Goal: Transaction & Acquisition: Purchase product/service

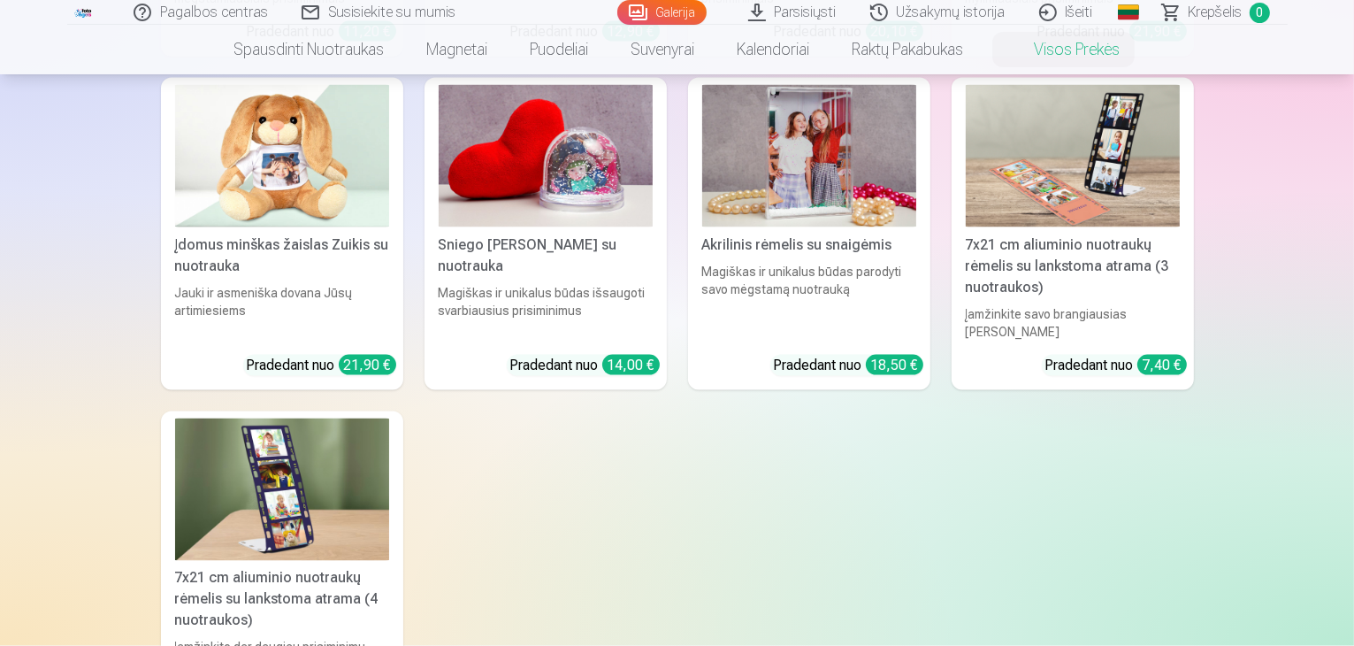
scroll to position [2919, 0]
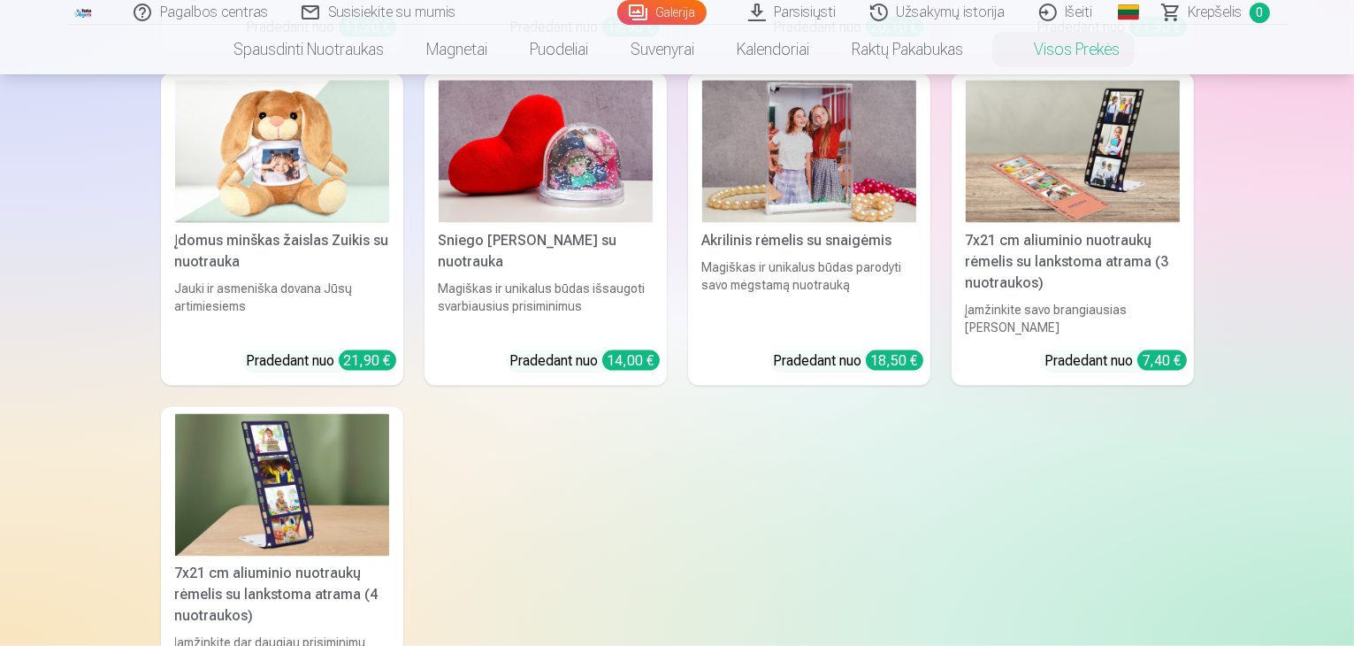
click at [304, 564] on div "7x21 cm aliuminio nuotraukų rėmelis su lankstoma atrama (4 nuotraukos)" at bounding box center [282, 596] width 228 height 64
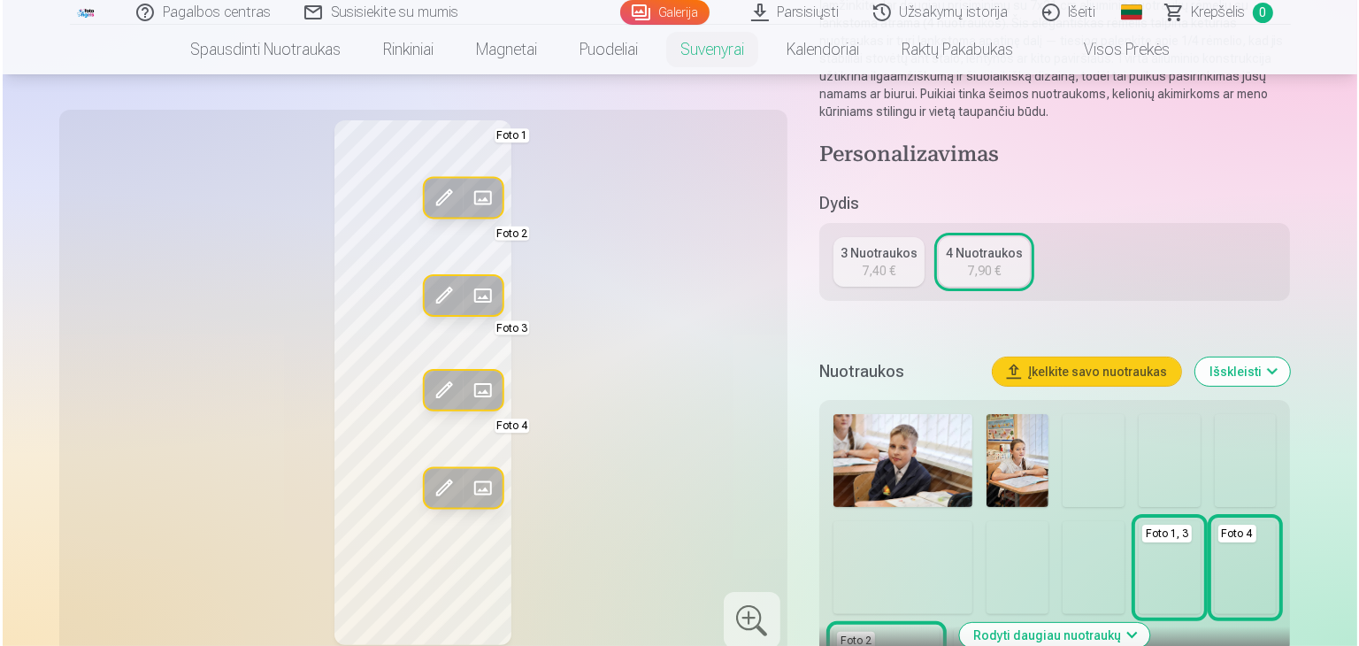
scroll to position [265, 0]
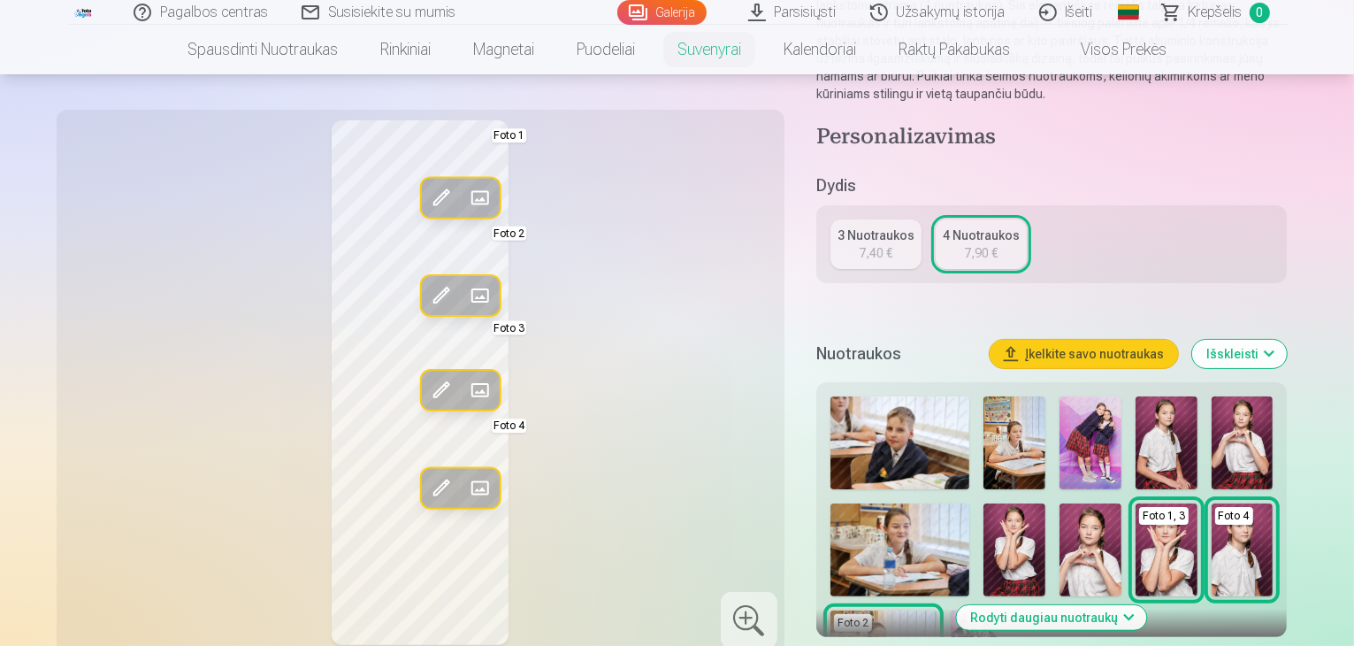
click at [1060, 511] on img at bounding box center [1091, 549] width 62 height 93
click at [1060, 513] on img at bounding box center [1091, 549] width 62 height 93
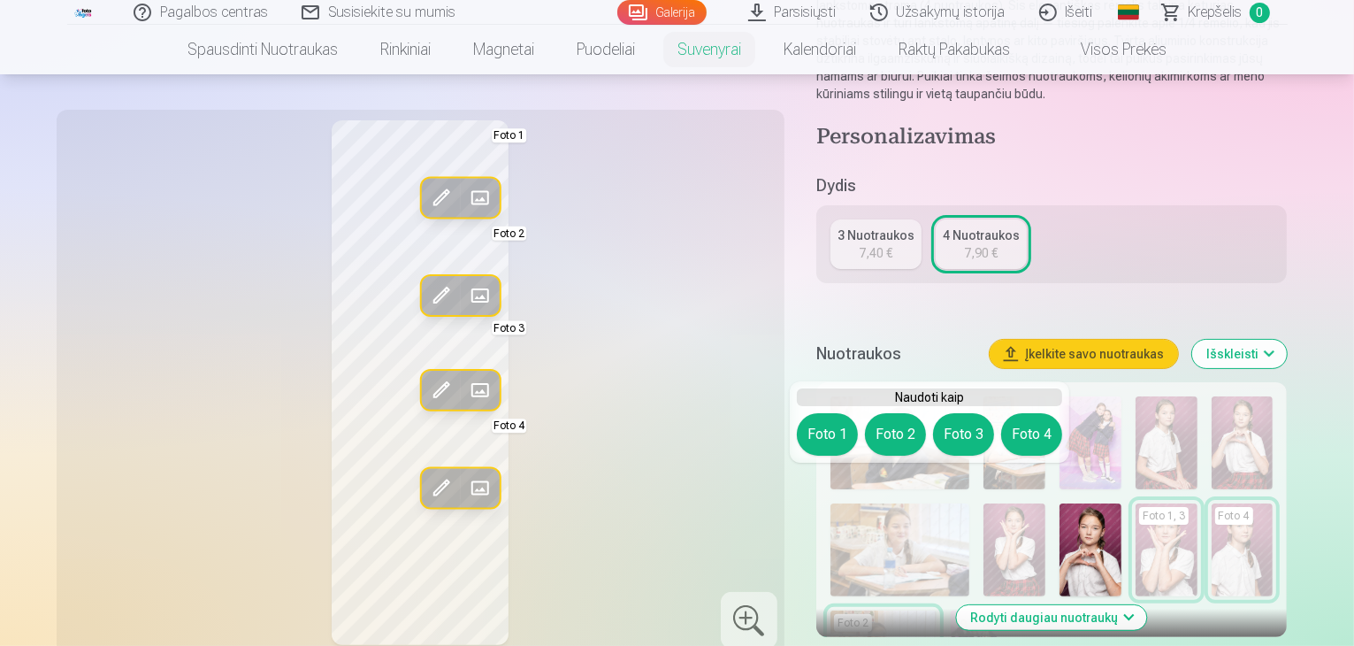
click at [1060, 508] on img at bounding box center [1091, 549] width 62 height 93
click at [1060, 511] on img at bounding box center [1091, 549] width 62 height 93
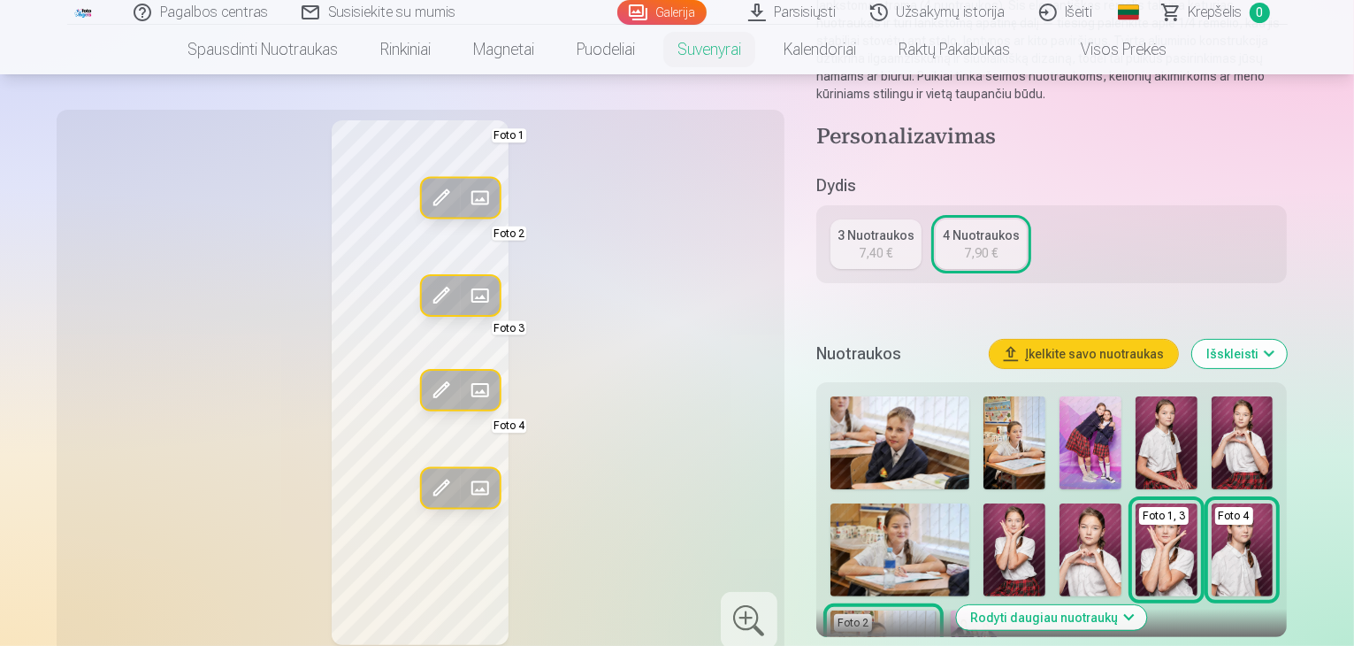
click at [701, 392] on div "Redag. foto Pakeisti Foto 1 Redag. foto Pakeisti Foto 2 Redag. foto Pakeisti Fo…" at bounding box center [420, 382] width 707 height 525
click at [426, 191] on span at bounding box center [440, 198] width 28 height 28
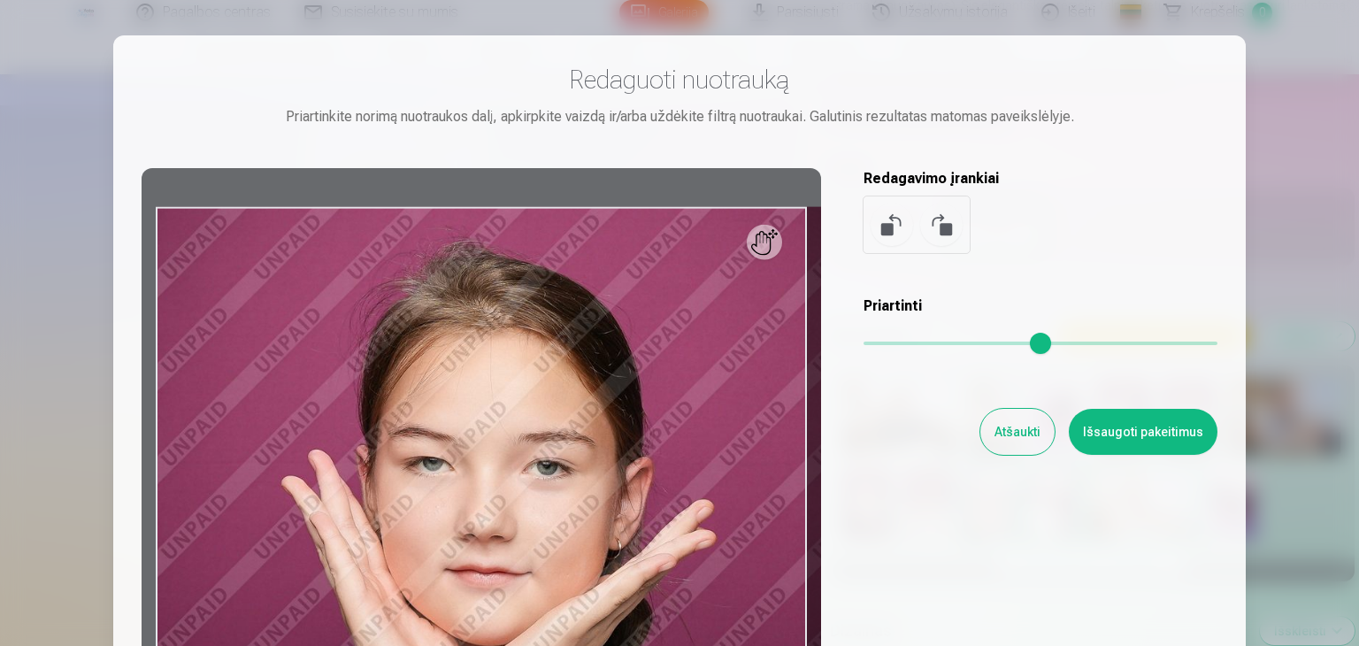
type input "*"
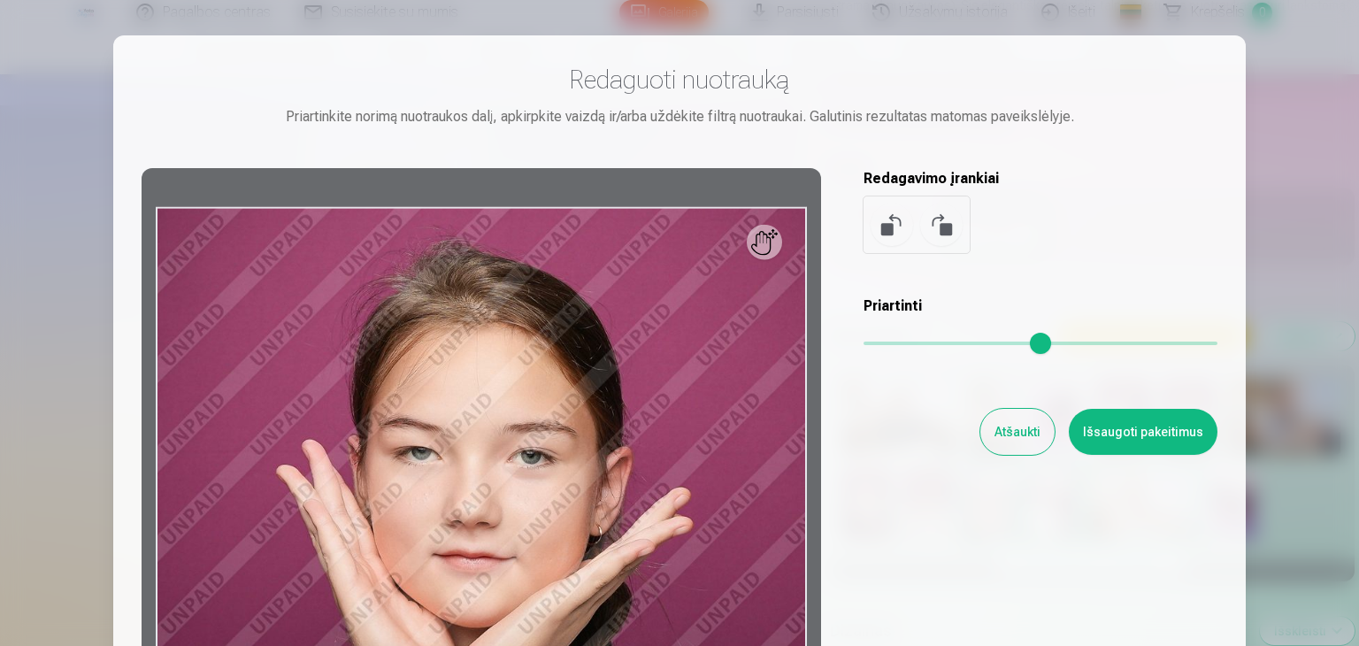
drag, startPoint x: 880, startPoint y: 342, endPoint x: 862, endPoint y: 350, distance: 20.2
click at [863, 345] on input "range" at bounding box center [1040, 343] width 354 height 4
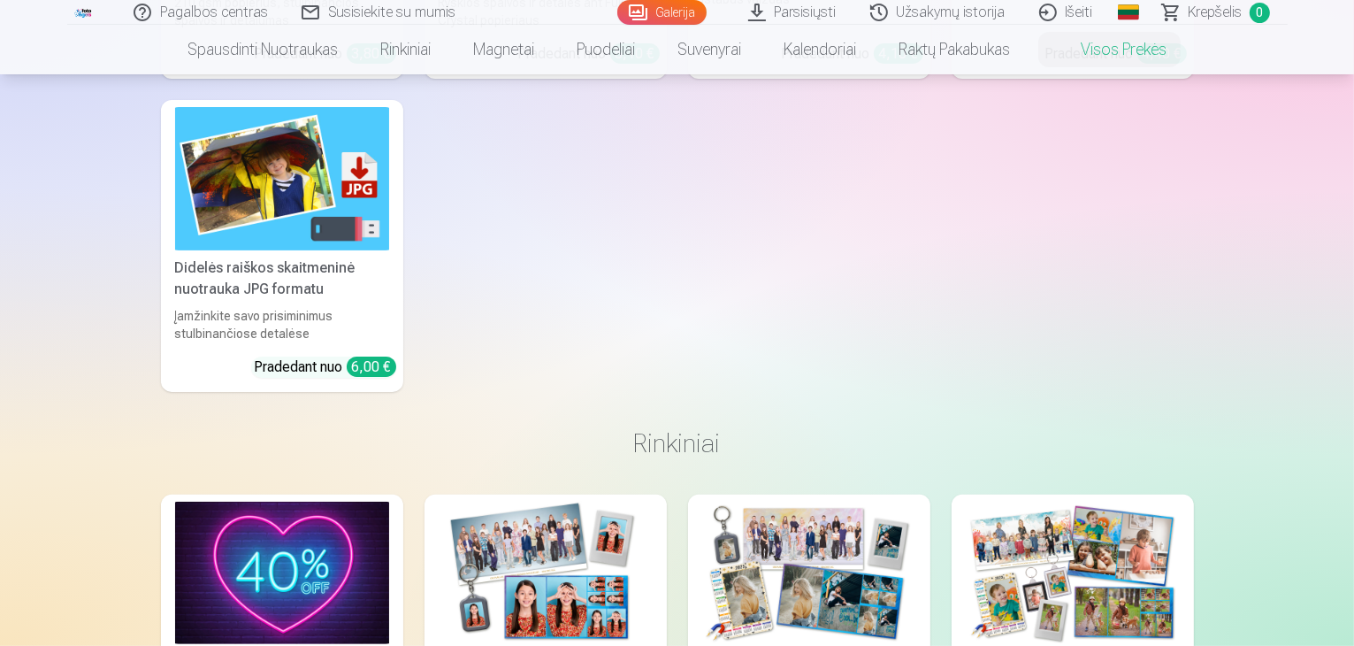
scroll to position [796, 0]
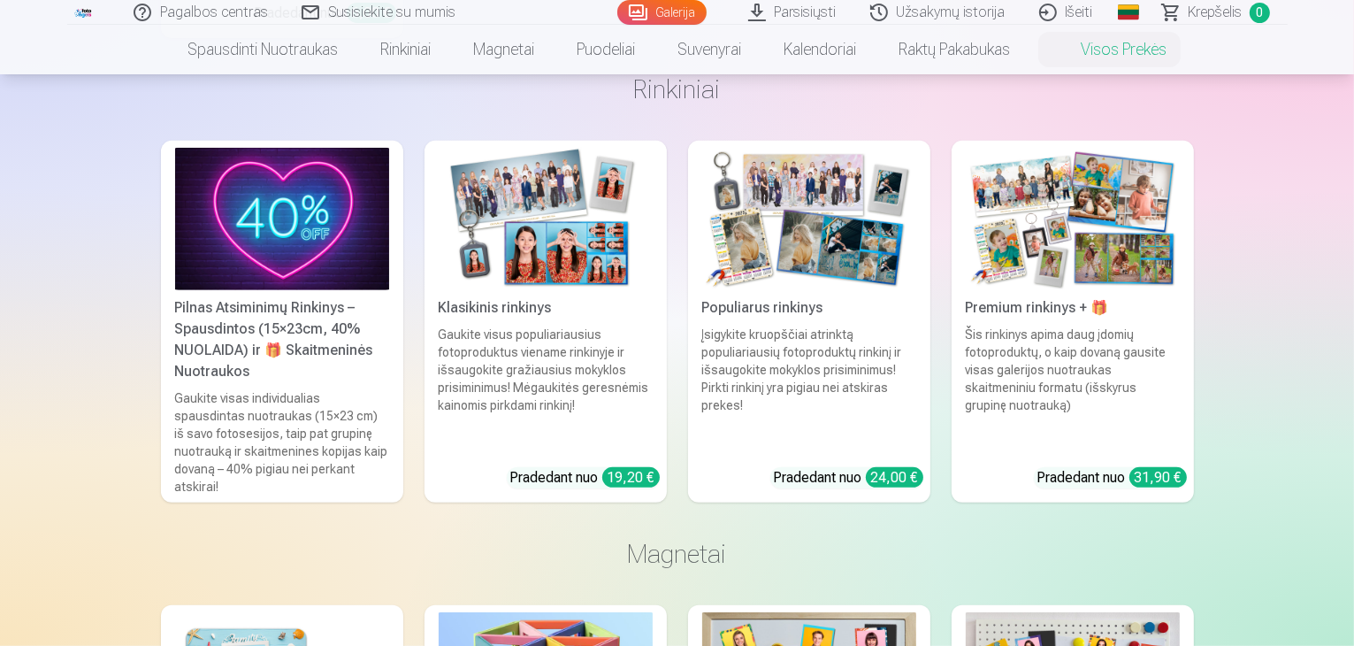
click at [1079, 353] on div "Šis rinkinys apima daug įdomių fotoproduktų, o kaip dovaną gausite visas galeri…" at bounding box center [1073, 389] width 228 height 127
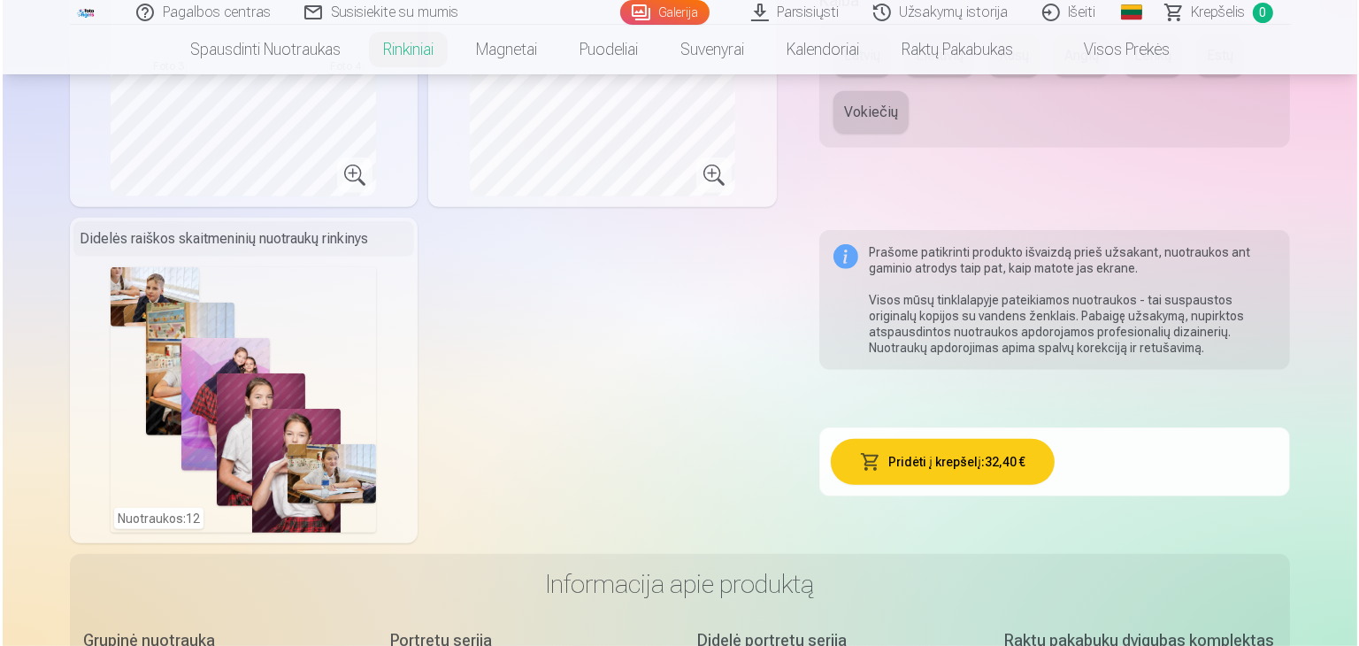
scroll to position [973, 0]
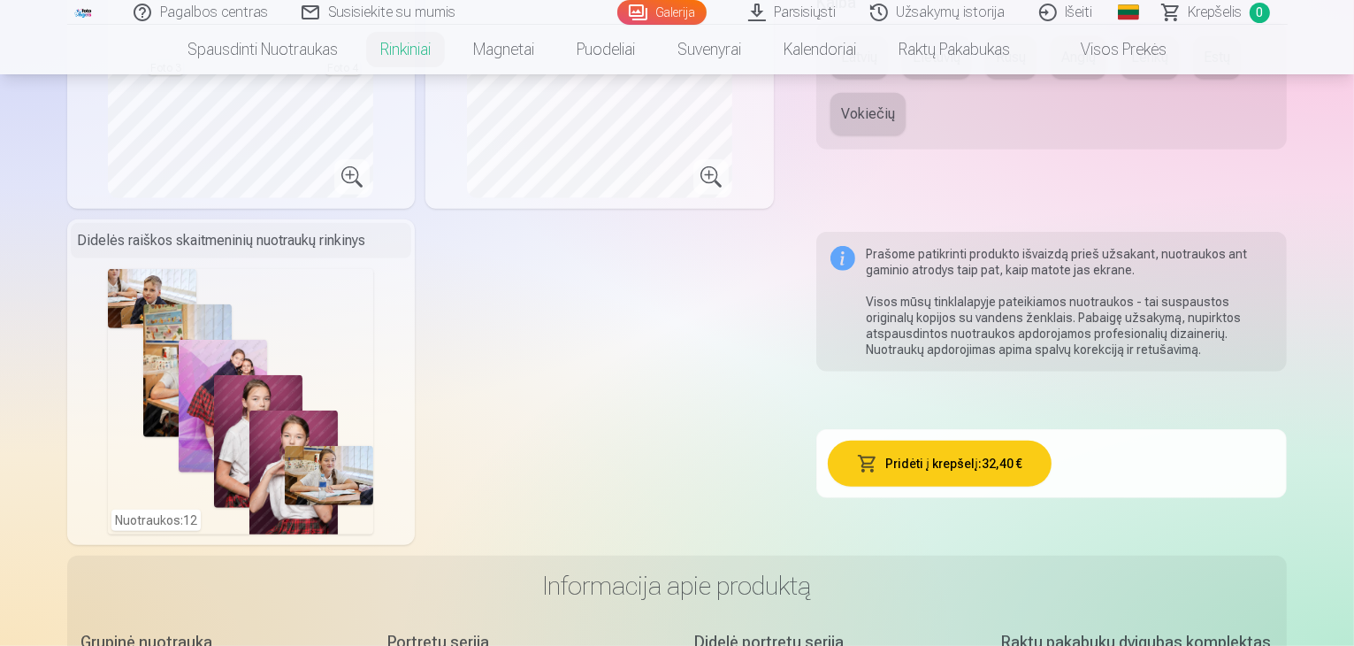
click at [110, 334] on div "Nuotraukos : 12" at bounding box center [240, 401] width 265 height 265
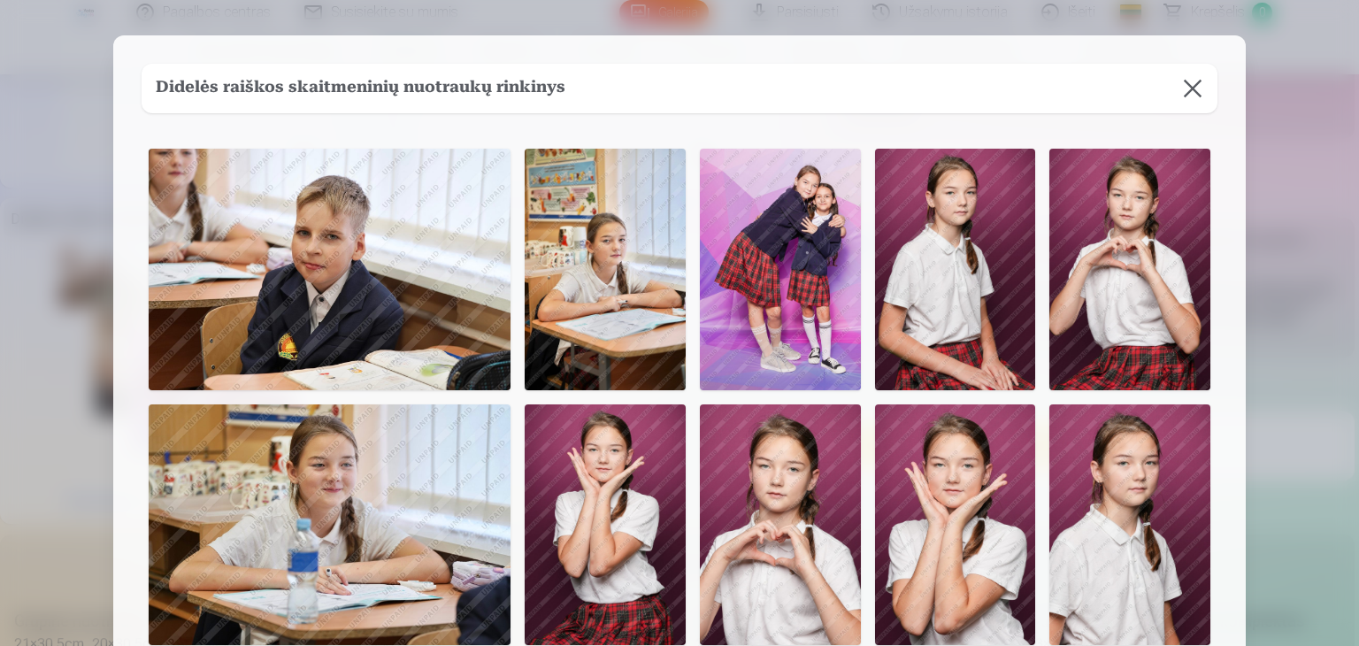
click at [314, 273] on img at bounding box center [330, 270] width 362 height 242
click at [288, 326] on img at bounding box center [330, 270] width 362 height 242
click at [288, 324] on img at bounding box center [330, 270] width 362 height 242
click at [279, 251] on img at bounding box center [330, 270] width 362 height 242
click at [218, 282] on img at bounding box center [330, 270] width 362 height 242
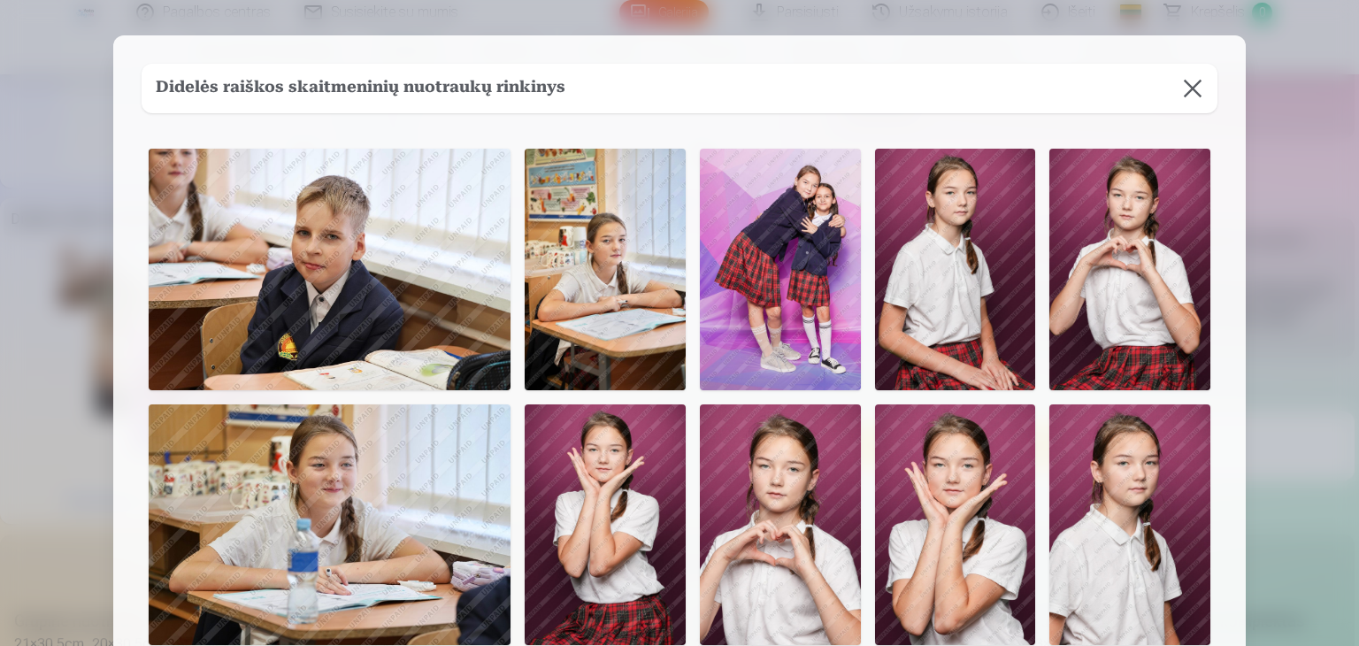
click at [216, 294] on img at bounding box center [330, 270] width 362 height 242
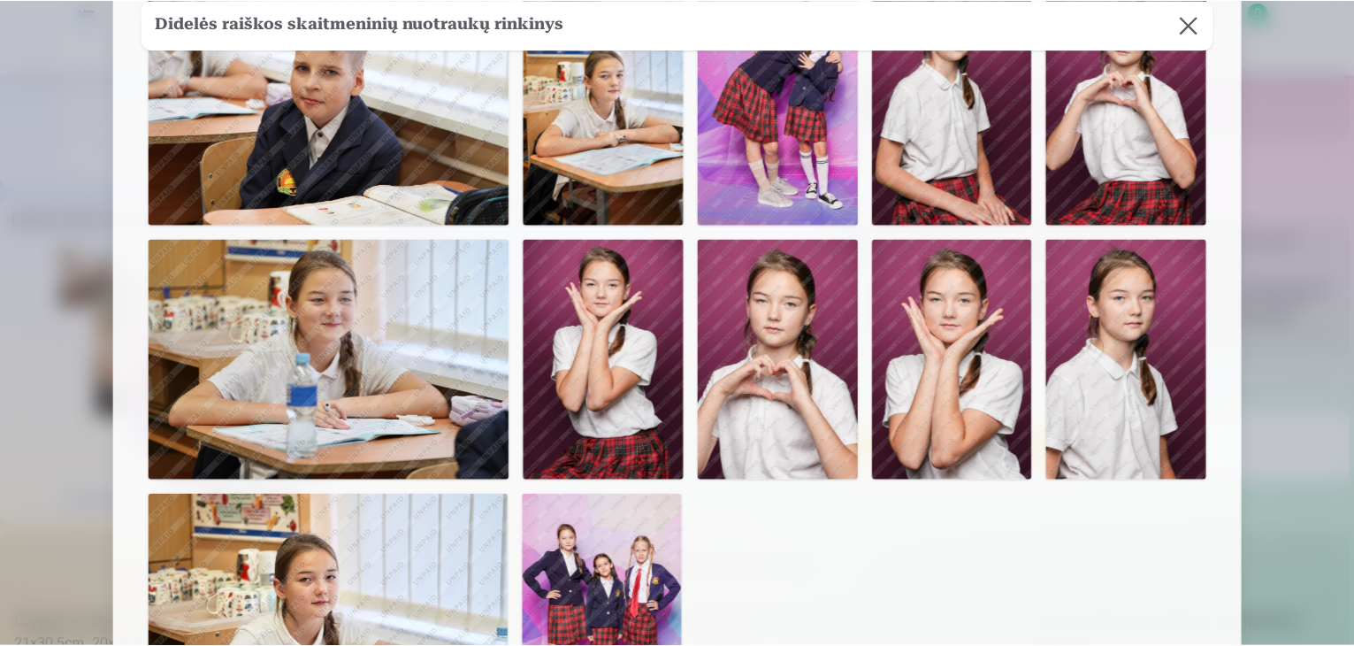
scroll to position [177, 0]
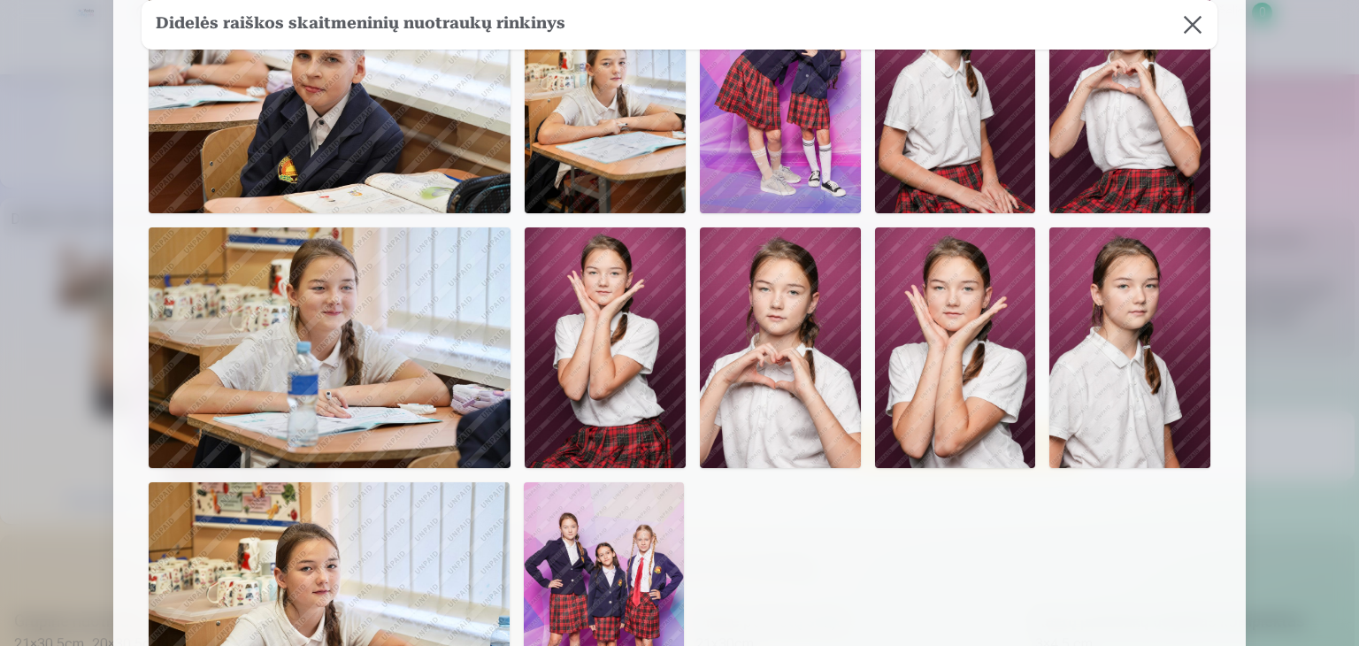
click at [1185, 29] on button at bounding box center [1193, 25] width 50 height 50
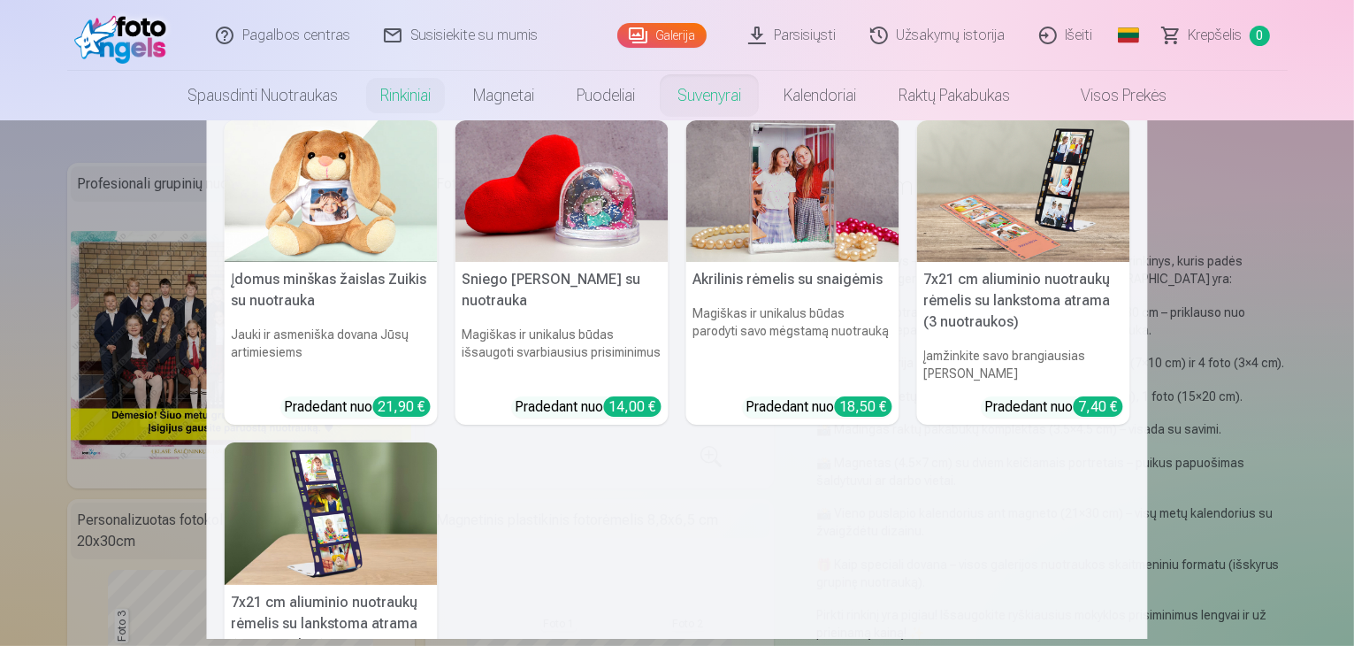
scroll to position [256, 0]
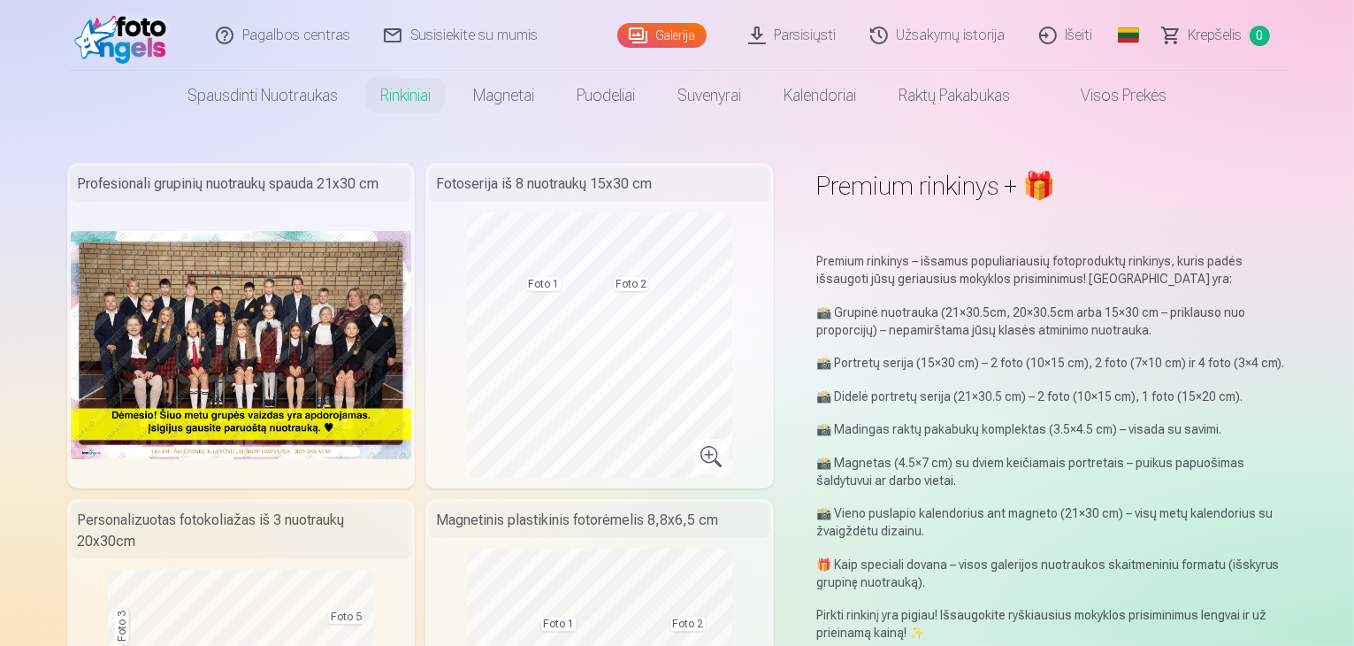
click at [672, 44] on link "Galerija" at bounding box center [661, 35] width 89 height 25
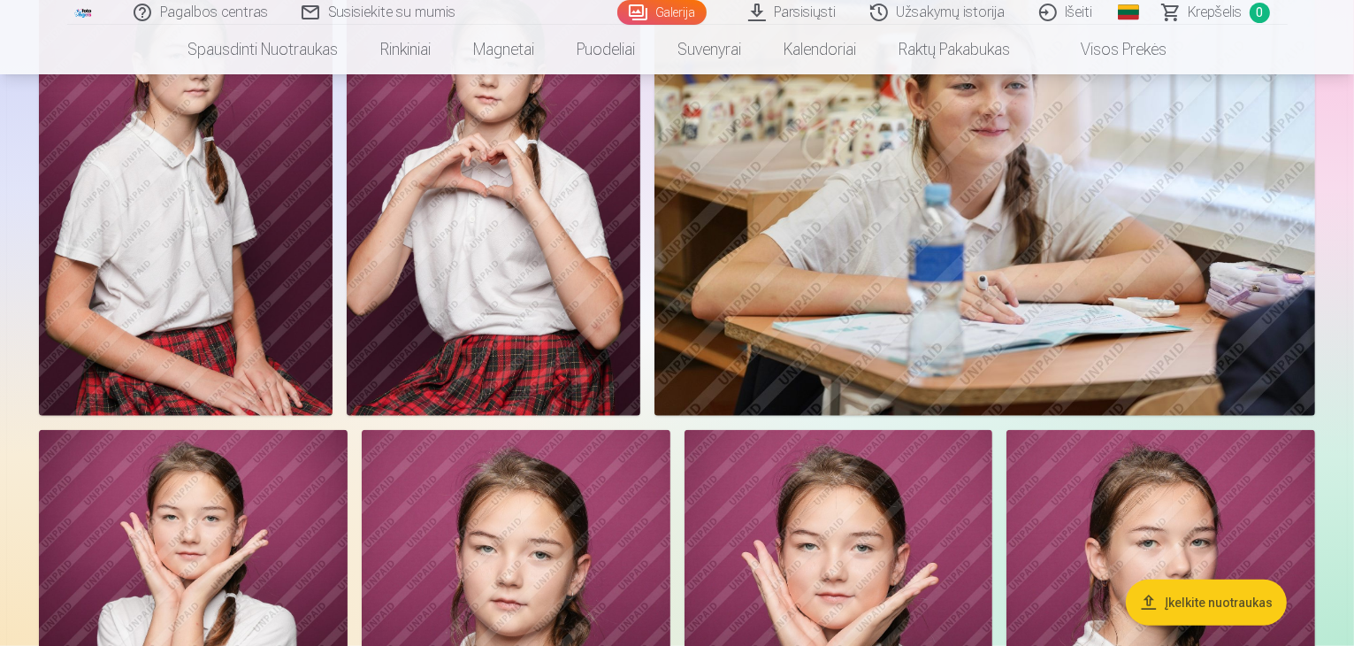
scroll to position [1769, 0]
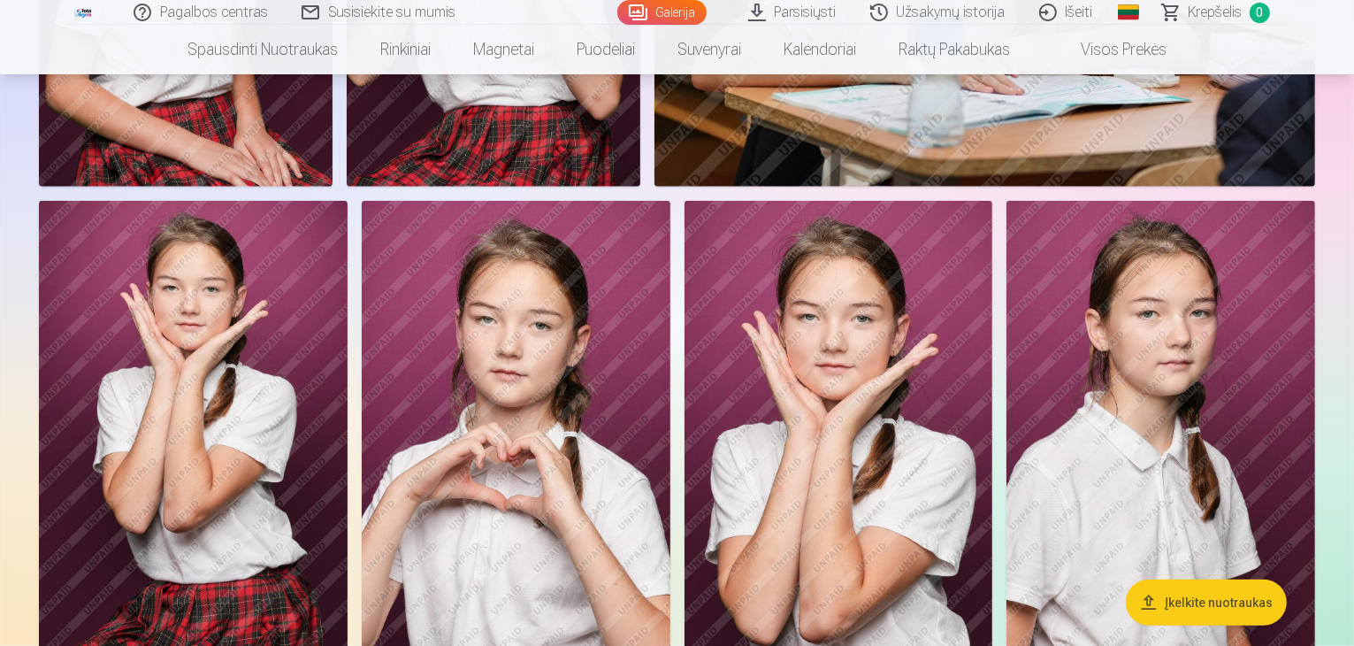
click at [1217, 600] on button "Įkelkite nuotraukas" at bounding box center [1206, 602] width 161 height 46
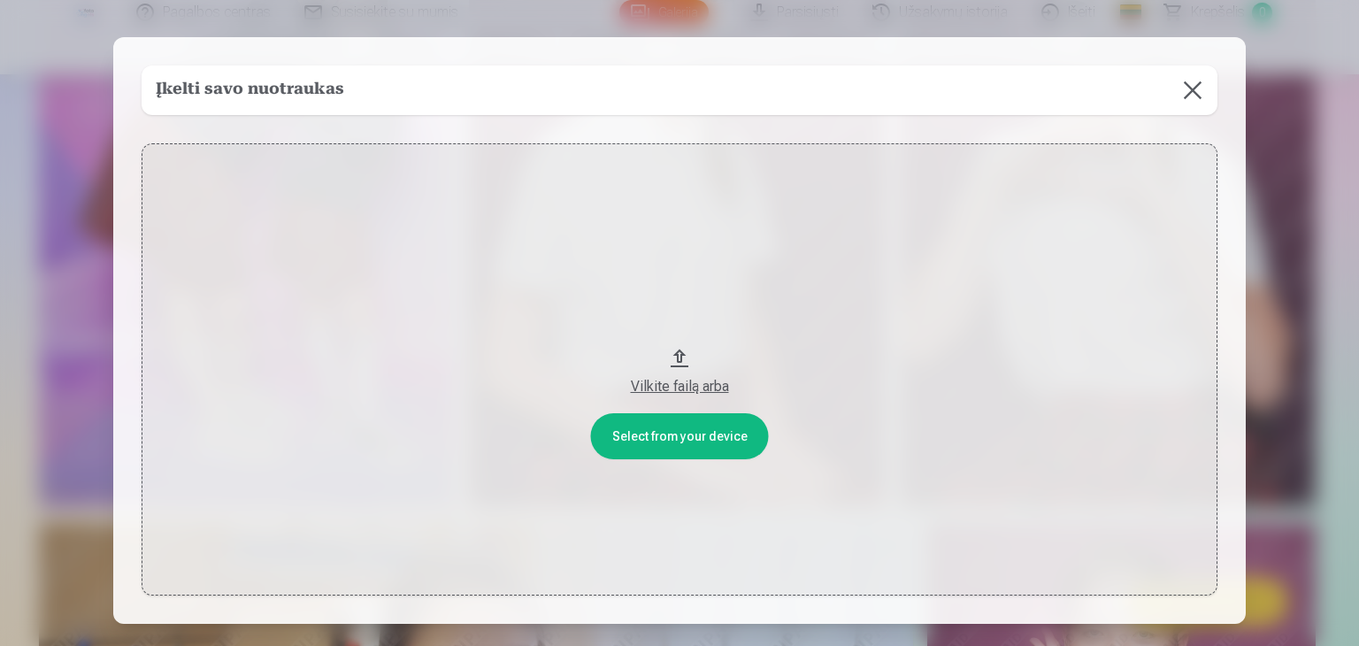
click at [1196, 88] on button at bounding box center [1193, 90] width 50 height 50
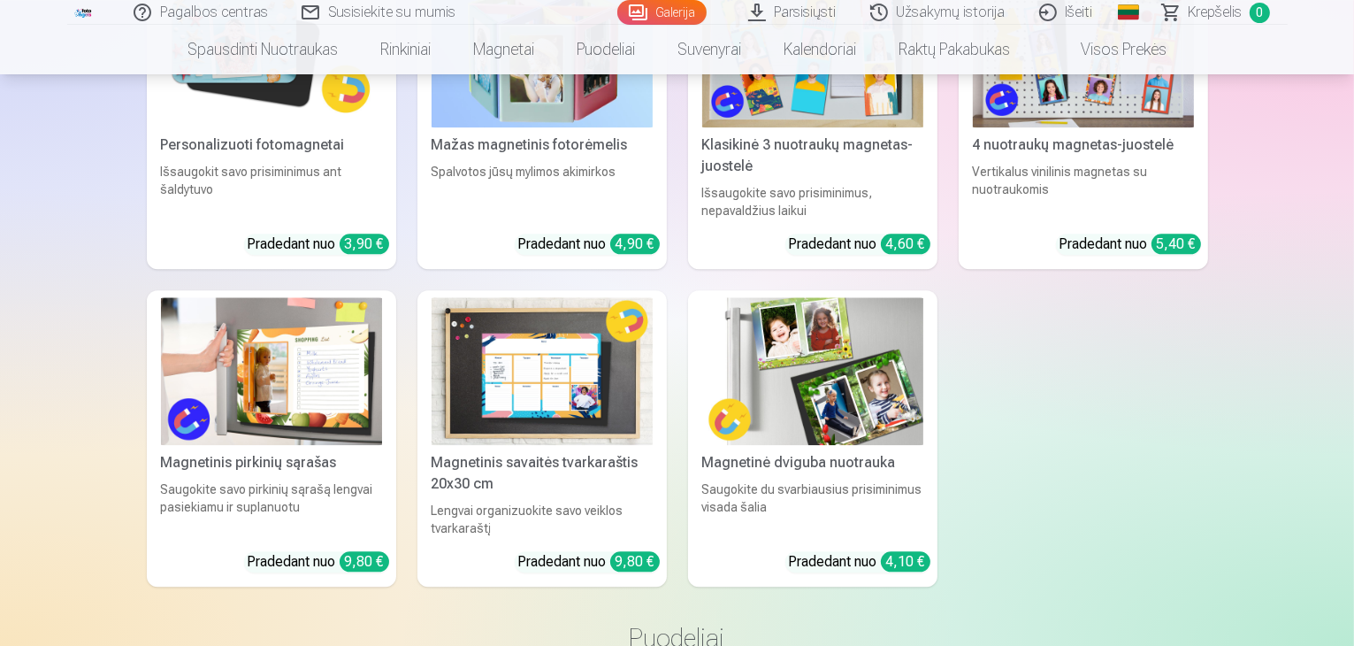
scroll to position [4162, 0]
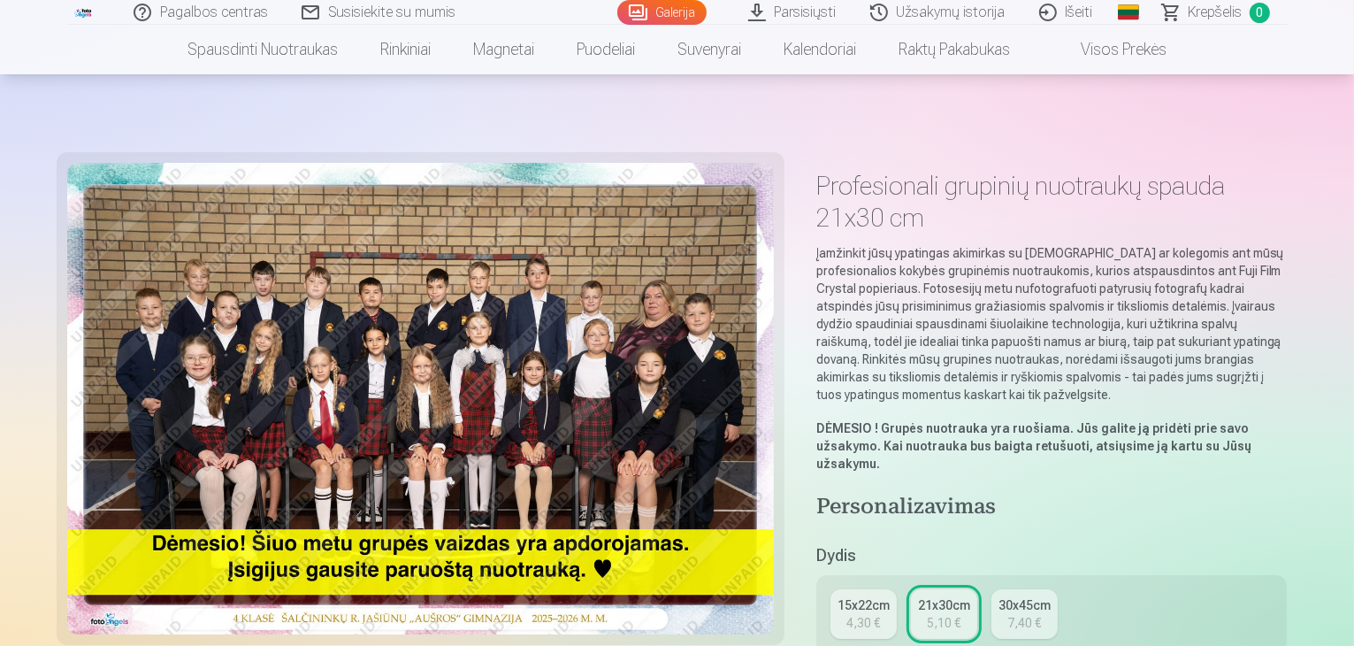
scroll to position [88, 0]
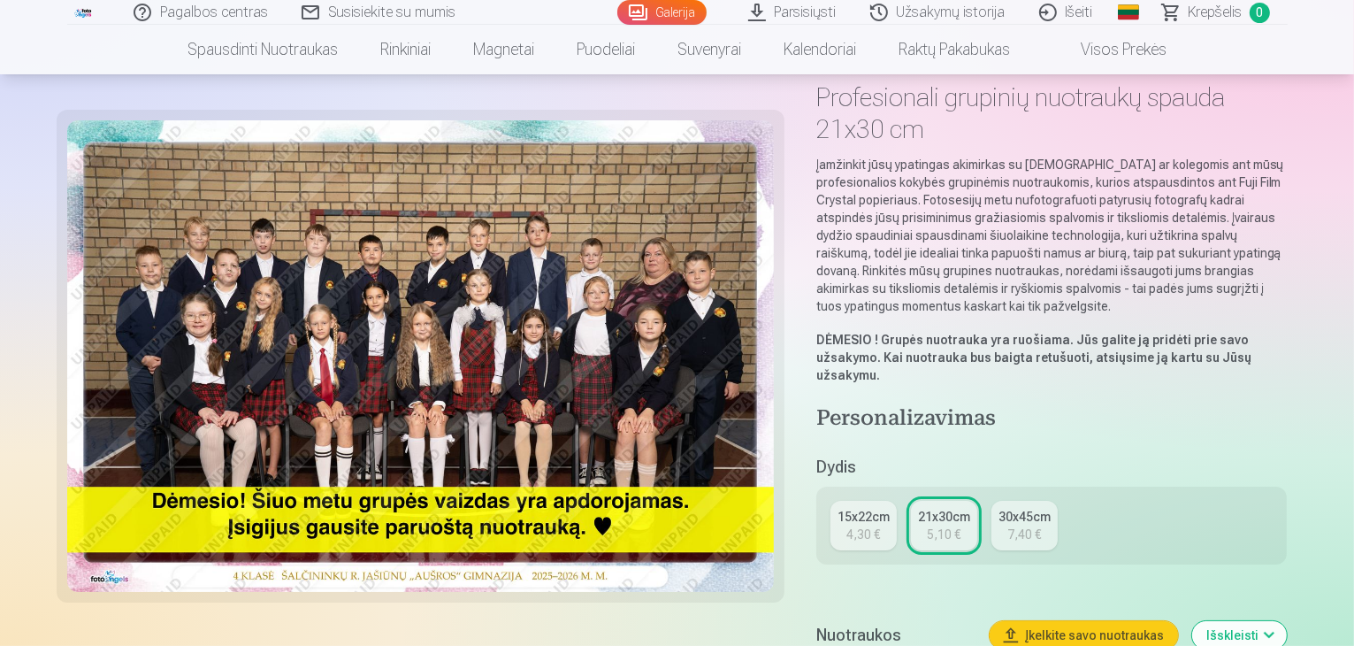
click at [879, 508] on div "15x22cm" at bounding box center [864, 517] width 52 height 18
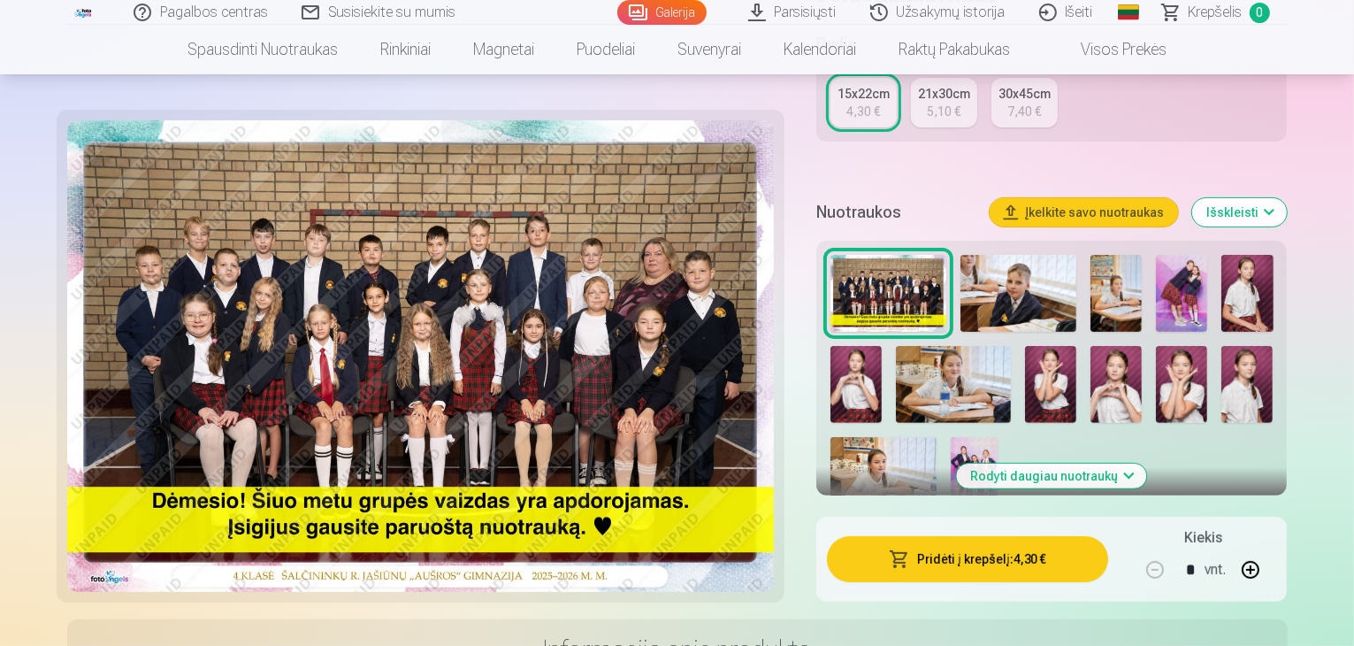
scroll to position [442, 0]
click at [1005, 536] on button "Pridėti į krepšelį : 4,30 €" at bounding box center [968, 559] width 282 height 46
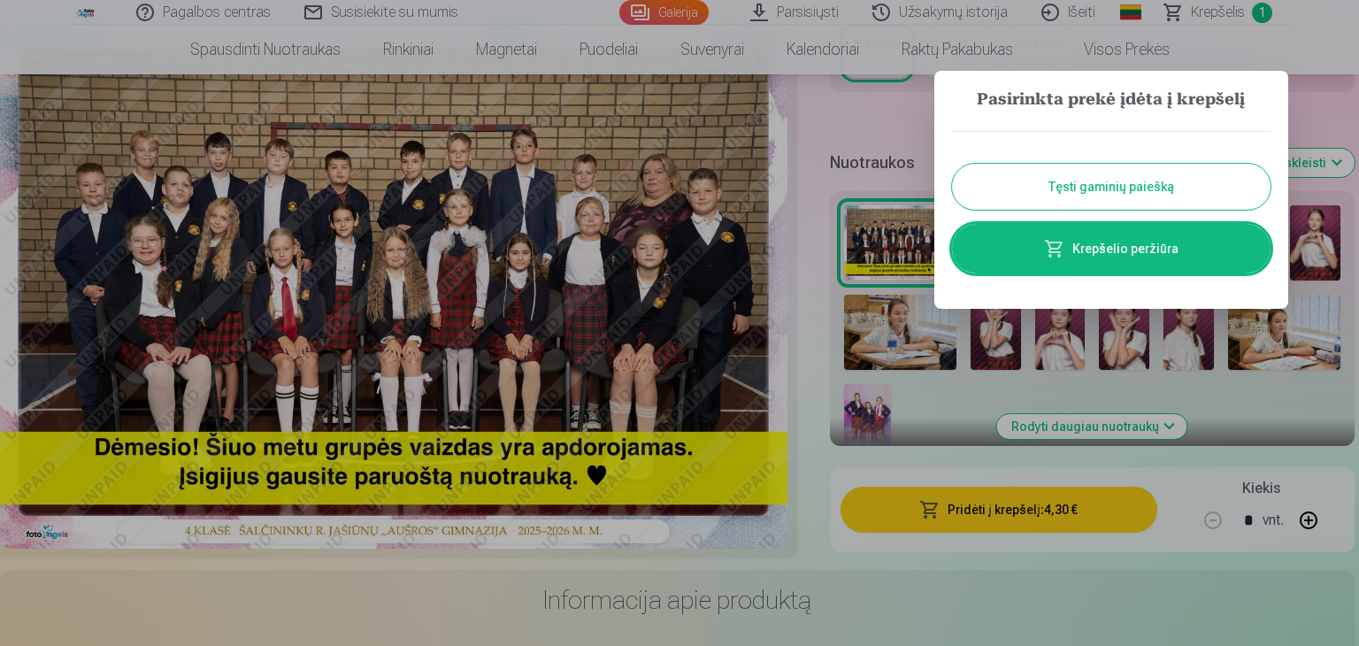
click at [866, 248] on div at bounding box center [679, 323] width 1359 height 646
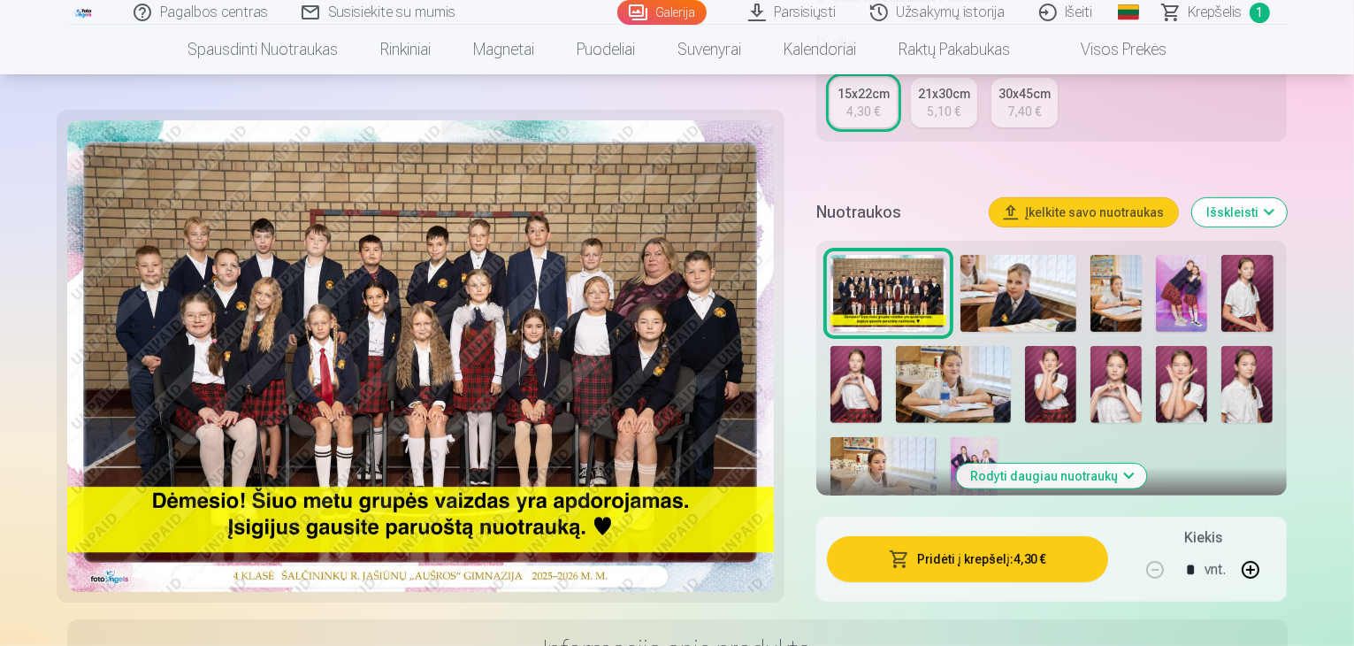
click at [1033, 255] on img at bounding box center [1019, 293] width 116 height 77
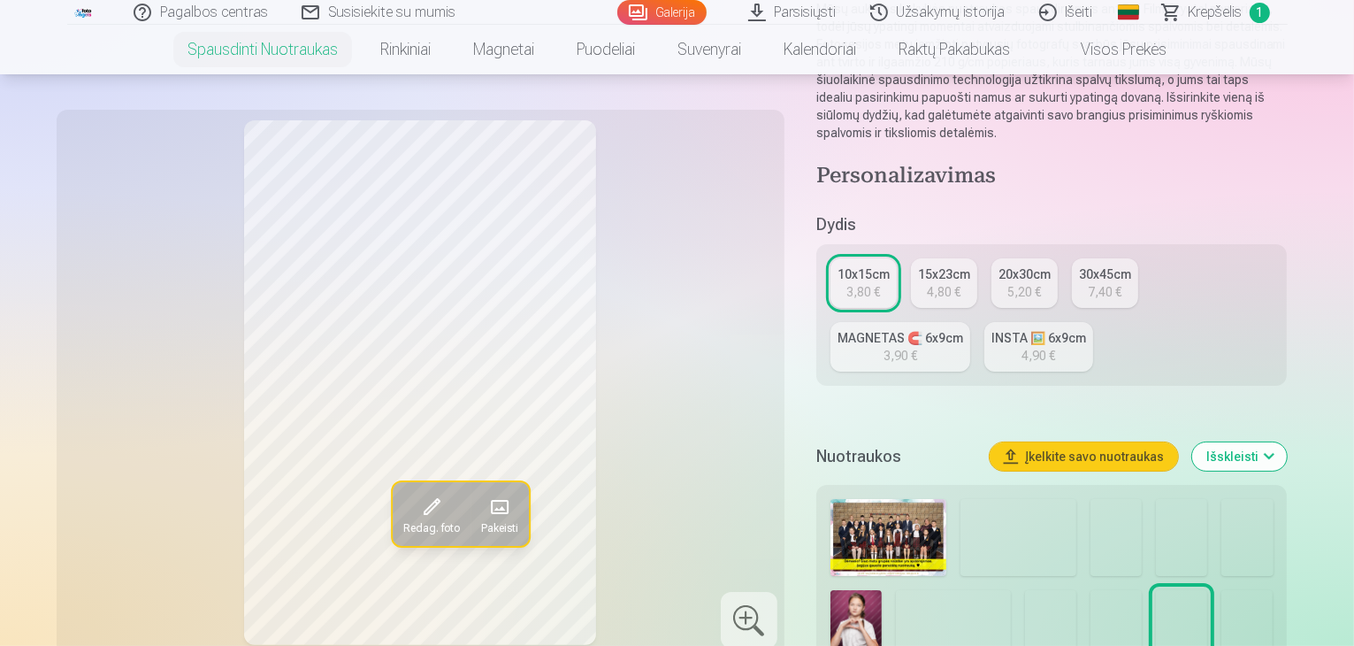
scroll to position [265, 0]
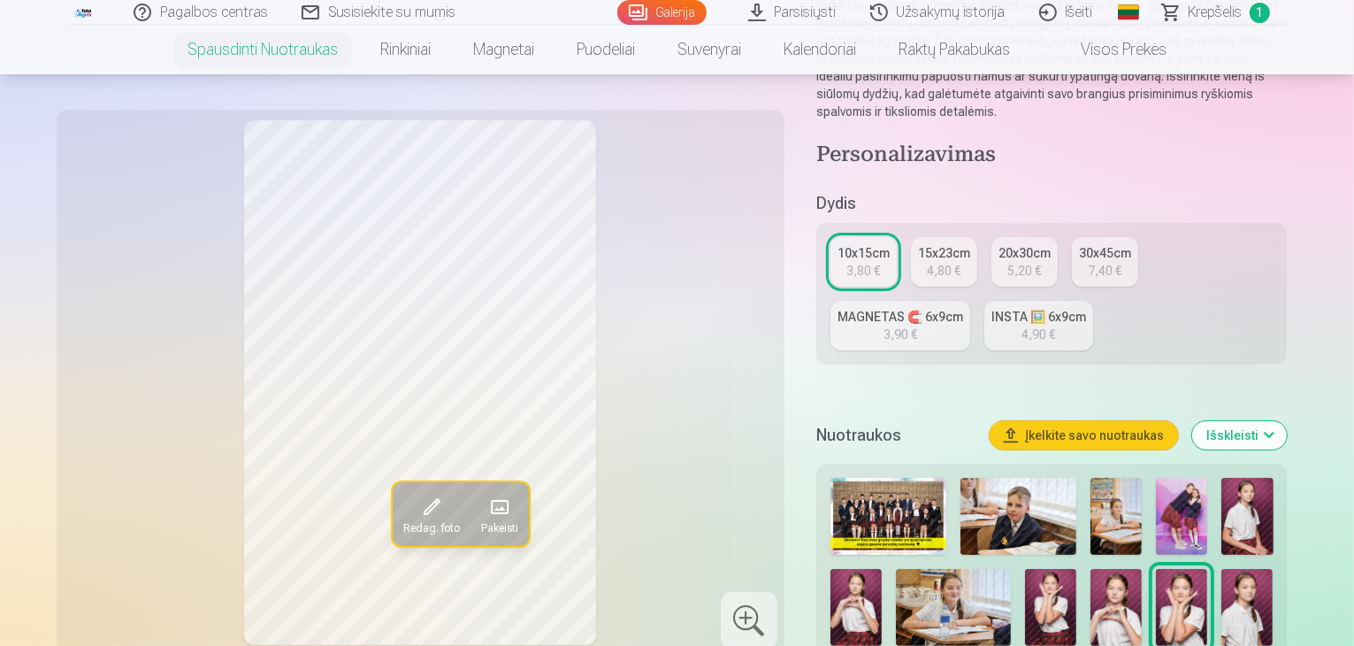
click at [1123, 485] on img at bounding box center [1116, 516] width 51 height 77
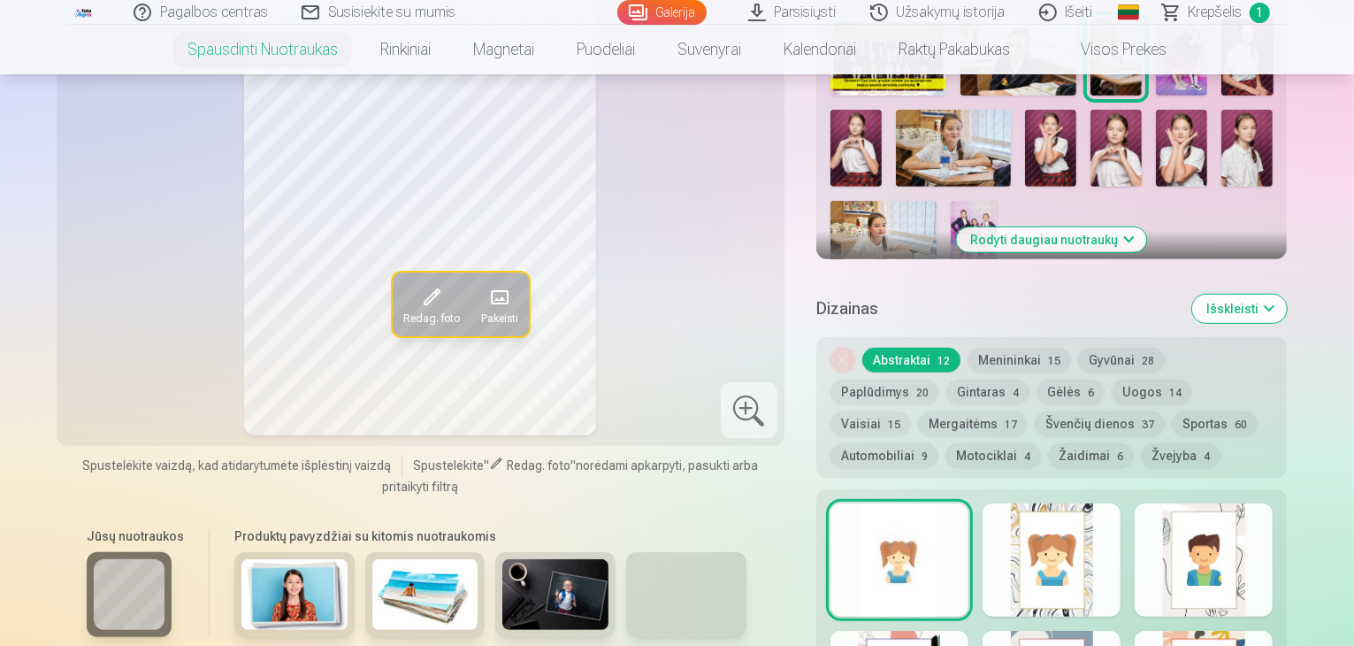
scroll to position [708, 0]
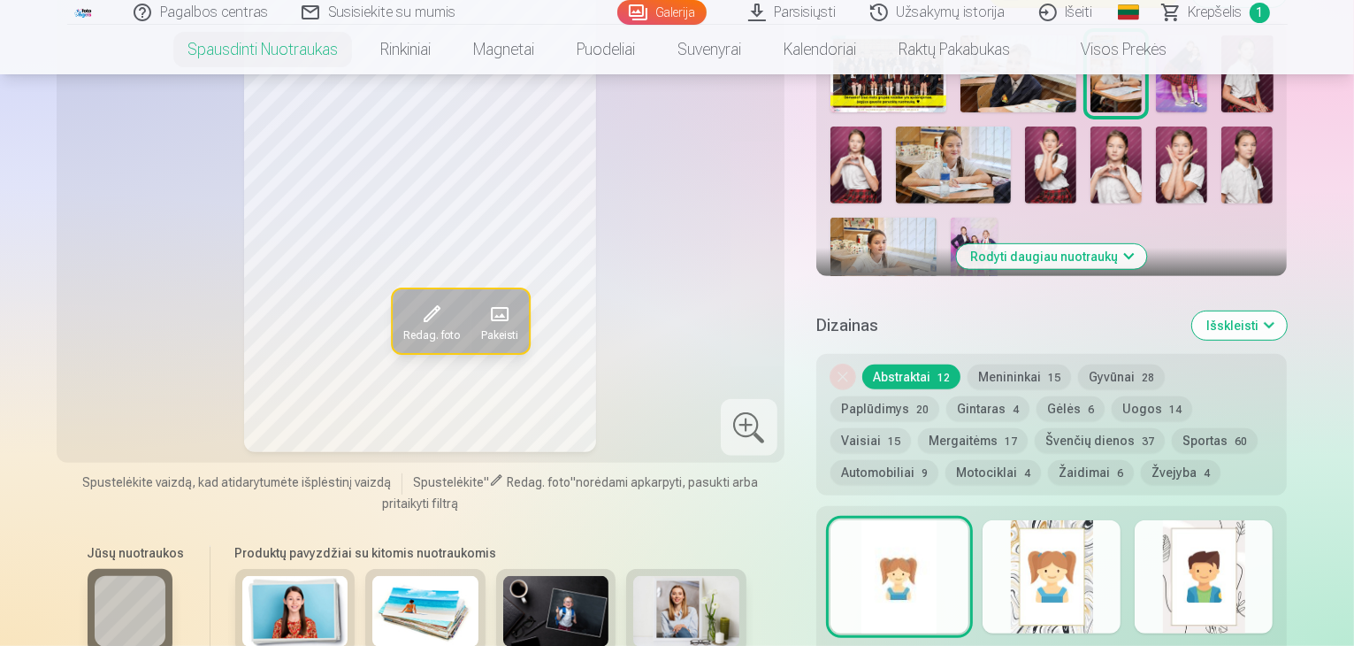
click at [1273, 553] on div at bounding box center [1204, 576] width 138 height 113
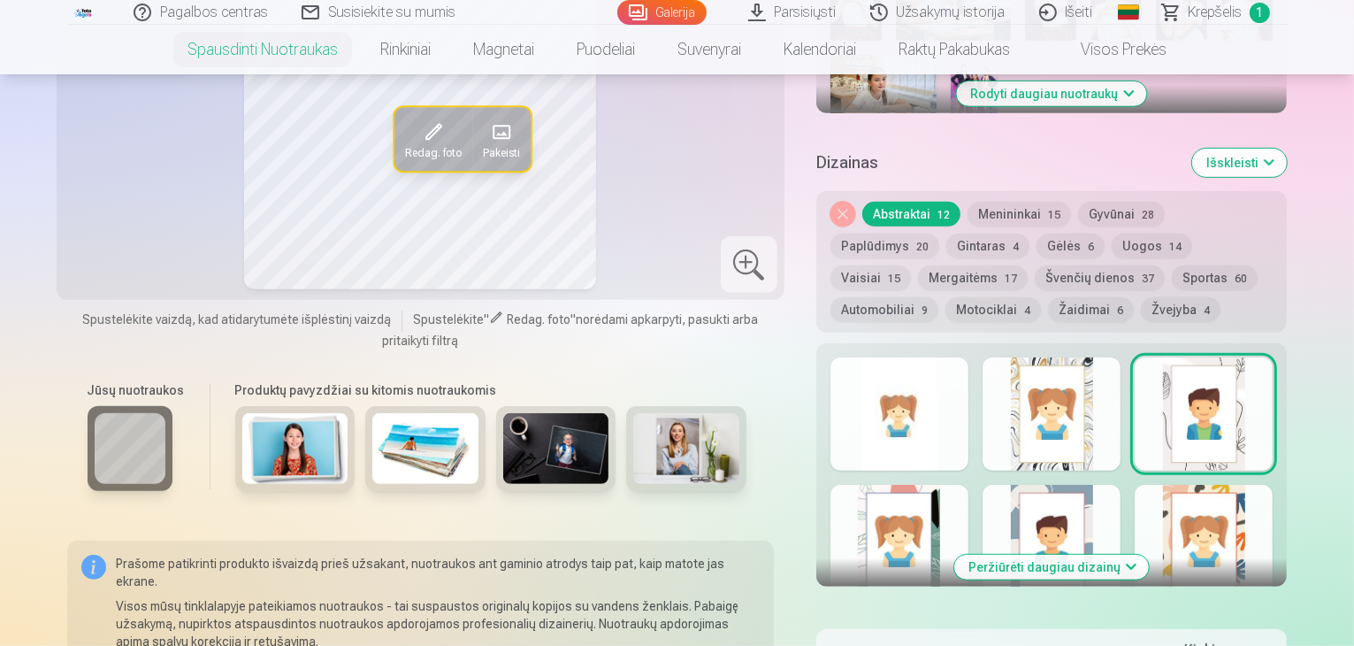
scroll to position [973, 0]
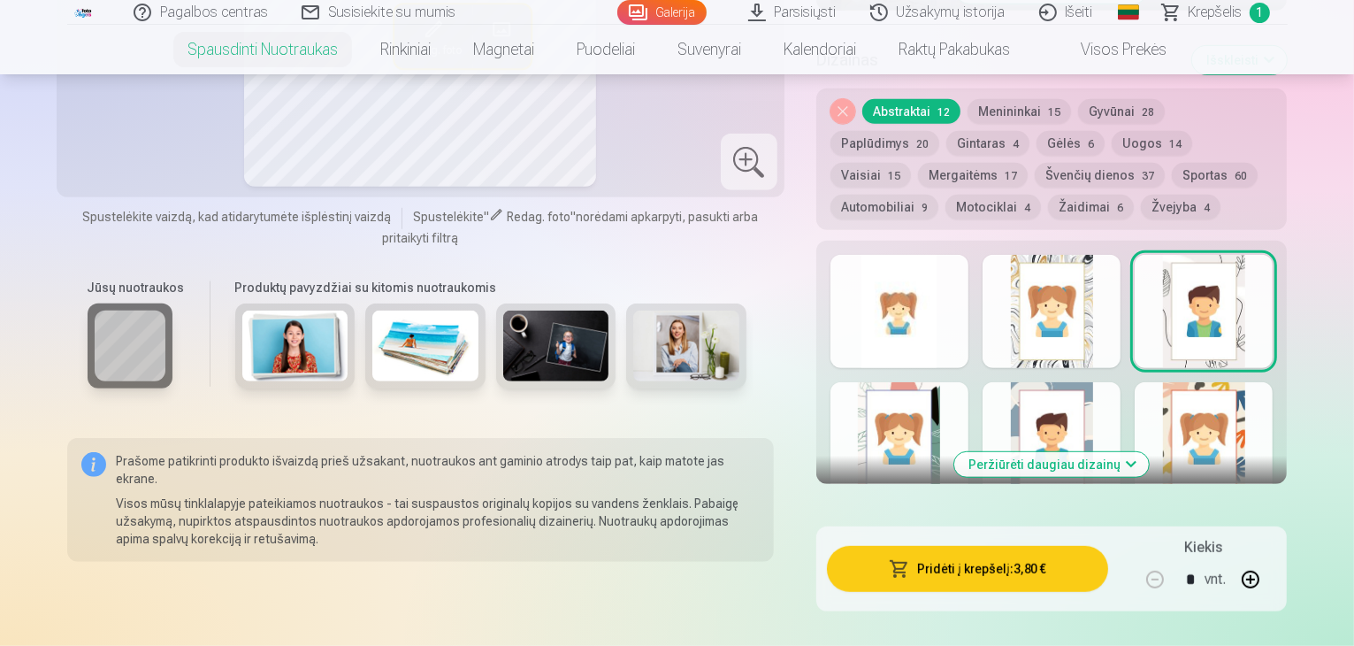
click at [1249, 432] on div at bounding box center [1204, 438] width 138 height 113
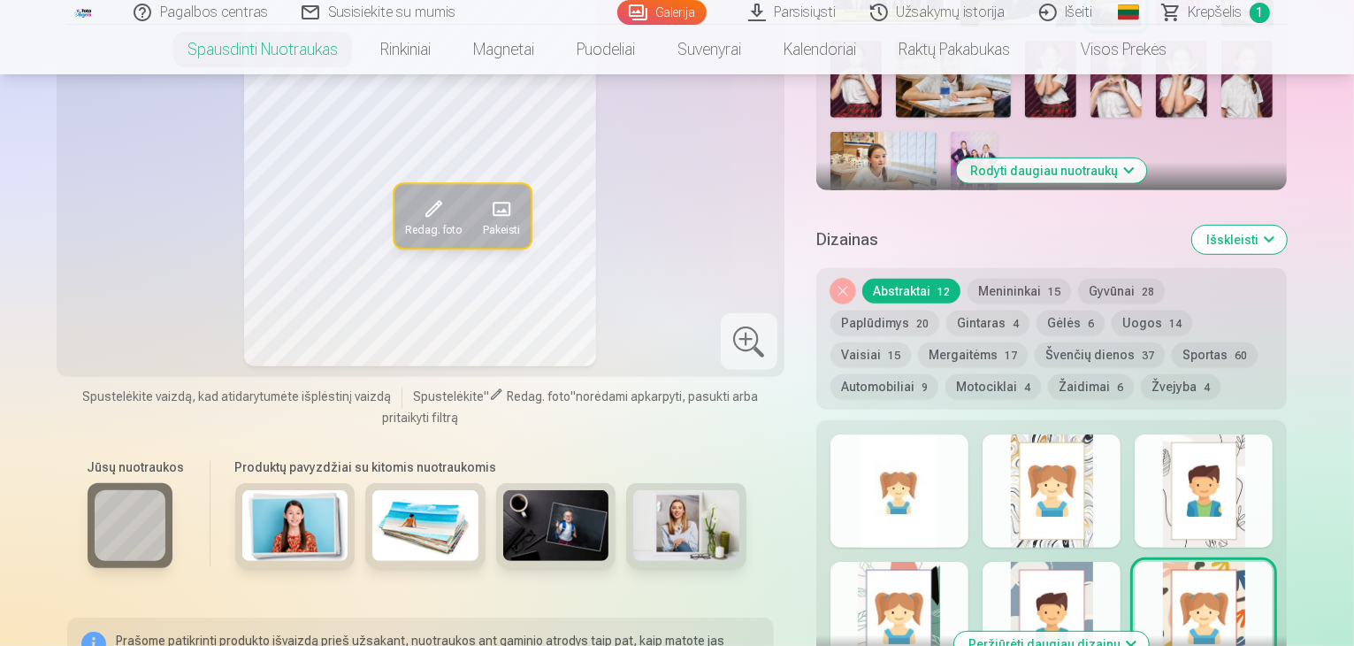
scroll to position [885, 0]
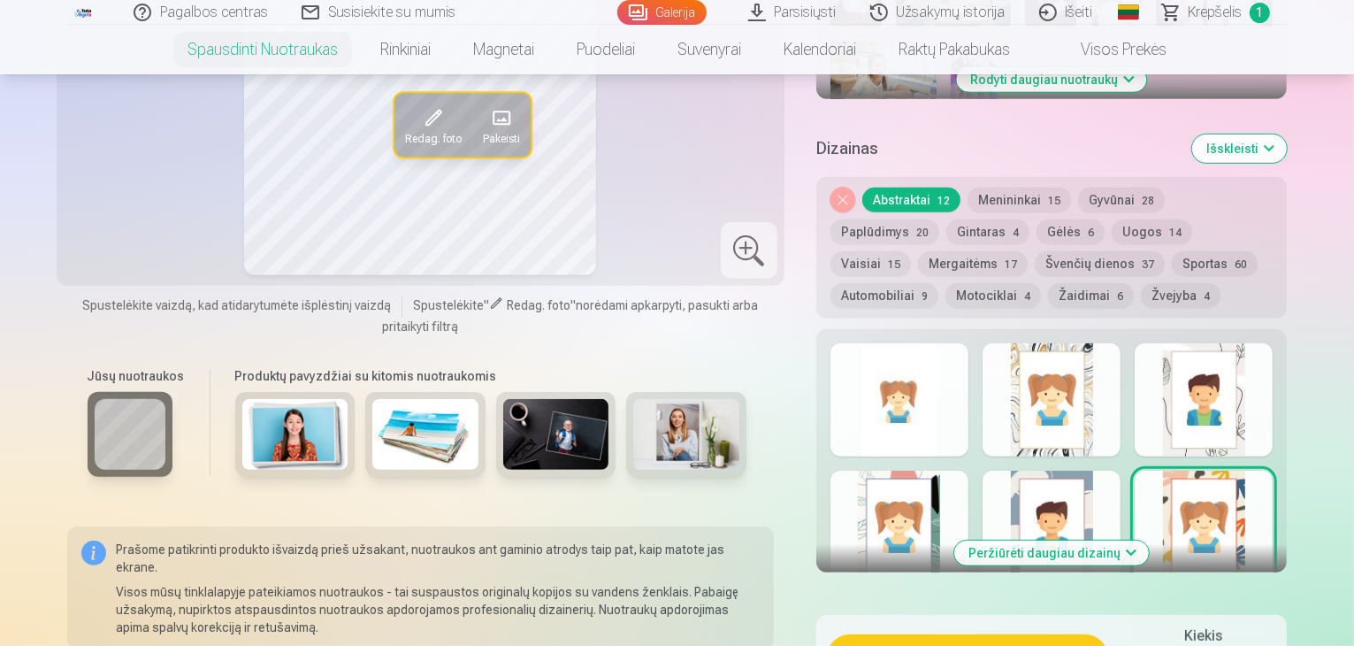
click at [907, 406] on div at bounding box center [900, 399] width 138 height 113
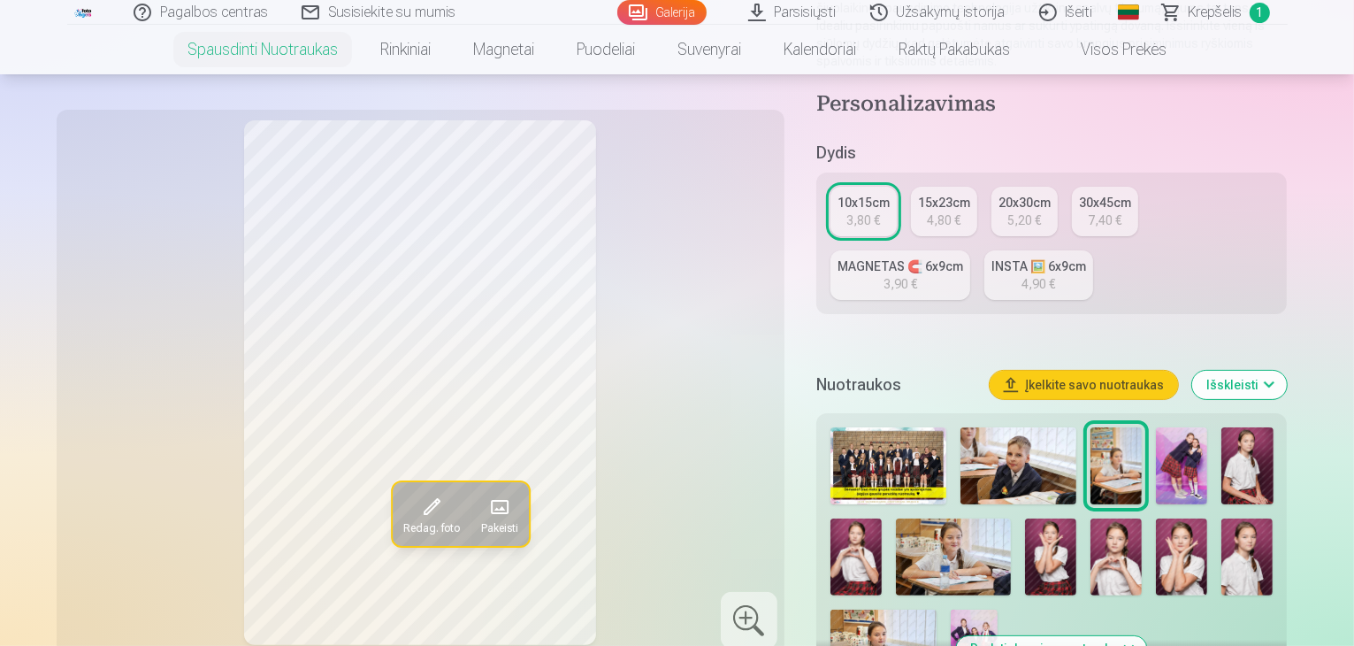
scroll to position [442, 0]
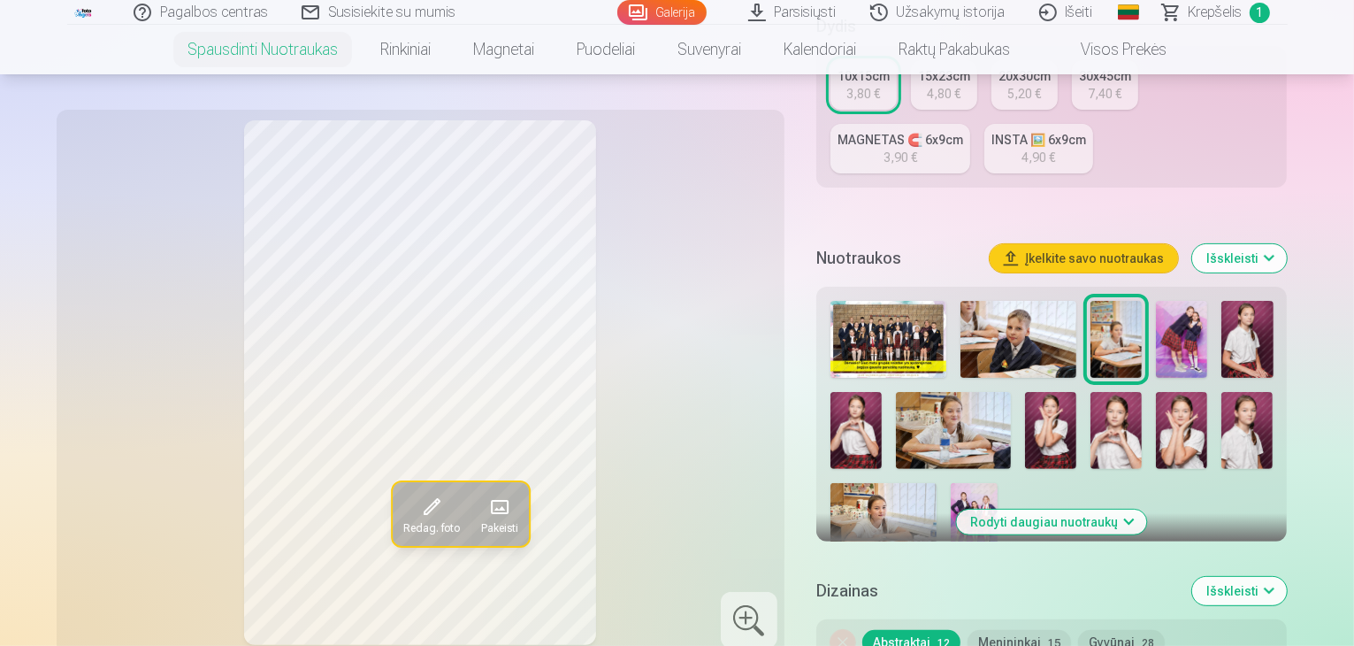
click at [1227, 20] on span "Krepšelis" at bounding box center [1216, 12] width 54 height 21
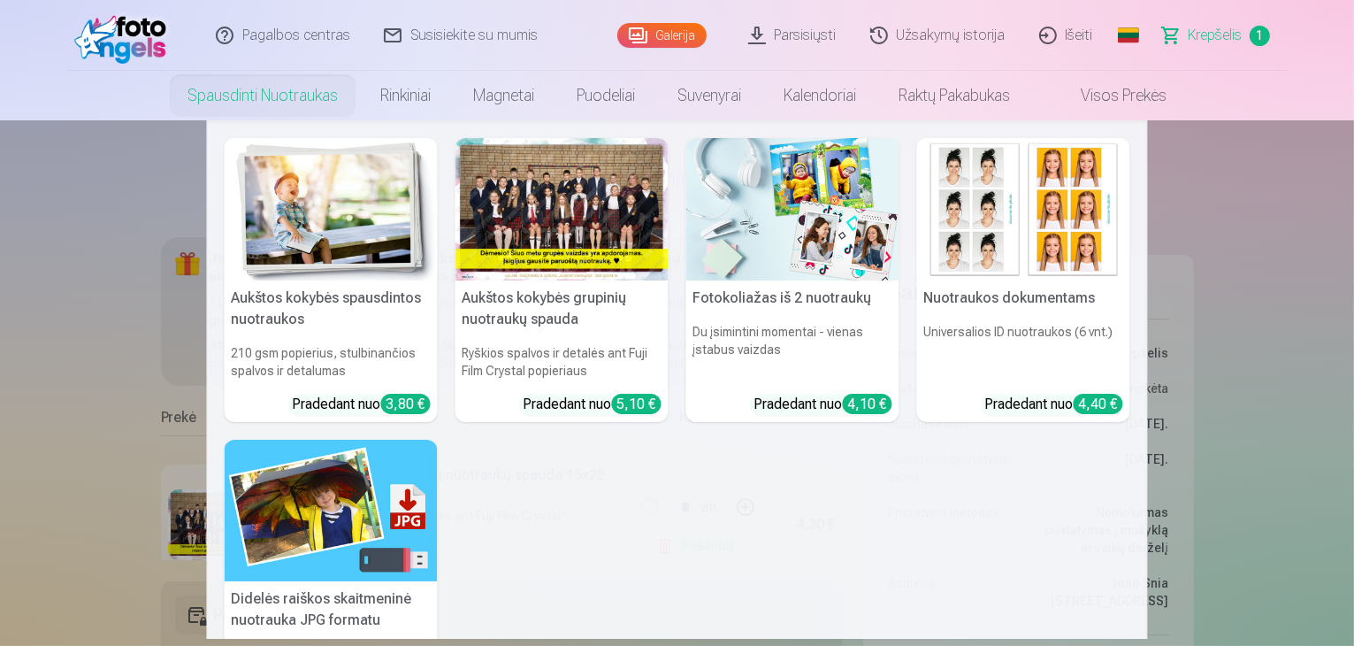
click at [288, 94] on link "Spausdinti nuotraukas" at bounding box center [262, 96] width 193 height 50
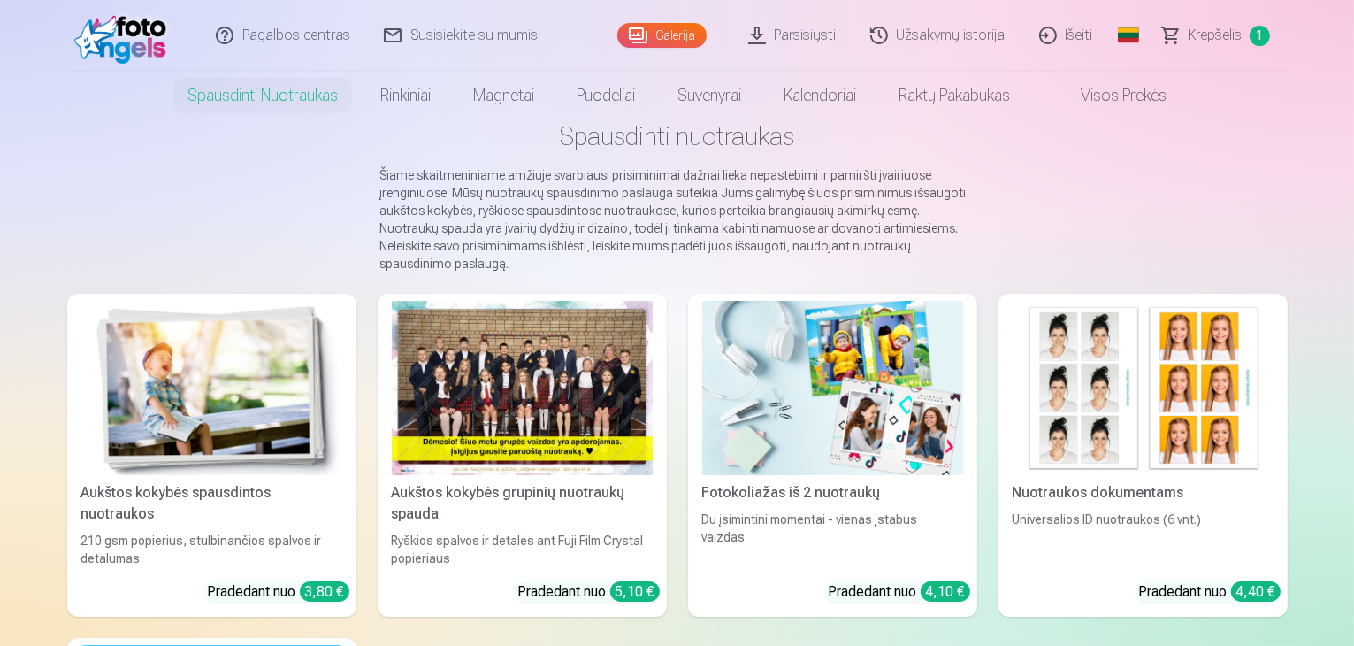
scroll to position [88, 0]
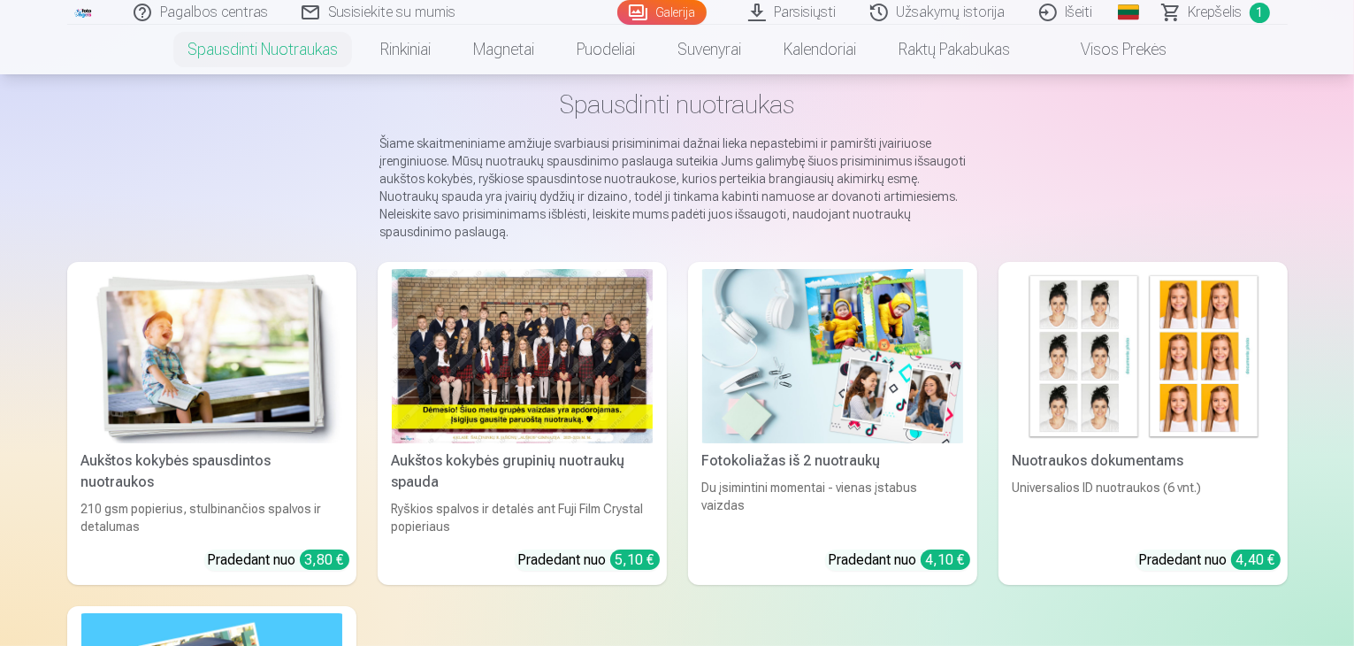
click at [1195, 464] on div "Nuotraukos dokumentams" at bounding box center [1143, 460] width 275 height 21
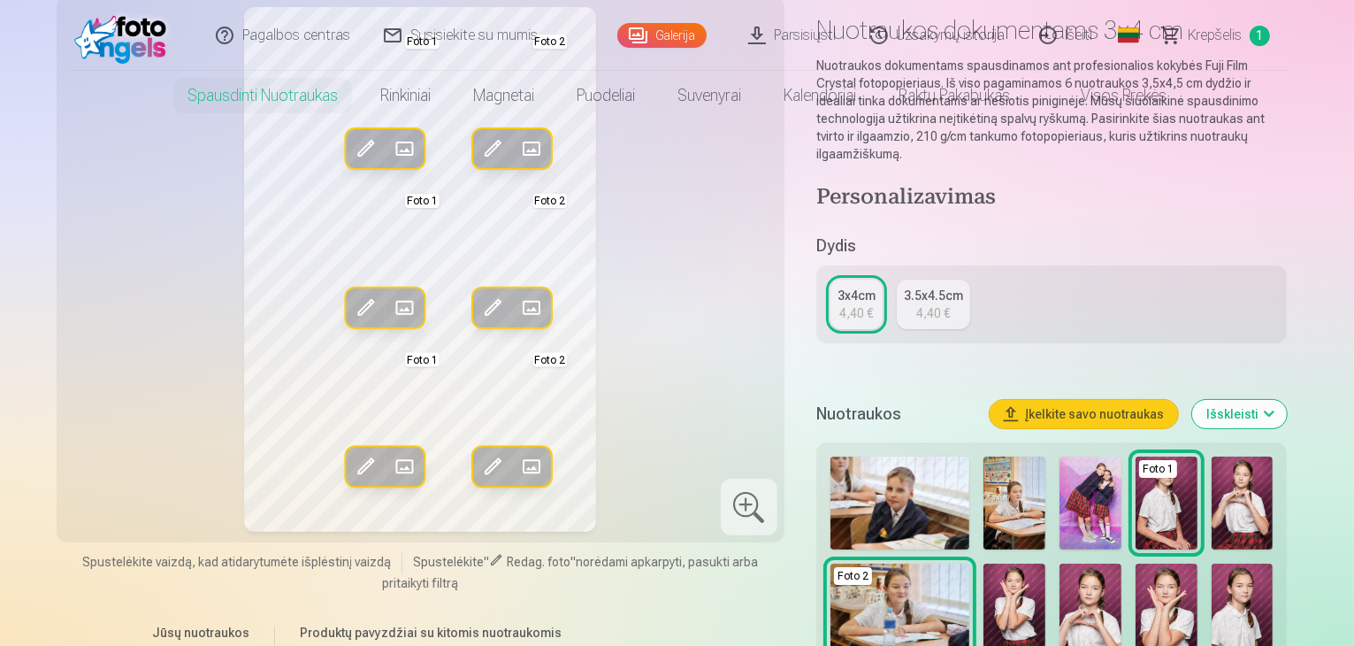
scroll to position [265, 0]
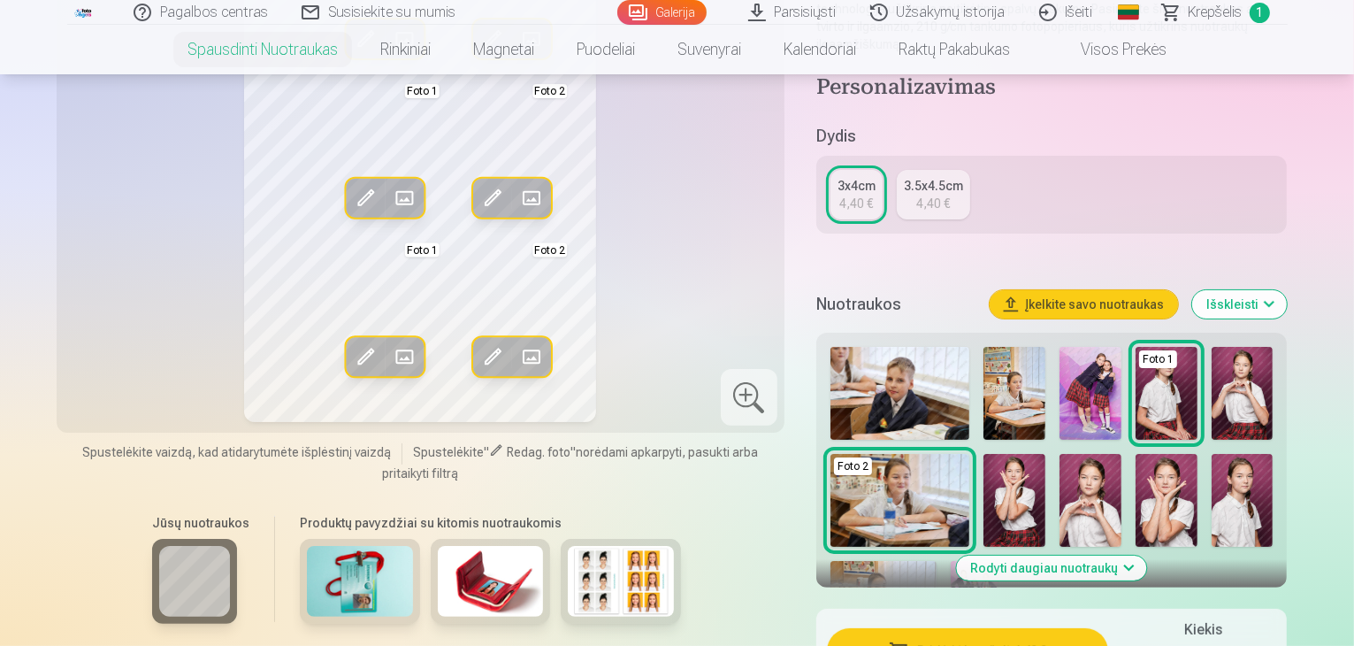
click at [598, 555] on img at bounding box center [621, 581] width 106 height 71
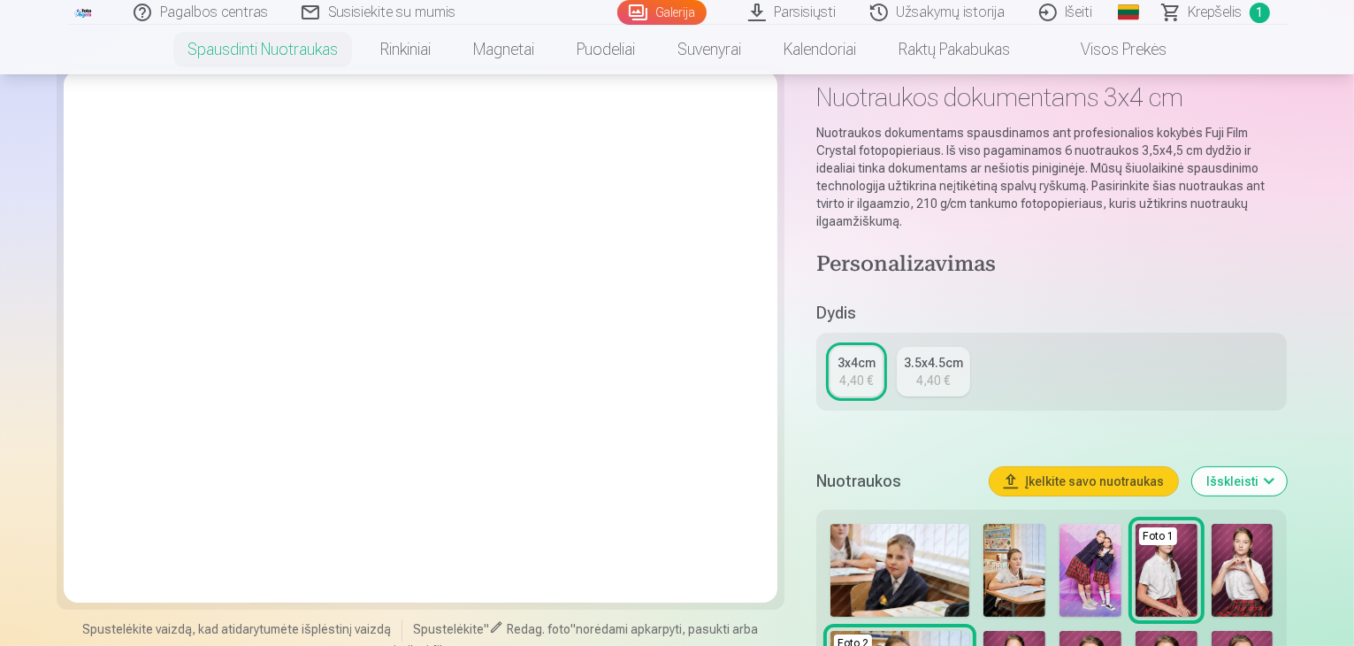
scroll to position [354, 0]
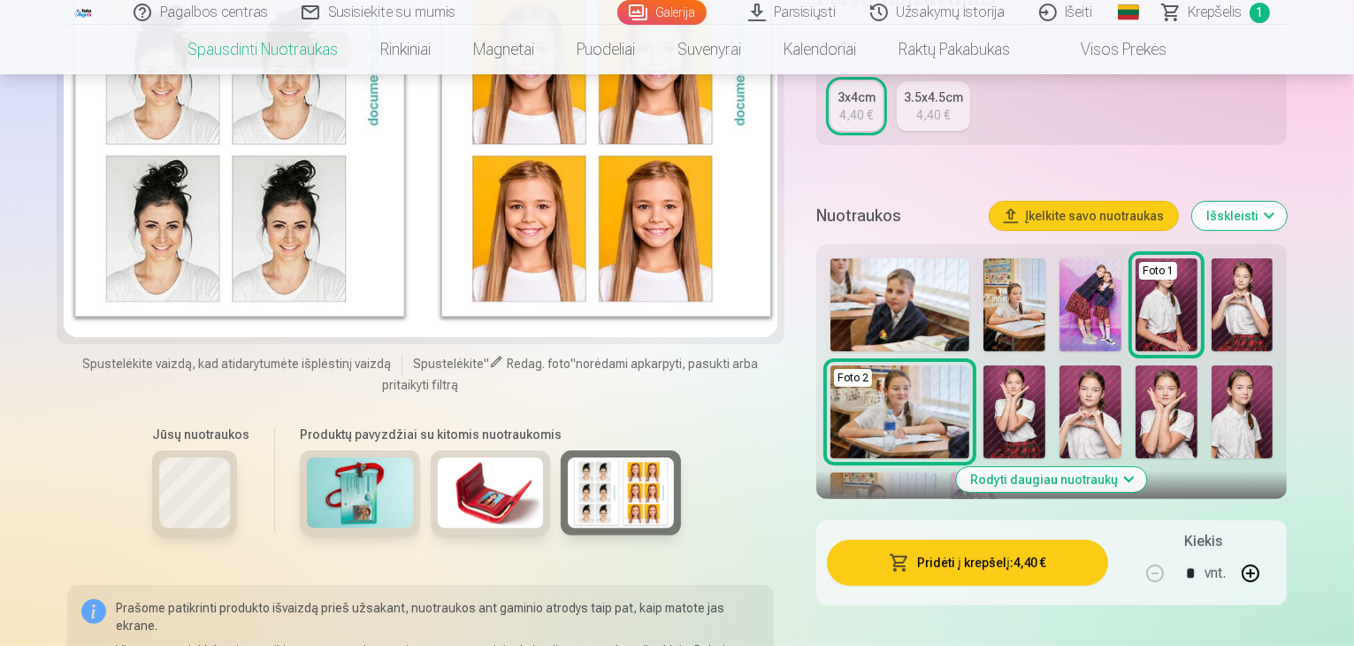
click at [452, 486] on img at bounding box center [491, 492] width 106 height 71
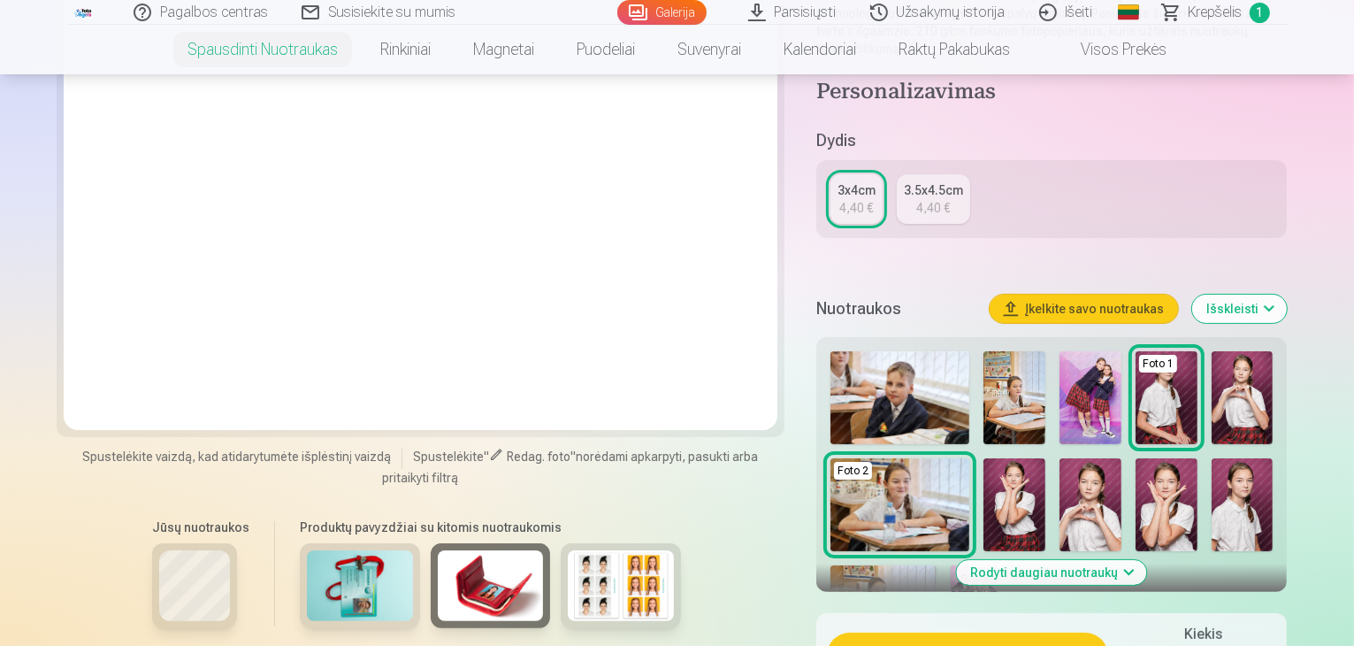
scroll to position [265, 0]
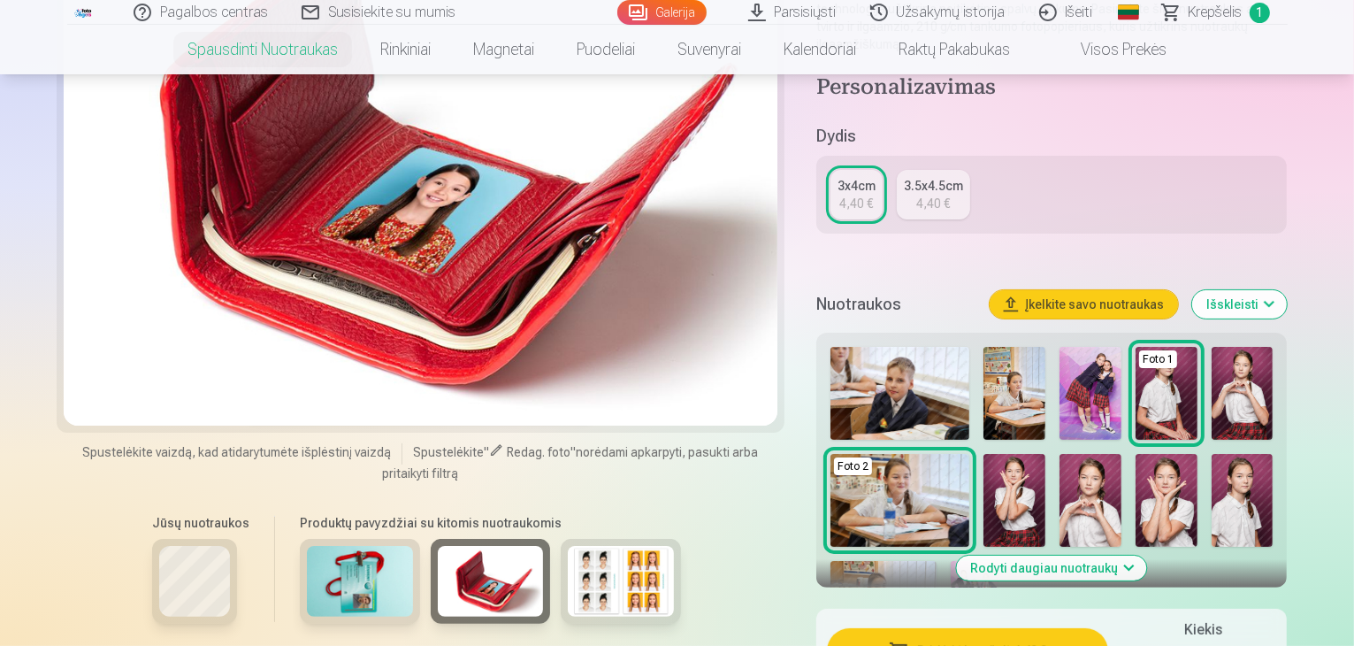
click at [323, 566] on img at bounding box center [360, 581] width 106 height 71
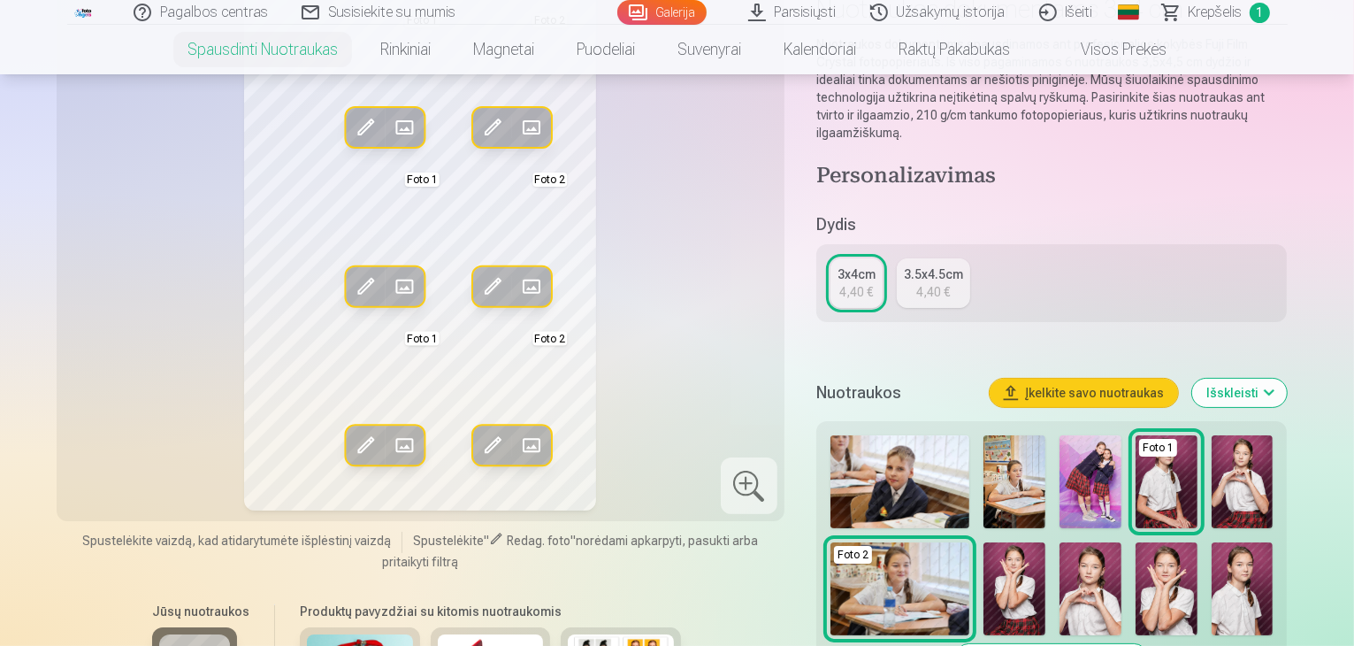
scroll to position [442, 0]
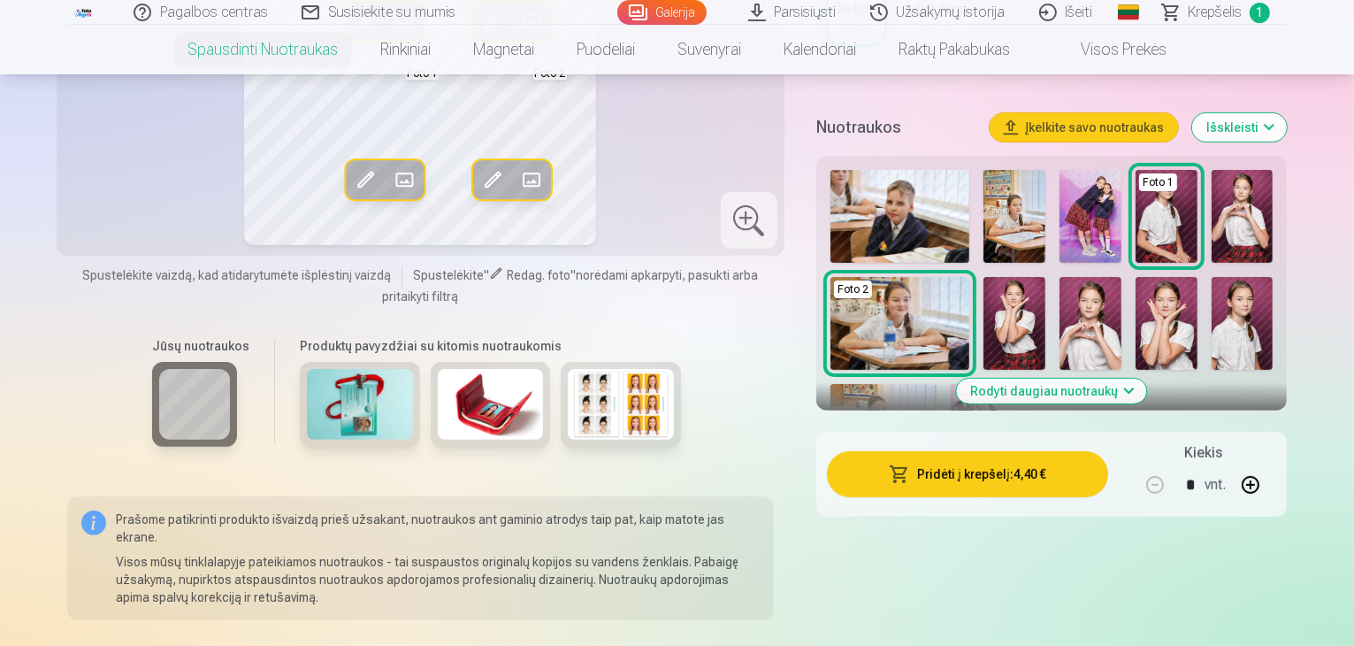
click at [605, 394] on img at bounding box center [621, 404] width 106 height 71
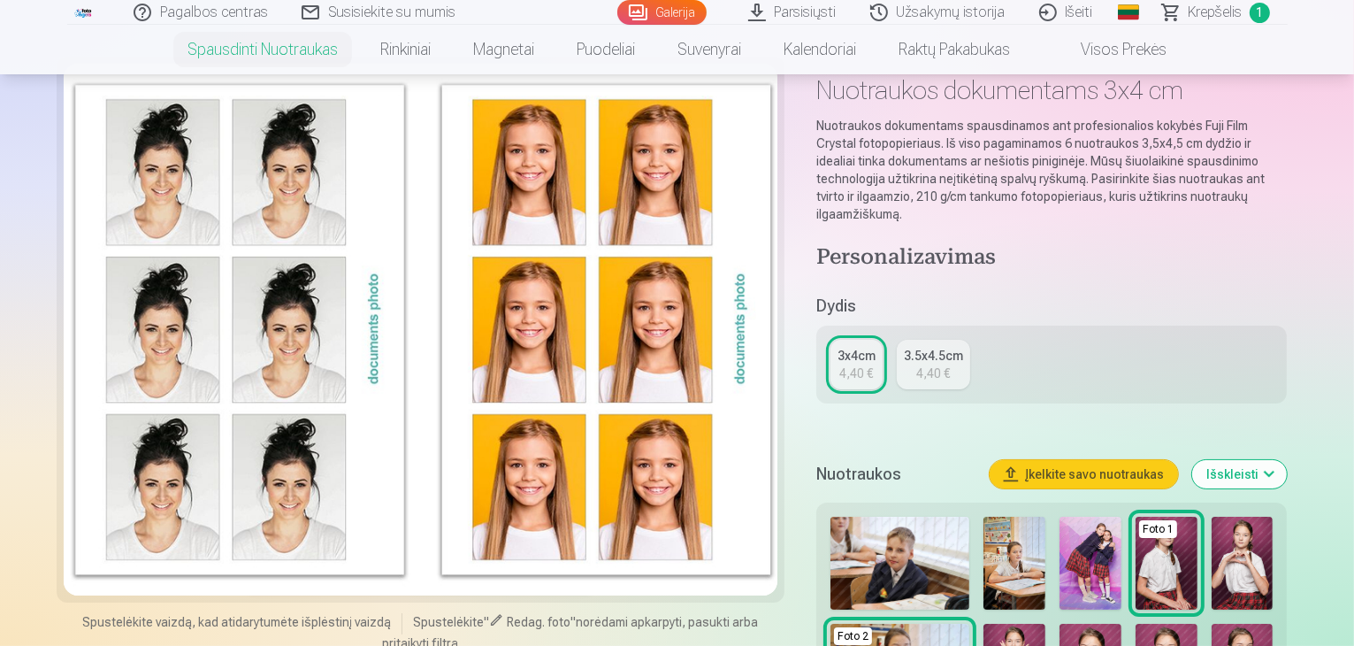
scroll to position [0, 0]
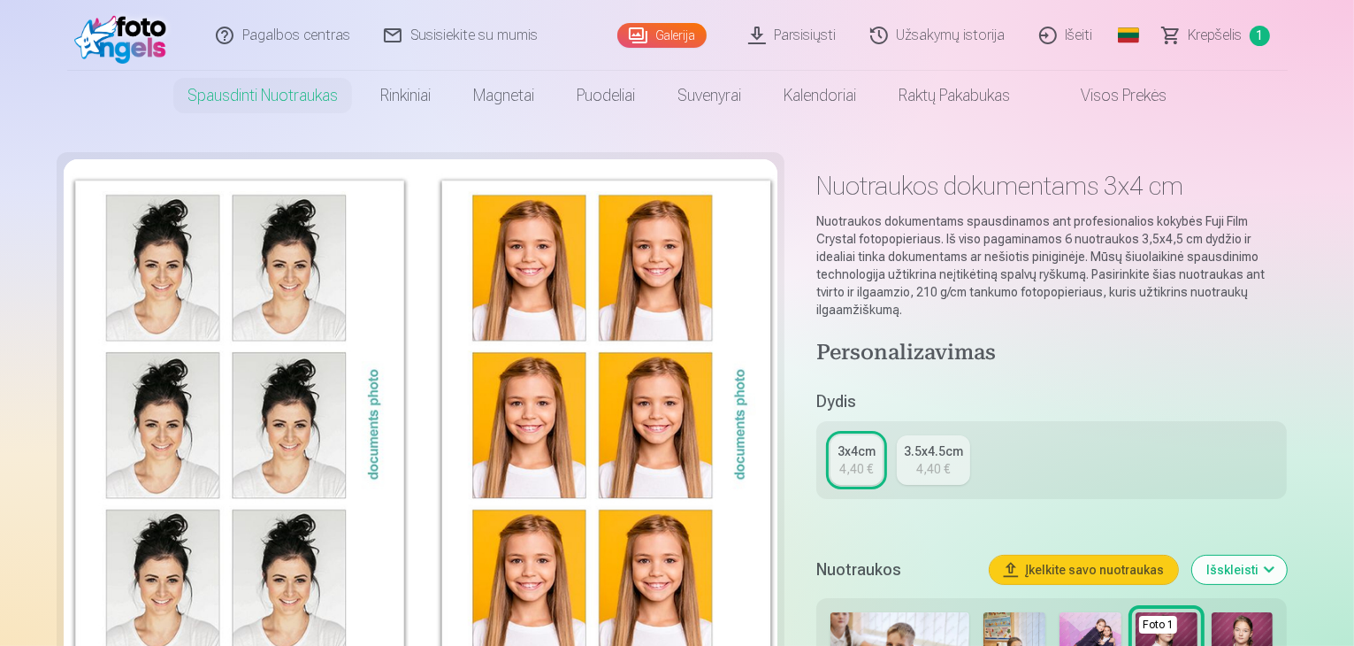
click at [142, 296] on div at bounding box center [421, 425] width 714 height 532
click at [321, 383] on div at bounding box center [421, 425] width 714 height 532
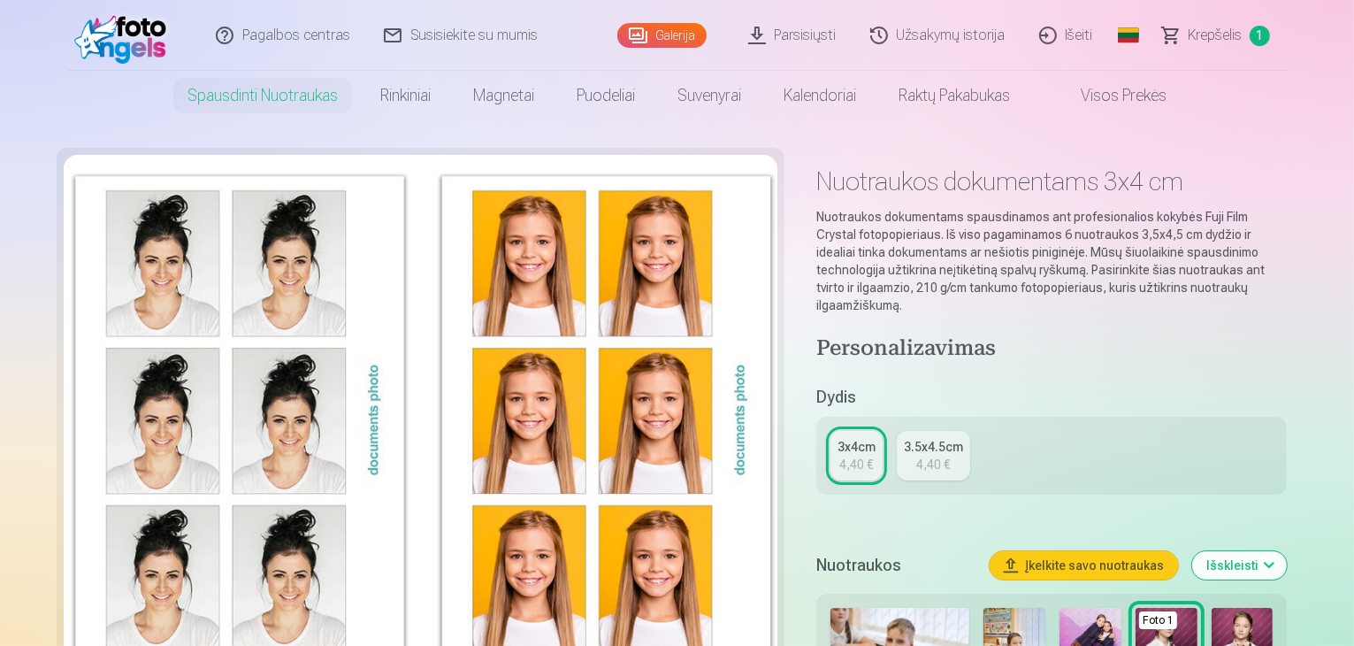
scroll to position [265, 0]
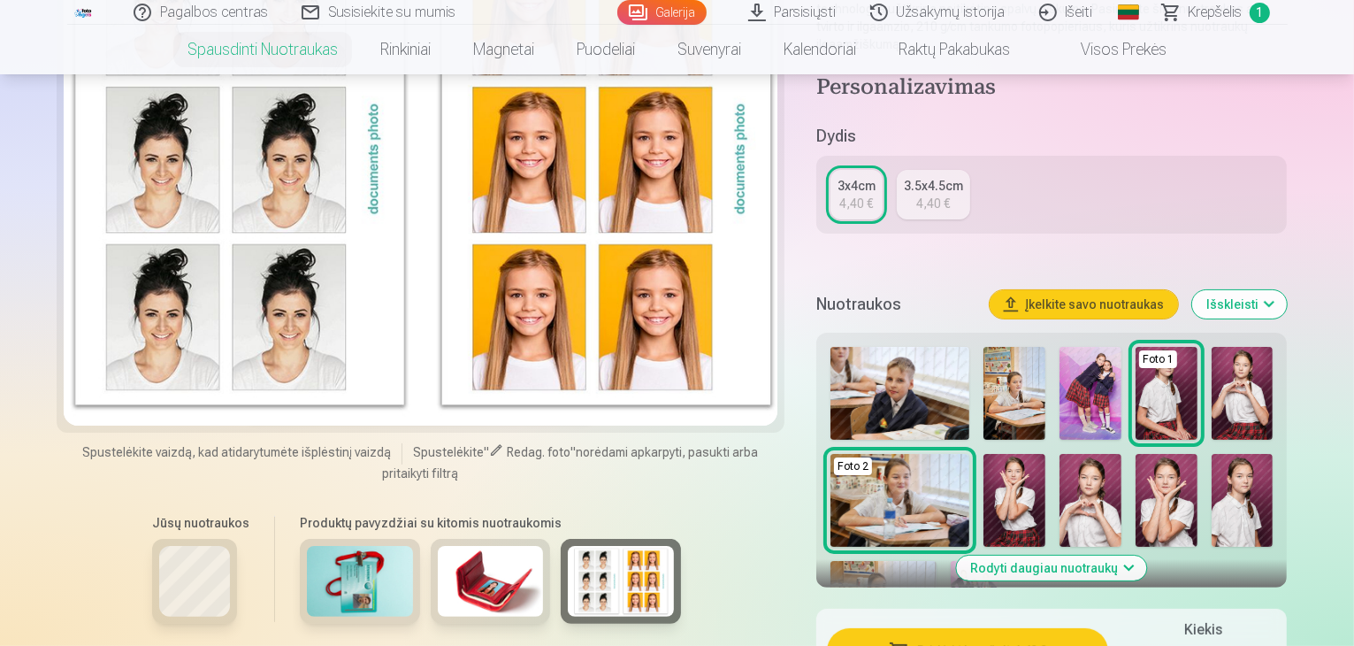
click at [304, 344] on div at bounding box center [421, 160] width 714 height 532
click at [224, 341] on div at bounding box center [421, 160] width 714 height 532
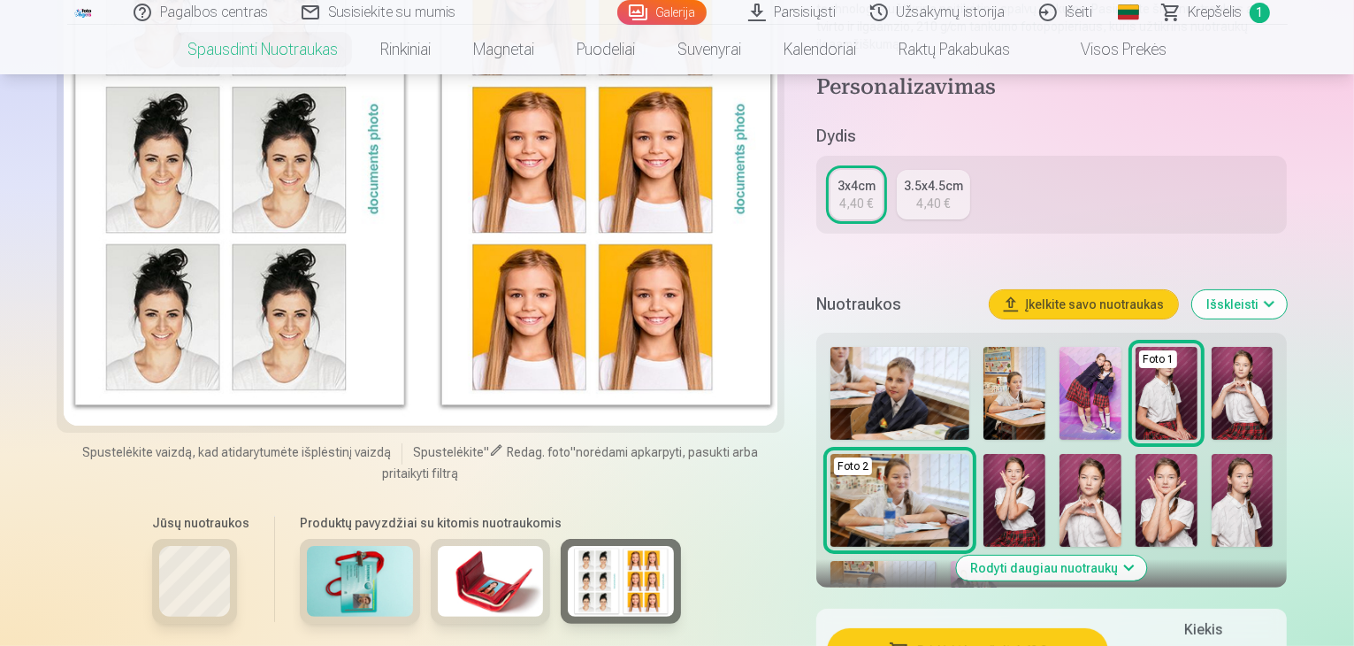
click at [224, 344] on div at bounding box center [421, 160] width 714 height 532
click at [413, 456] on span "Spustelėkite" at bounding box center [448, 452] width 71 height 14
click at [489, 449] on span at bounding box center [496, 450] width 14 height 14
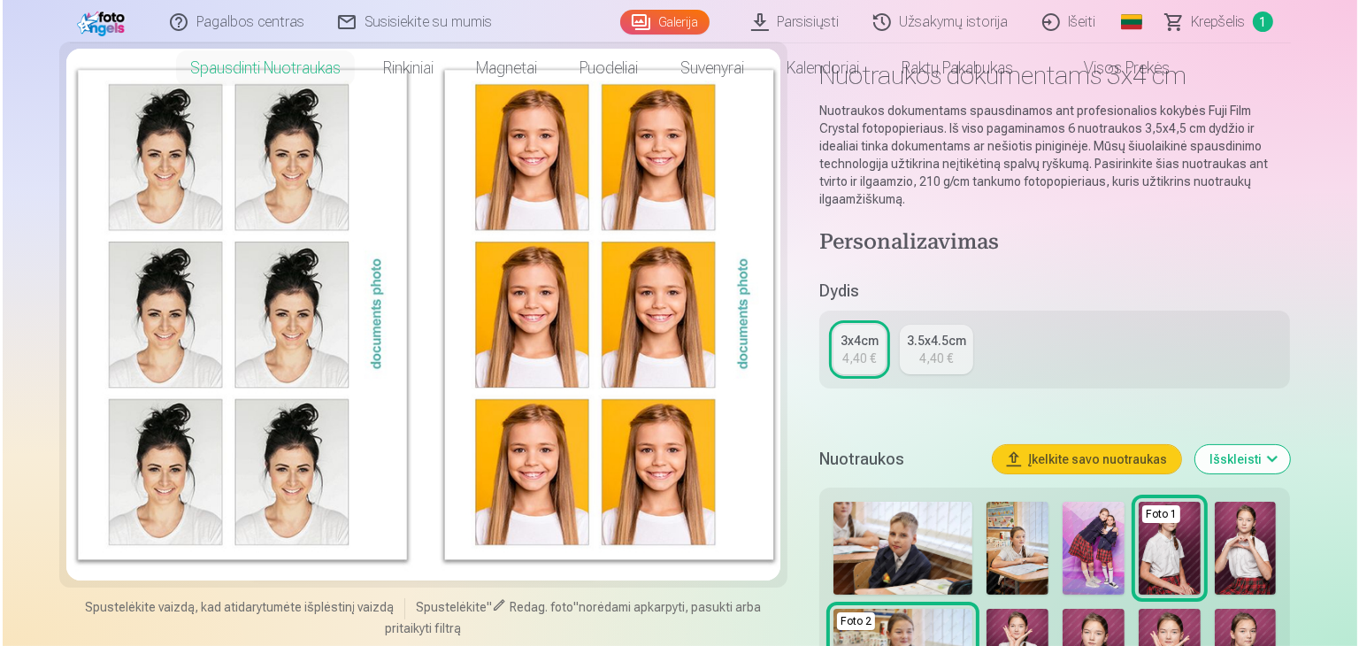
scroll to position [0, 0]
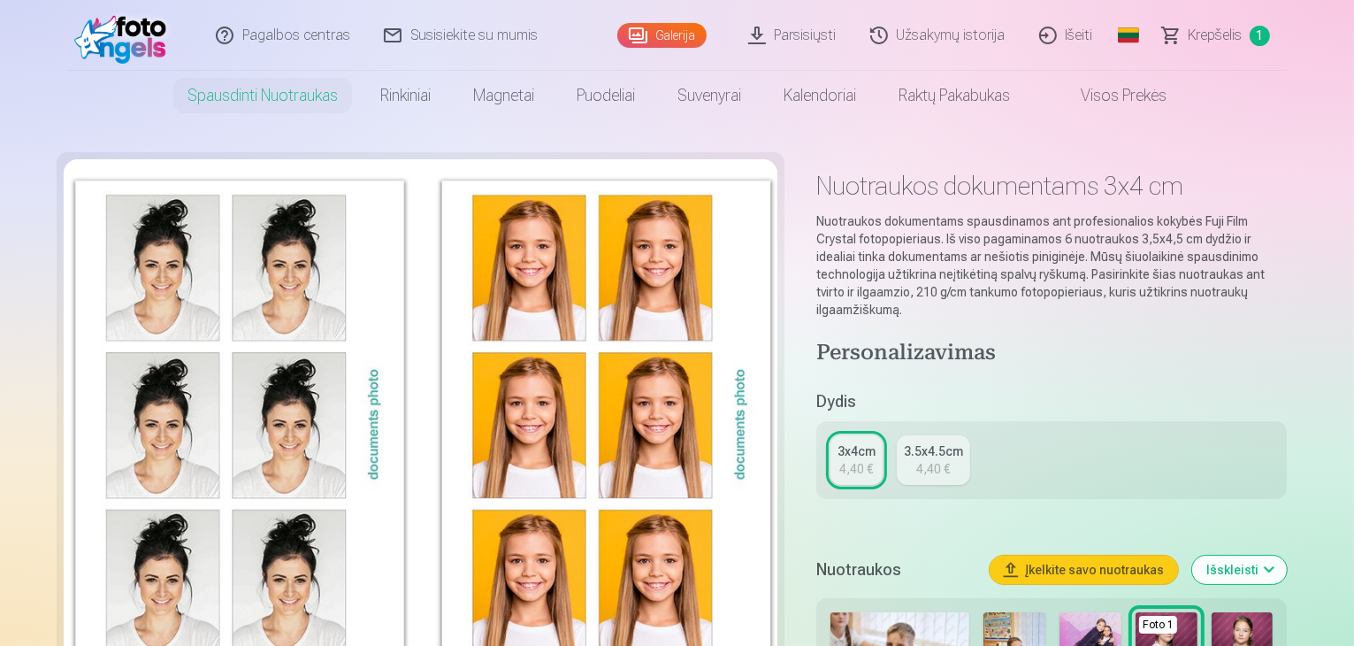
click at [942, 460] on div "4,40 €" at bounding box center [933, 469] width 34 height 18
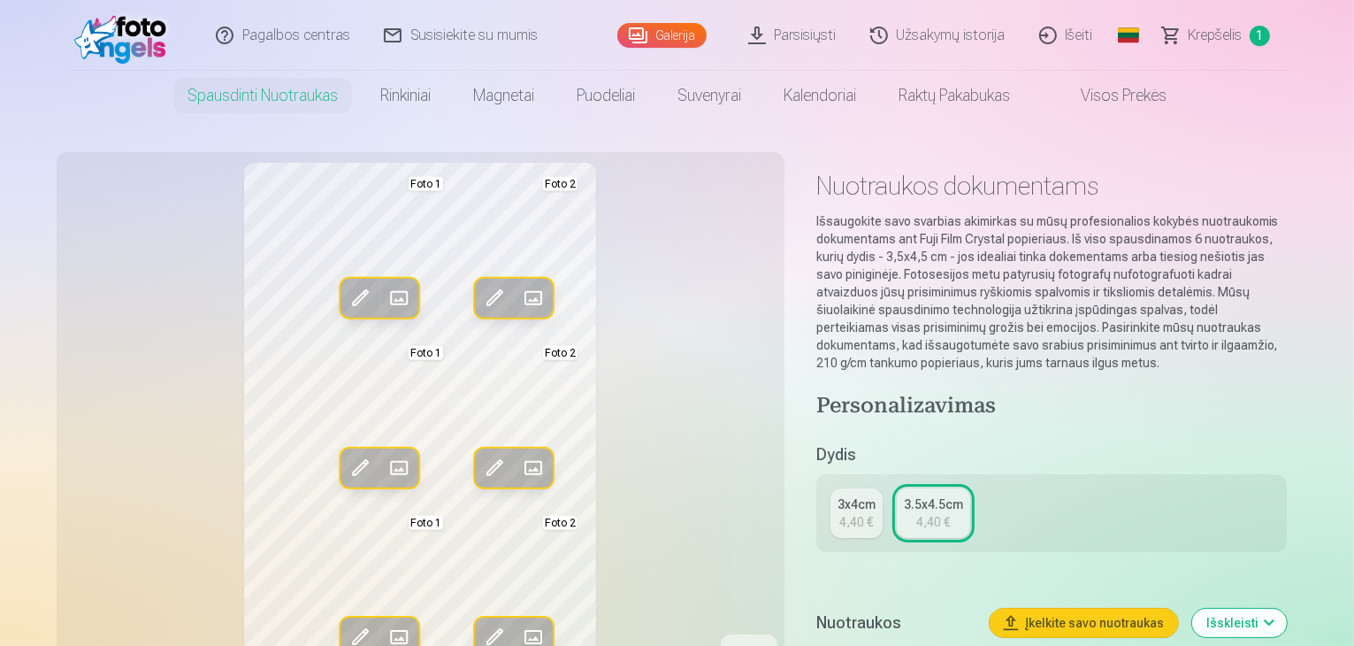
click at [860, 513] on div "4,40 €" at bounding box center [857, 522] width 34 height 18
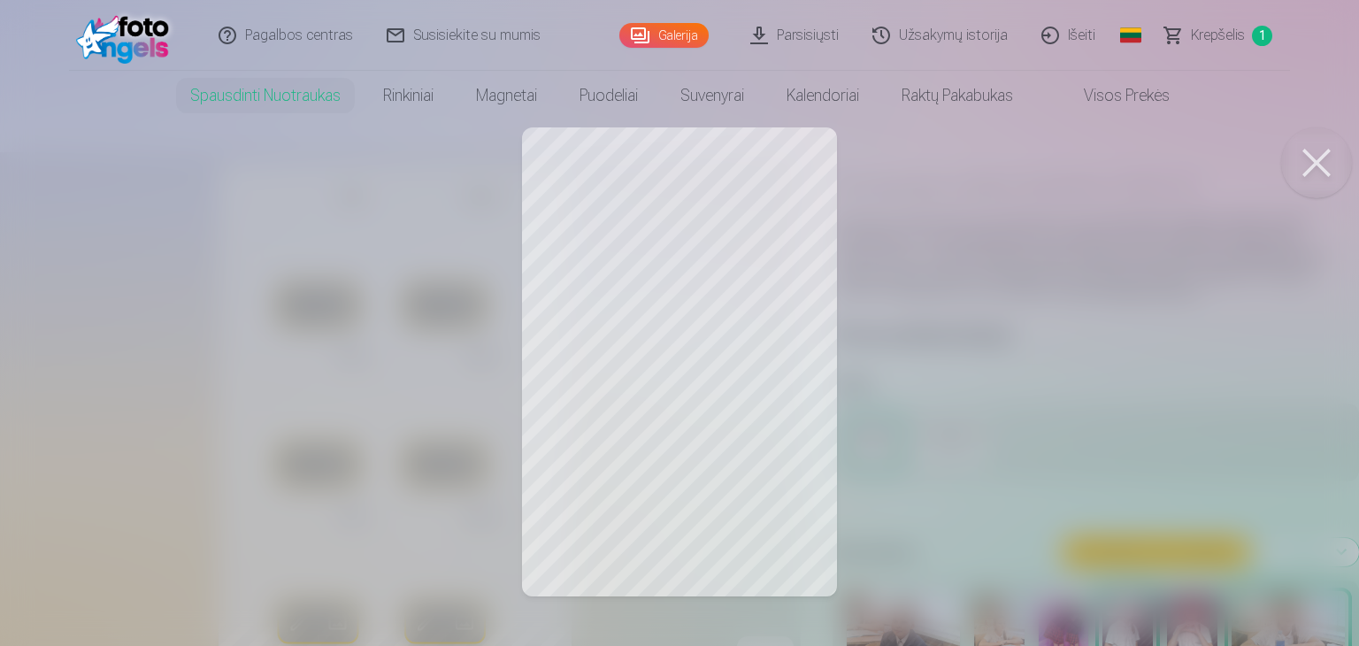
click at [1313, 176] on button at bounding box center [1316, 162] width 71 height 71
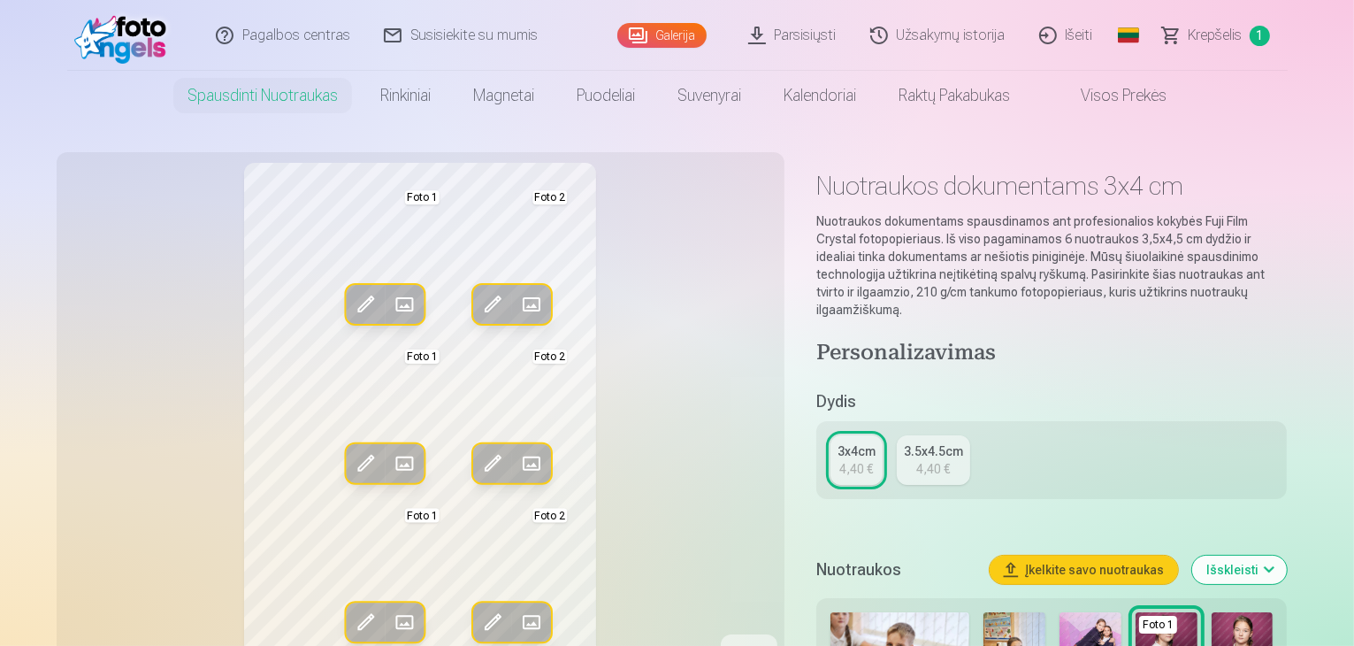
click at [351, 308] on span at bounding box center [365, 304] width 28 height 28
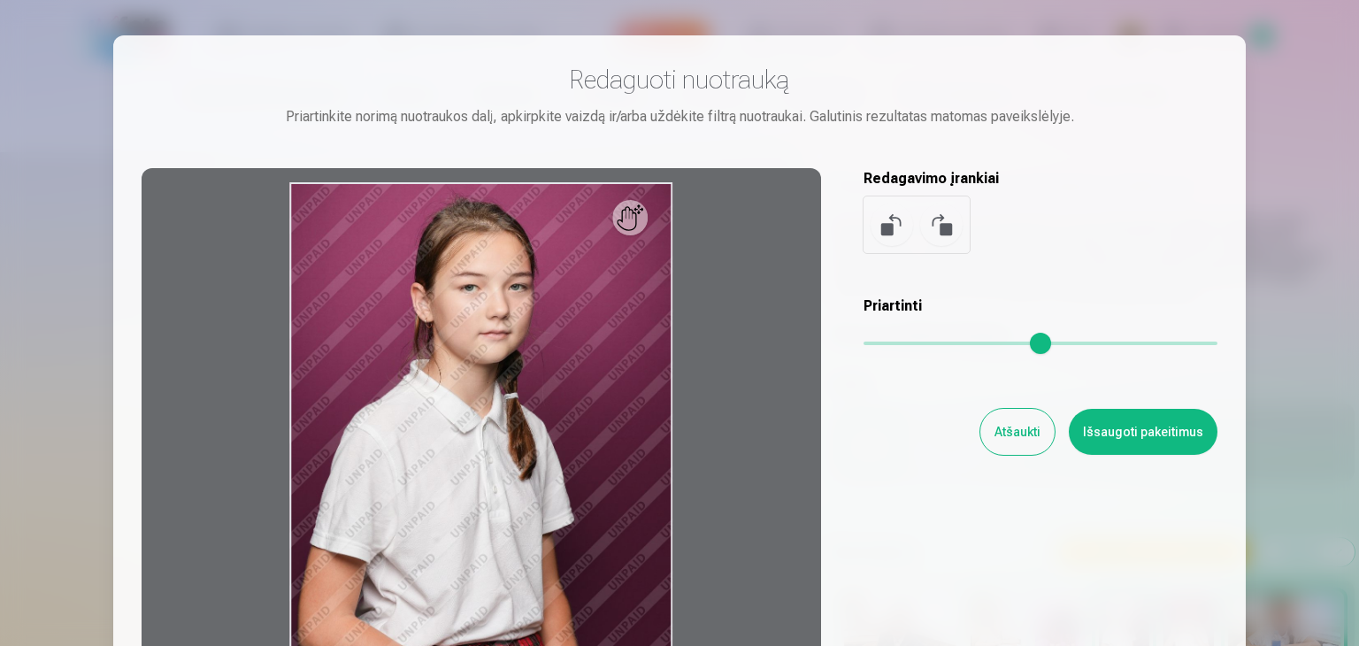
drag, startPoint x: 870, startPoint y: 348, endPoint x: 847, endPoint y: 344, distance: 24.1
click at [863, 344] on input "range" at bounding box center [1040, 343] width 354 height 4
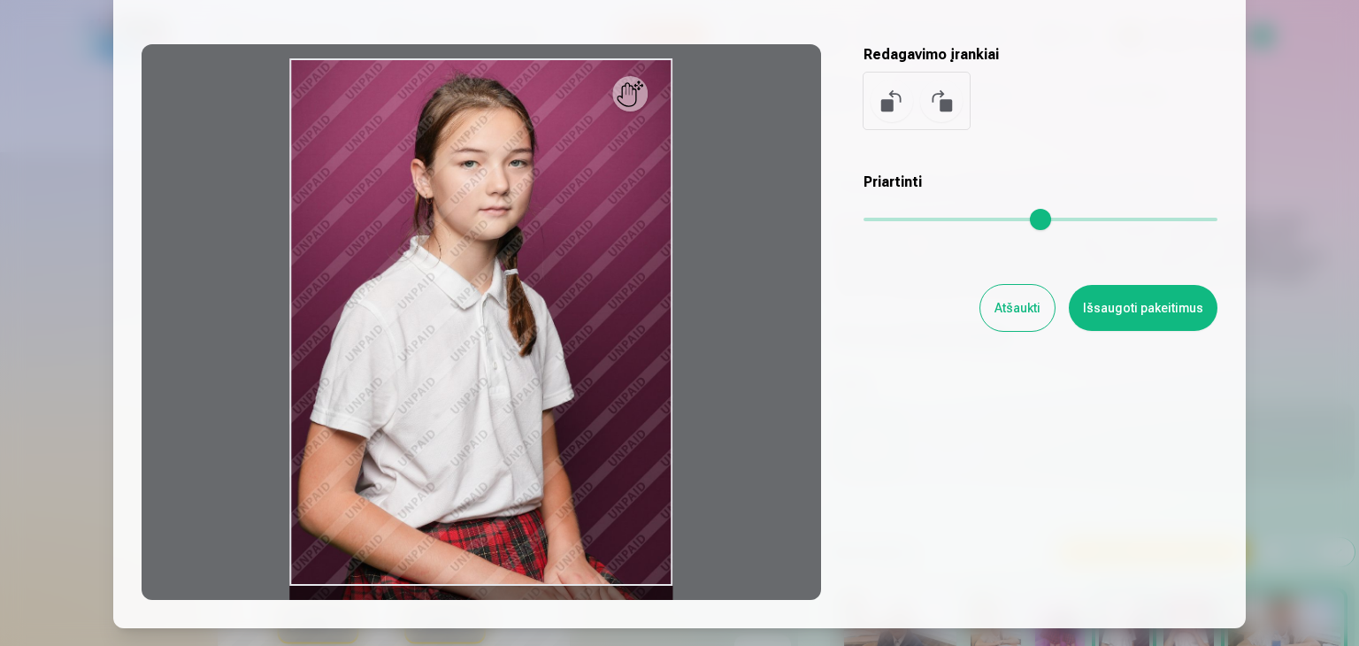
scroll to position [248, 0]
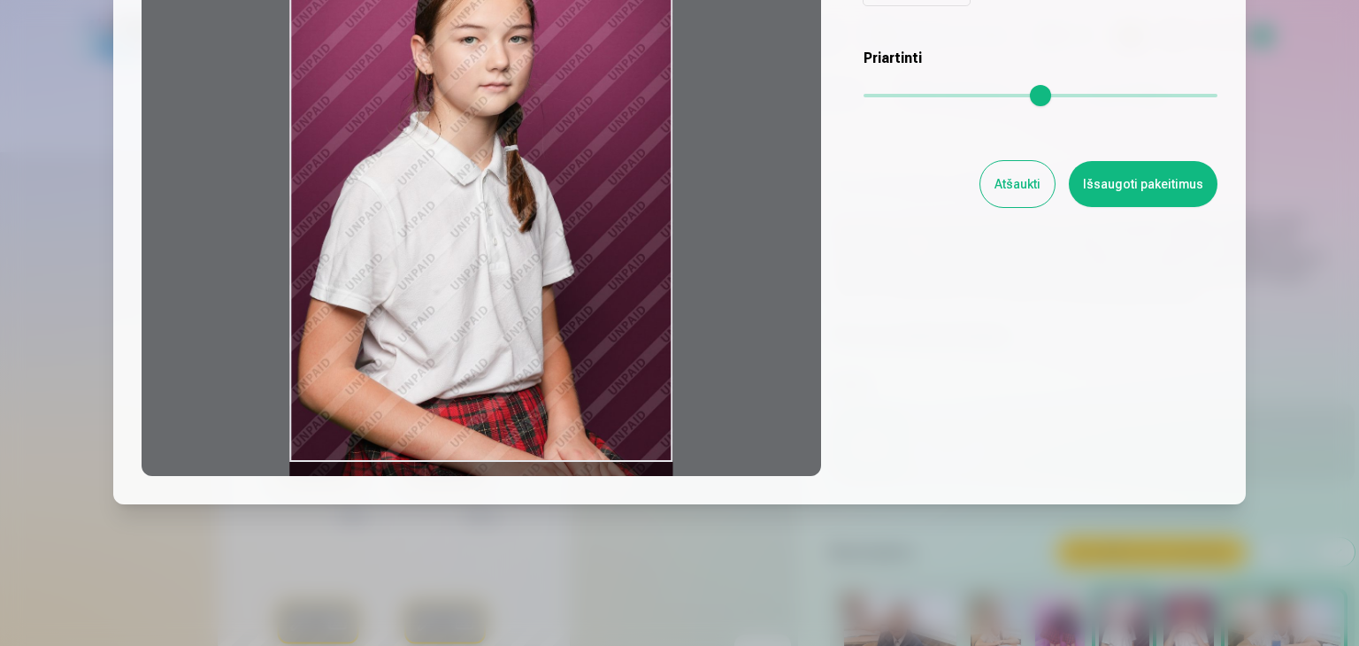
drag, startPoint x: 502, startPoint y: 461, endPoint x: 506, endPoint y: 549, distance: 88.5
click at [506, 549] on div "​ Redaguoti nuotrauką Priartinkite norimą nuotraukos dalį, apkirpkite vaizdą ir…" at bounding box center [679, 198] width 1359 height 893
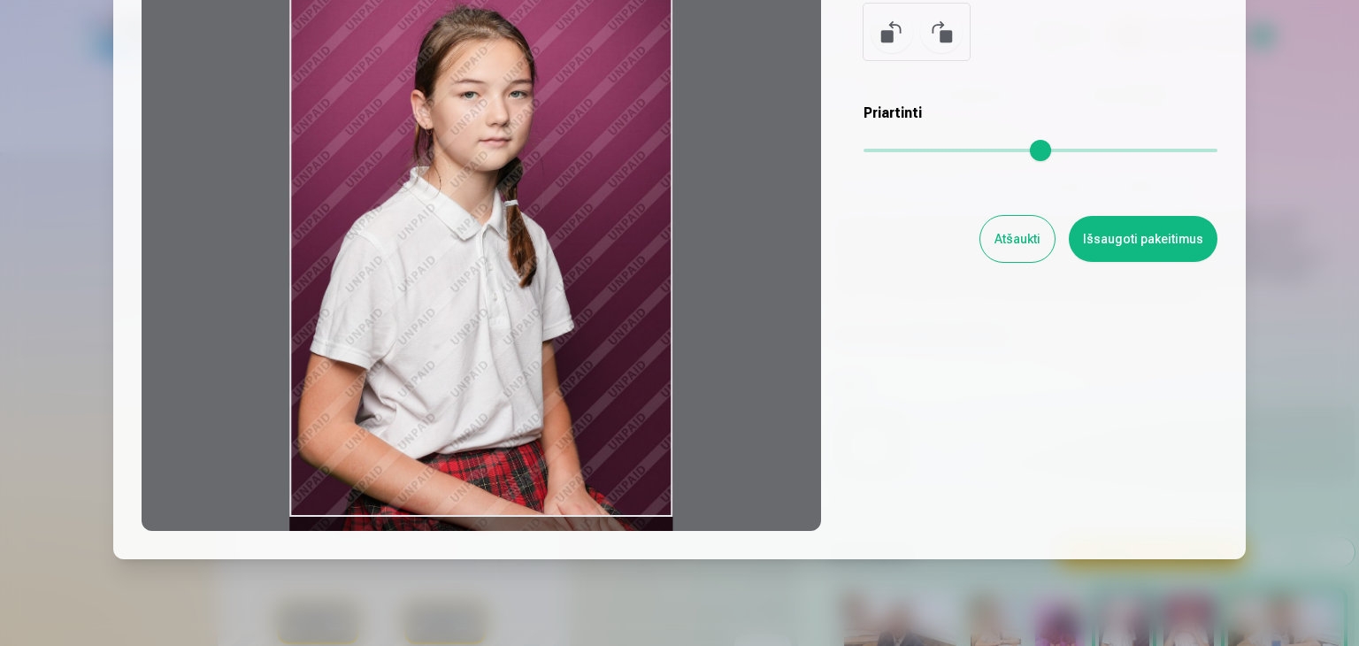
scroll to position [0, 0]
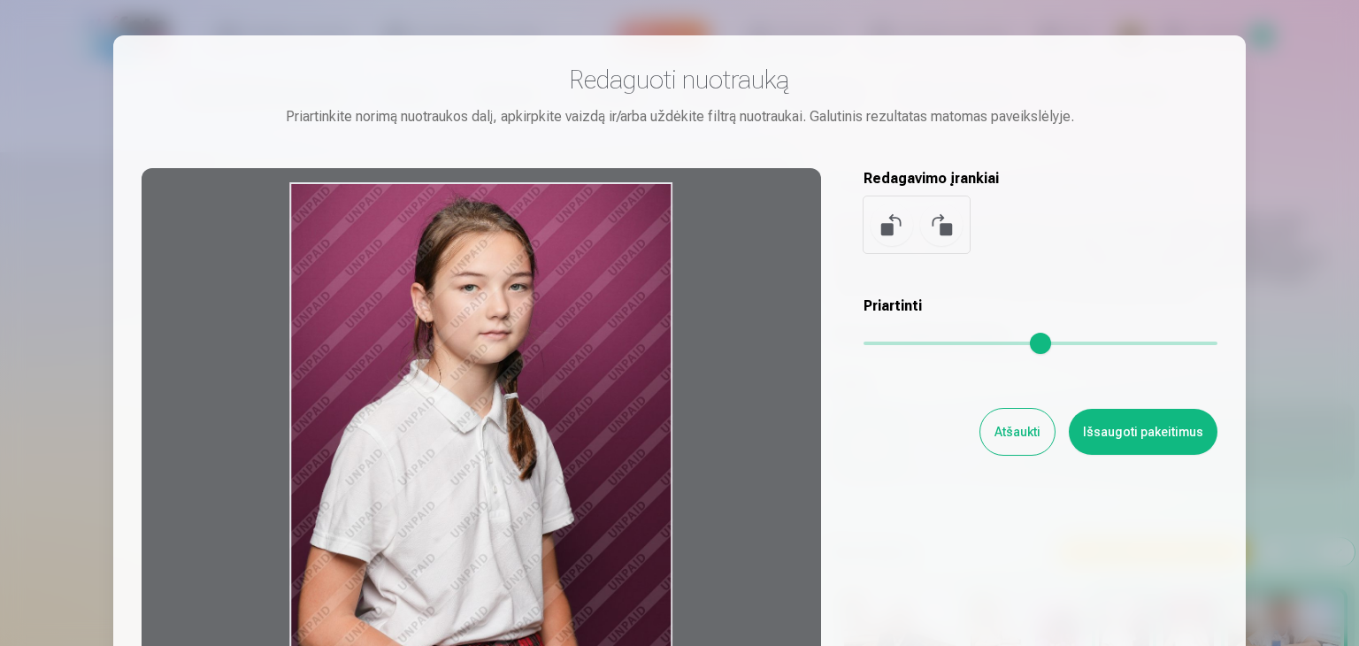
click at [932, 232] on button at bounding box center [941, 224] width 42 height 42
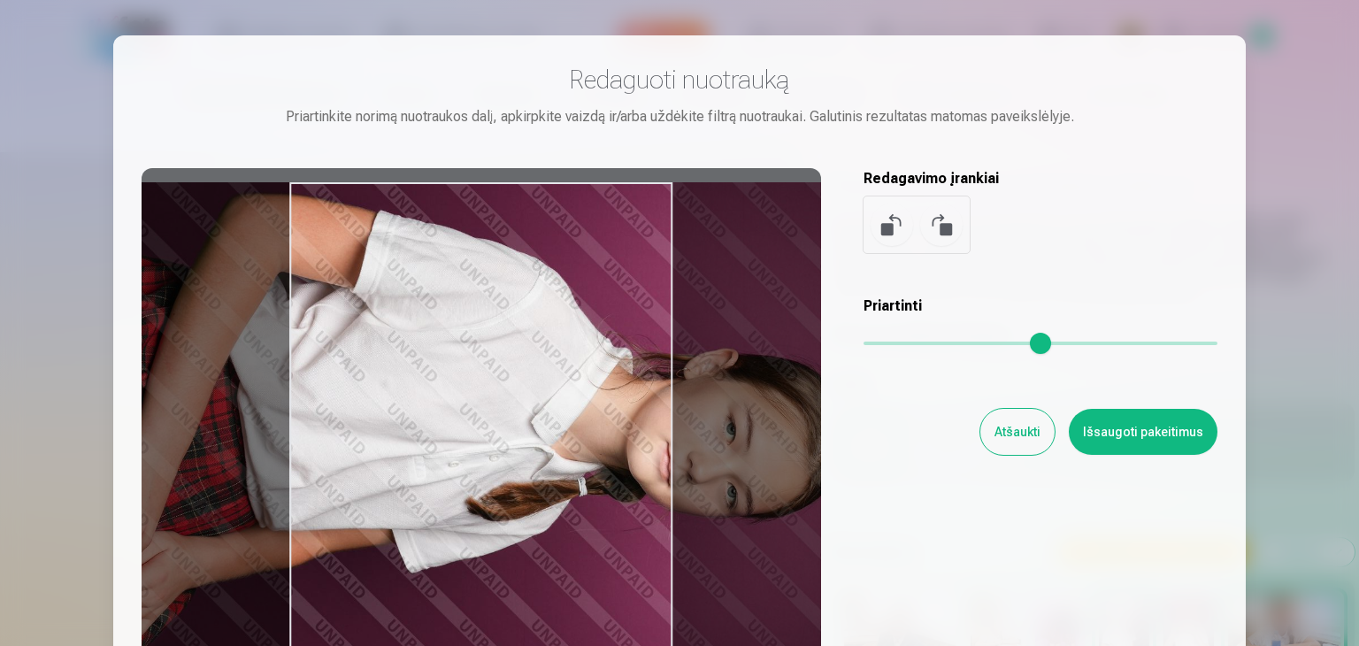
click at [884, 239] on button at bounding box center [891, 224] width 42 height 42
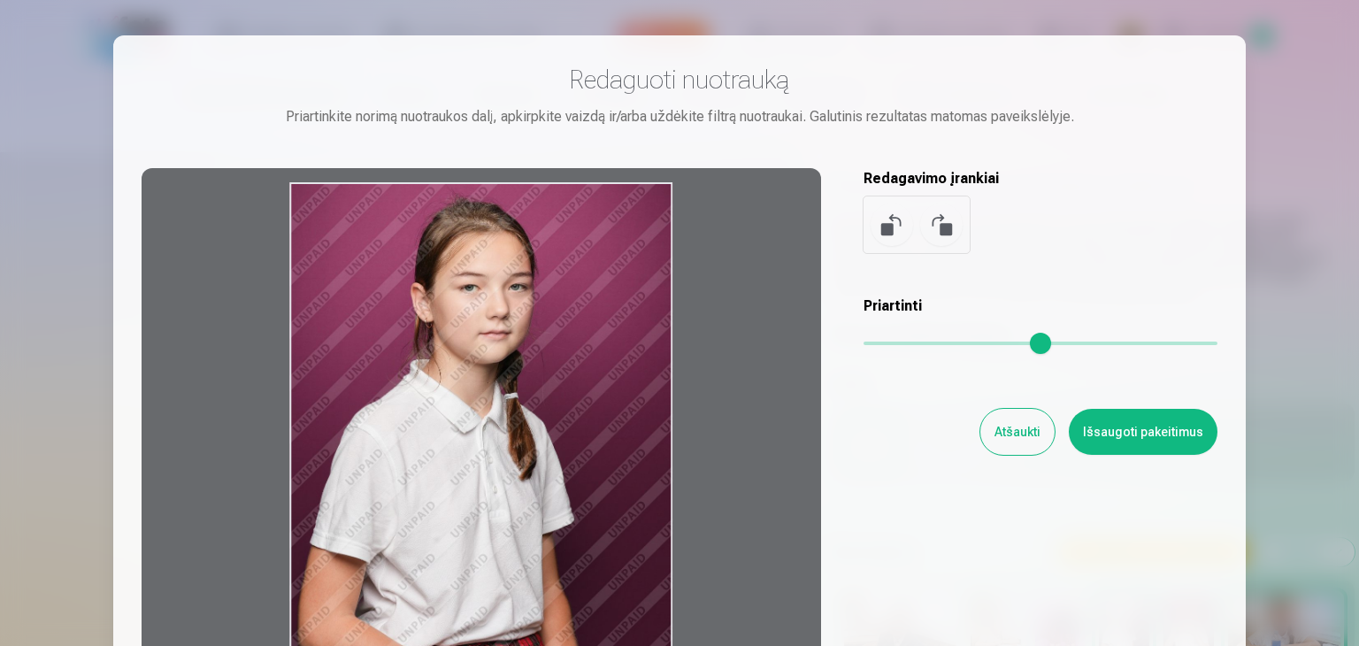
click at [1129, 341] on input "range" at bounding box center [1040, 343] width 354 height 4
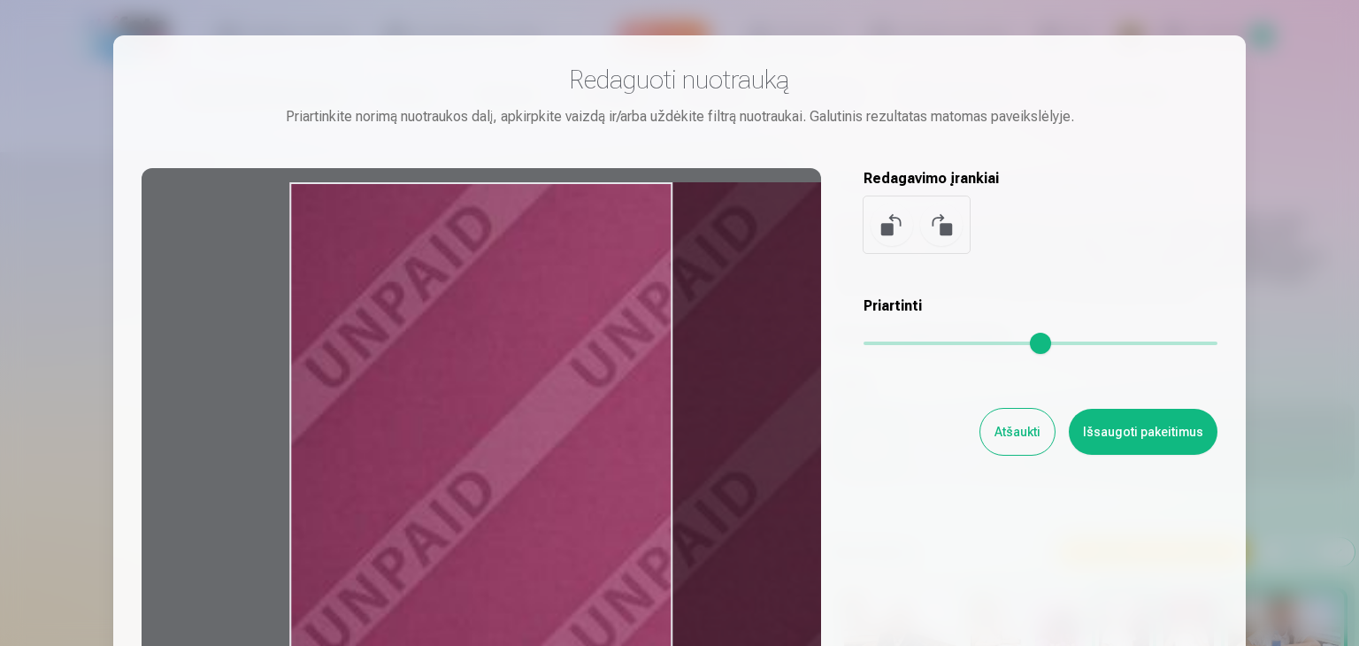
click at [945, 224] on button at bounding box center [941, 224] width 42 height 42
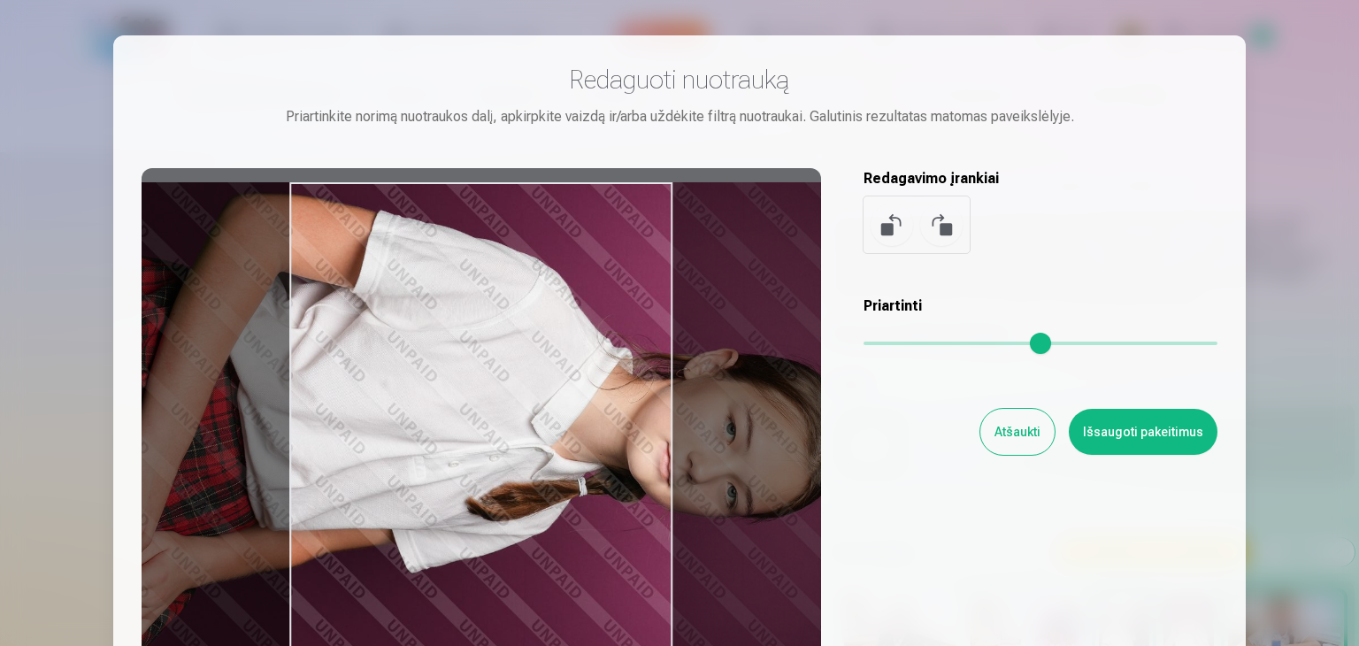
click at [871, 225] on button at bounding box center [891, 224] width 42 height 42
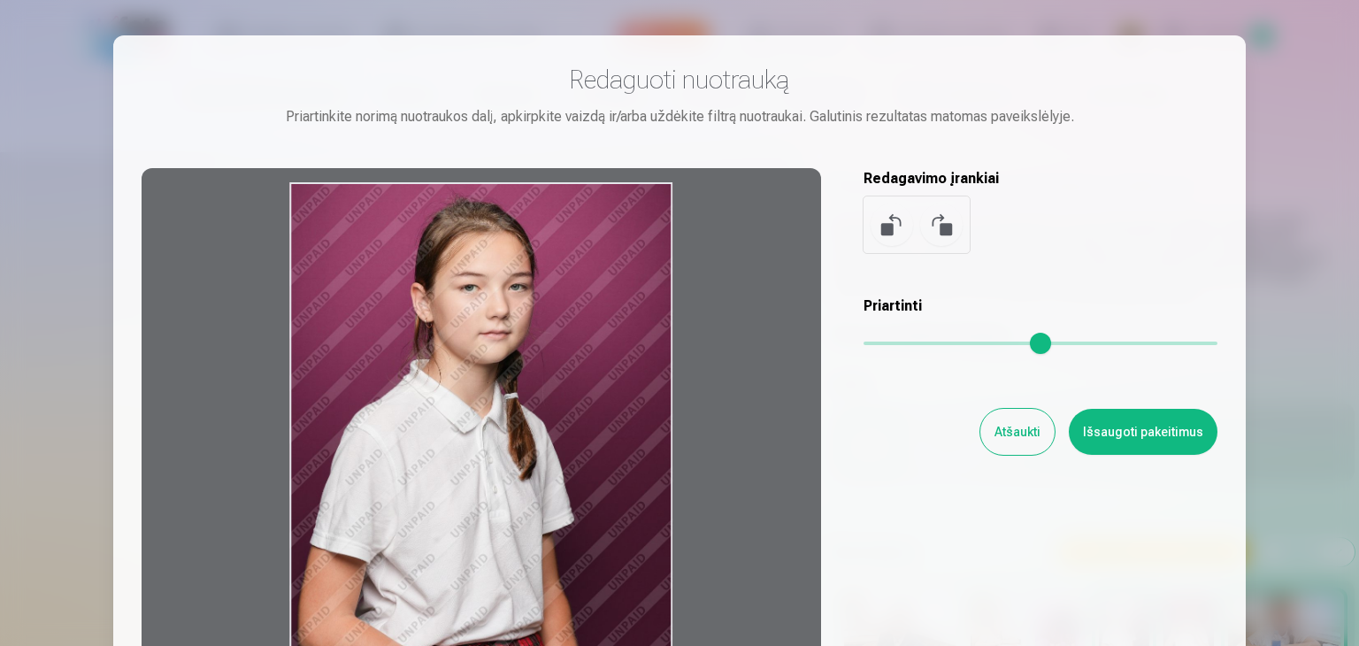
drag, startPoint x: 591, startPoint y: 302, endPoint x: 633, endPoint y: 371, distance: 80.6
click at [626, 377] on div at bounding box center [481, 446] width 679 height 556
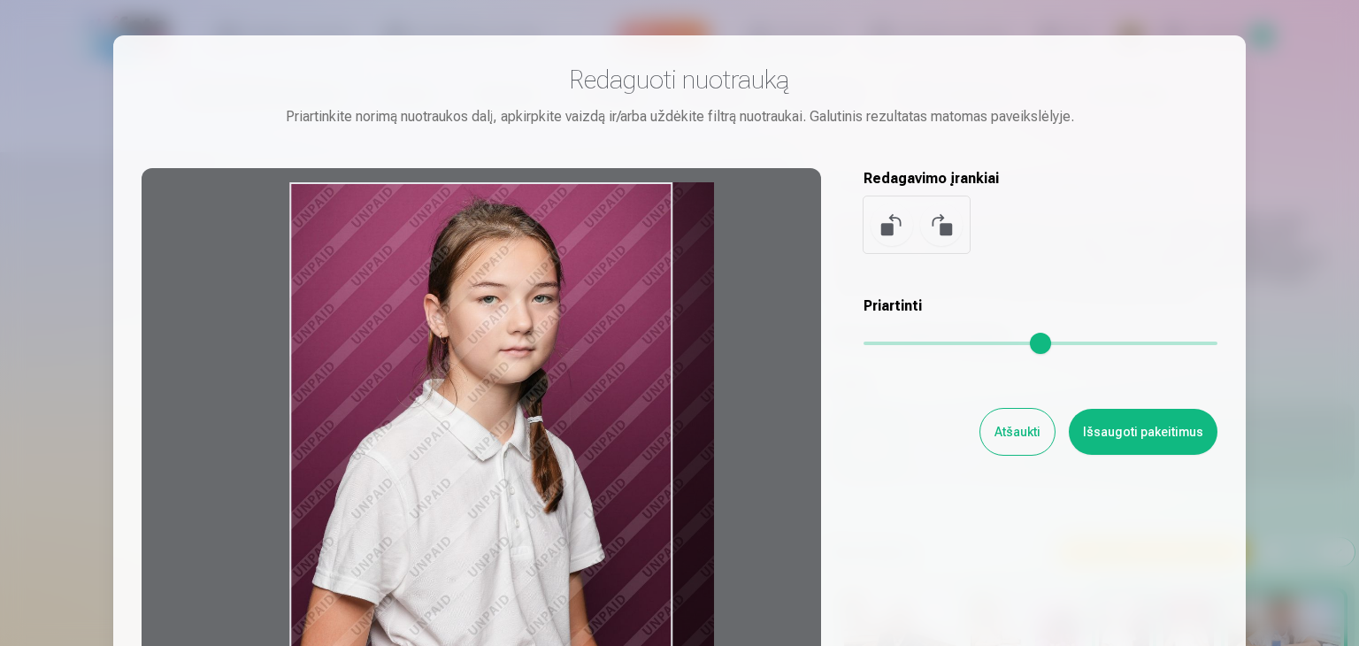
type input "*"
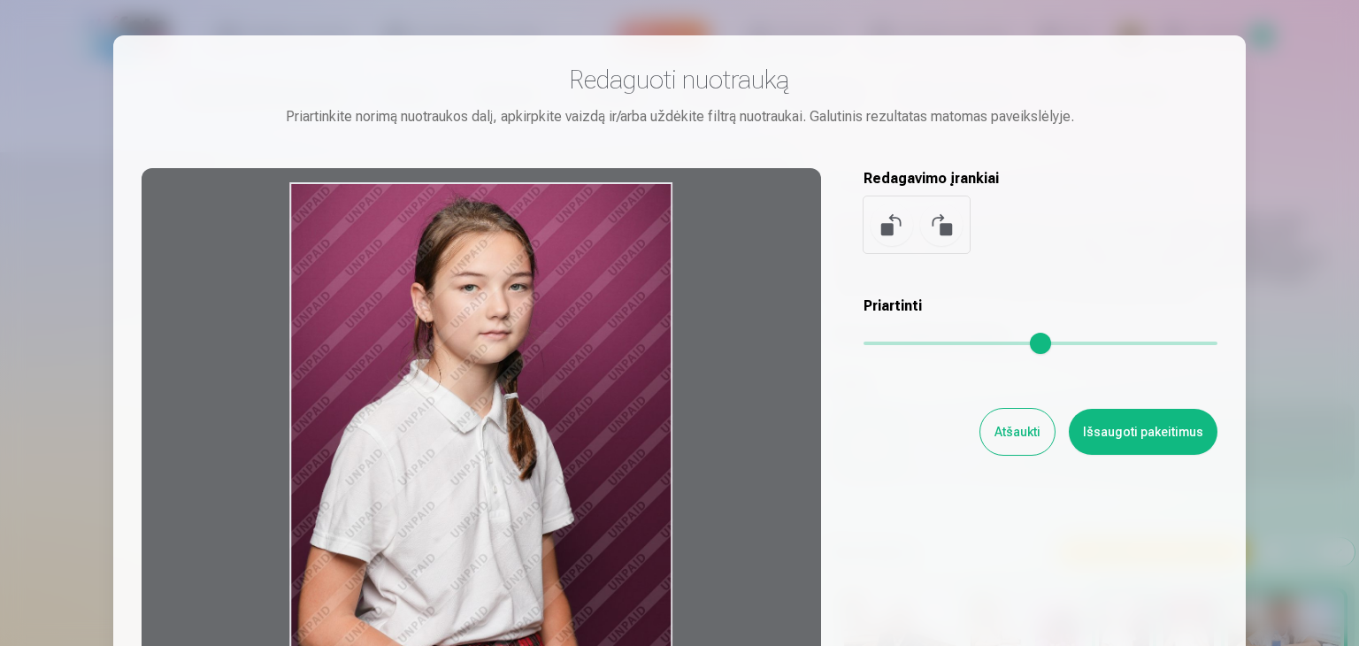
drag, startPoint x: 867, startPoint y: 341, endPoint x: 662, endPoint y: 277, distance: 214.9
click at [863, 341] on input "range" at bounding box center [1040, 343] width 354 height 4
click at [1014, 441] on button "Atšaukti" at bounding box center [1017, 432] width 74 height 46
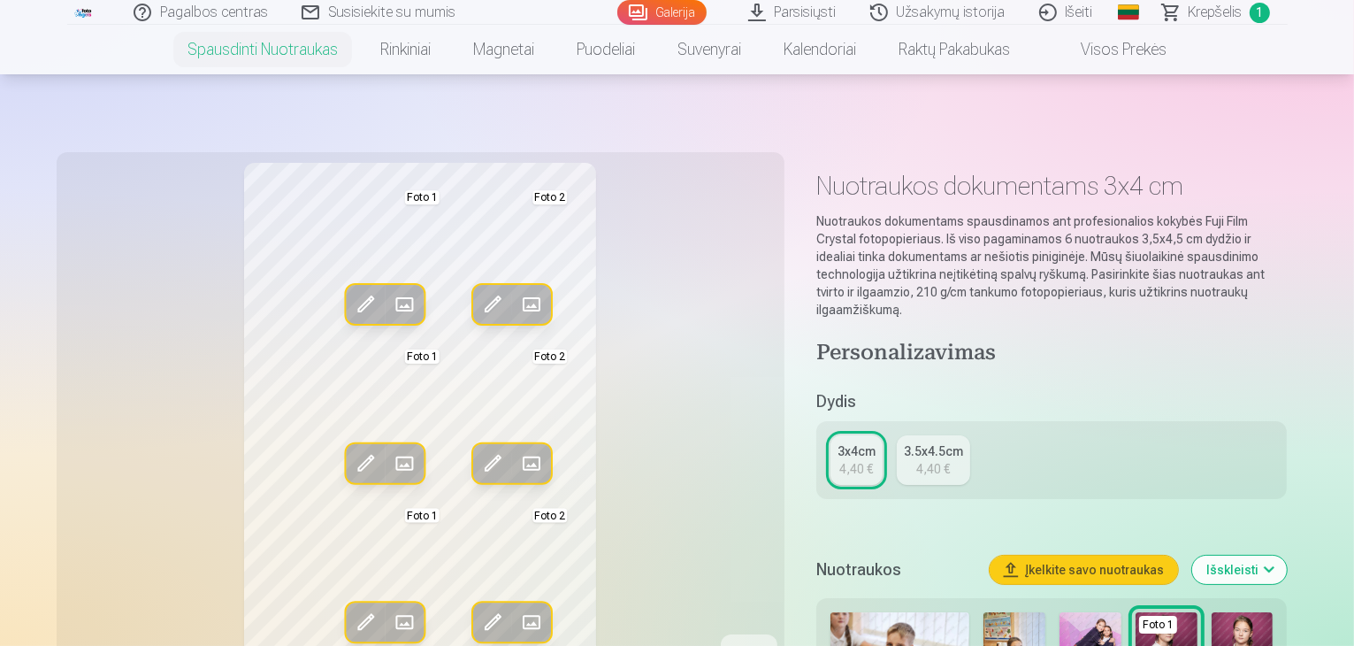
scroll to position [442, 0]
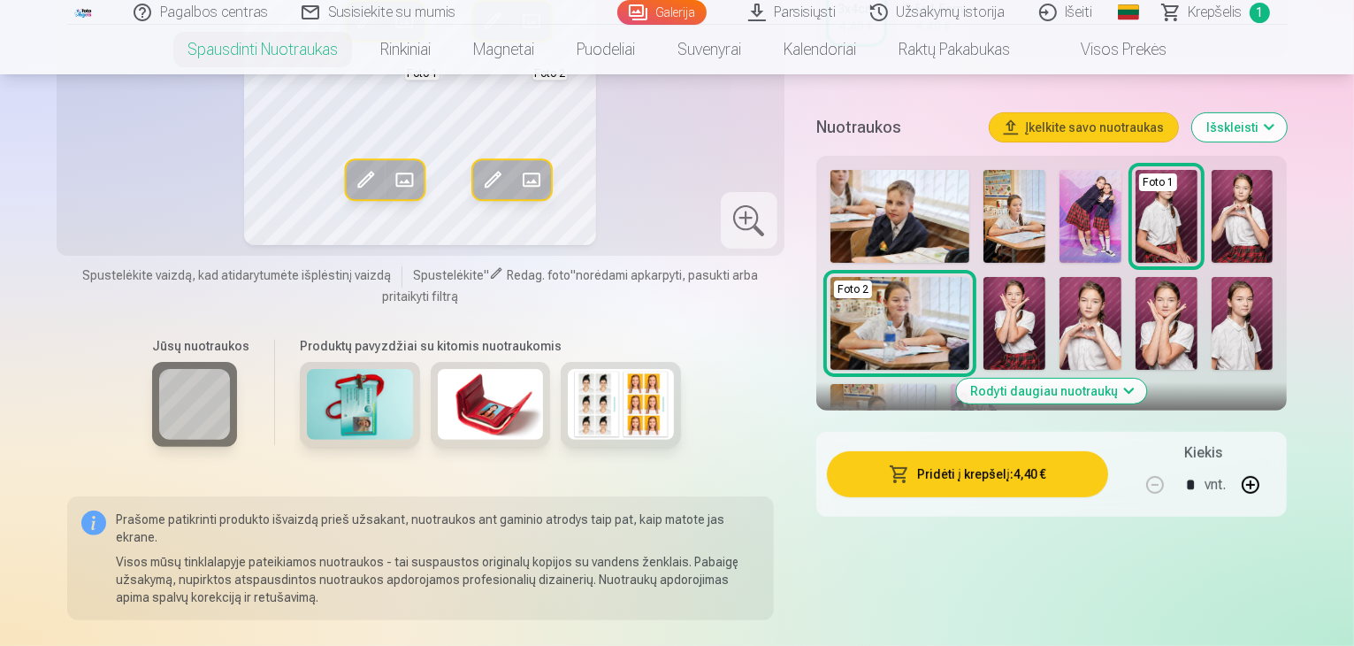
click at [623, 373] on img at bounding box center [621, 404] width 106 height 71
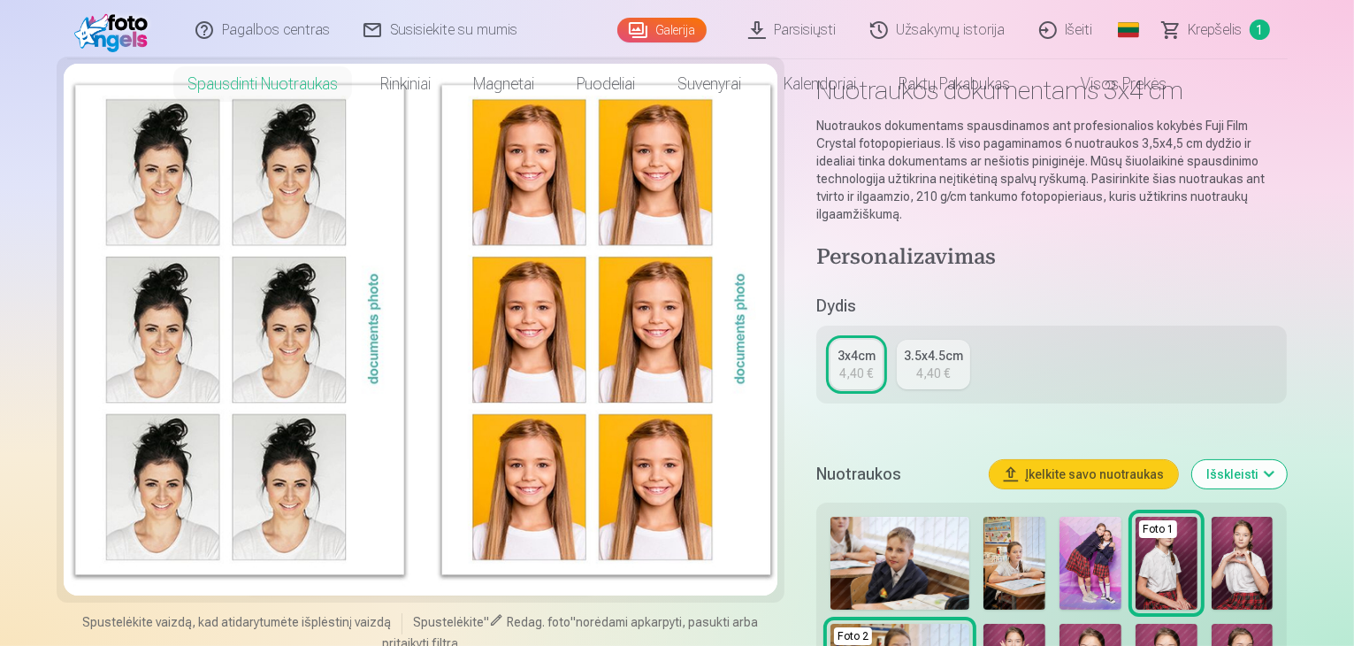
scroll to position [0, 0]
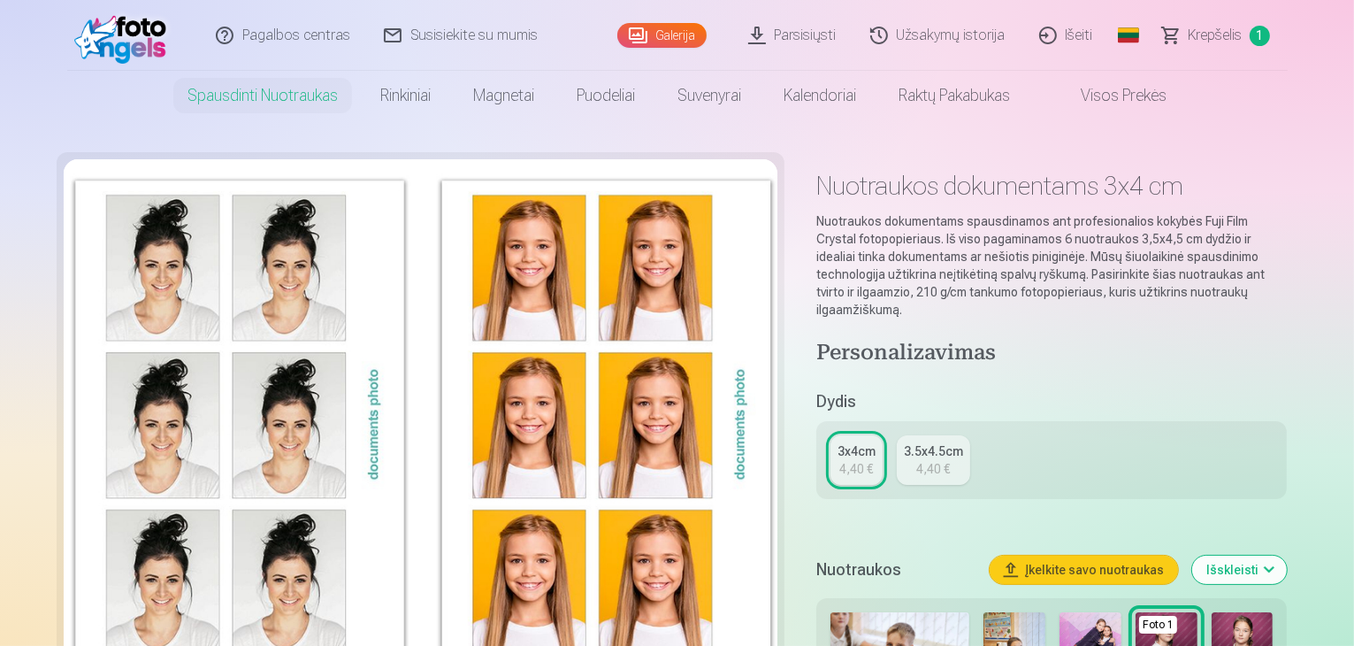
click at [585, 271] on div at bounding box center [421, 425] width 714 height 532
click at [180, 277] on div at bounding box center [421, 425] width 714 height 532
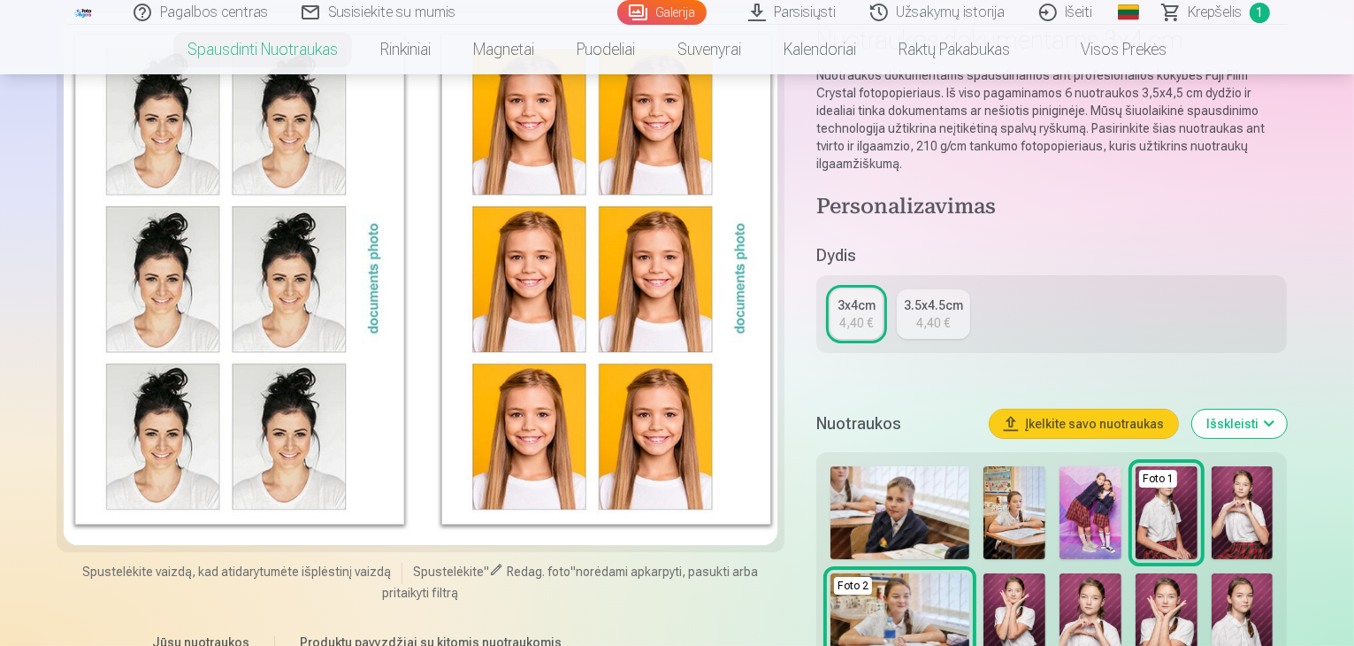
scroll to position [177, 0]
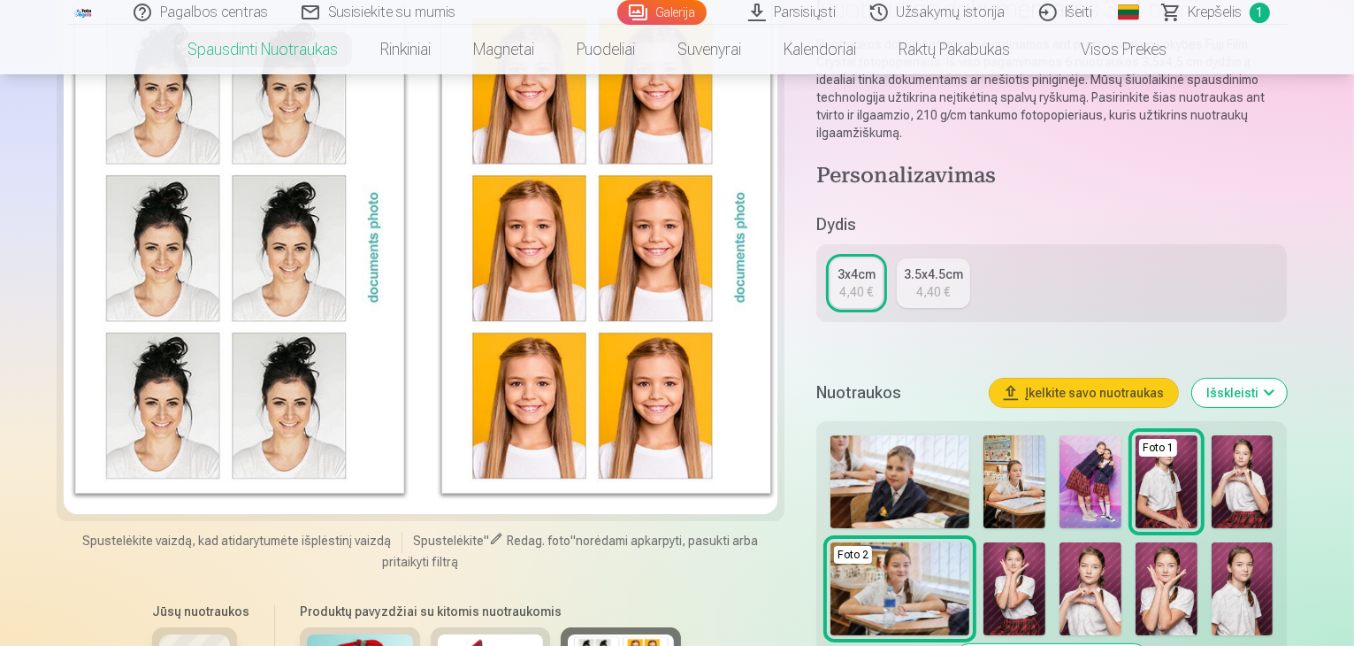
click at [970, 542] on img at bounding box center [900, 588] width 139 height 93
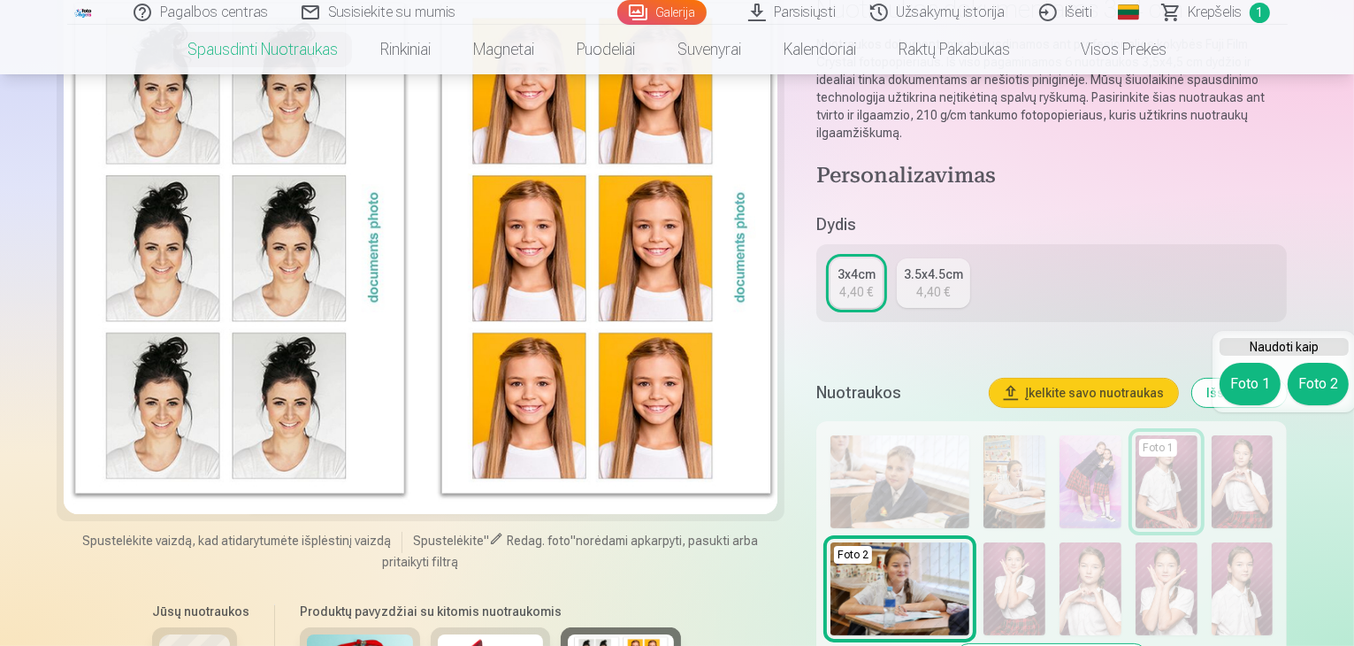
click at [970, 542] on img at bounding box center [900, 588] width 139 height 93
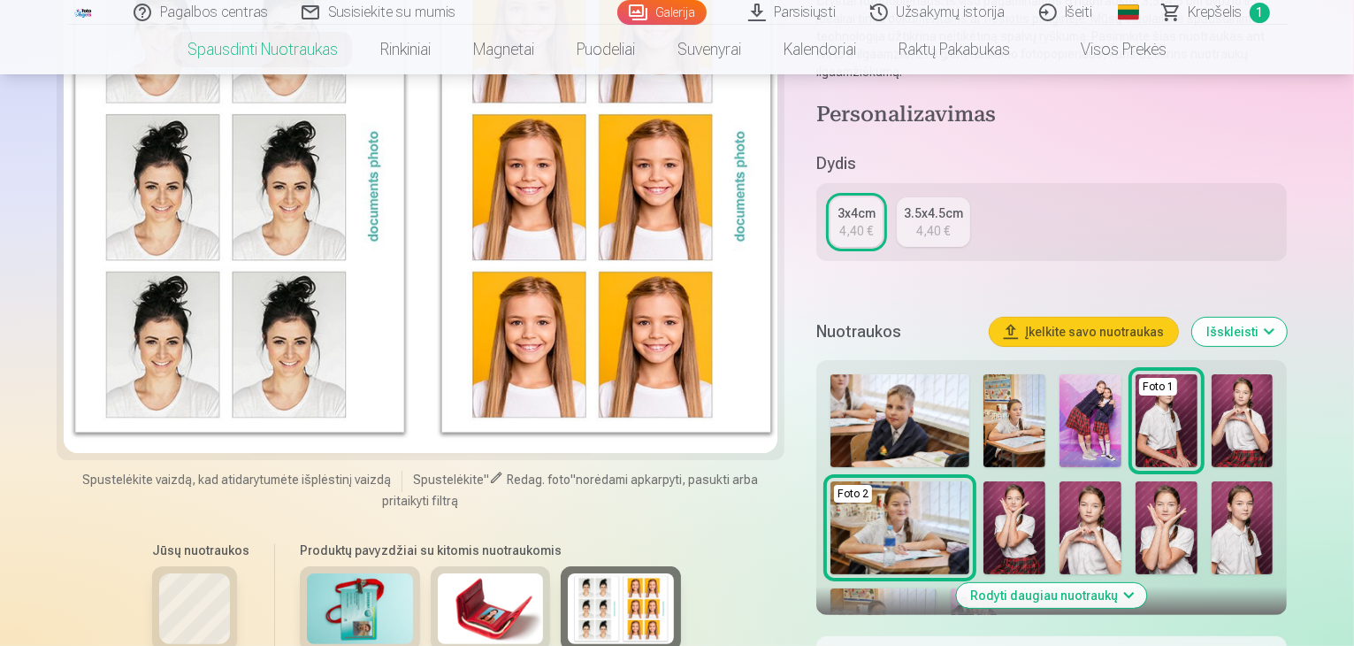
scroll to position [354, 0]
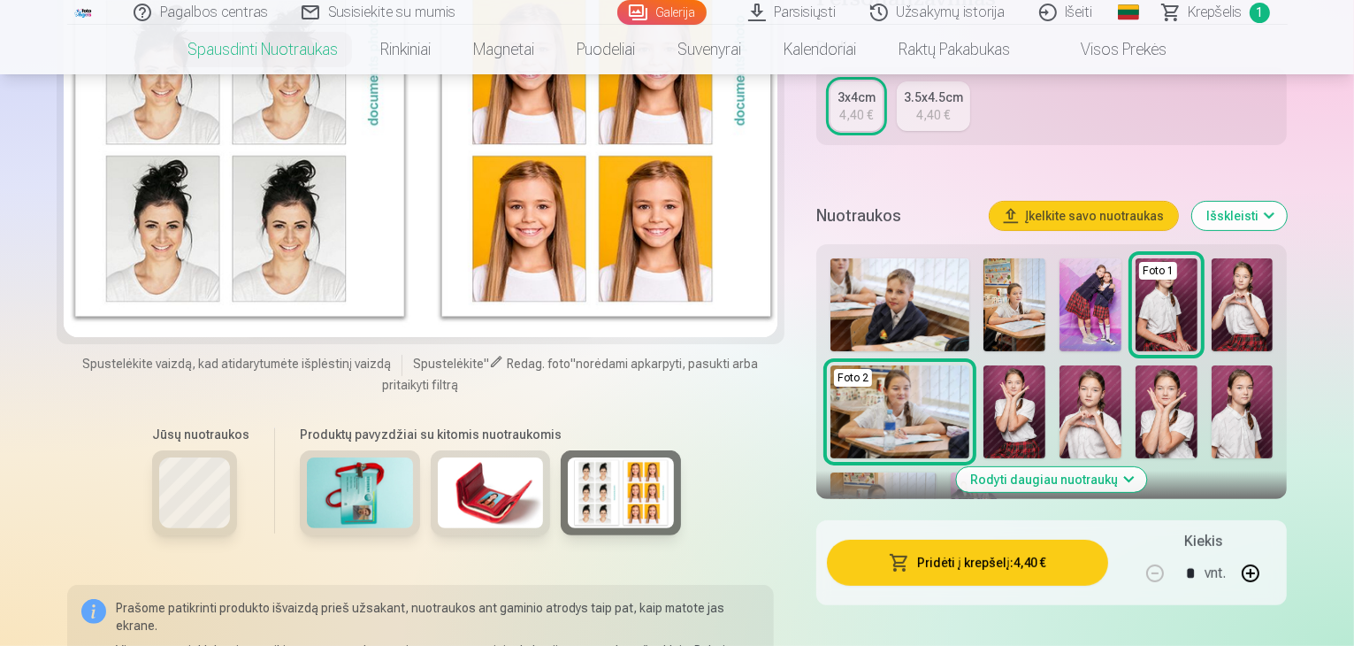
click at [1212, 370] on img at bounding box center [1243, 411] width 62 height 93
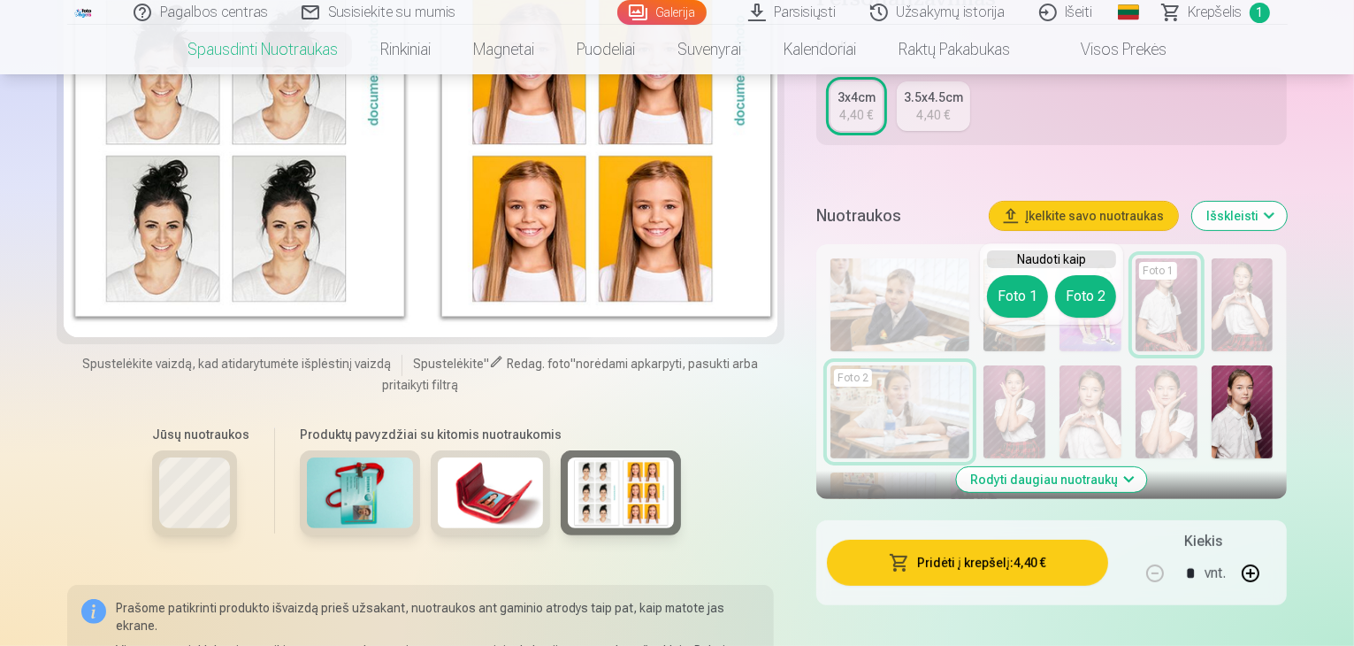
click at [1020, 305] on button "Foto 1" at bounding box center [1017, 296] width 61 height 42
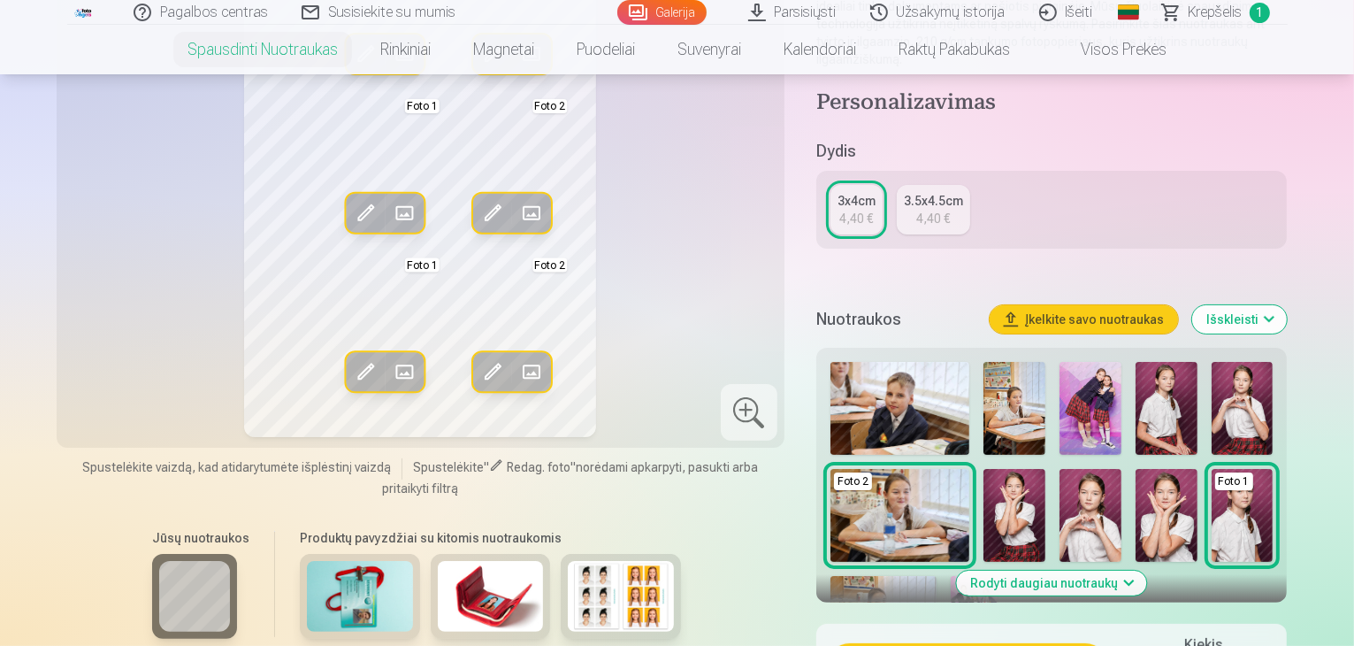
scroll to position [265, 0]
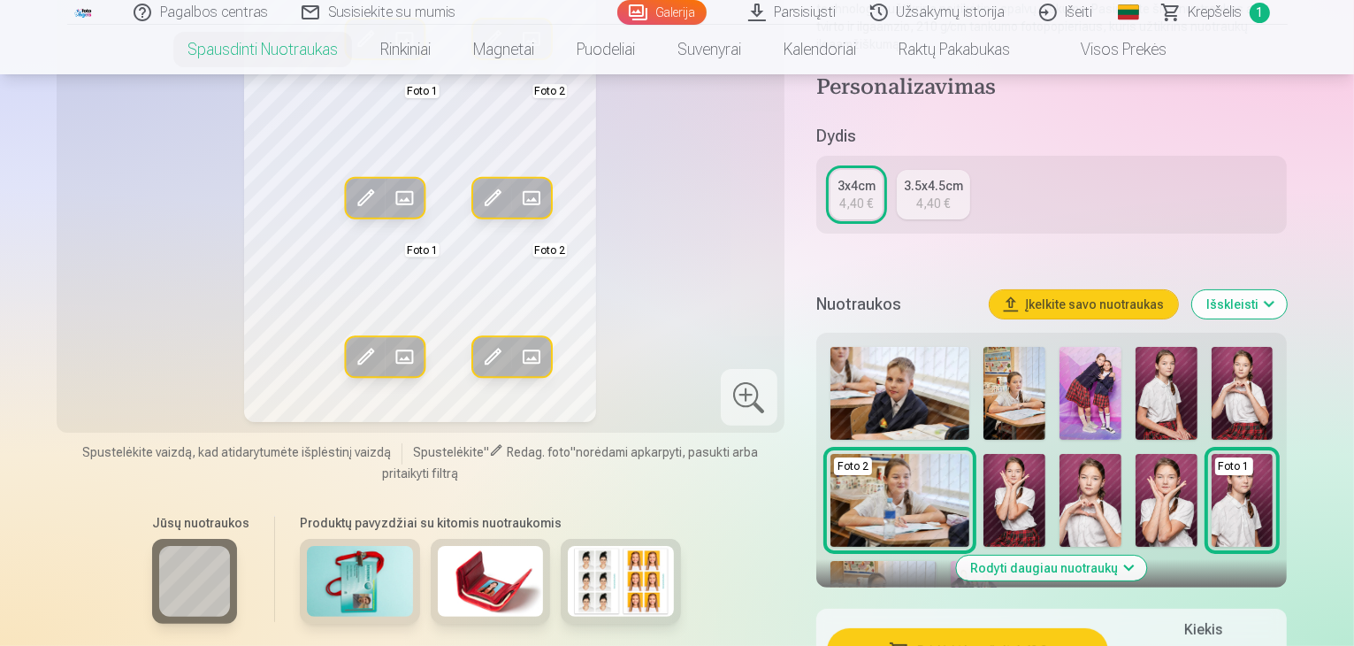
click at [1136, 366] on img at bounding box center [1167, 393] width 62 height 93
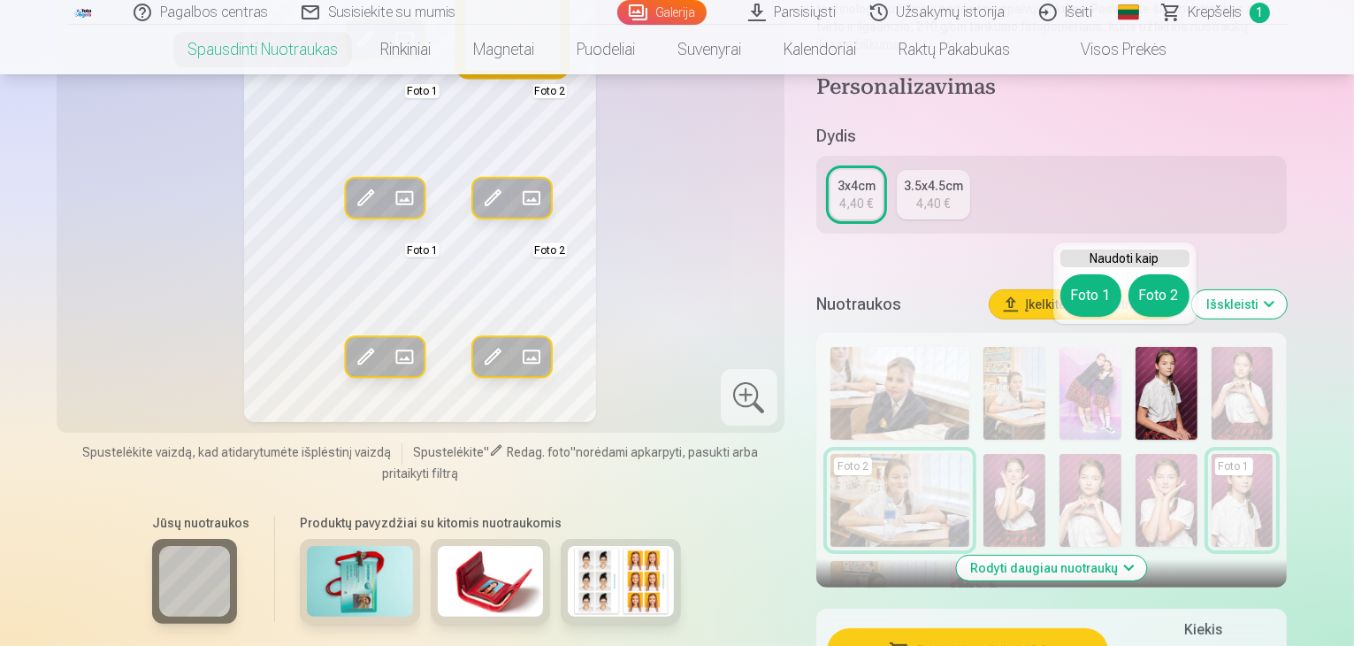
click at [1161, 302] on button "Foto 2" at bounding box center [1159, 295] width 61 height 42
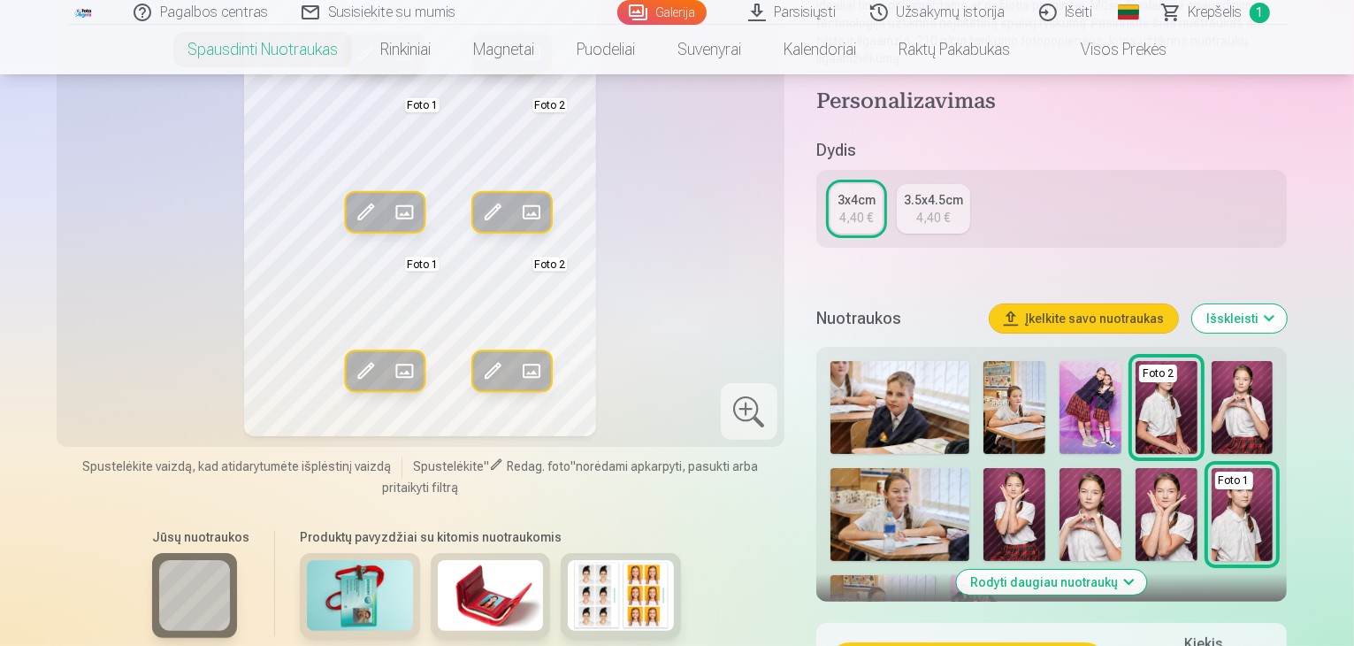
scroll to position [177, 0]
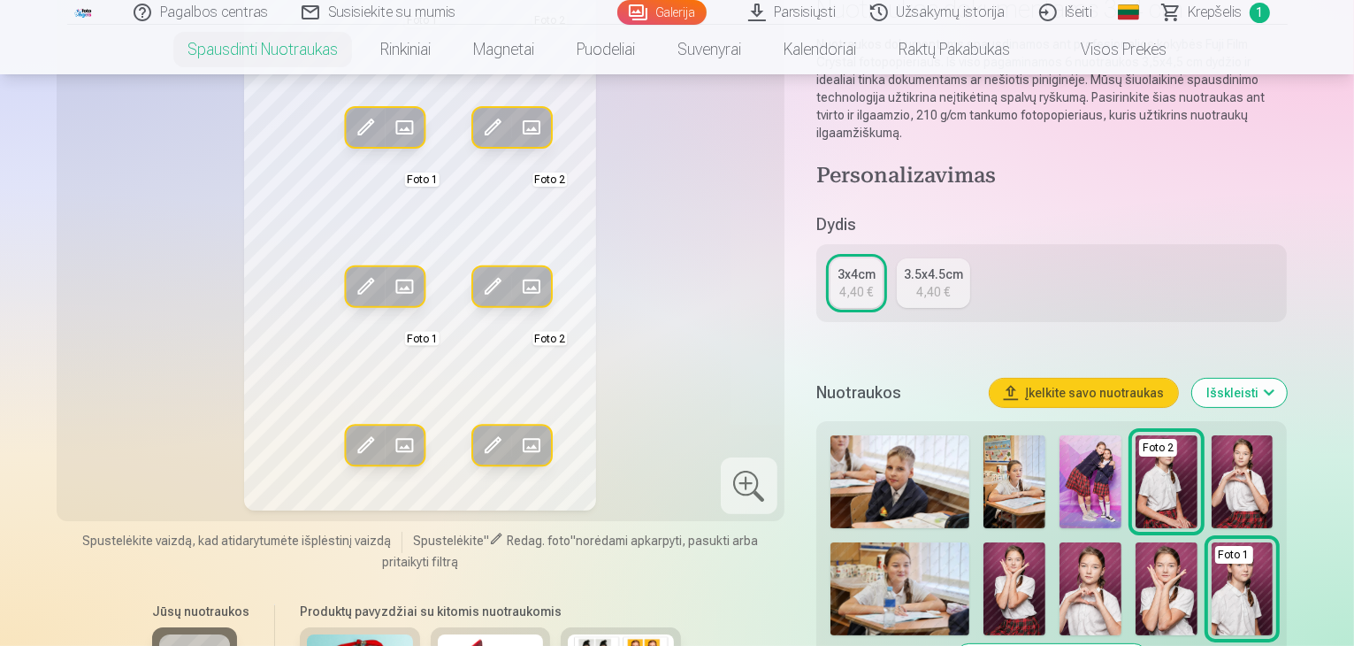
click at [946, 283] on div "4,40 €" at bounding box center [933, 292] width 34 height 18
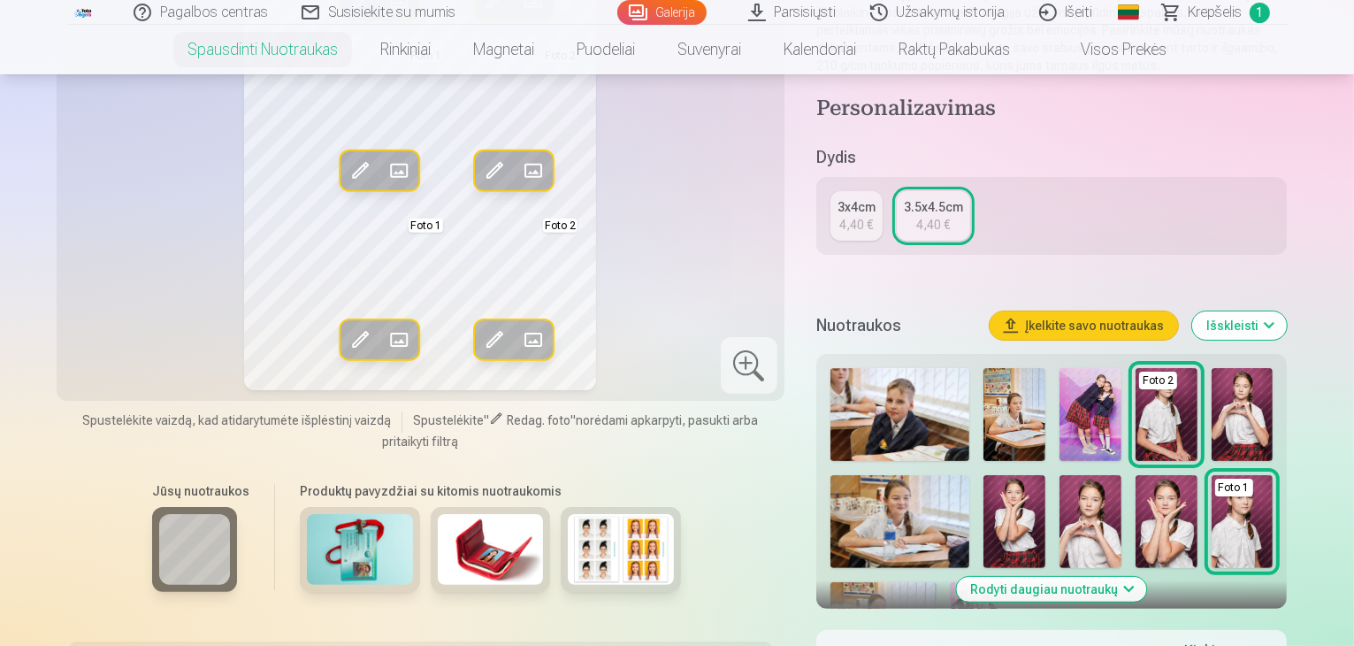
scroll to position [442, 0]
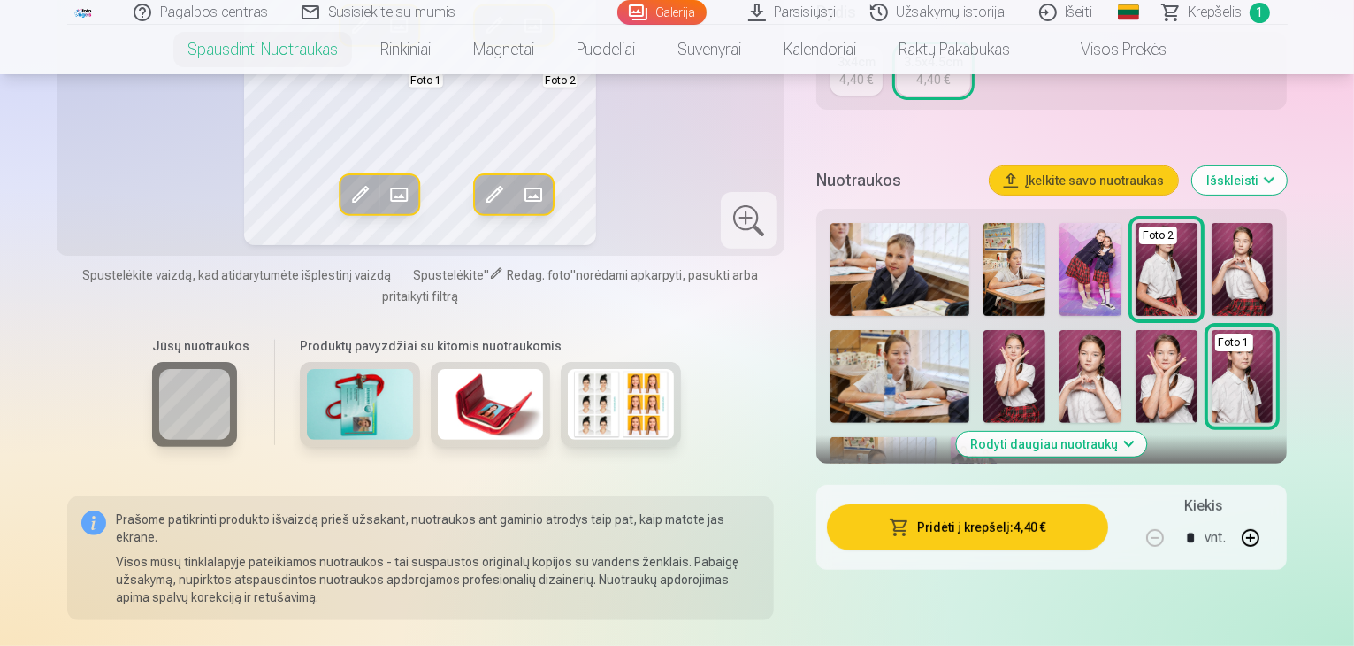
click at [594, 392] on img at bounding box center [621, 404] width 106 height 71
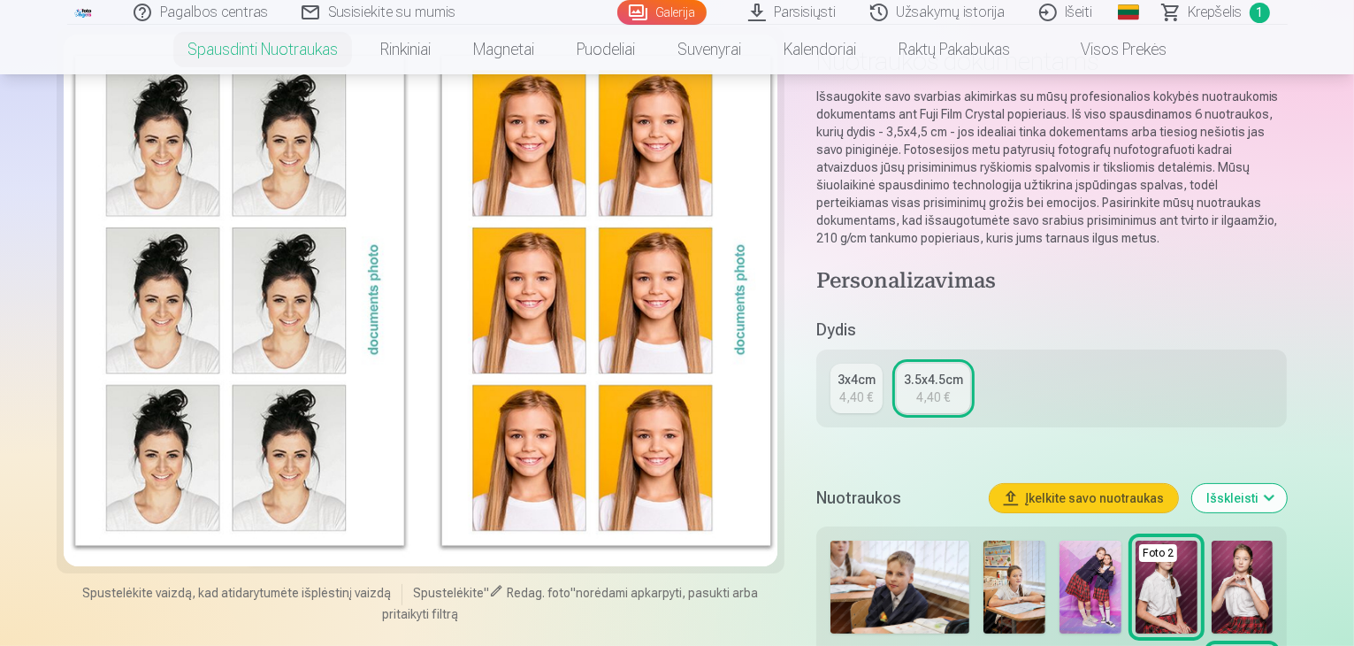
scroll to position [0, 0]
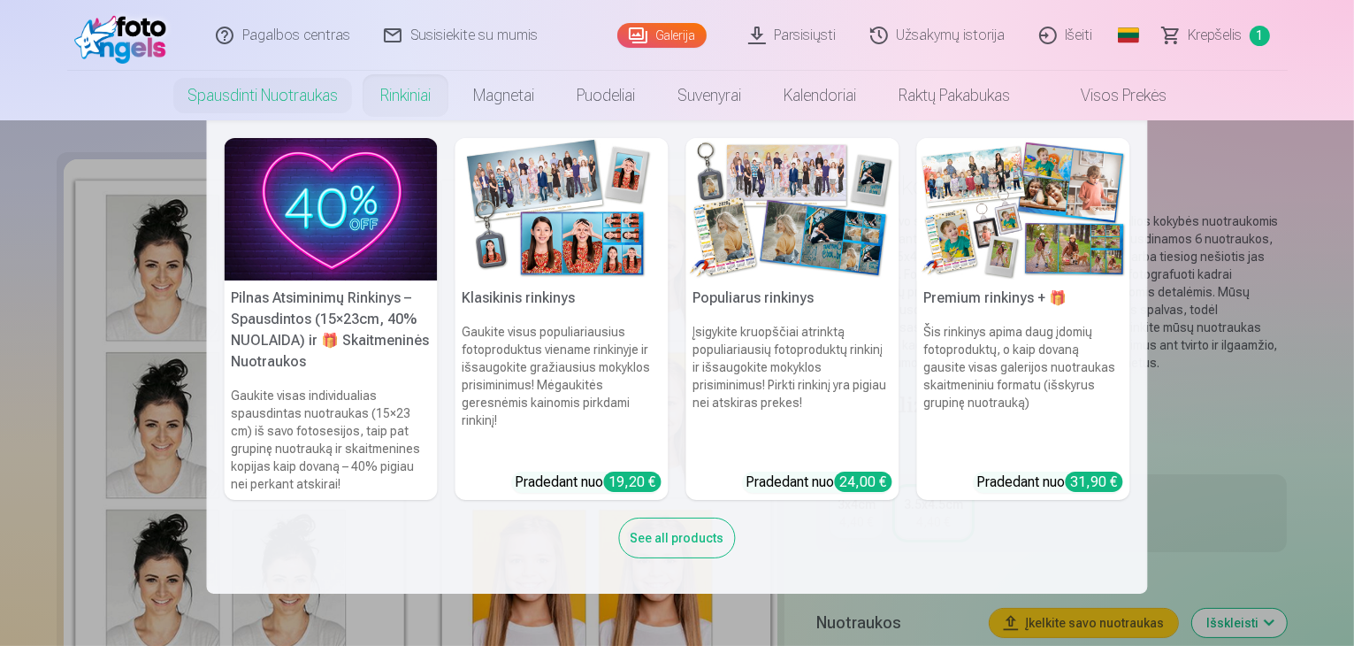
click at [562, 234] on img at bounding box center [562, 209] width 213 height 142
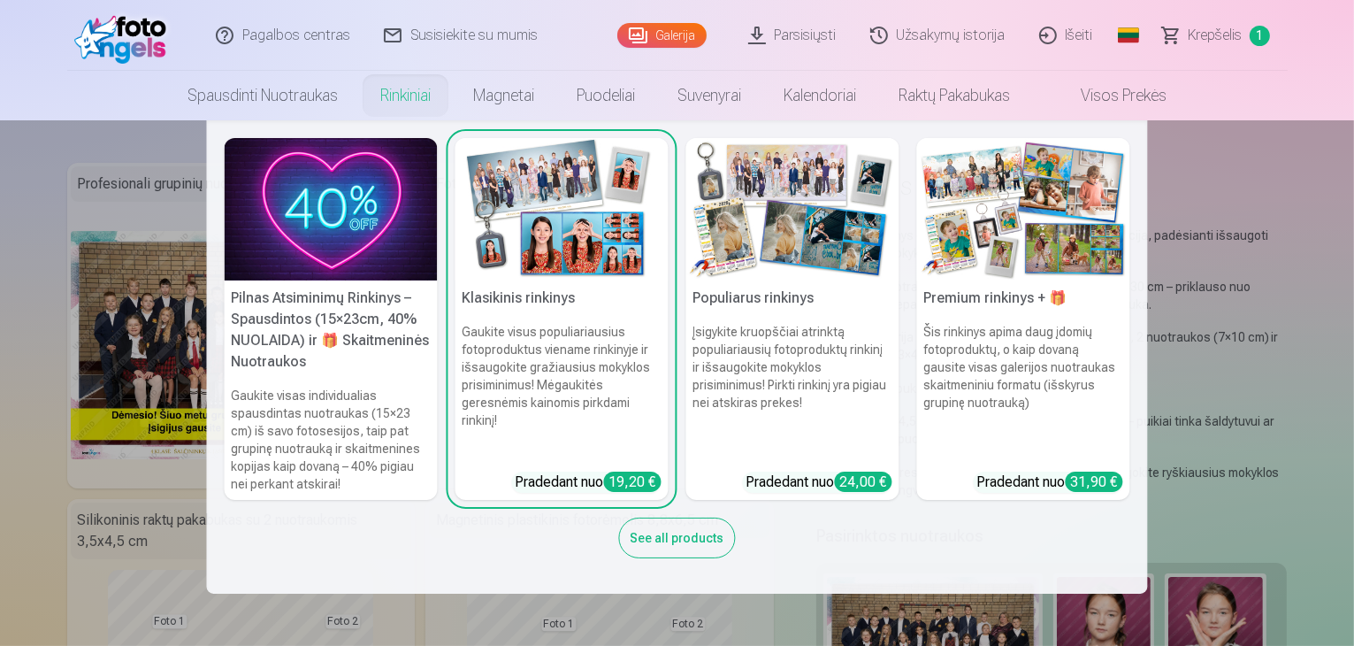
click at [817, 378] on h6 "Įsigykite kruopščiai atrinktą populiariausių fotoproduktų rinkinį ir išsaugokit…" at bounding box center [792, 390] width 213 height 149
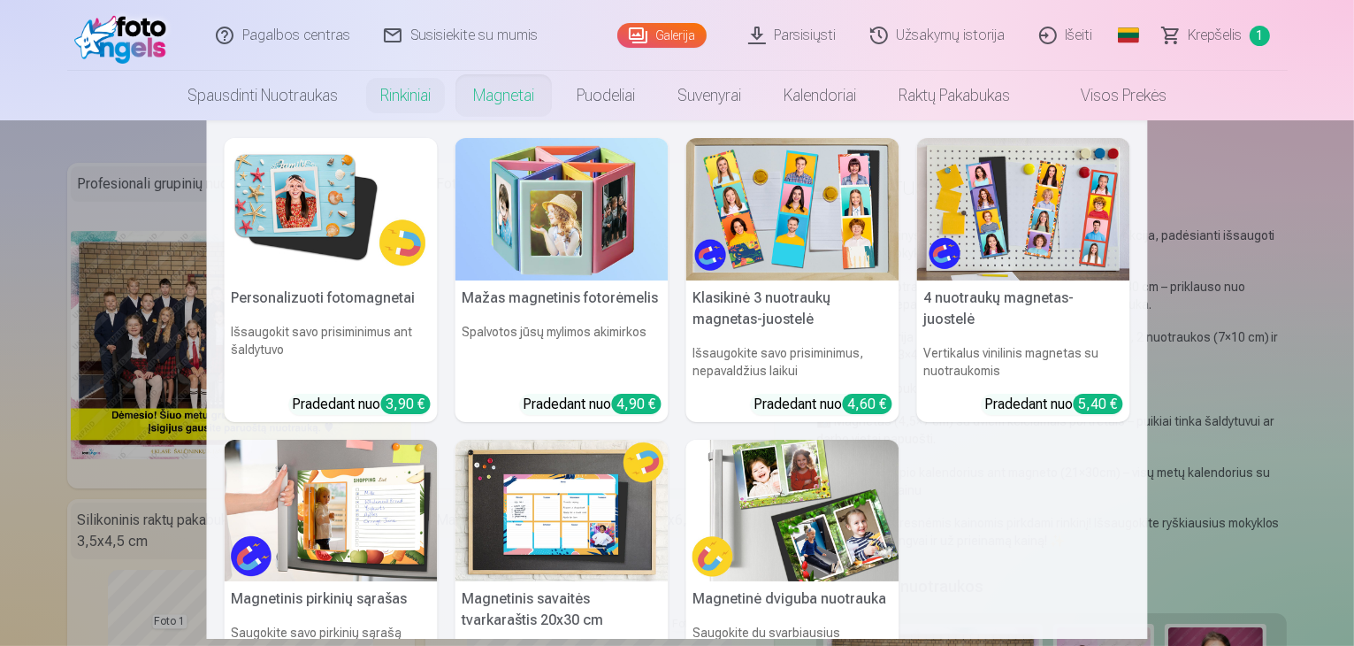
click at [547, 180] on img at bounding box center [562, 209] width 213 height 142
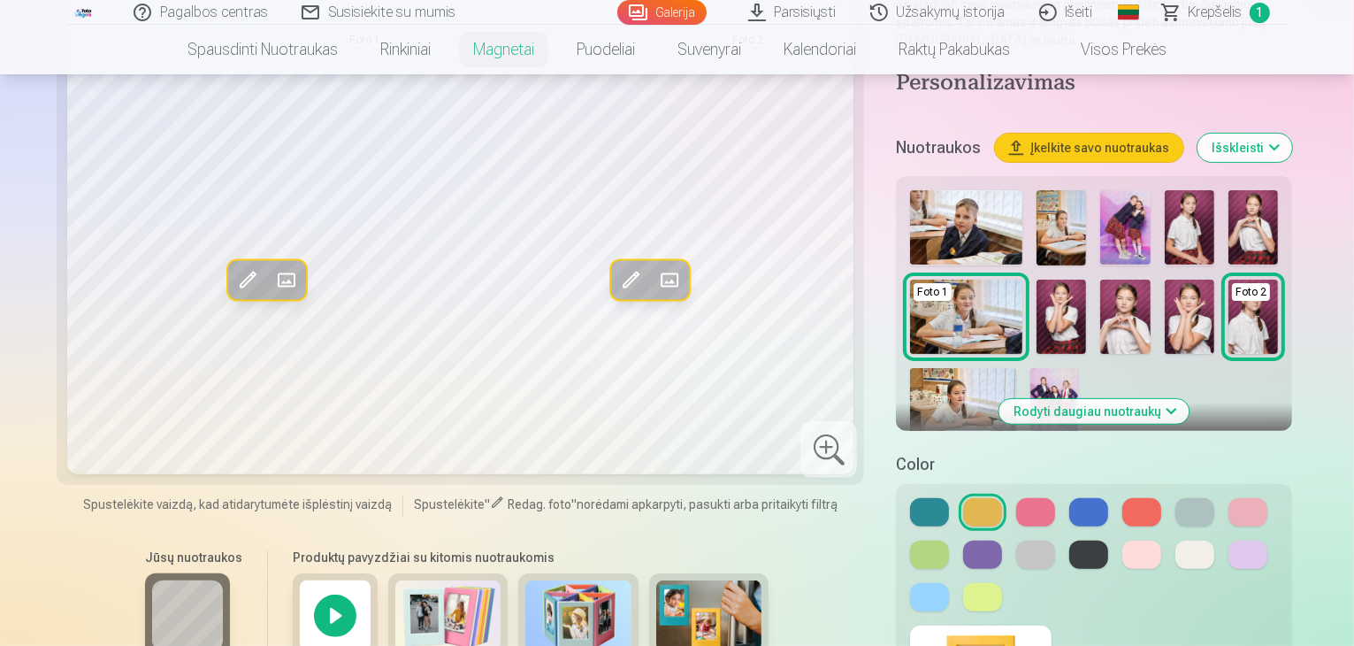
scroll to position [442, 0]
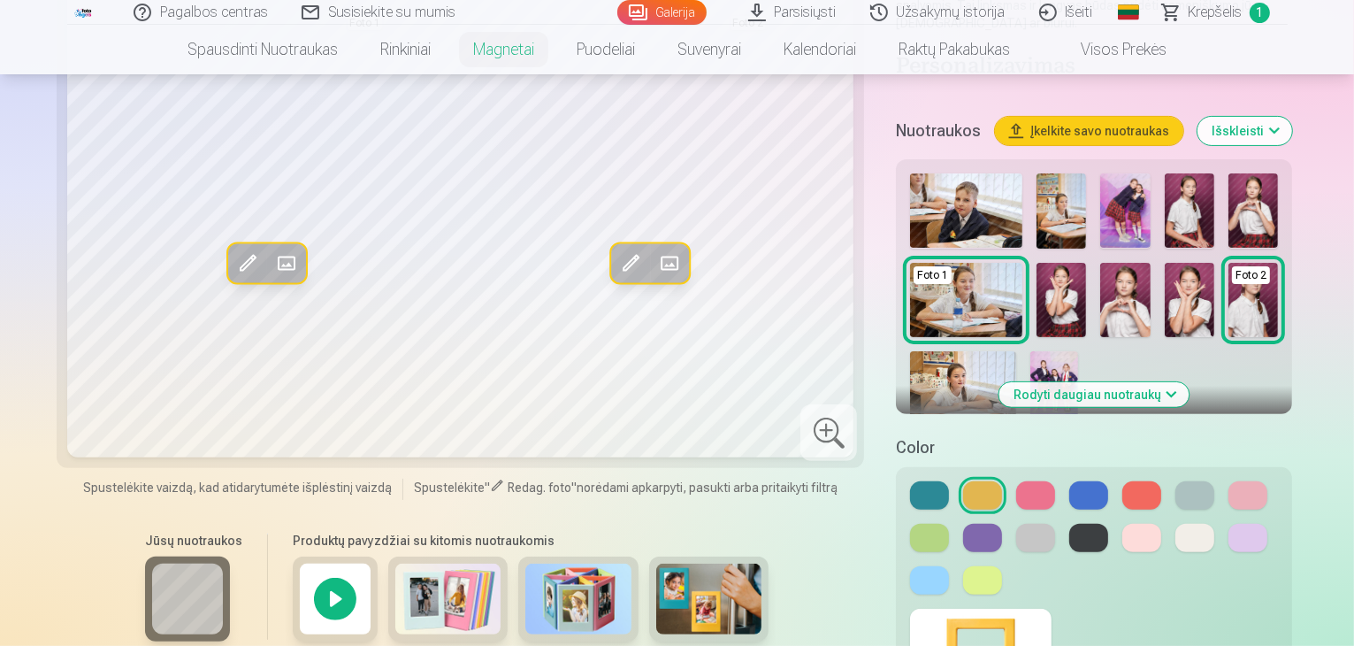
click at [525, 564] on img at bounding box center [578, 599] width 106 height 71
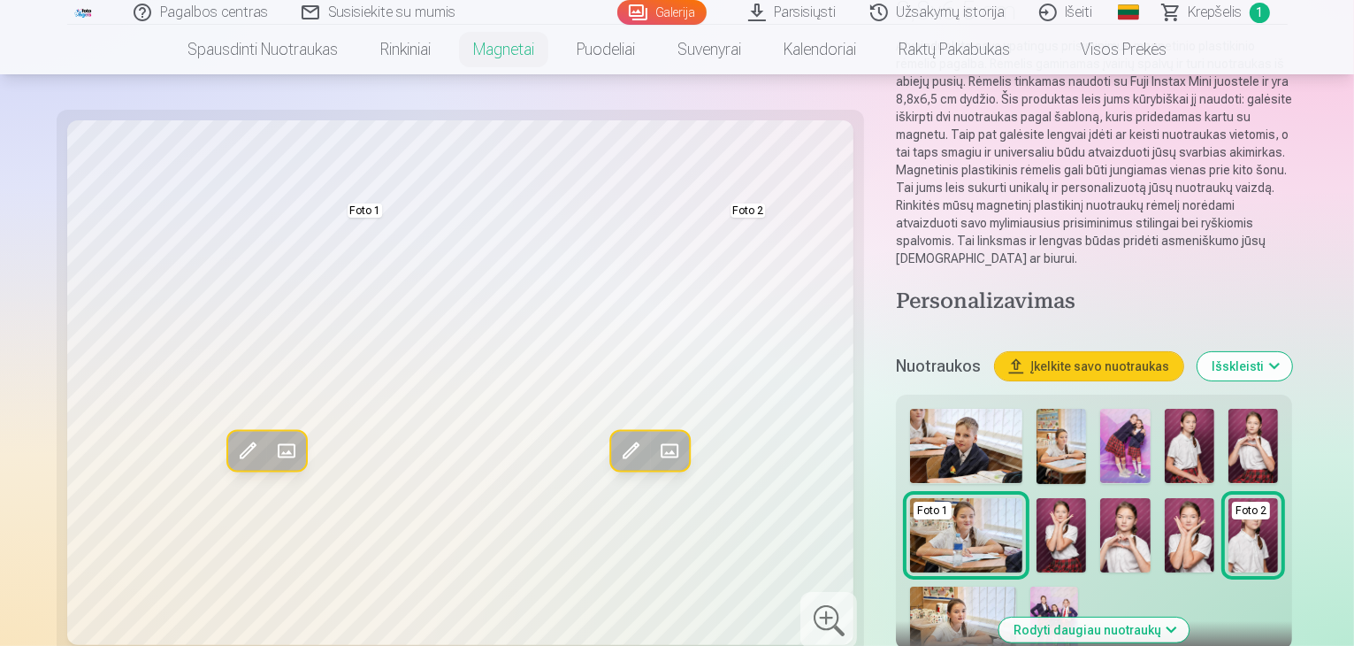
scroll to position [177, 0]
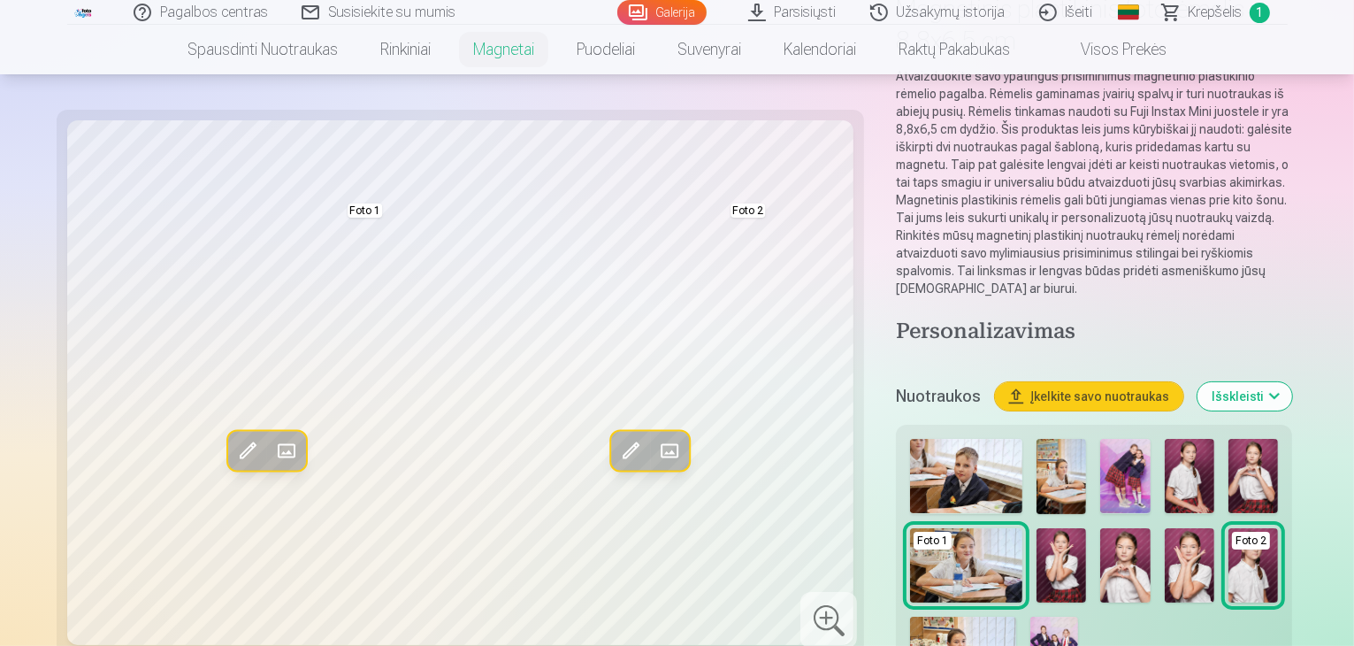
click at [1100, 528] on img at bounding box center [1125, 565] width 50 height 74
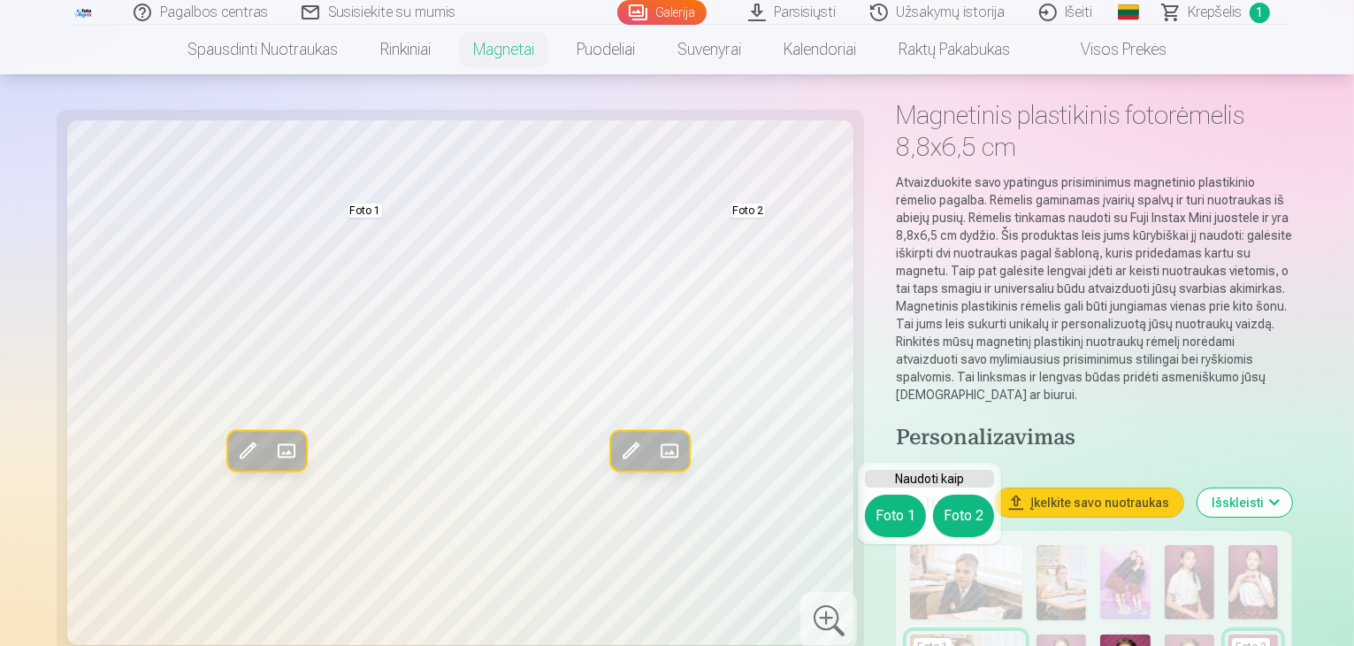
scroll to position [0, 0]
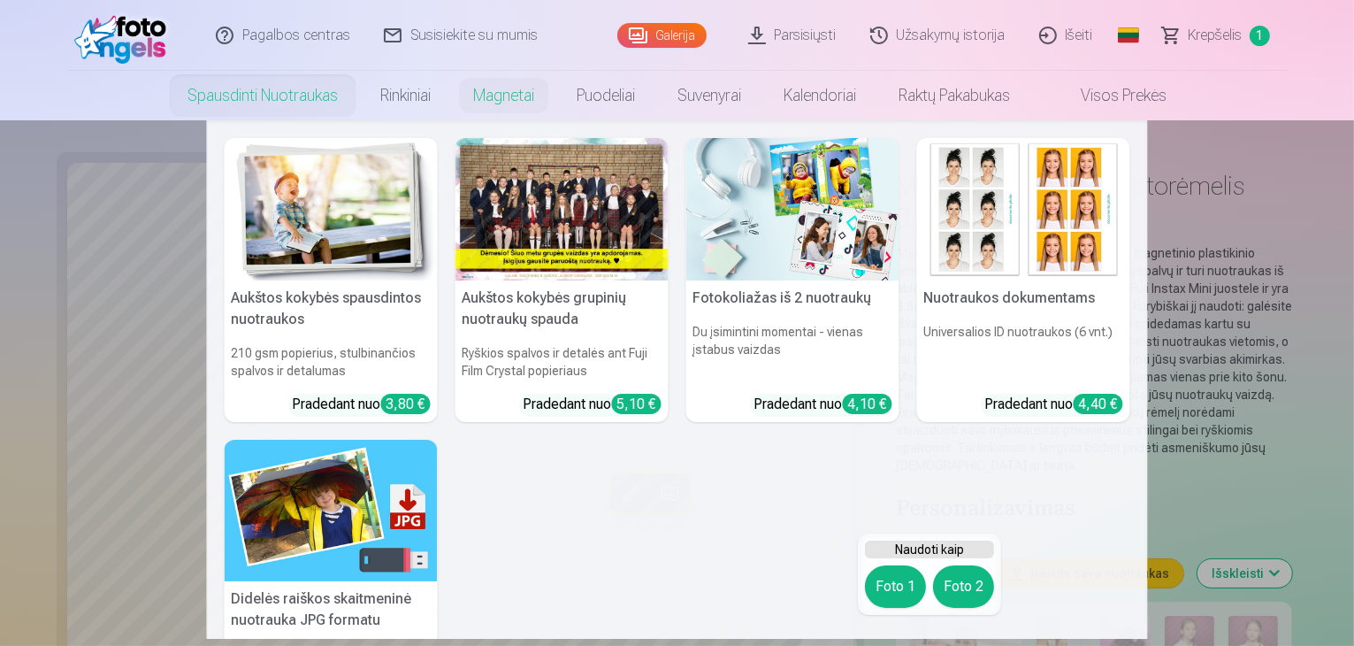
click at [325, 88] on link "Spausdinti nuotraukas" at bounding box center [262, 96] width 193 height 50
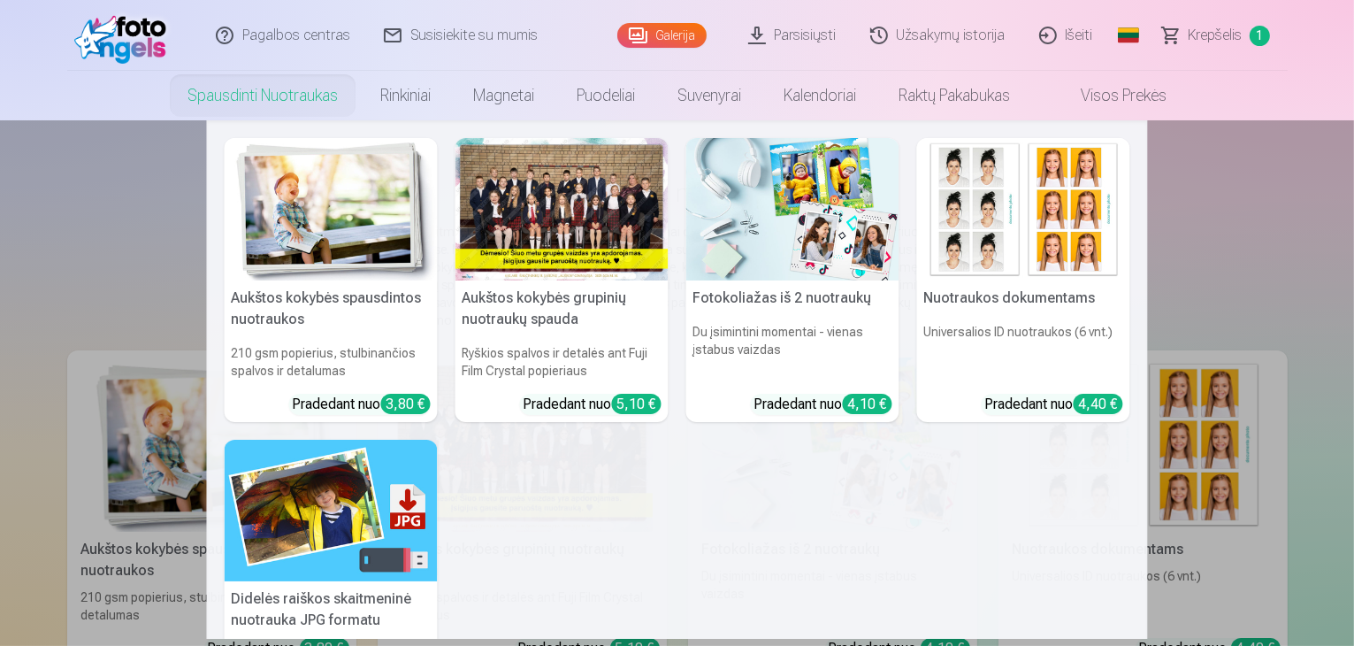
click at [771, 308] on h5 "Fotokoliažas iš 2 nuotraukų" at bounding box center [792, 297] width 213 height 35
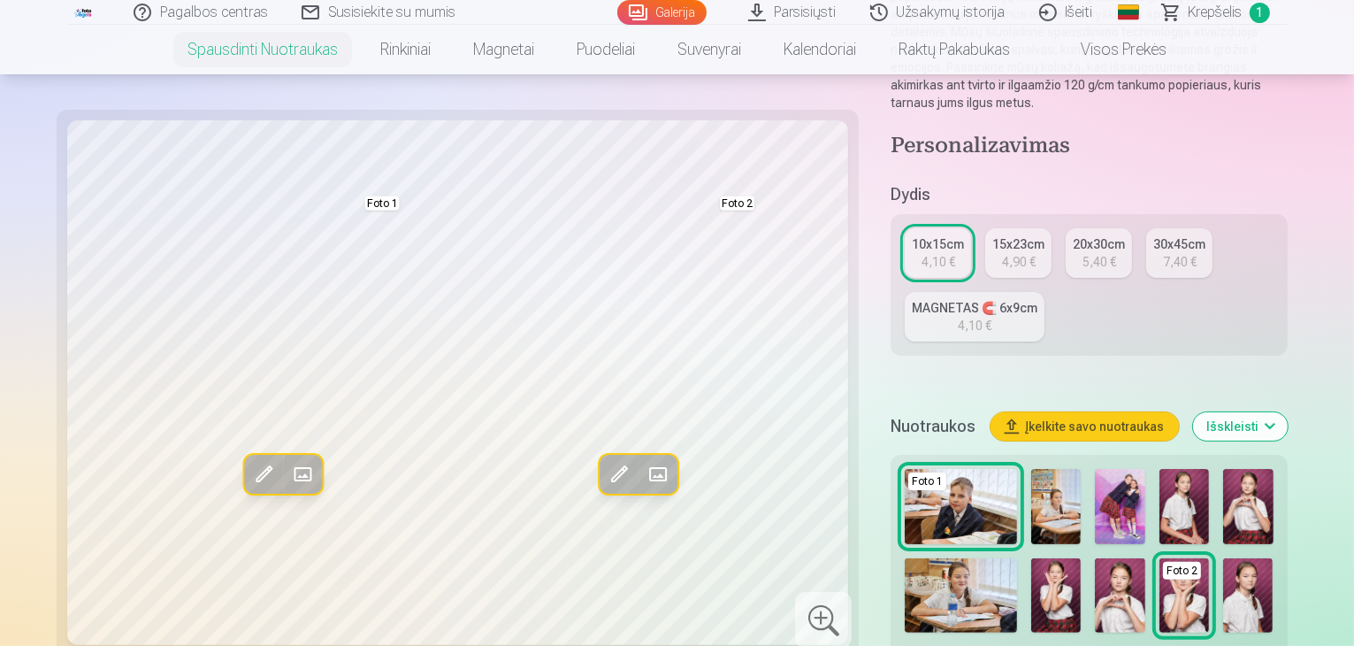
scroll to position [354, 0]
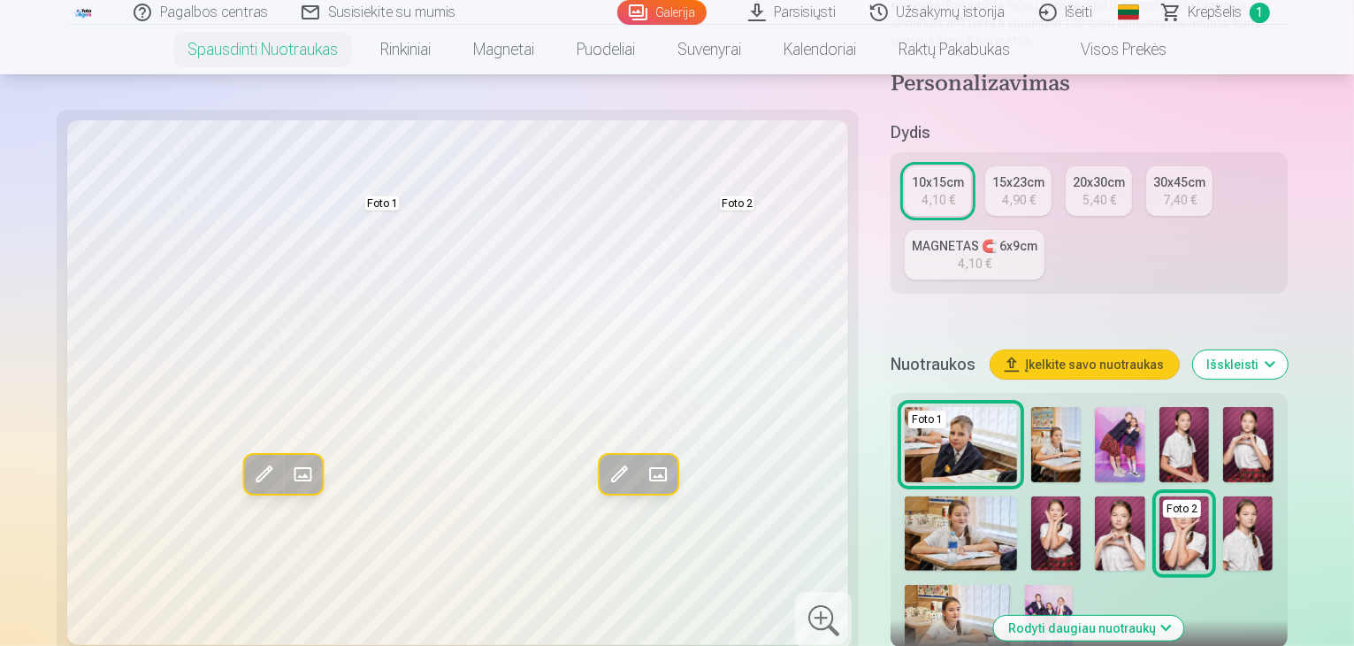
click at [1223, 496] on img at bounding box center [1248, 533] width 50 height 75
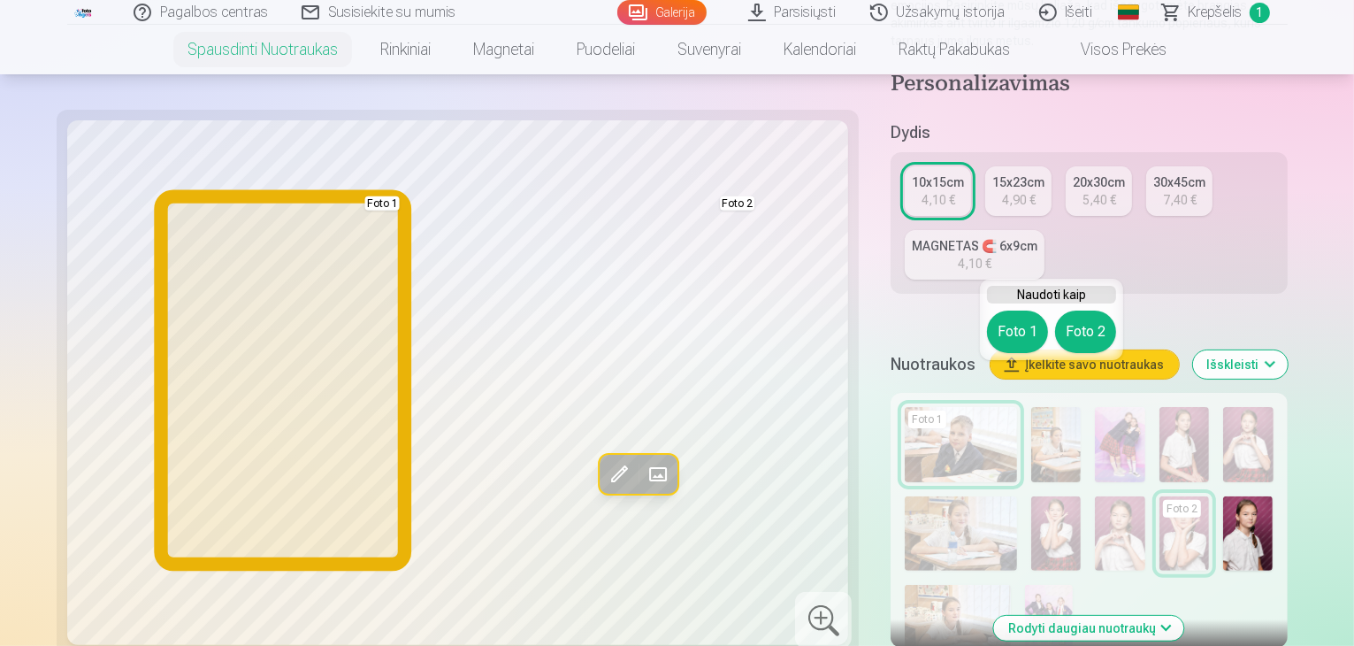
click at [1004, 333] on button "Foto 1" at bounding box center [1017, 332] width 61 height 42
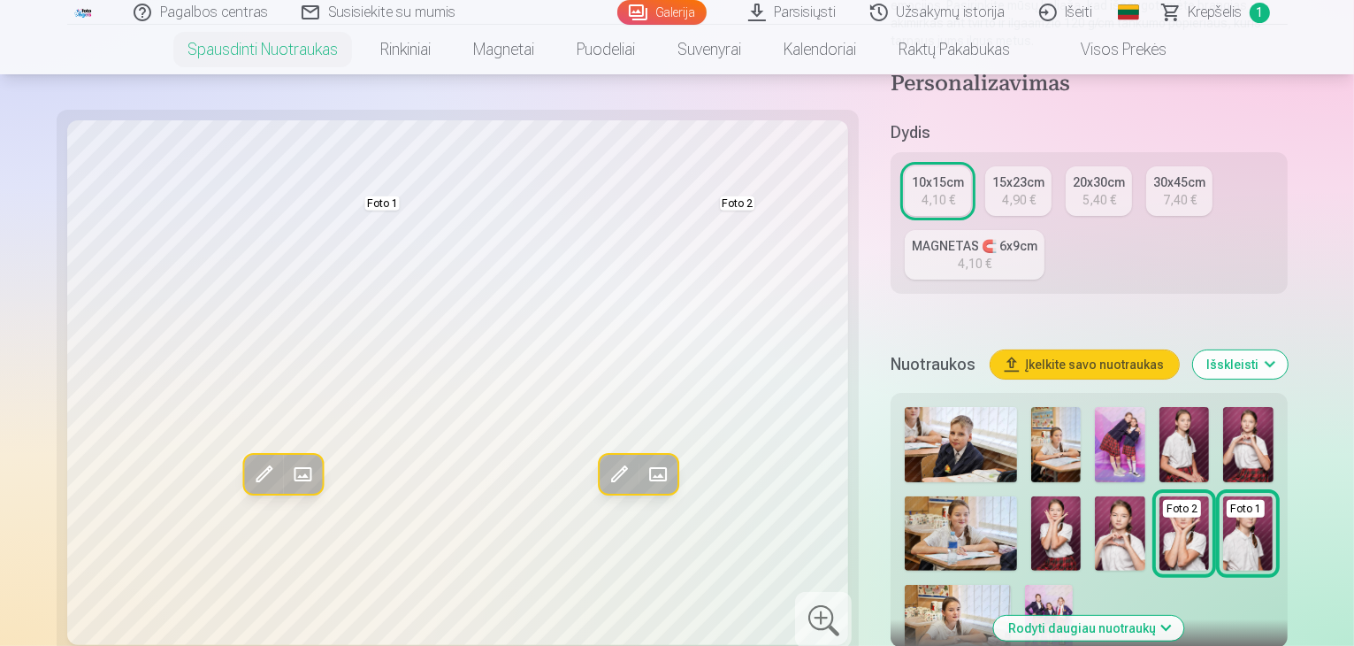
click at [1095, 496] on img at bounding box center [1120, 533] width 50 height 75
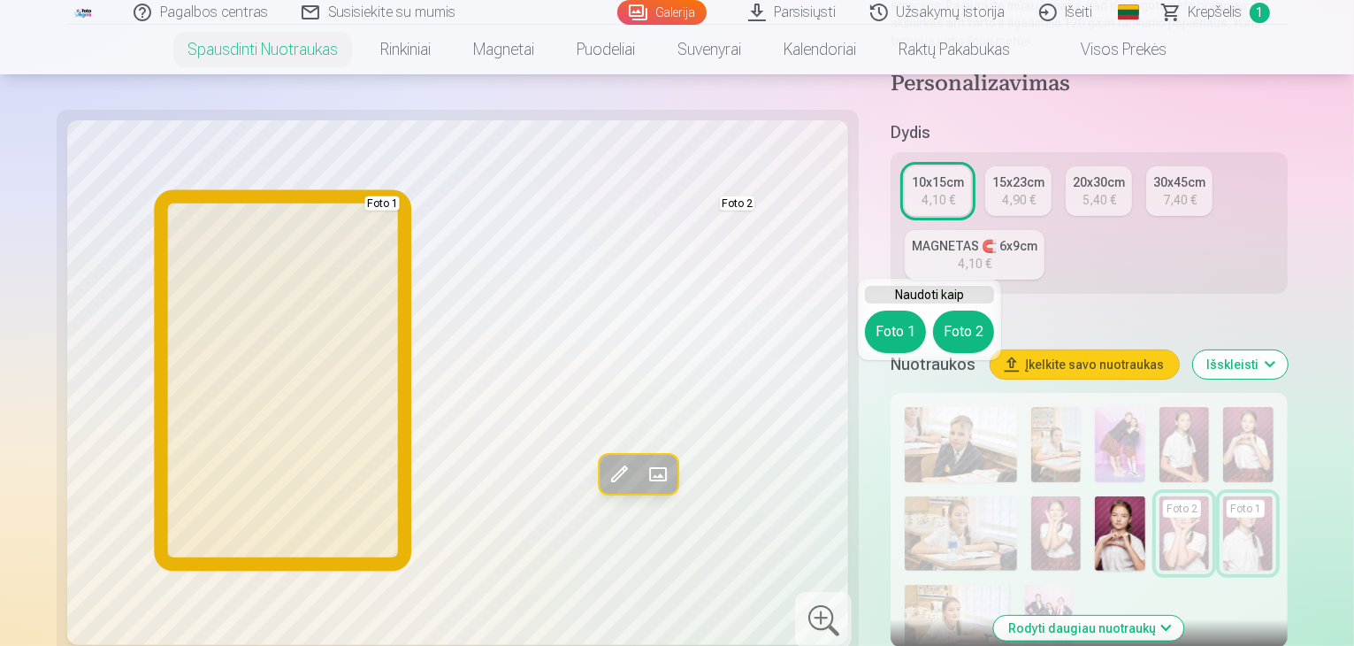
click at [887, 330] on button "Foto 1" at bounding box center [895, 332] width 61 height 42
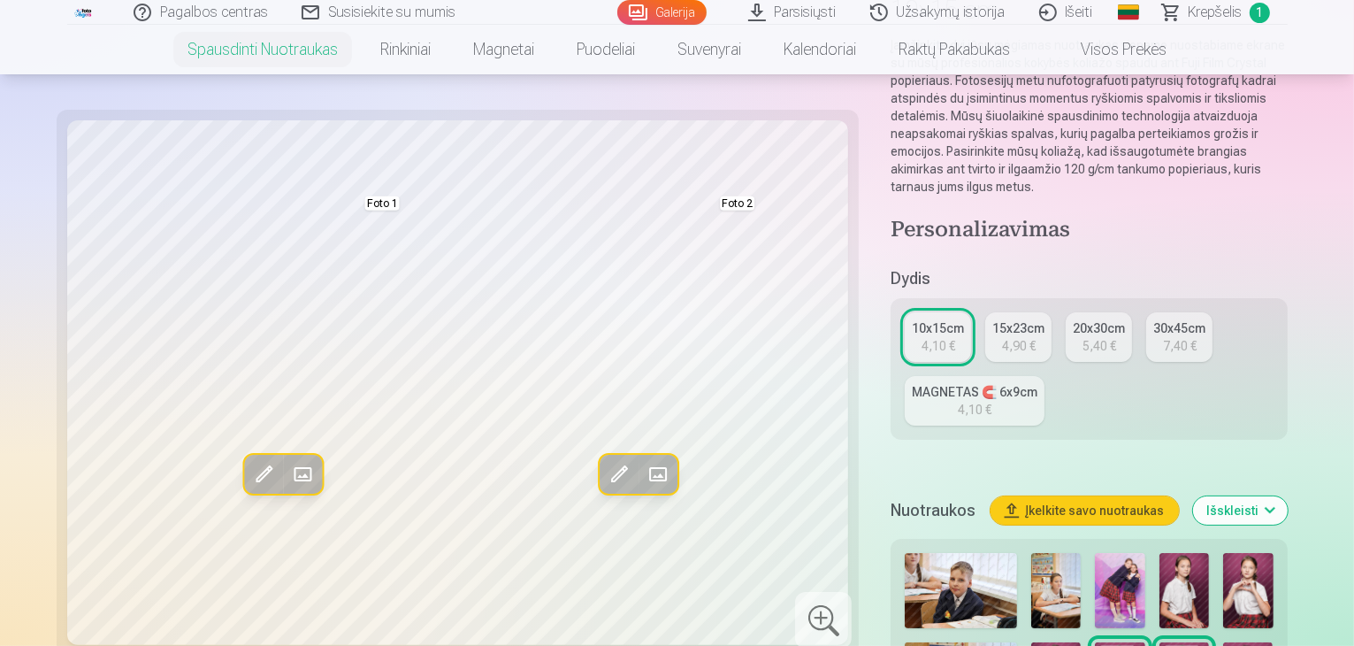
scroll to position [177, 0]
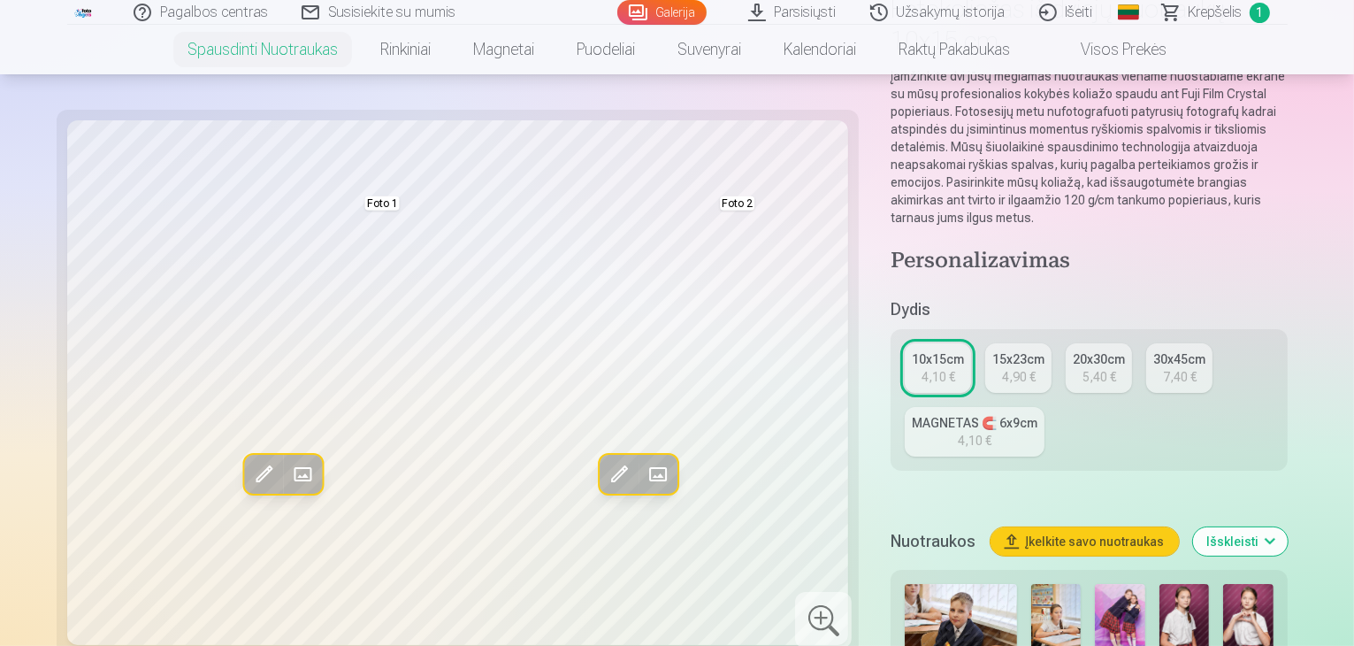
click at [1149, 51] on link "Visos prekės" at bounding box center [1109, 50] width 157 height 50
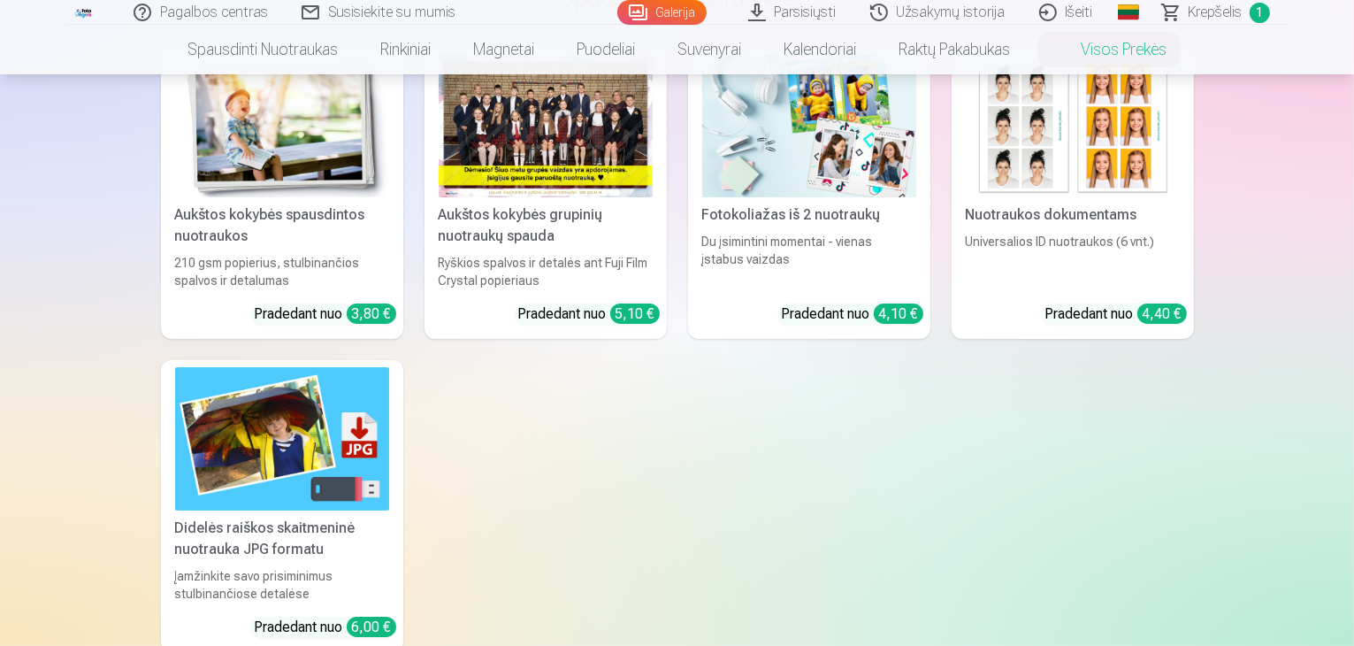
scroll to position [88, 0]
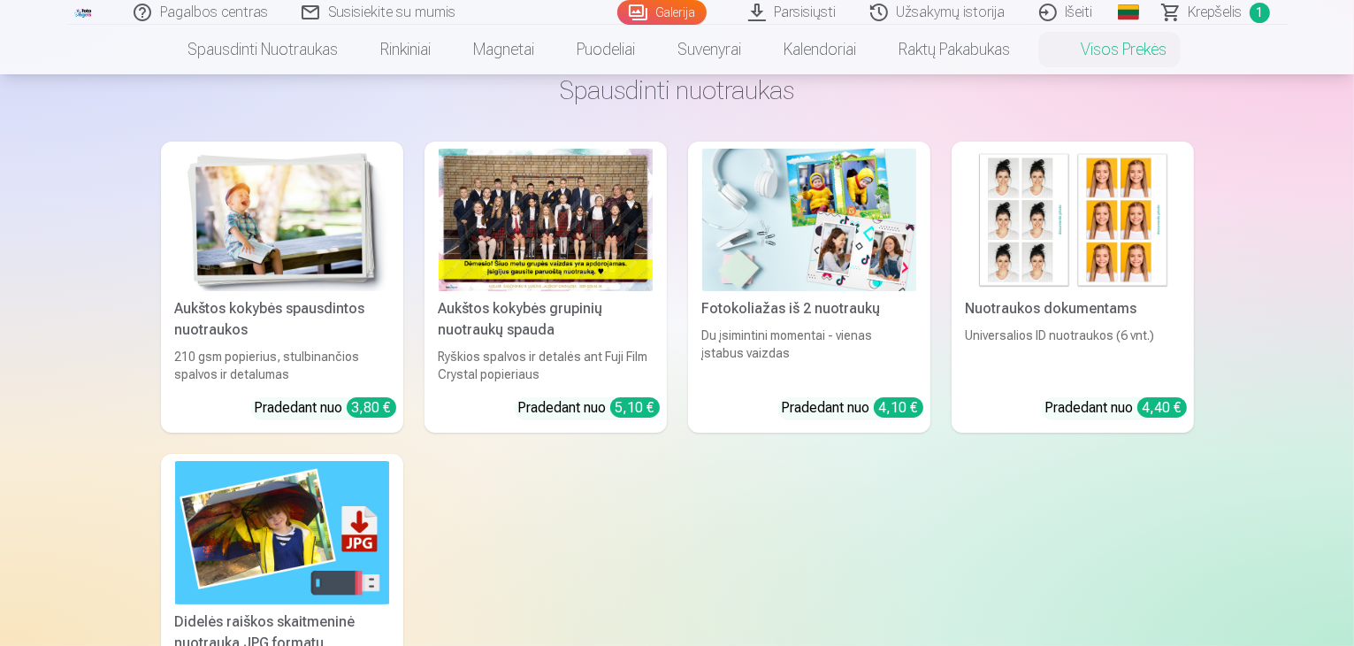
click at [525, 321] on div "Aukštos kokybės grupinių nuotraukų spauda" at bounding box center [546, 319] width 228 height 42
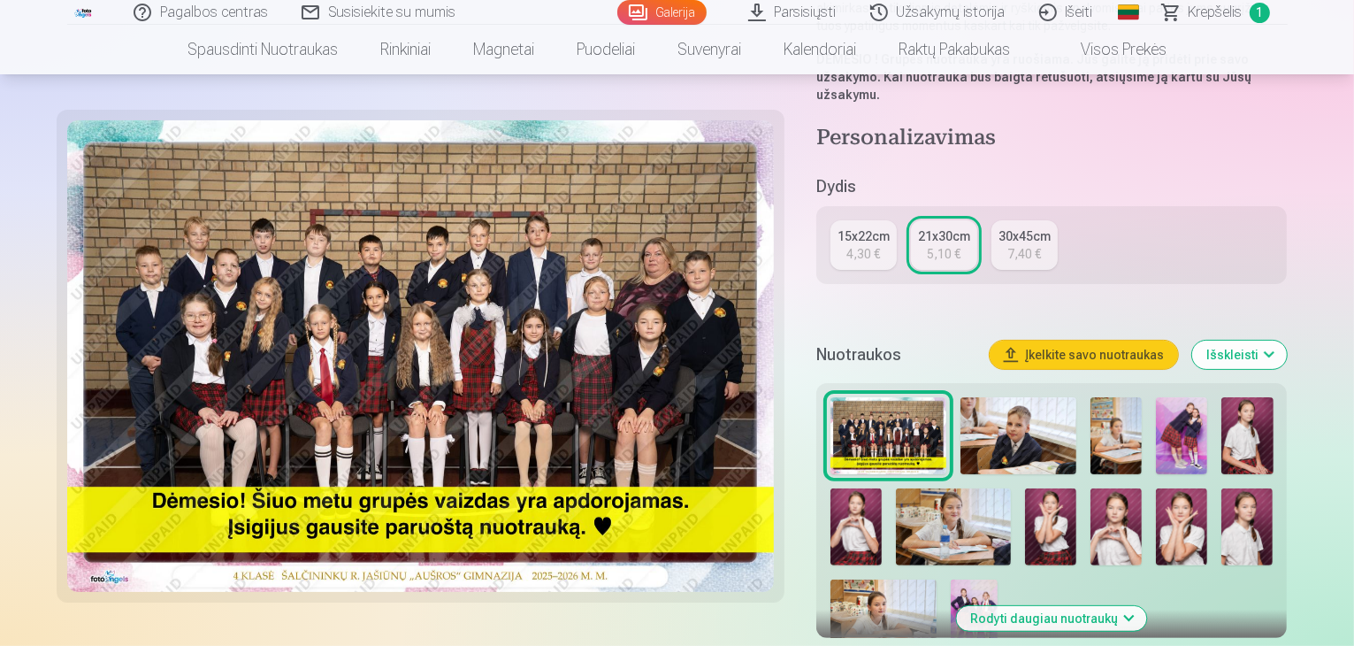
scroll to position [354, 0]
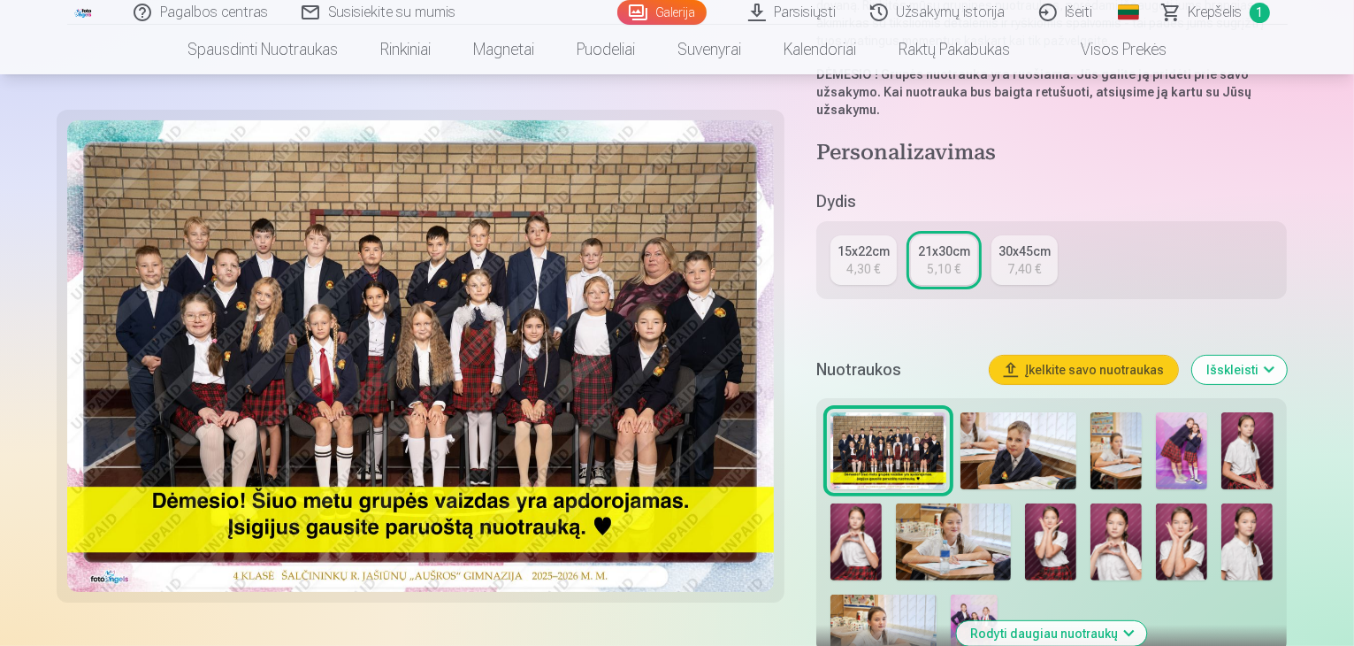
click at [1128, 621] on button "Rodyti daugiau nuotraukų" at bounding box center [1052, 633] width 190 height 25
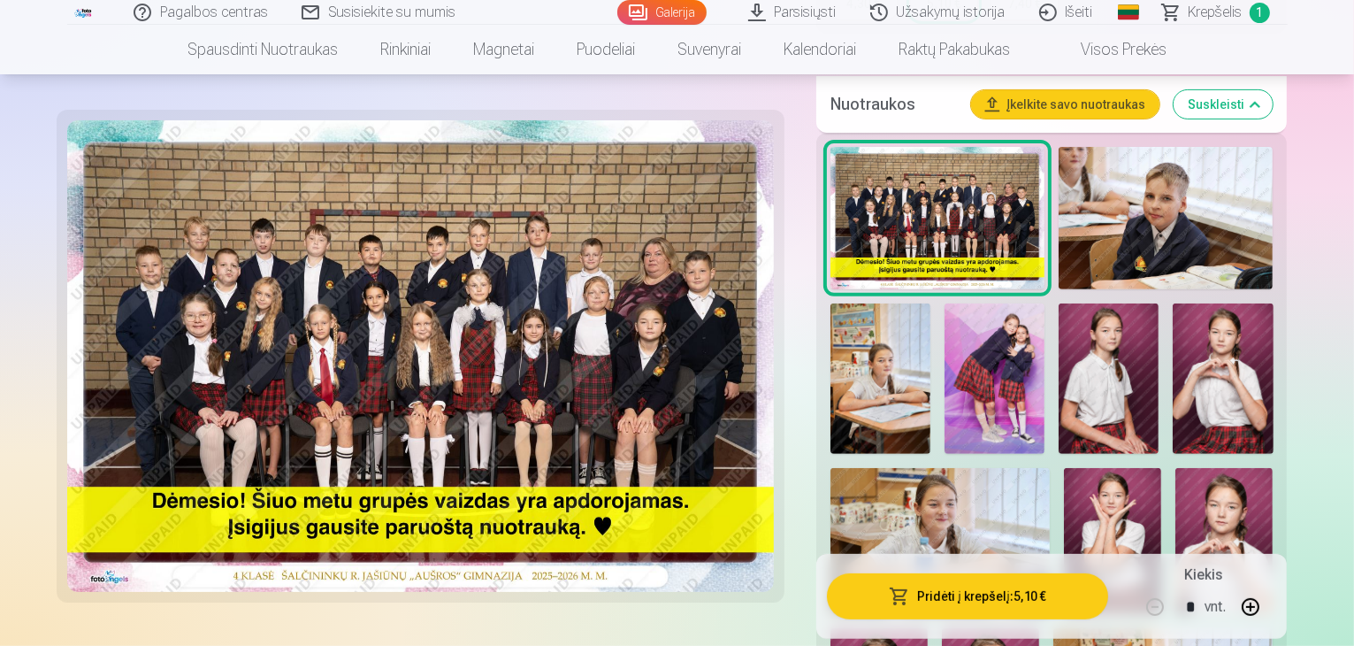
scroll to position [442, 0]
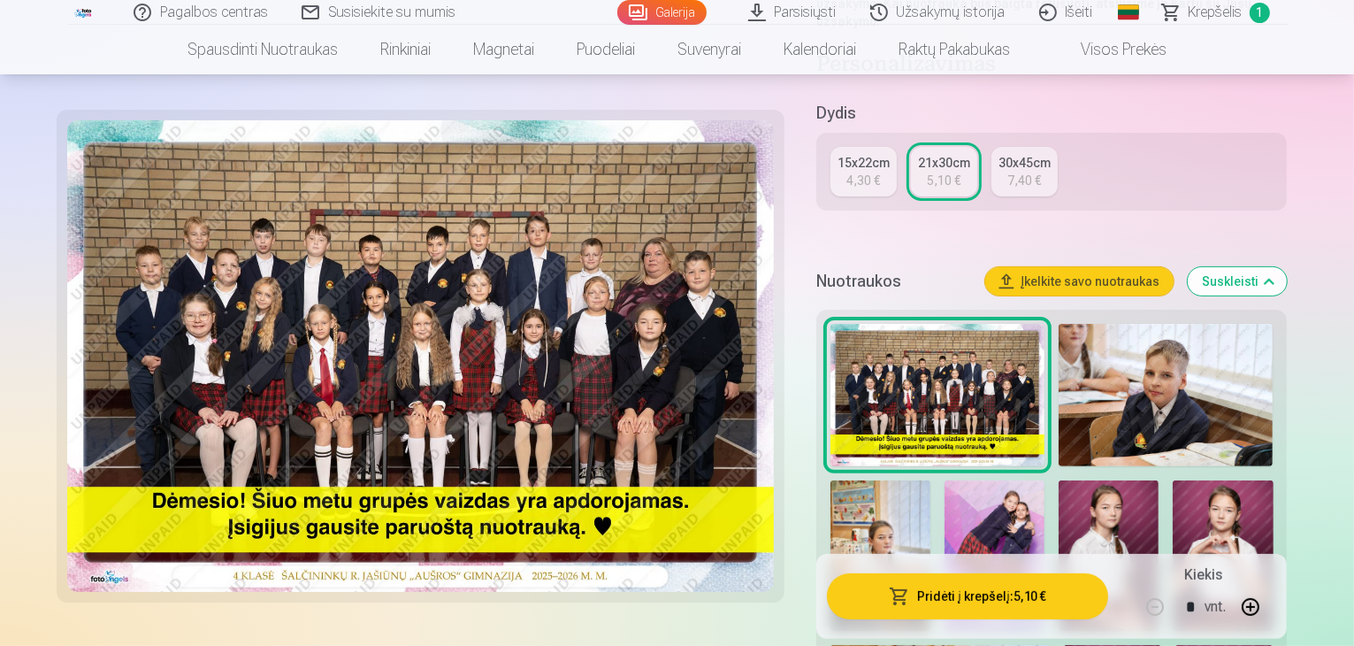
click at [945, 480] on img at bounding box center [995, 555] width 100 height 150
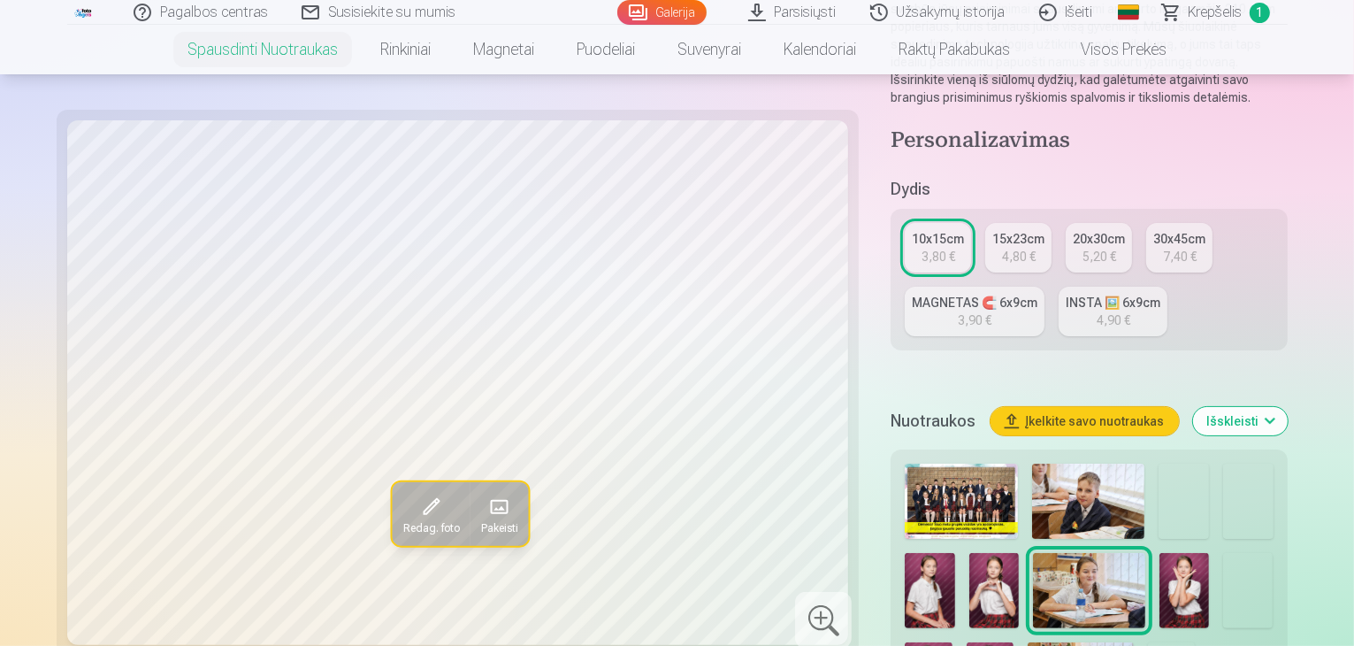
scroll to position [442, 0]
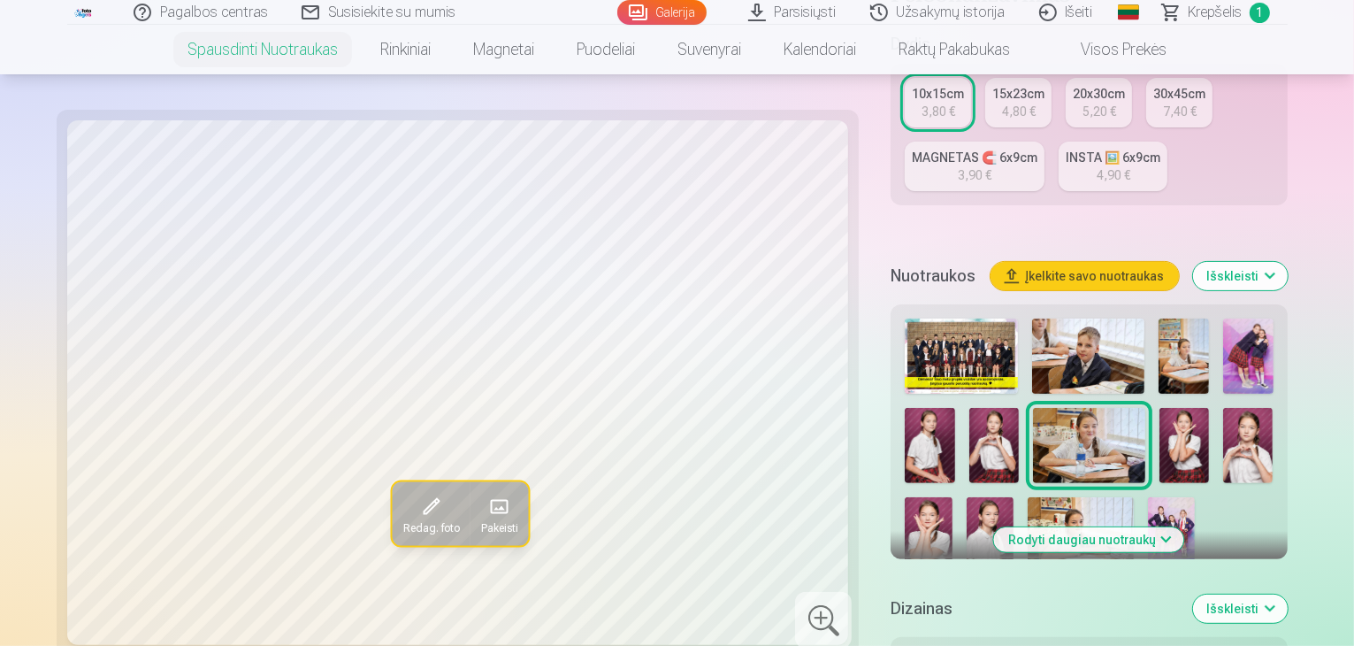
click at [1223, 318] on img at bounding box center [1248, 355] width 50 height 75
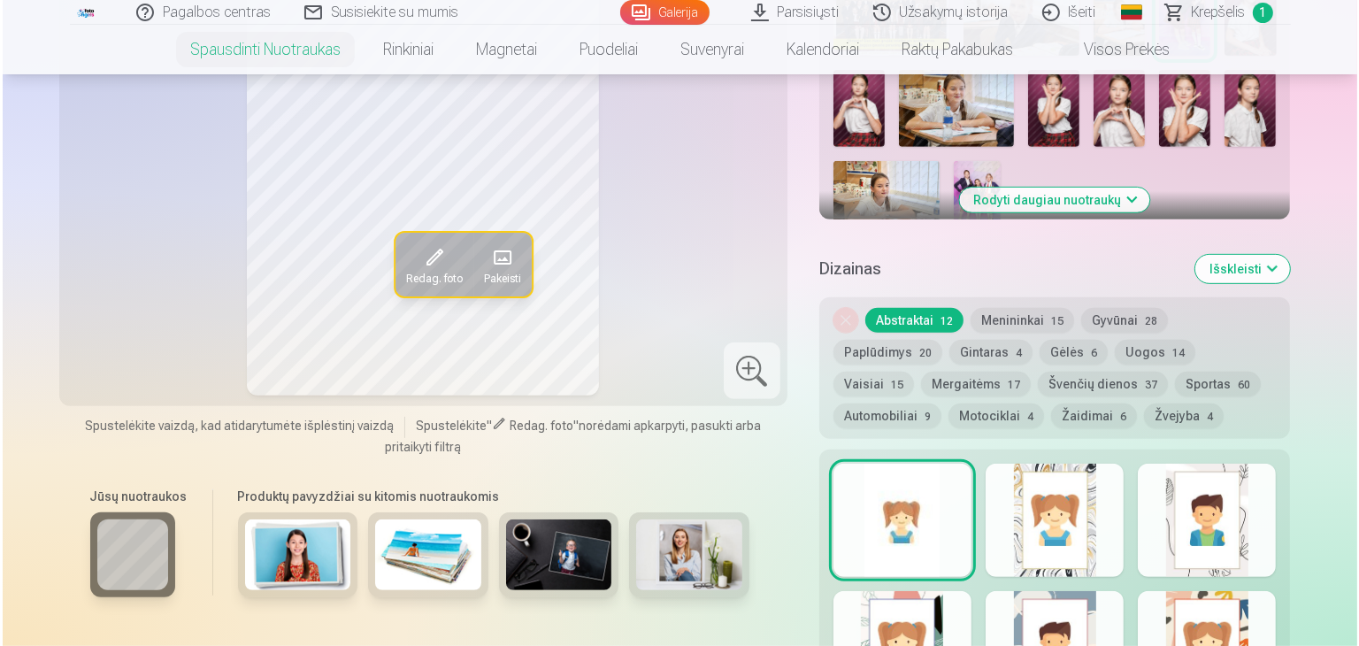
scroll to position [973, 0]
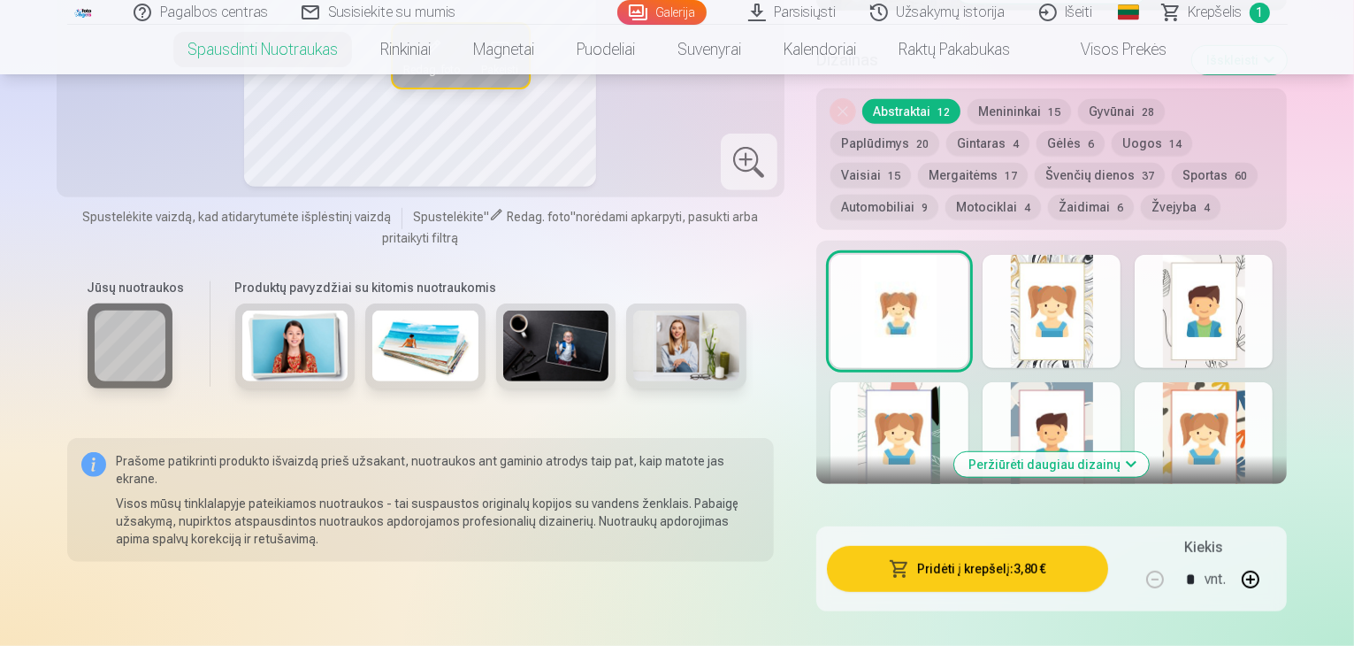
click at [973, 555] on button "Pridėti į krepšelį : 3,80 €" at bounding box center [968, 569] width 282 height 46
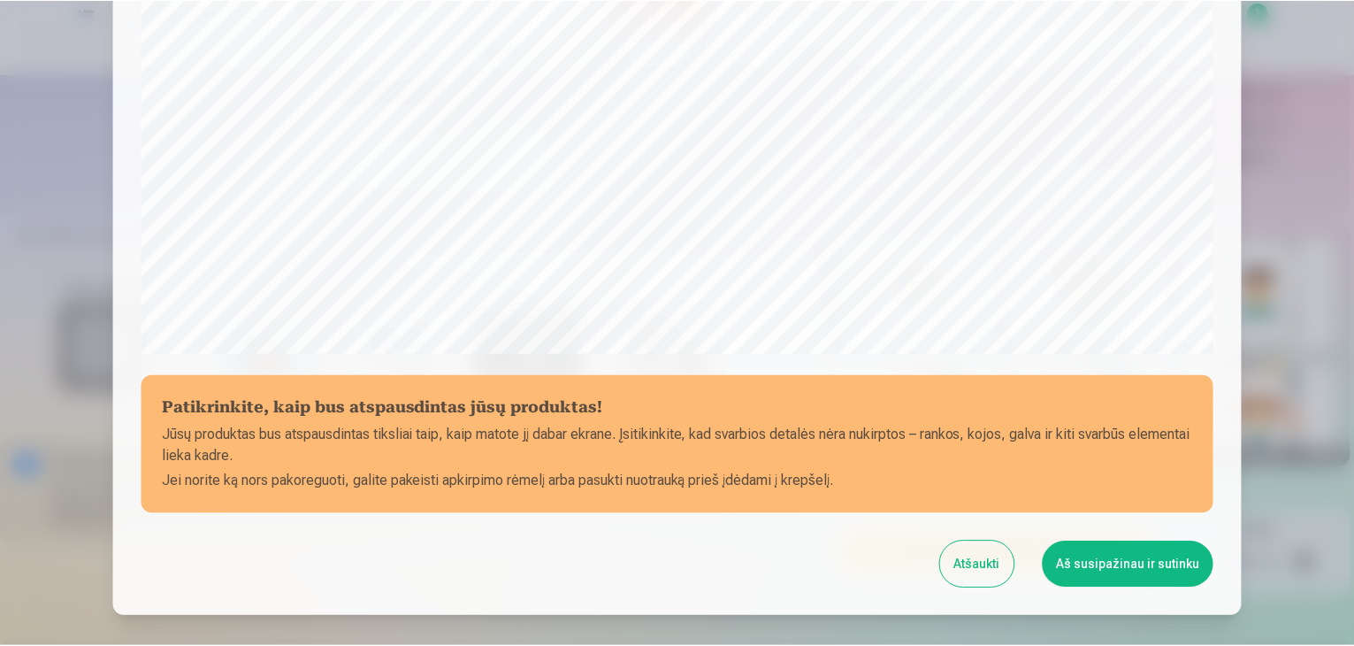
scroll to position [619, 0]
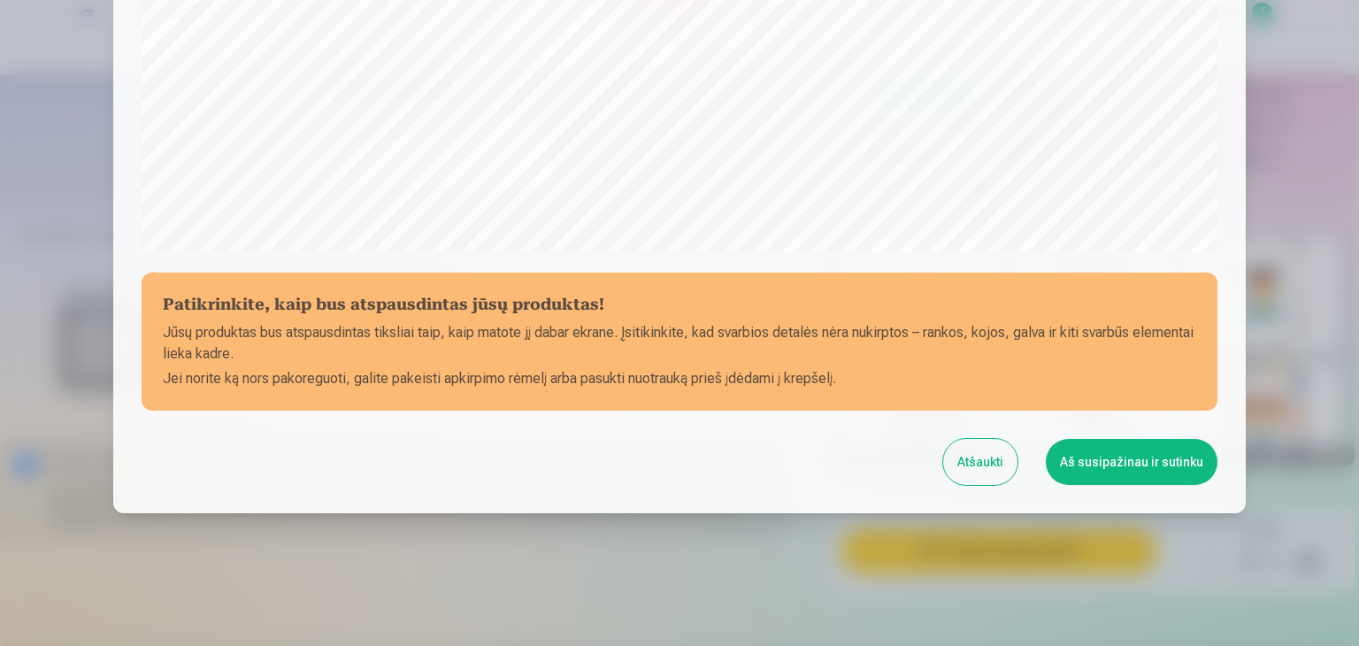
click at [1117, 472] on button "Aš susipažinau ir sutinku" at bounding box center [1132, 462] width 172 height 46
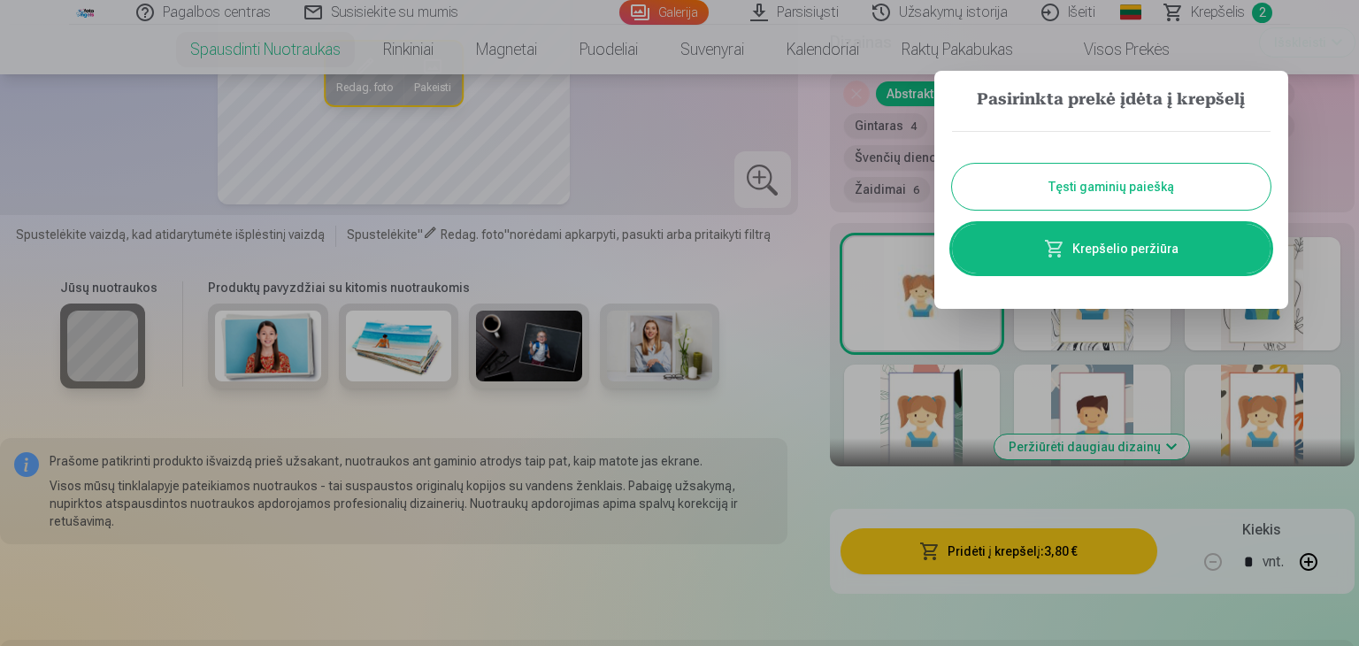
click at [782, 295] on div at bounding box center [679, 323] width 1359 height 646
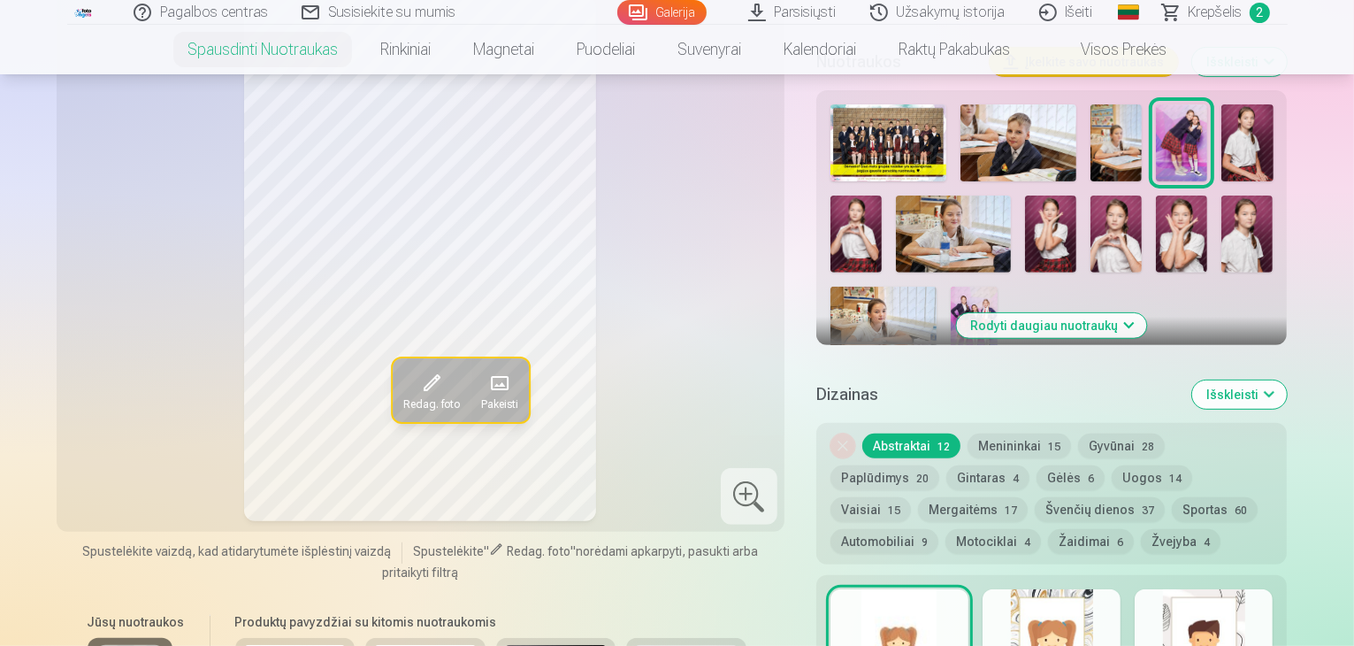
scroll to position [531, 0]
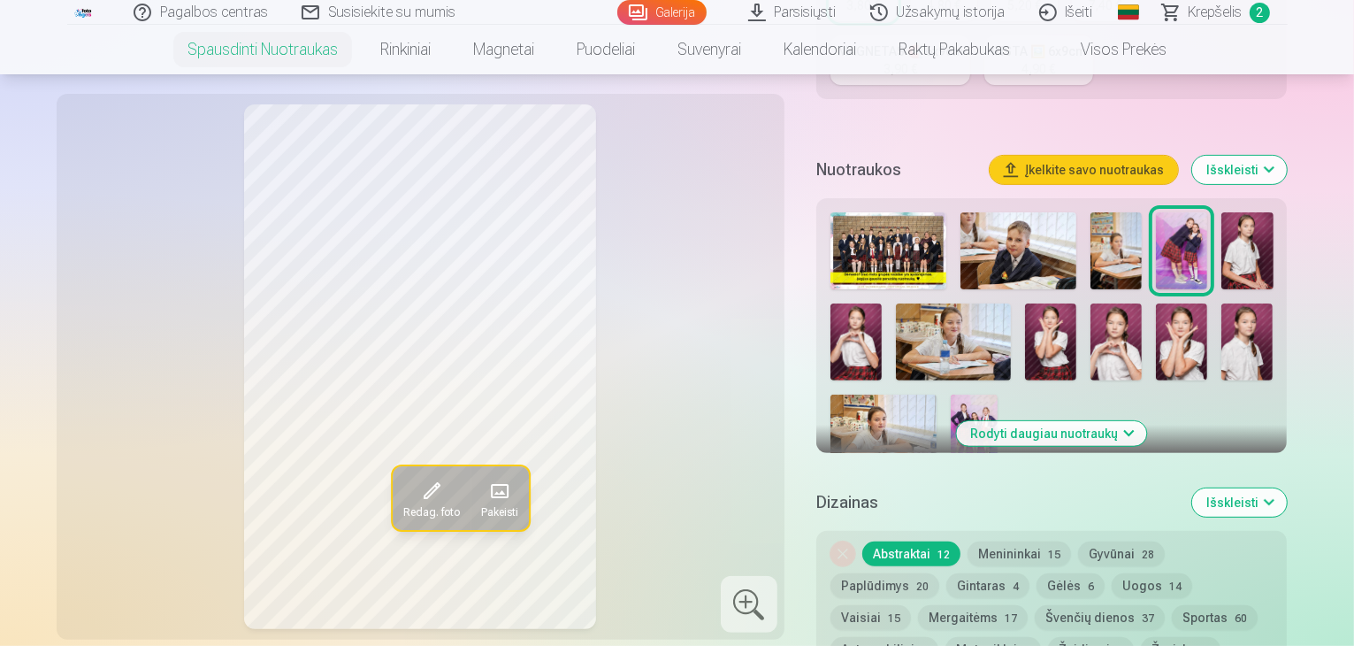
click at [1123, 421] on button "Rodyti daugiau nuotraukų" at bounding box center [1052, 433] width 190 height 25
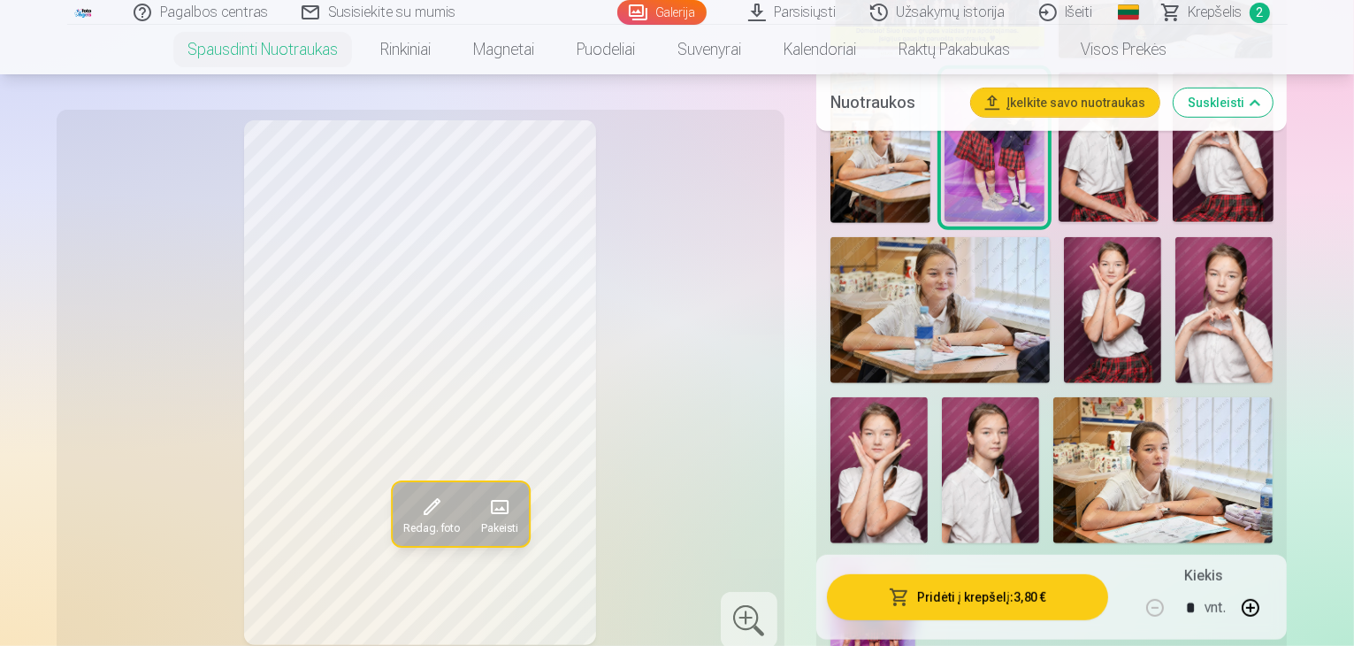
scroll to position [973, 0]
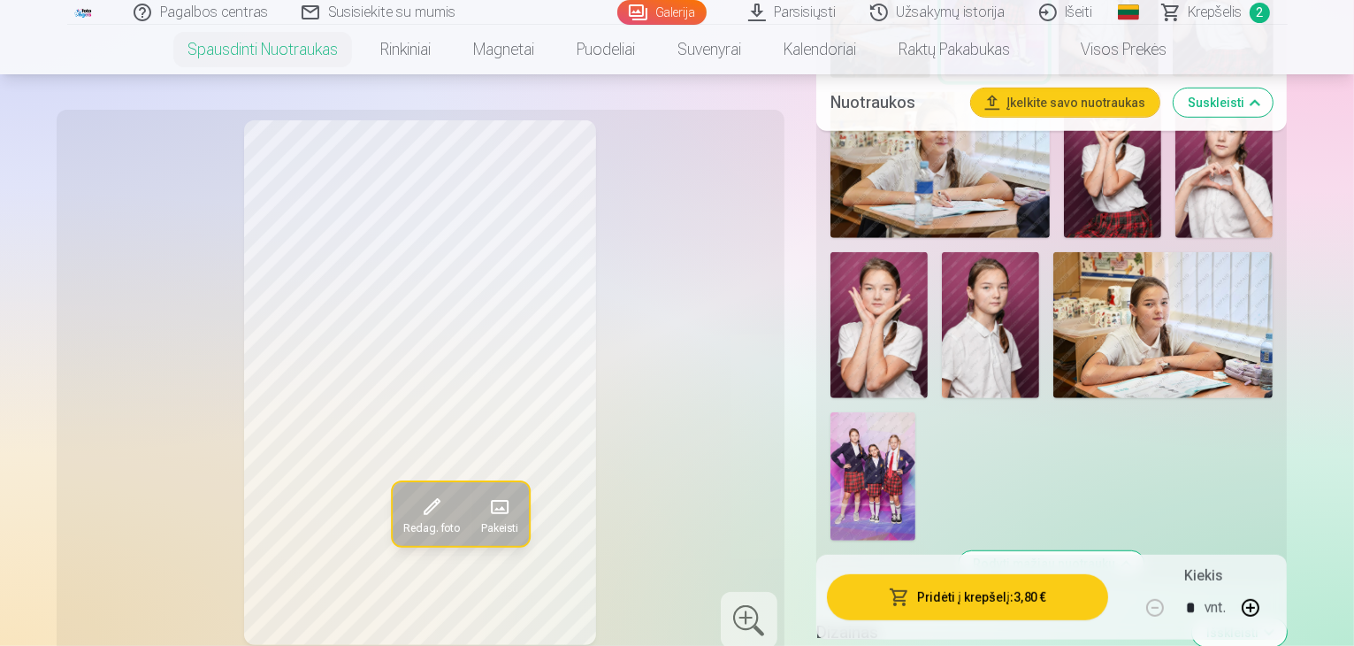
click at [916, 412] on img at bounding box center [873, 475] width 85 height 127
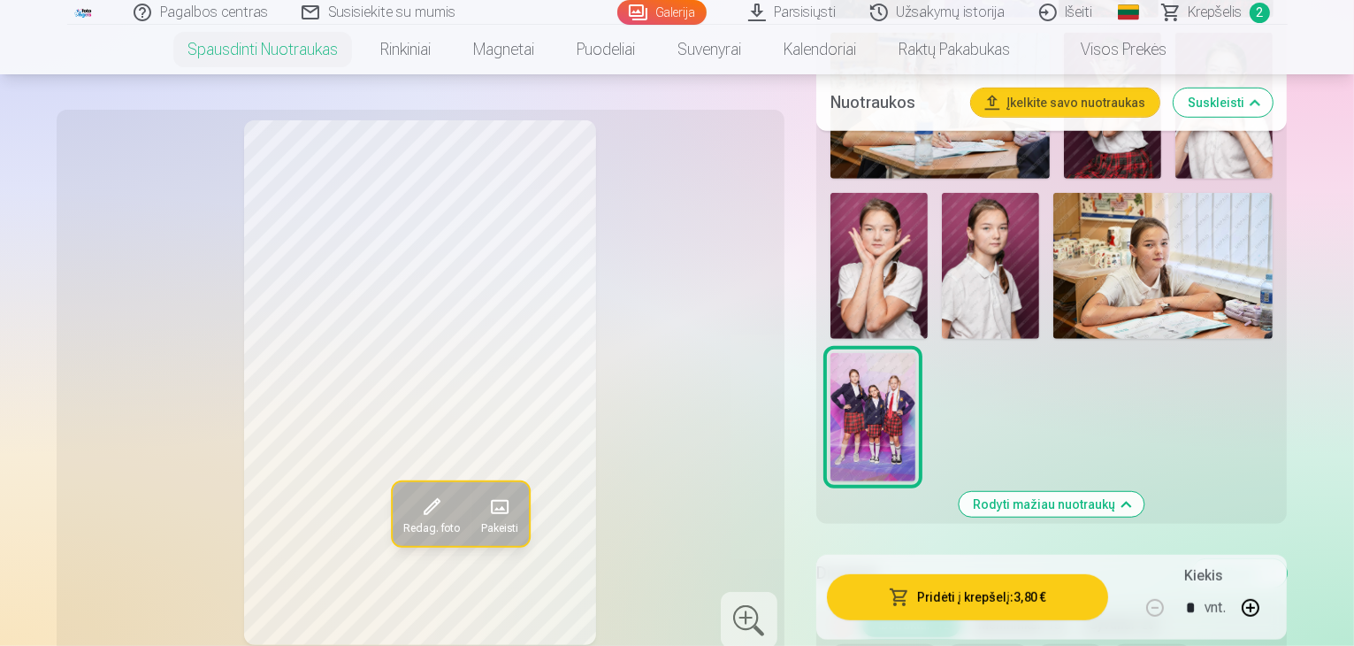
scroll to position [1150, 0]
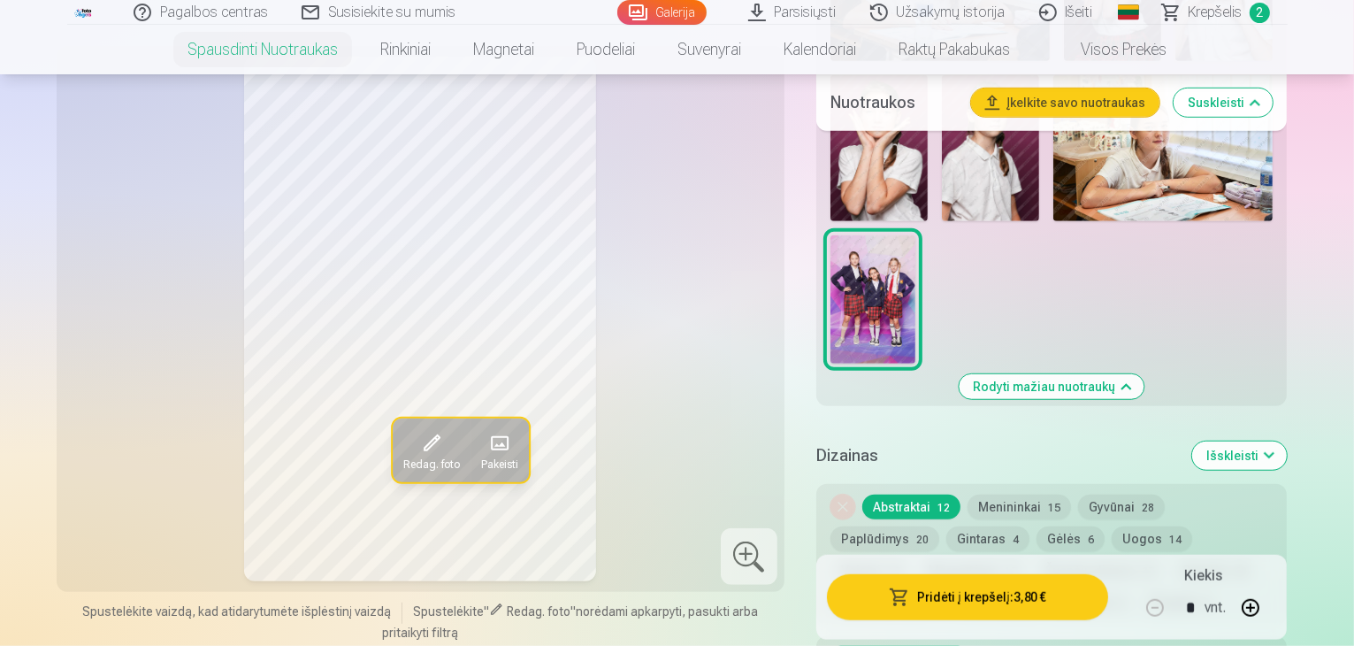
click at [1123, 495] on button "Gyvūnai 28" at bounding box center [1121, 507] width 87 height 25
click at [1036, 495] on button "Menininkai 15" at bounding box center [1020, 507] width 104 height 25
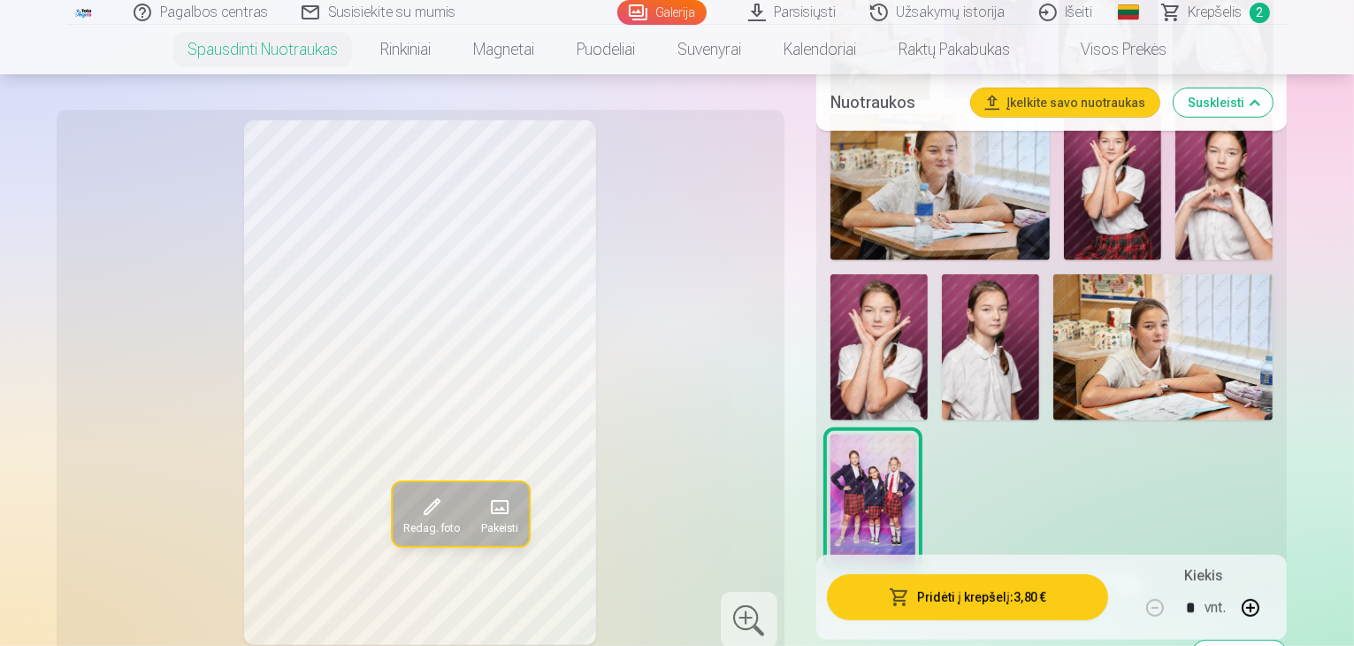
scroll to position [1062, 0]
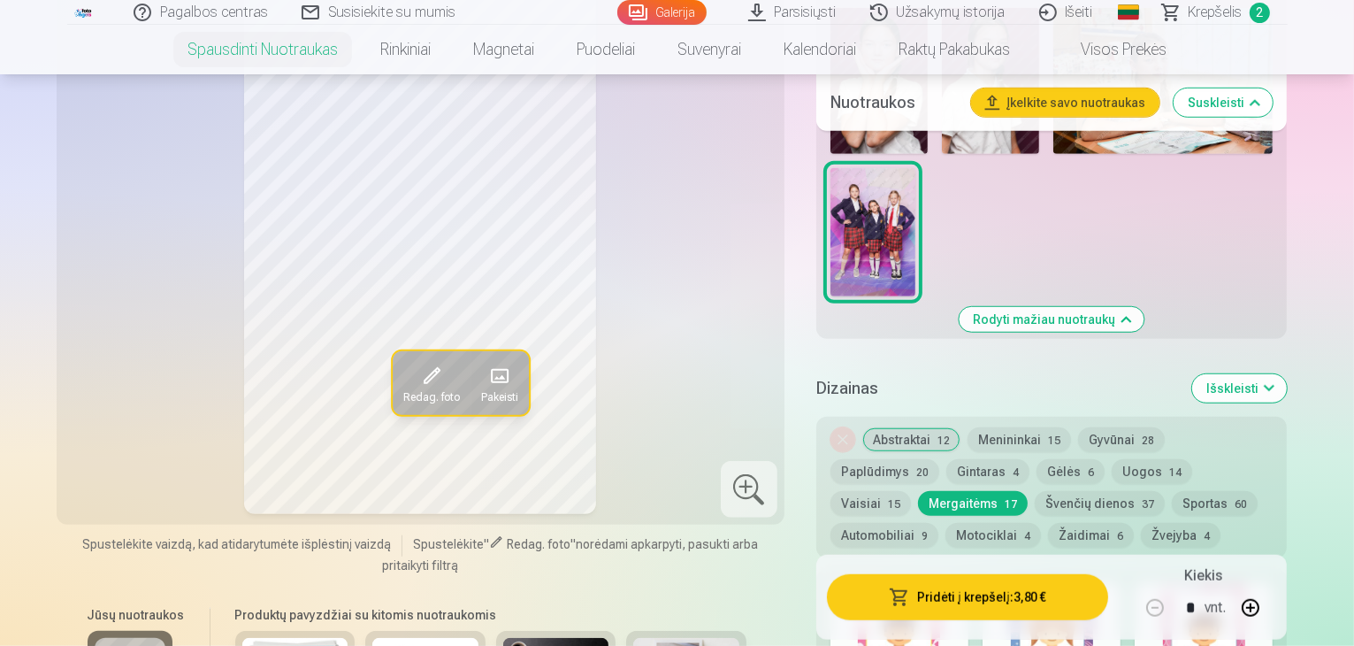
scroll to position [1415, 0]
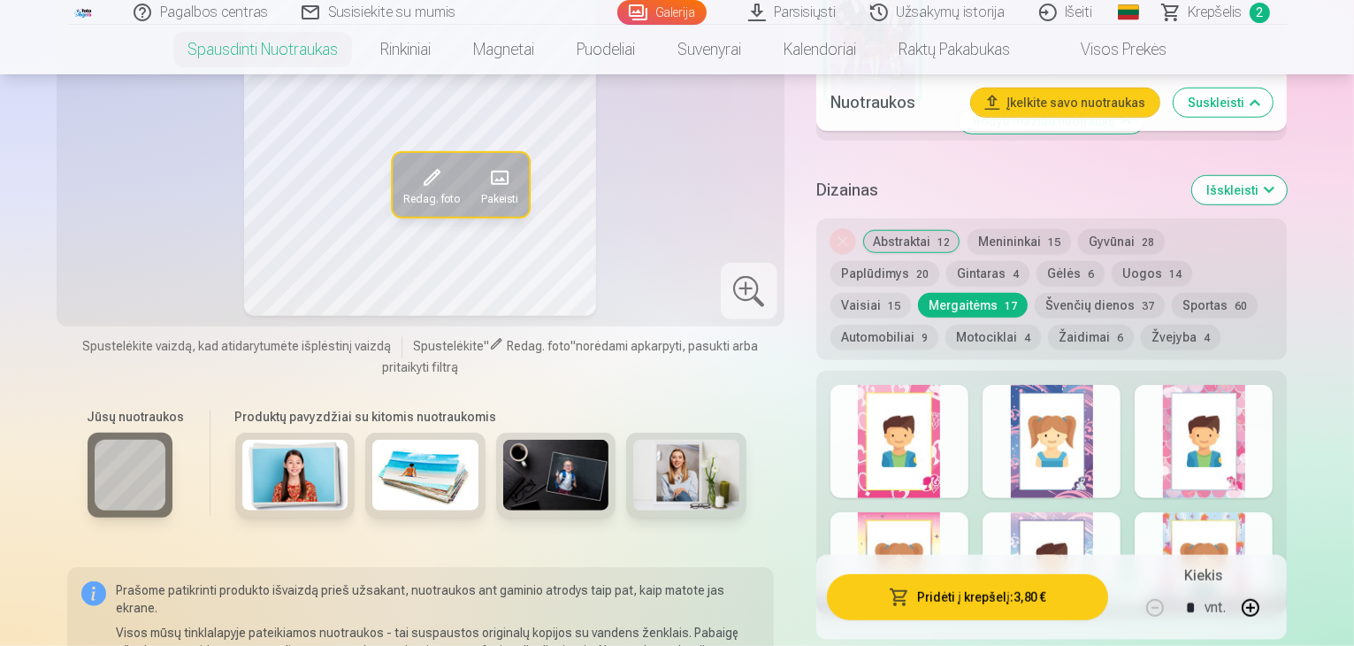
click at [1087, 385] on div at bounding box center [1052, 441] width 138 height 113
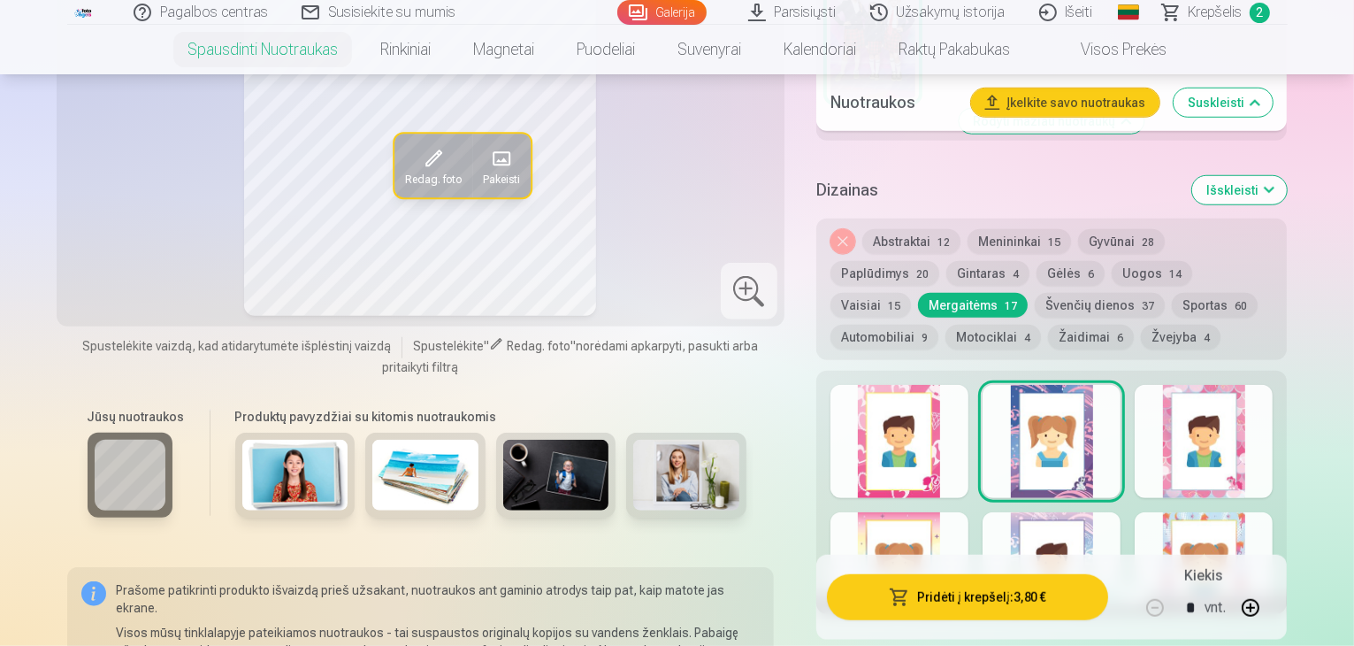
click at [1273, 512] on div at bounding box center [1204, 568] width 138 height 113
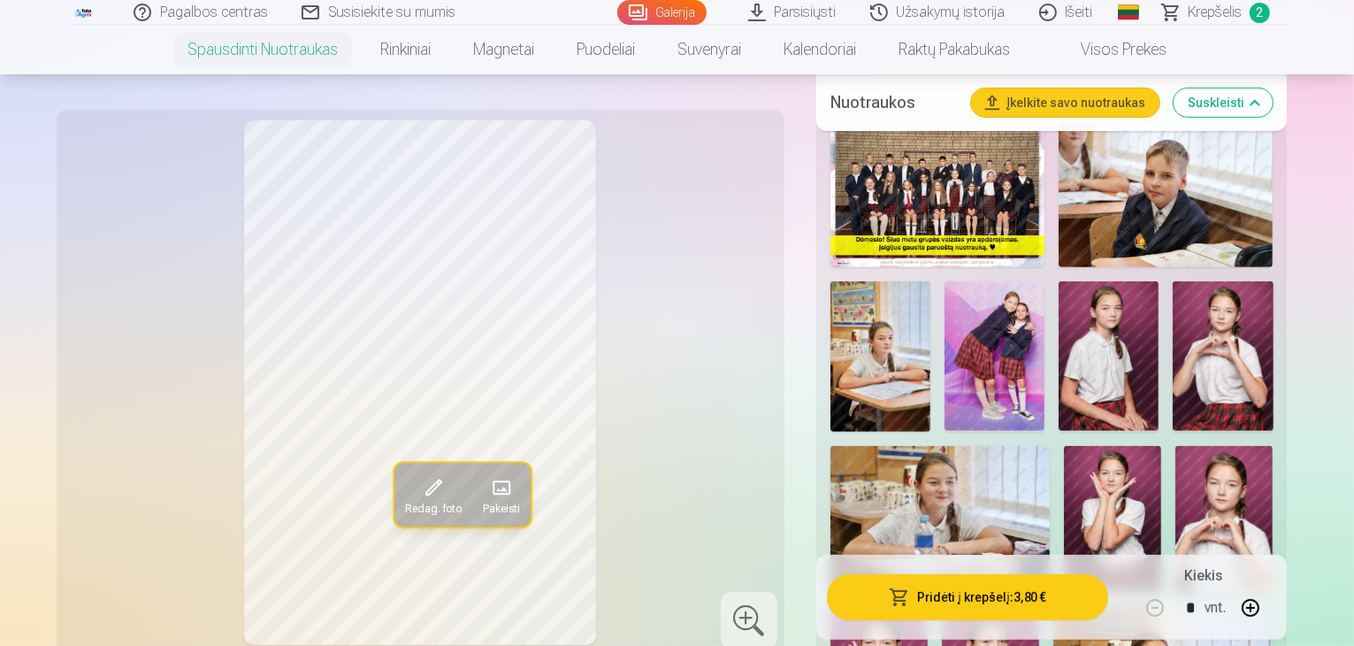
scroll to position [796, 0]
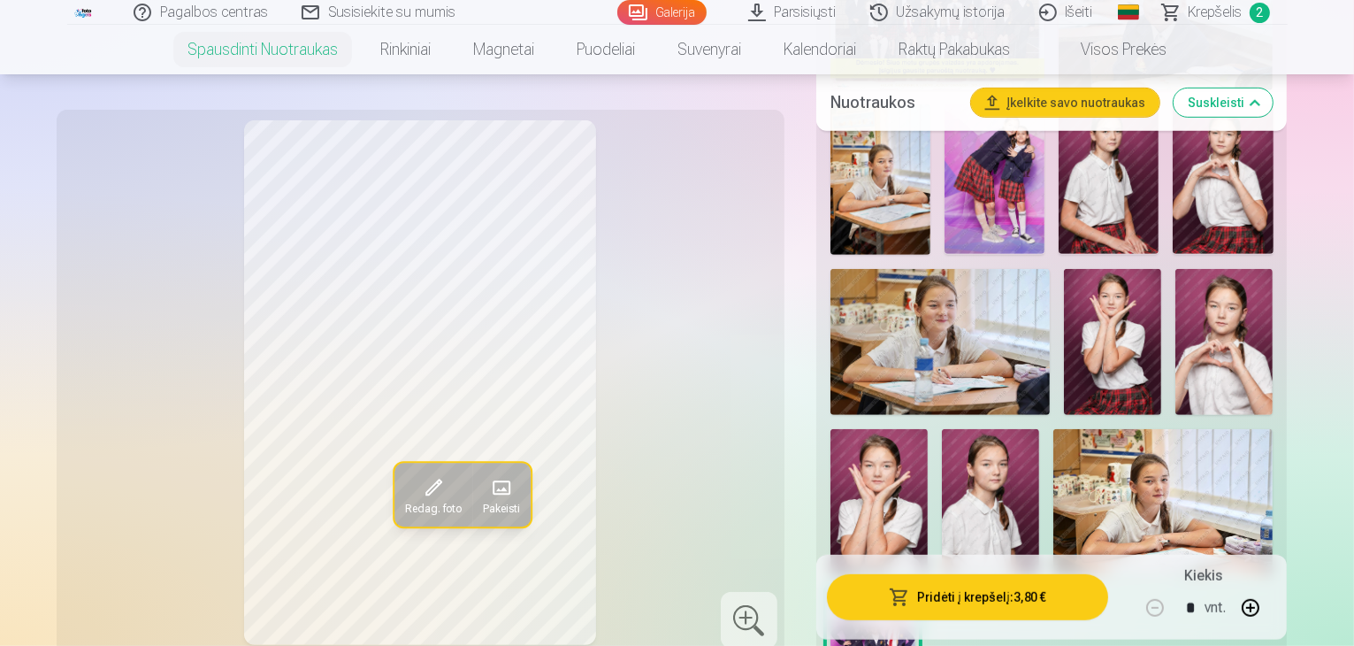
click at [1176, 280] on img at bounding box center [1224, 342] width 97 height 146
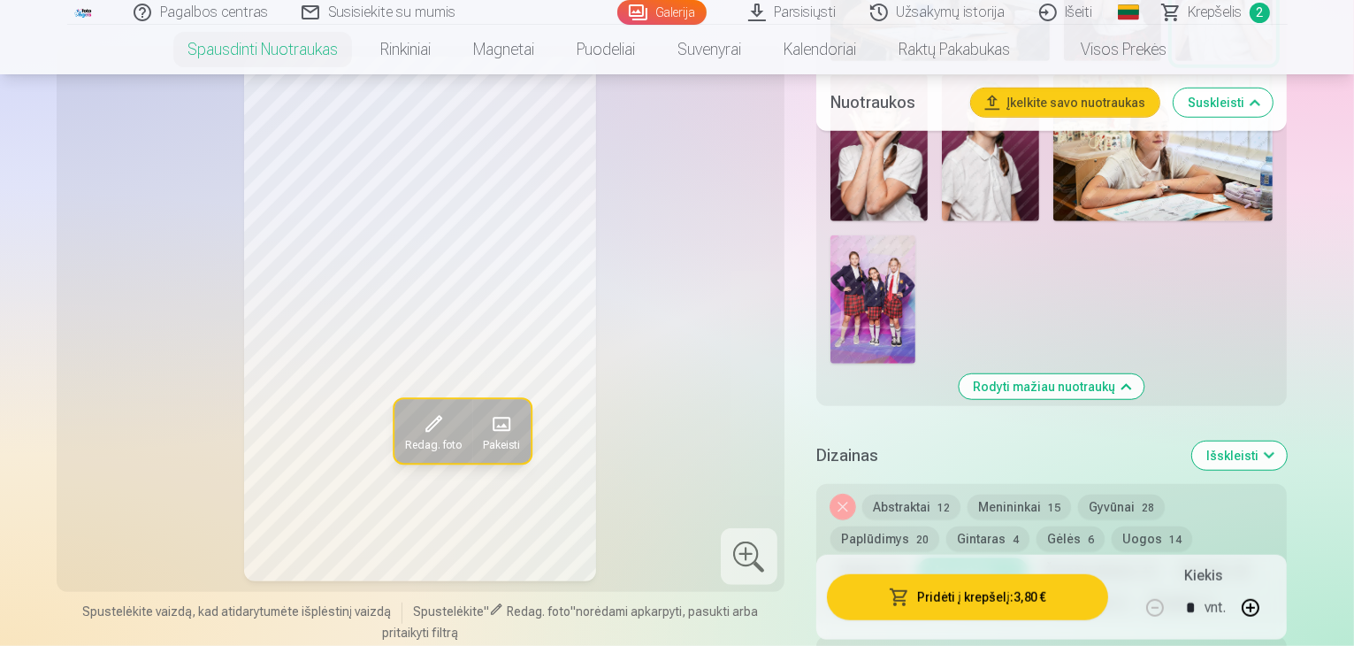
scroll to position [1238, 0]
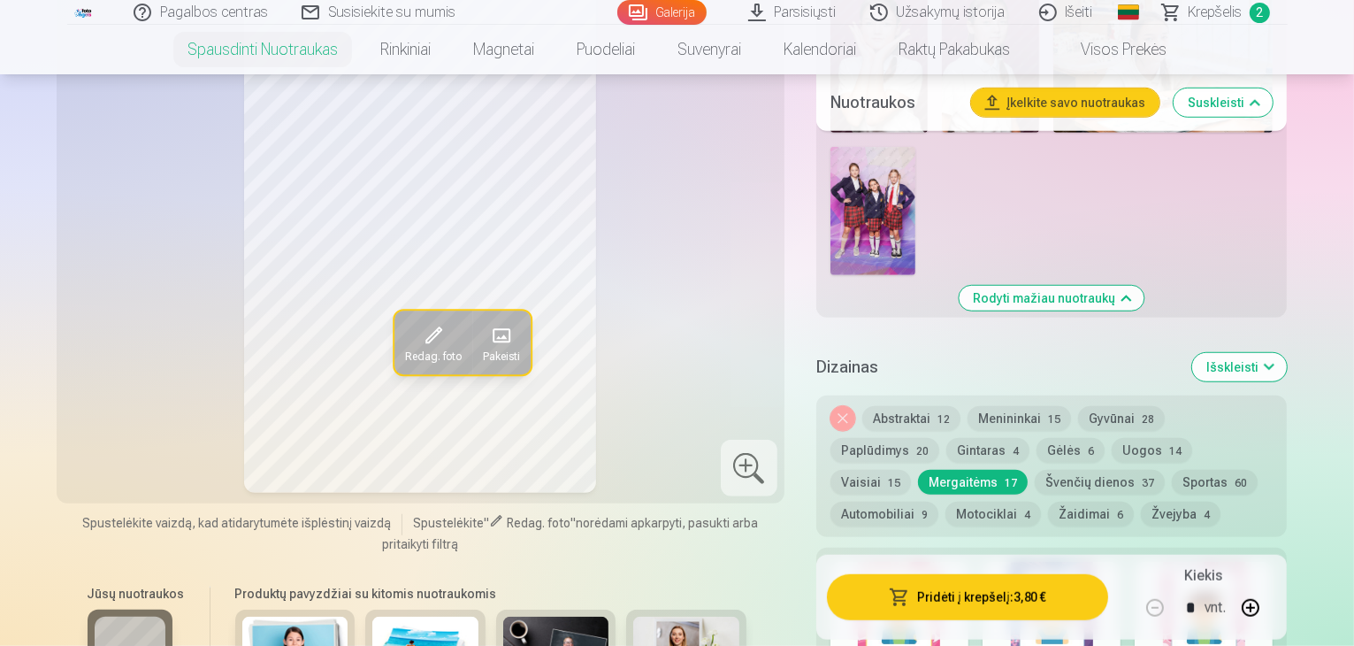
click at [855, 406] on button "Nuimkite dizainą" at bounding box center [843, 418] width 25 height 25
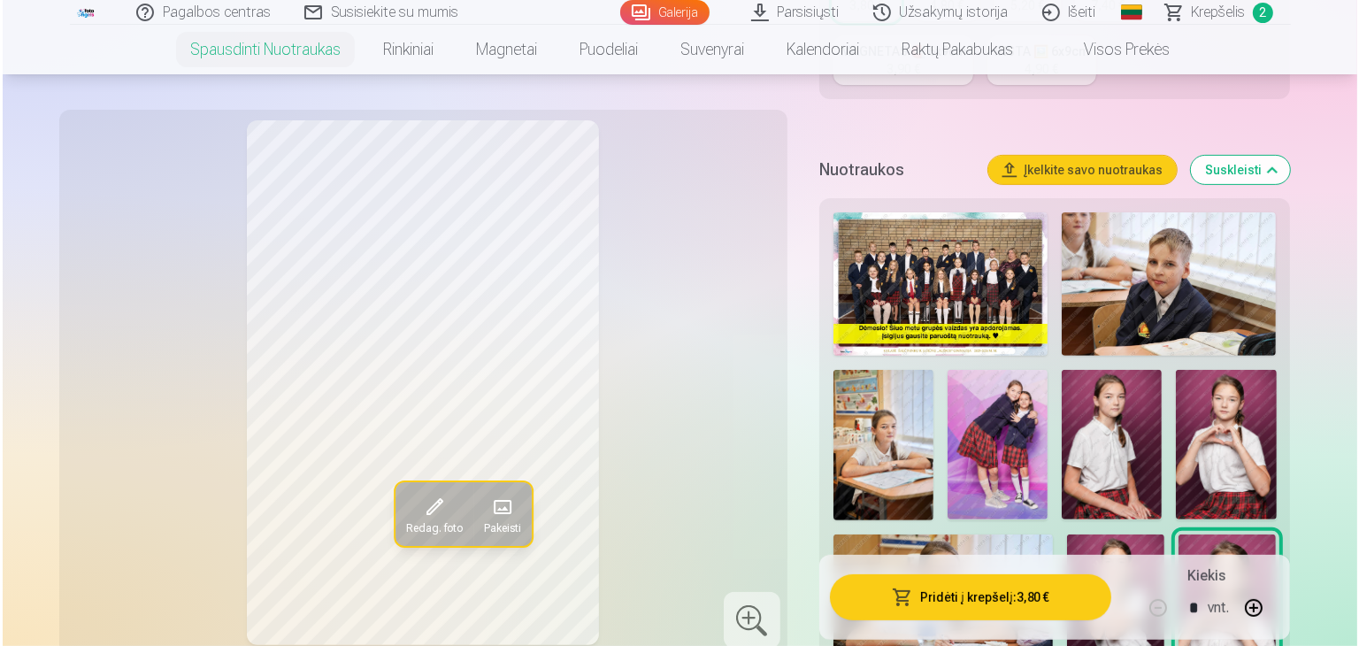
scroll to position [885, 0]
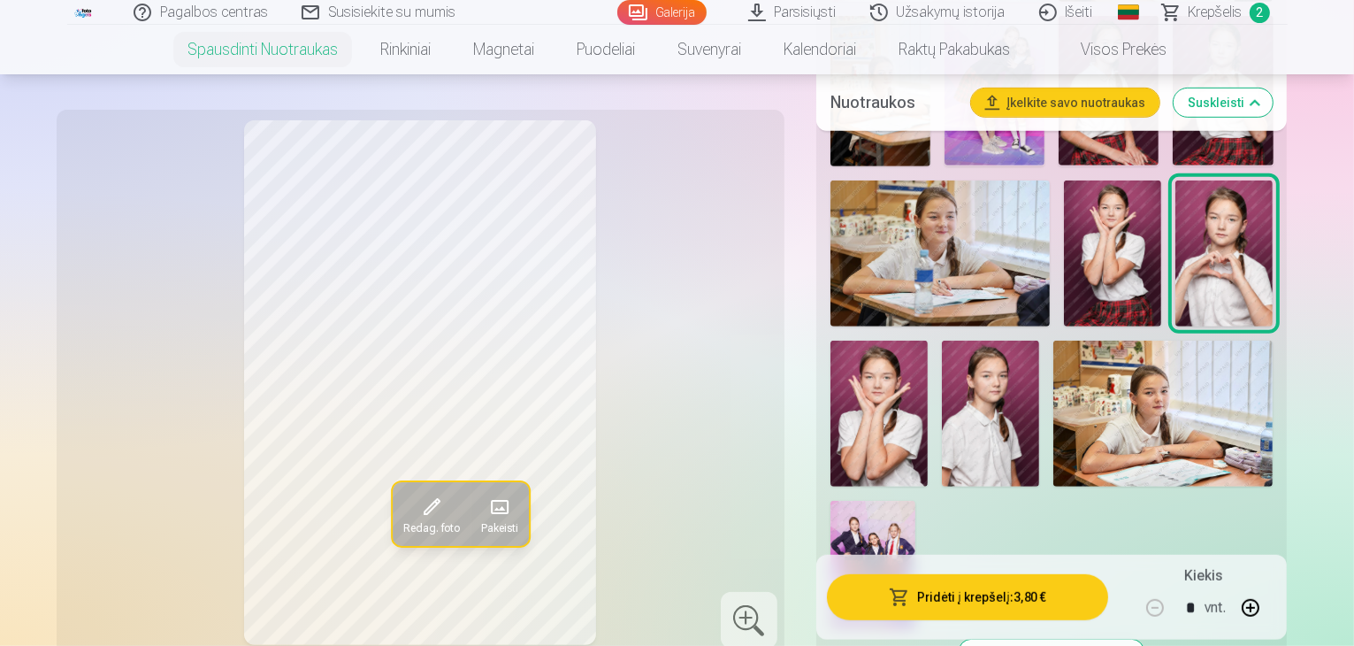
click at [1031, 601] on button "Pridėti į krepšelį : 3,80 €" at bounding box center [968, 596] width 282 height 46
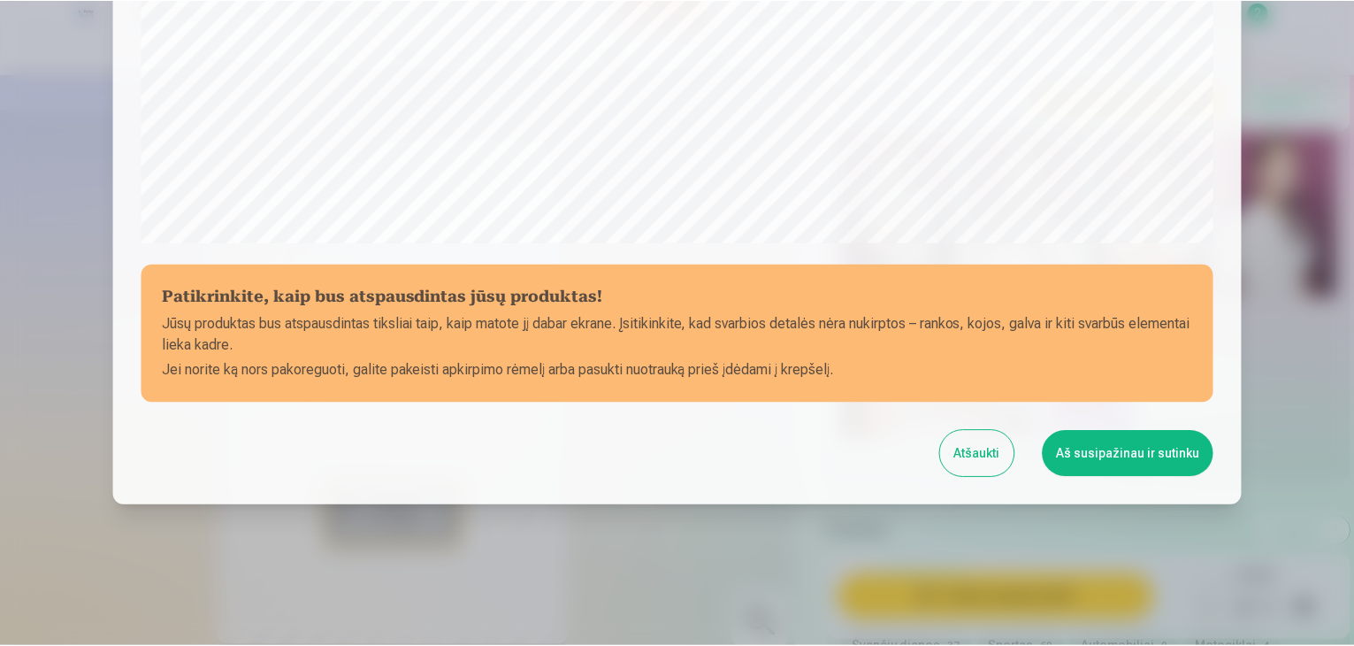
scroll to position [628, 0]
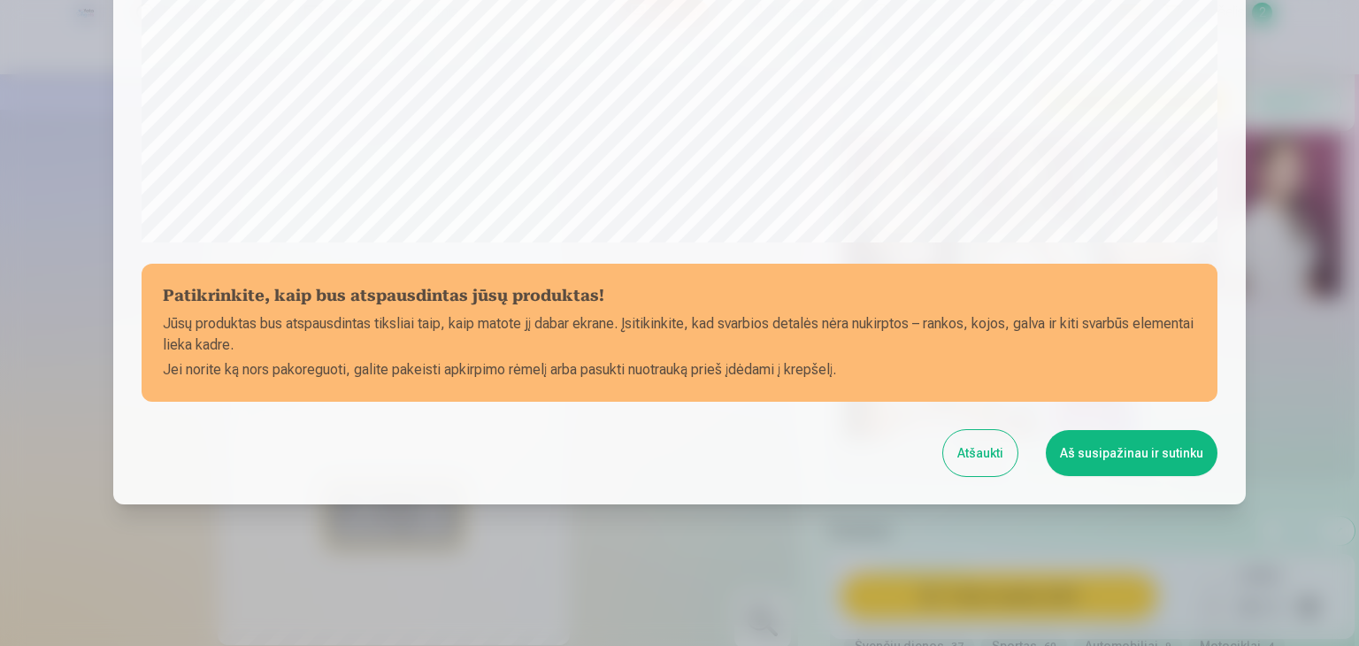
click at [1118, 446] on button "Aš susipažinau ir sutinku" at bounding box center [1132, 453] width 172 height 46
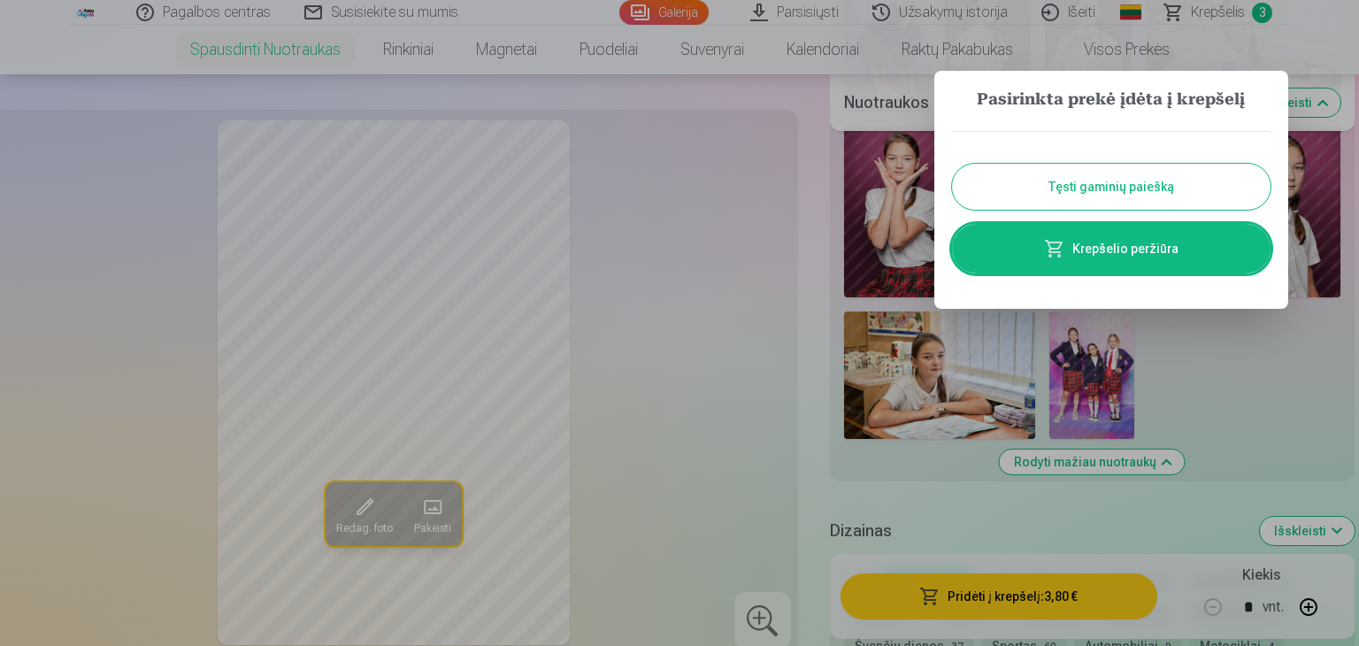
click at [771, 413] on div at bounding box center [679, 323] width 1359 height 646
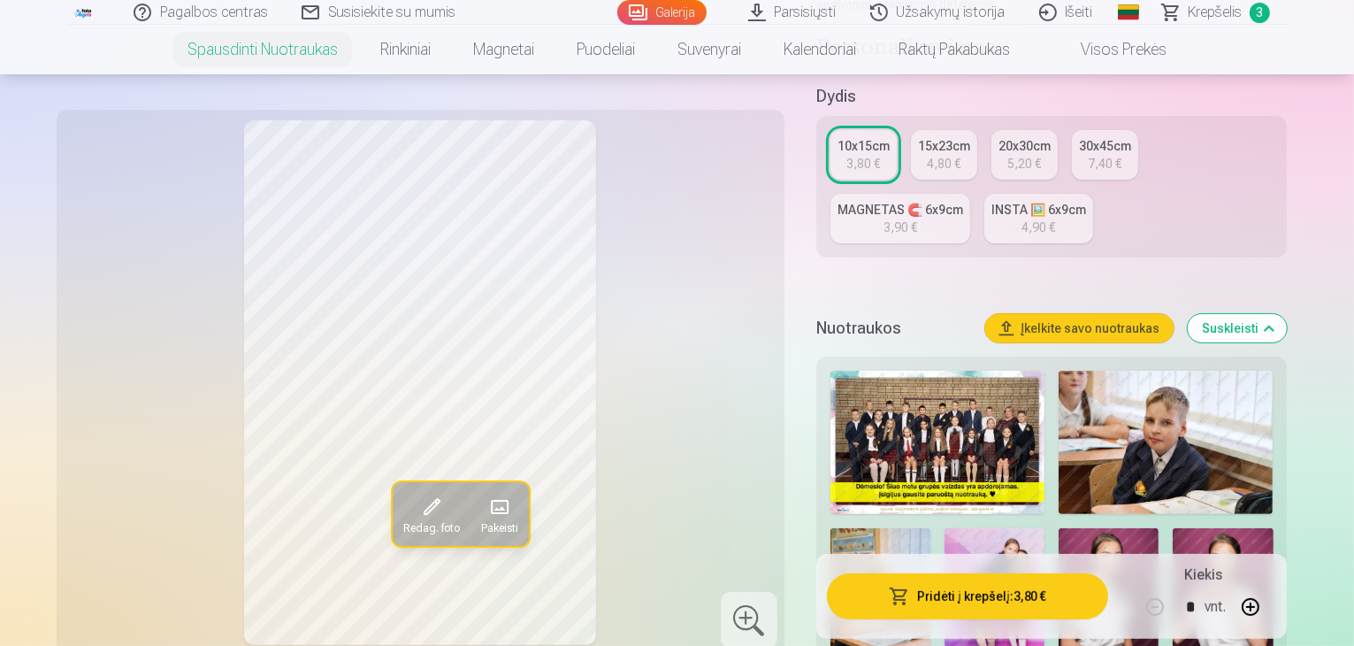
scroll to position [708, 0]
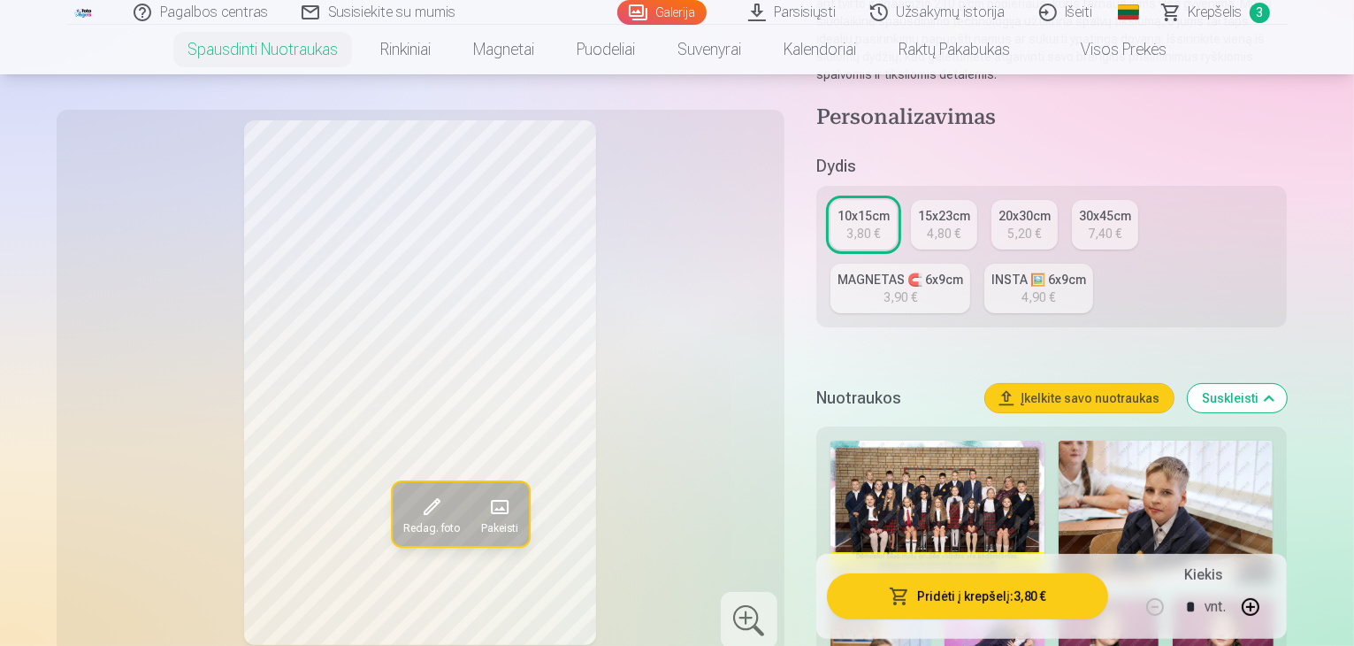
scroll to position [265, 0]
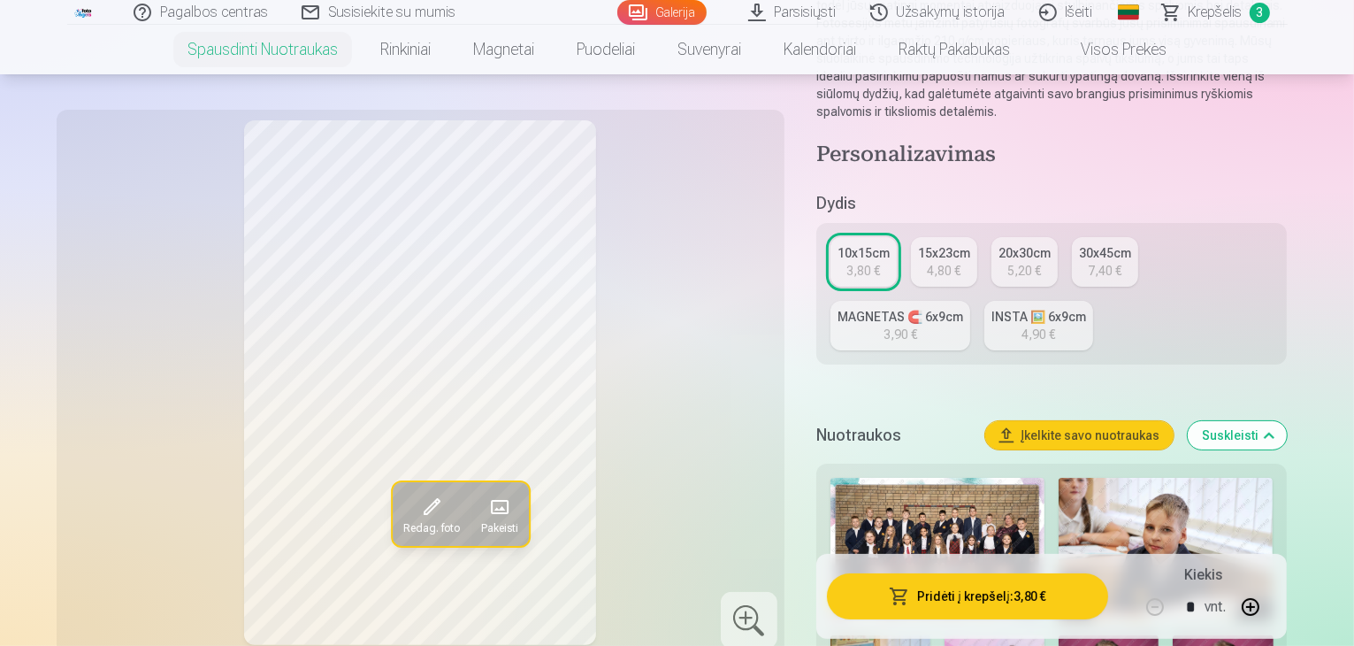
click at [961, 262] on div "4,80 €" at bounding box center [944, 271] width 34 height 18
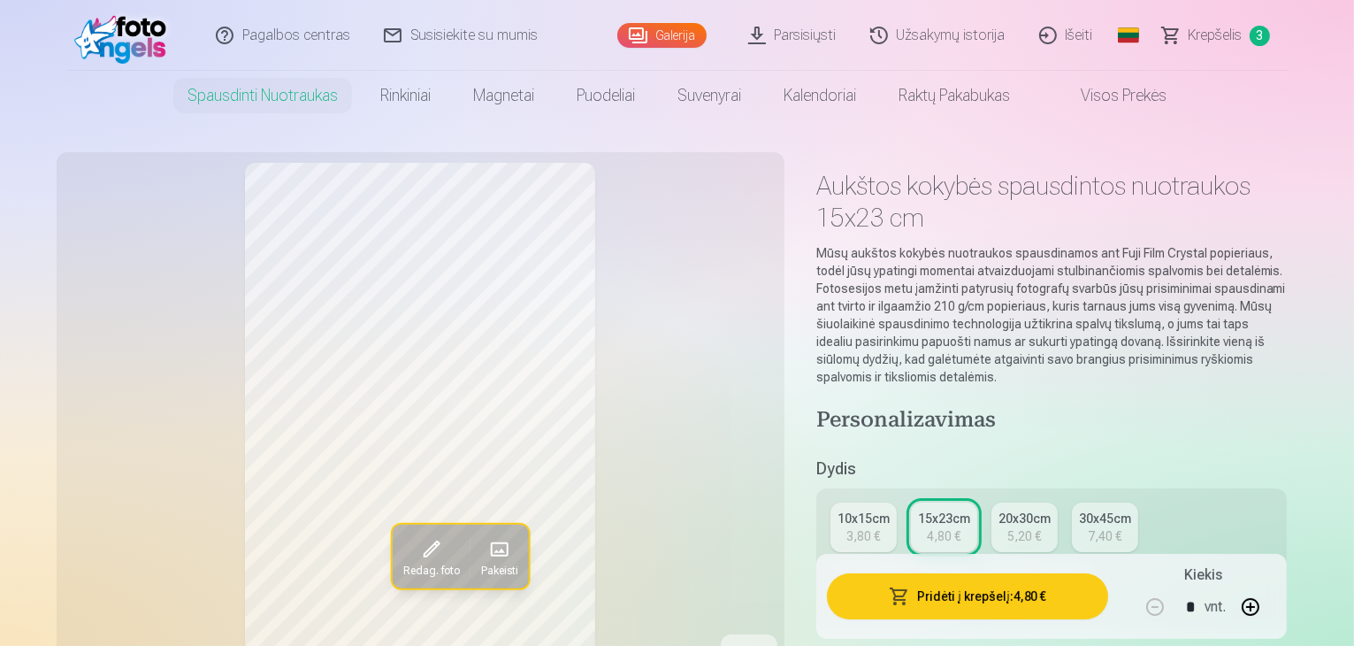
click at [1041, 527] on div "5,20 €" at bounding box center [1025, 536] width 34 height 18
click at [1136, 520] on link "30x45cm 7,40 €" at bounding box center [1105, 527] width 66 height 50
click at [879, 510] on div "10x15cm" at bounding box center [864, 519] width 52 height 18
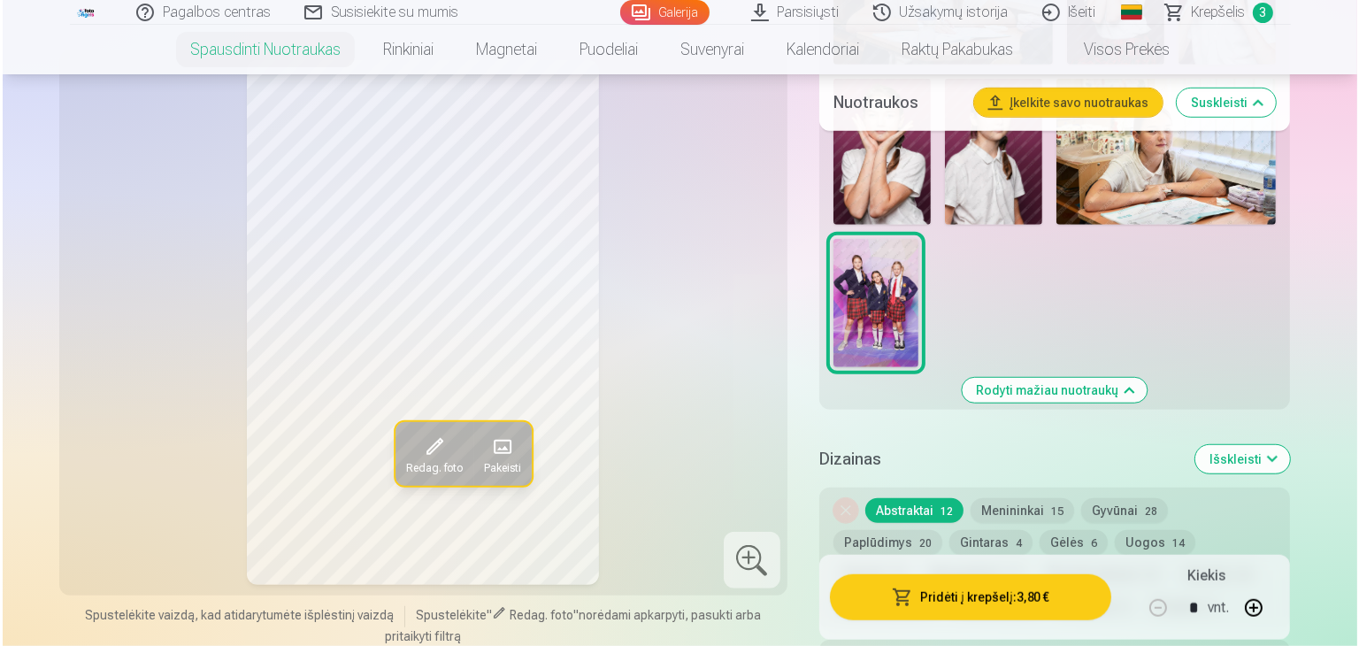
scroll to position [1150, 0]
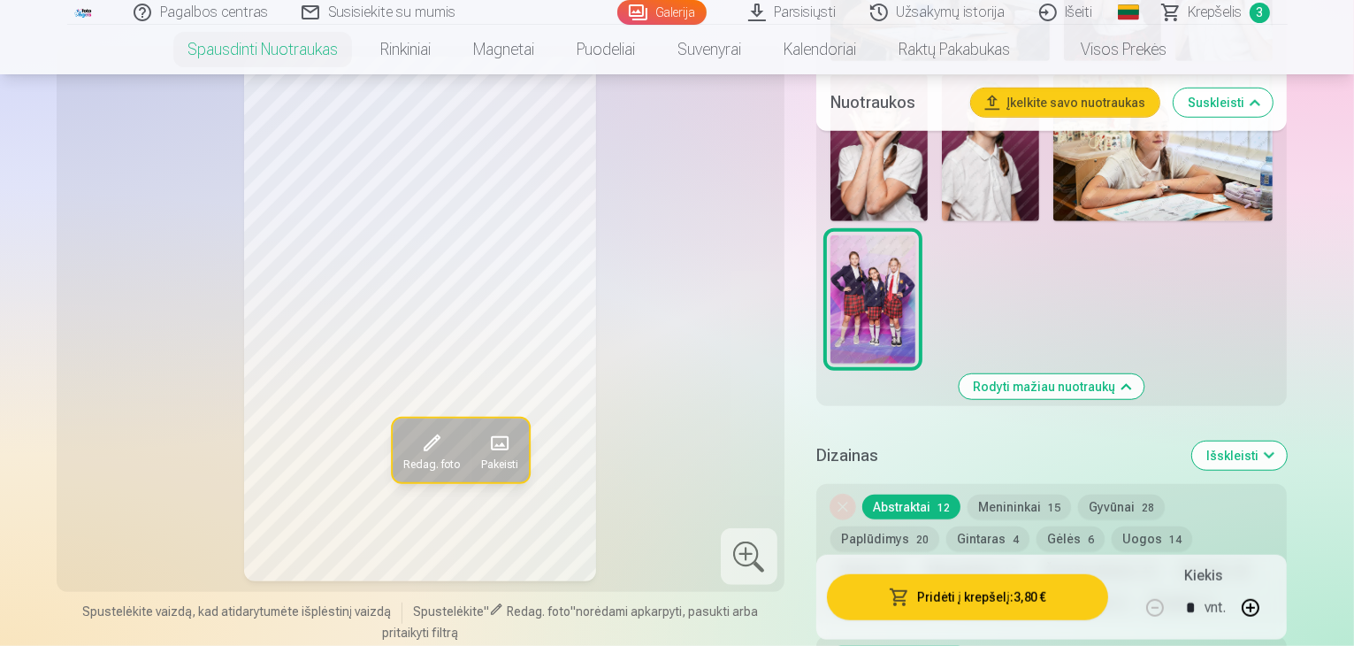
click at [1016, 595] on button "Pridėti į krepšelį : 3,80 €" at bounding box center [968, 596] width 282 height 46
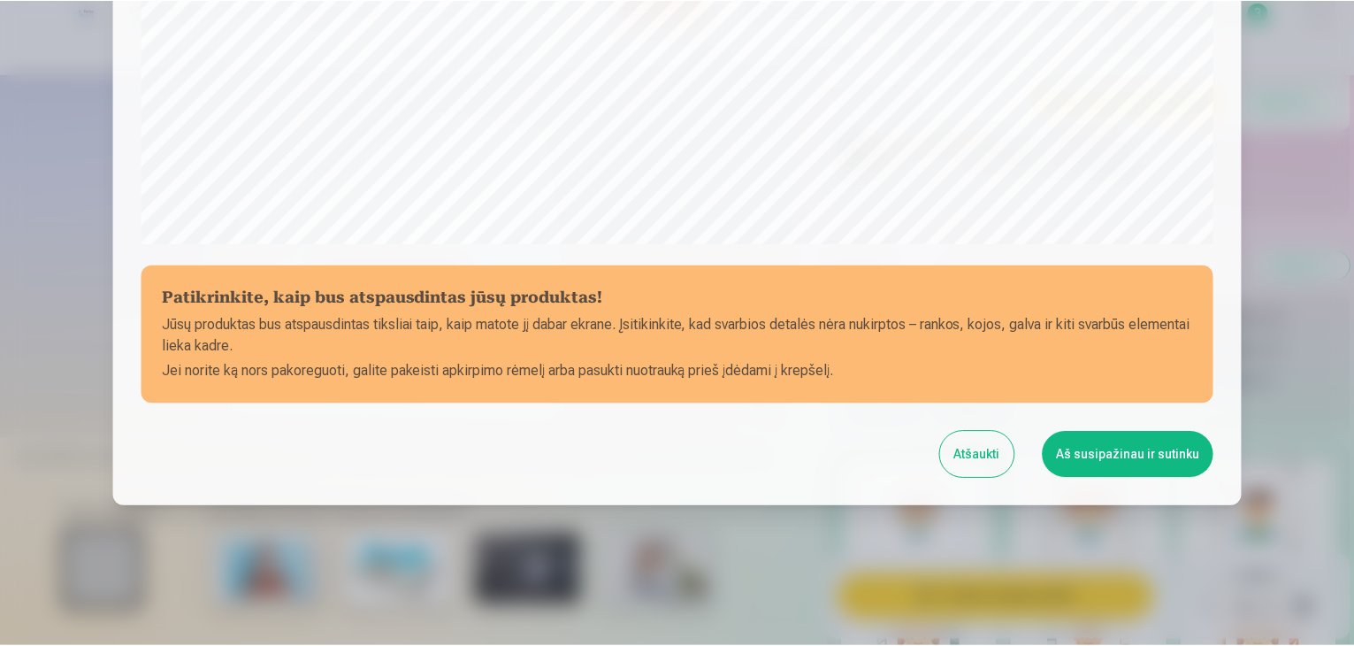
scroll to position [628, 0]
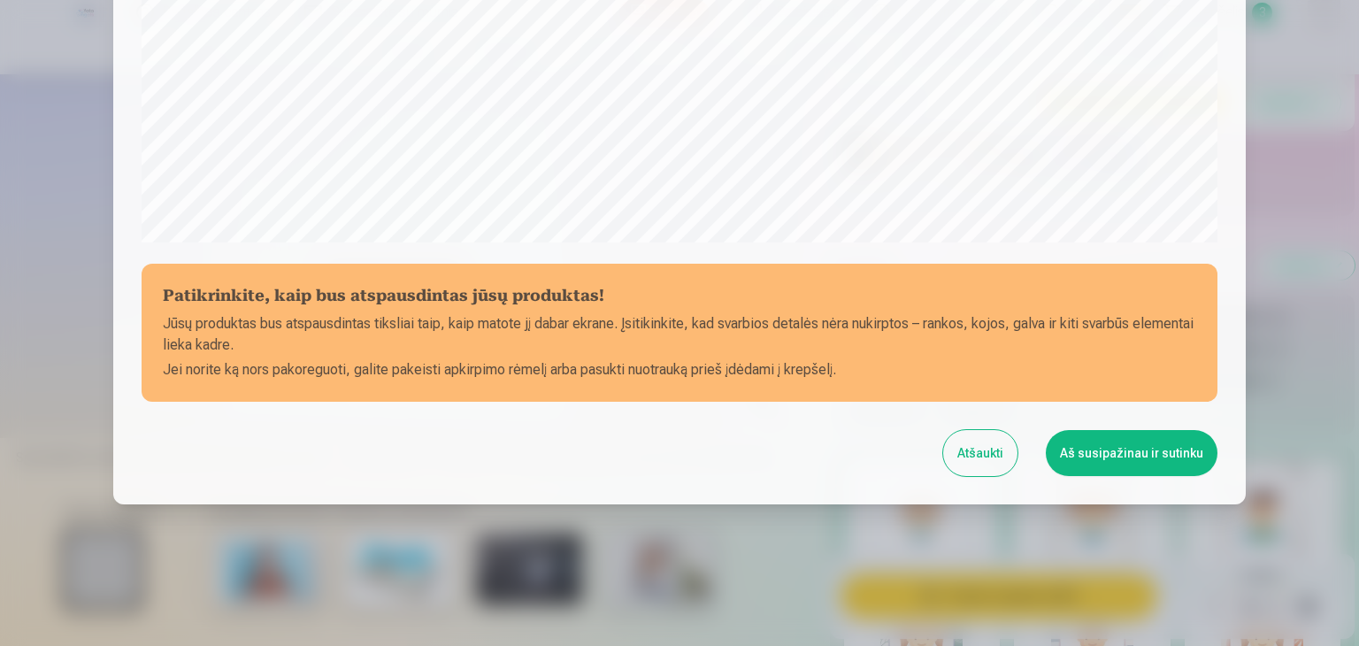
click at [1137, 452] on button "Aš susipažinau ir sutinku" at bounding box center [1132, 453] width 172 height 46
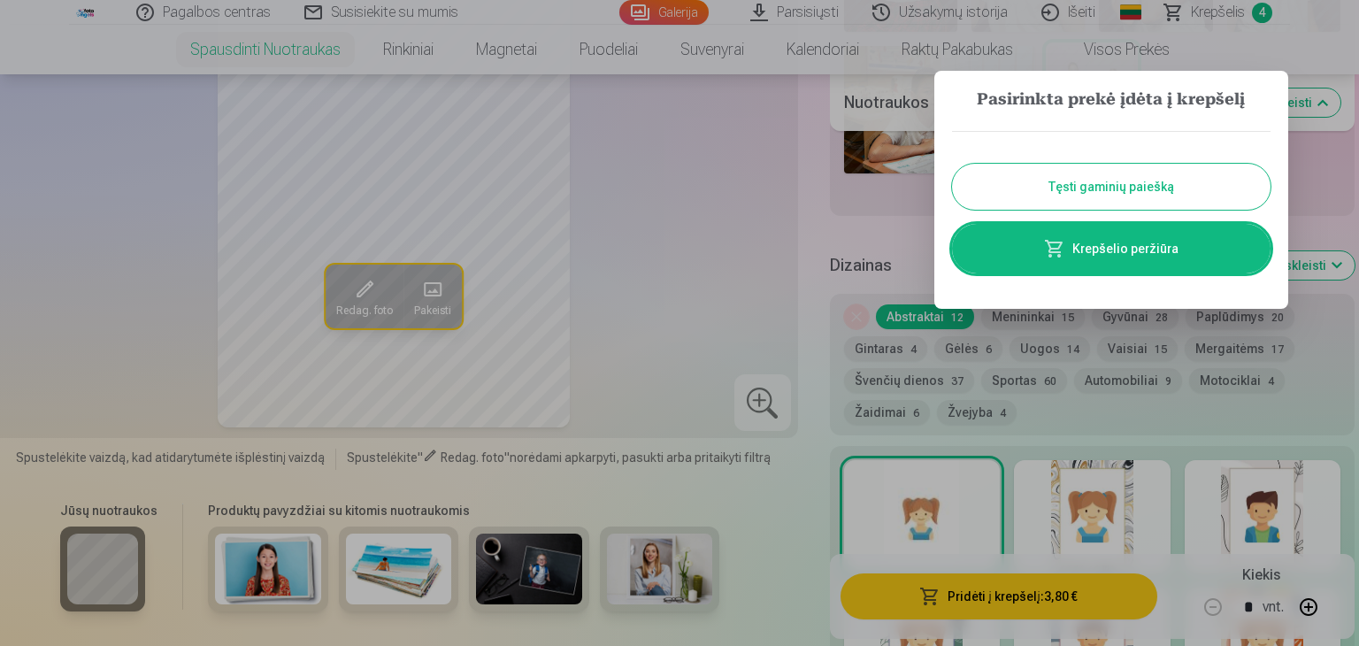
click at [794, 296] on div at bounding box center [679, 323] width 1359 height 646
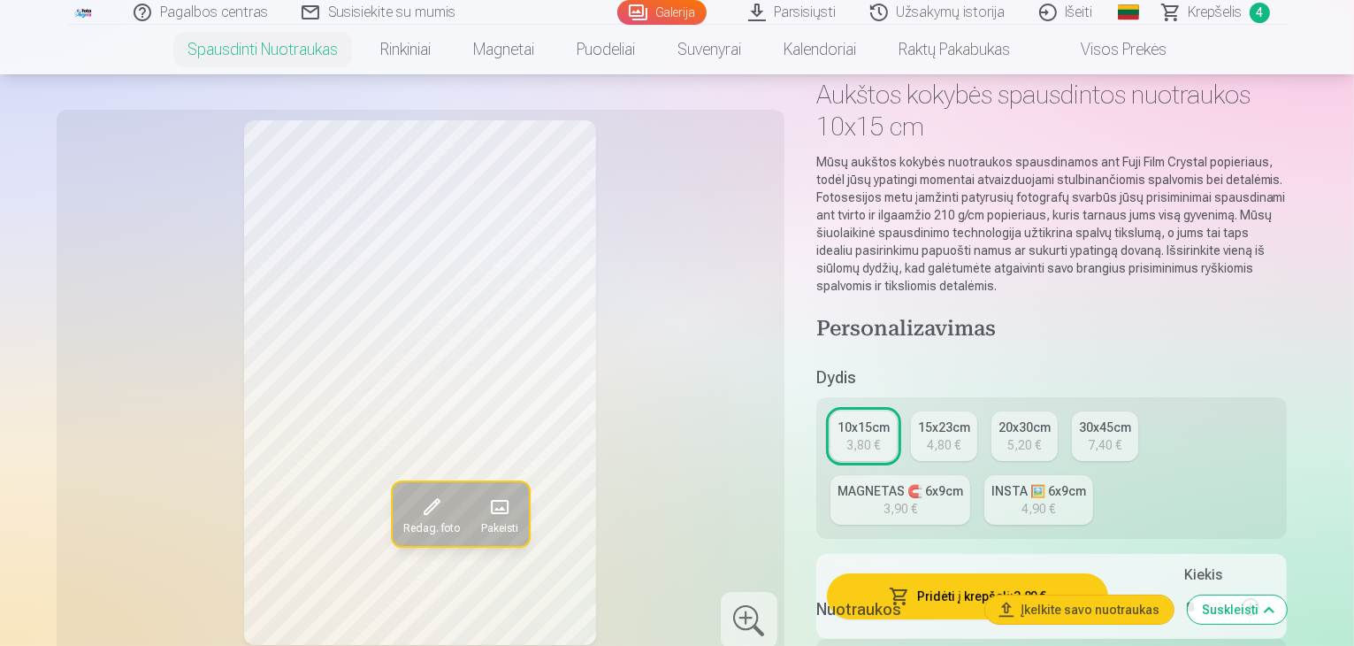
scroll to position [88, 0]
click at [1223, 18] on span "Krepšelis" at bounding box center [1216, 12] width 54 height 21
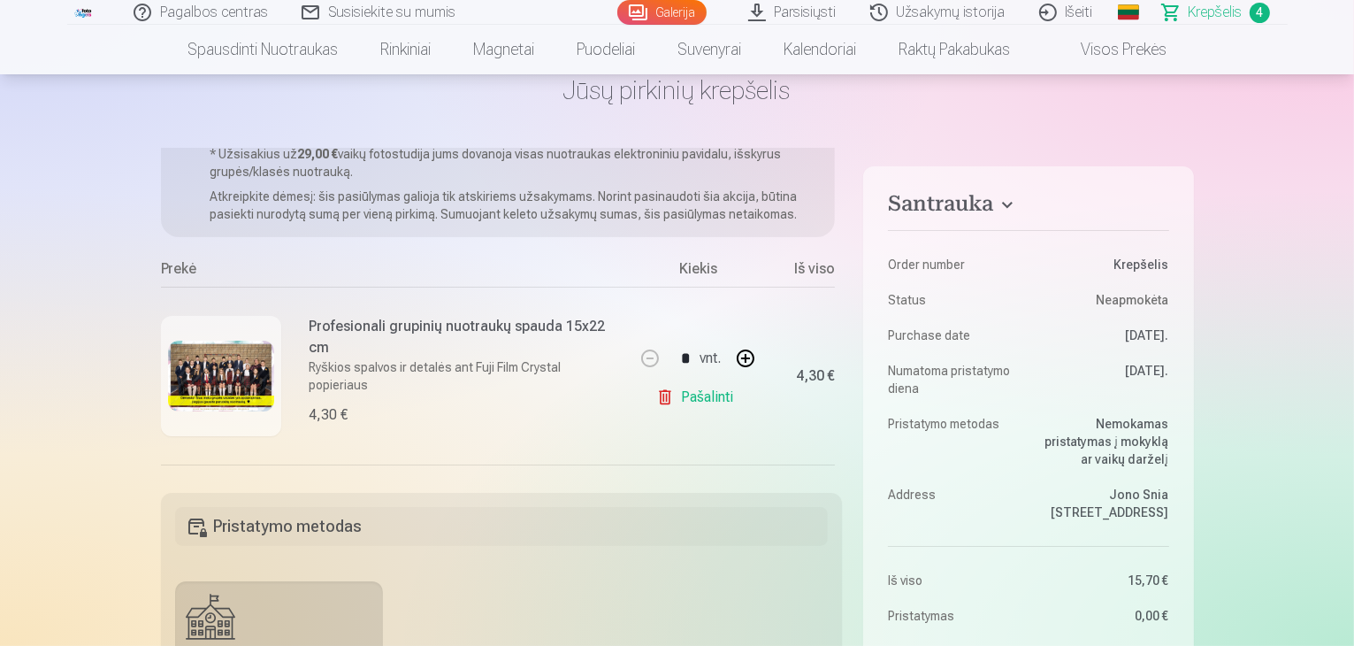
scroll to position [59, 0]
click at [671, 14] on link "Galerija" at bounding box center [661, 12] width 89 height 25
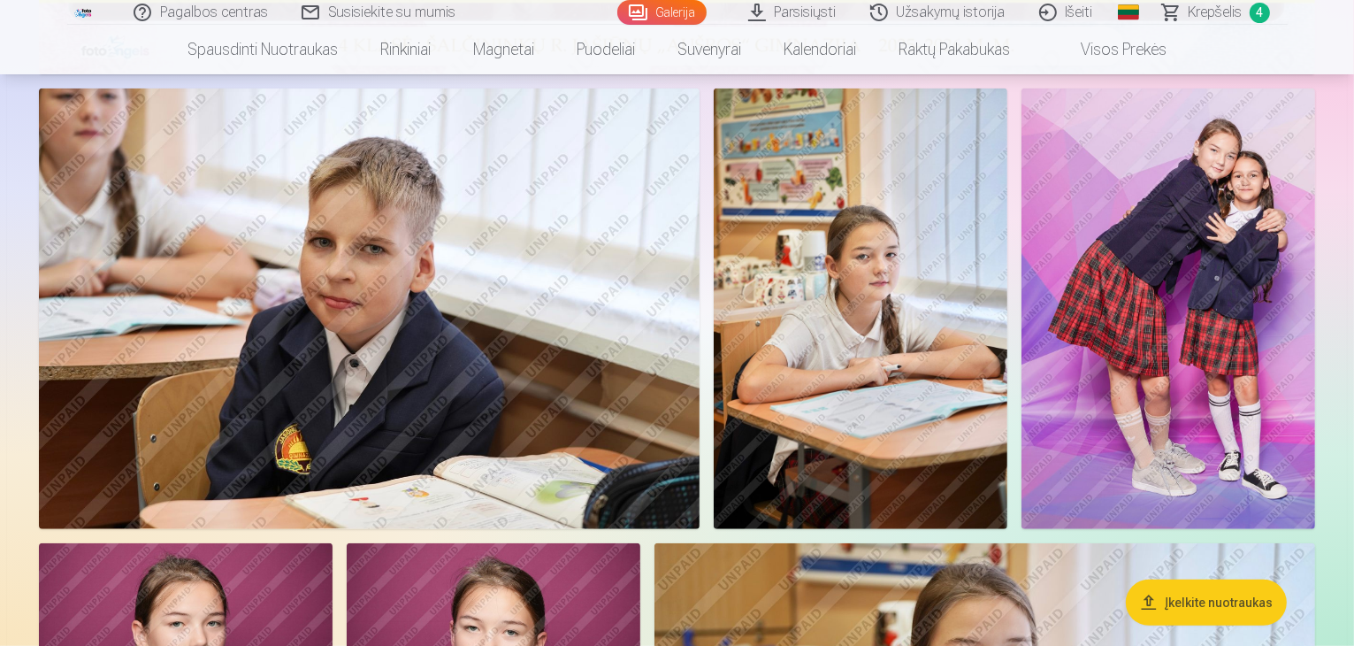
scroll to position [973, 0]
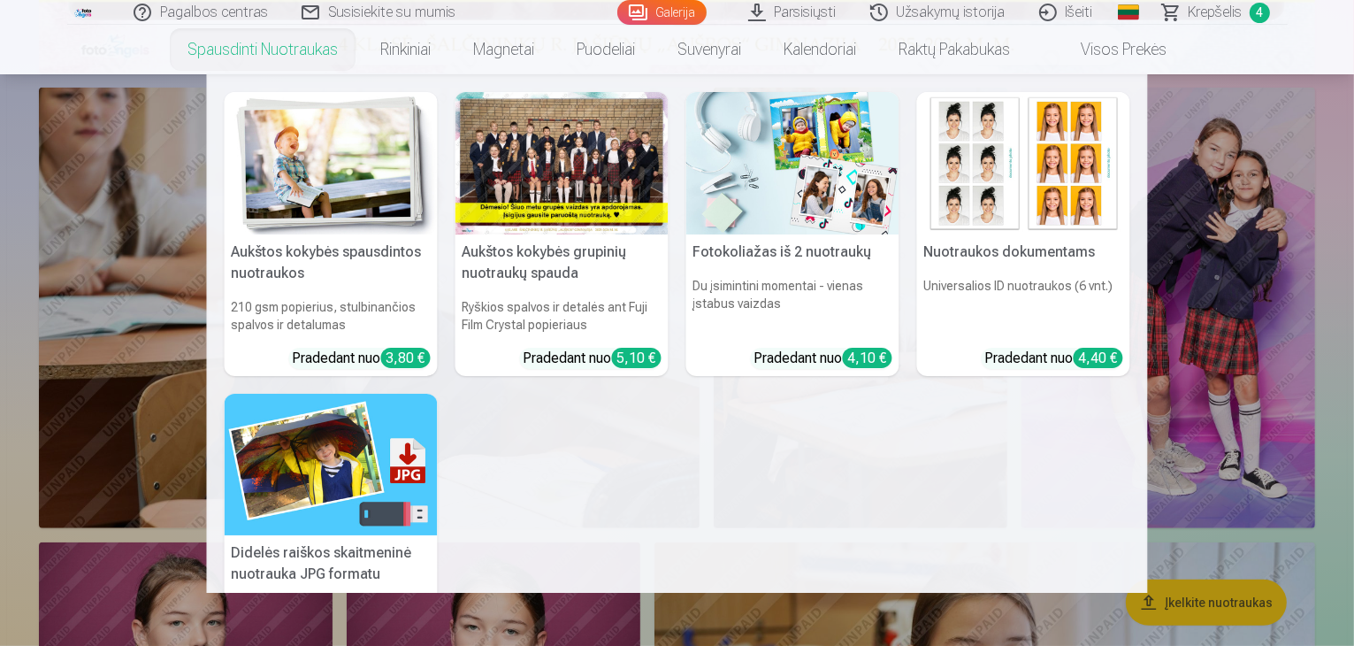
click at [586, 260] on h5 "Aukštos kokybės grupinių nuotraukų spauda" at bounding box center [562, 262] width 213 height 57
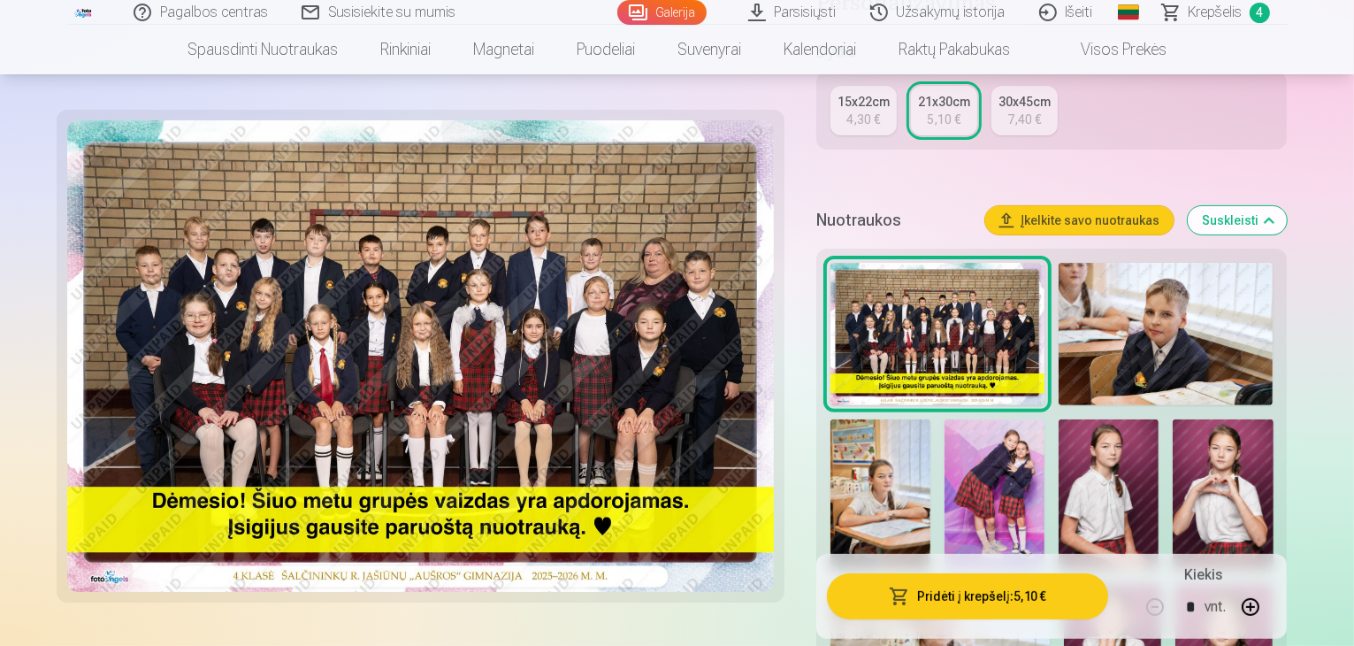
scroll to position [531, 0]
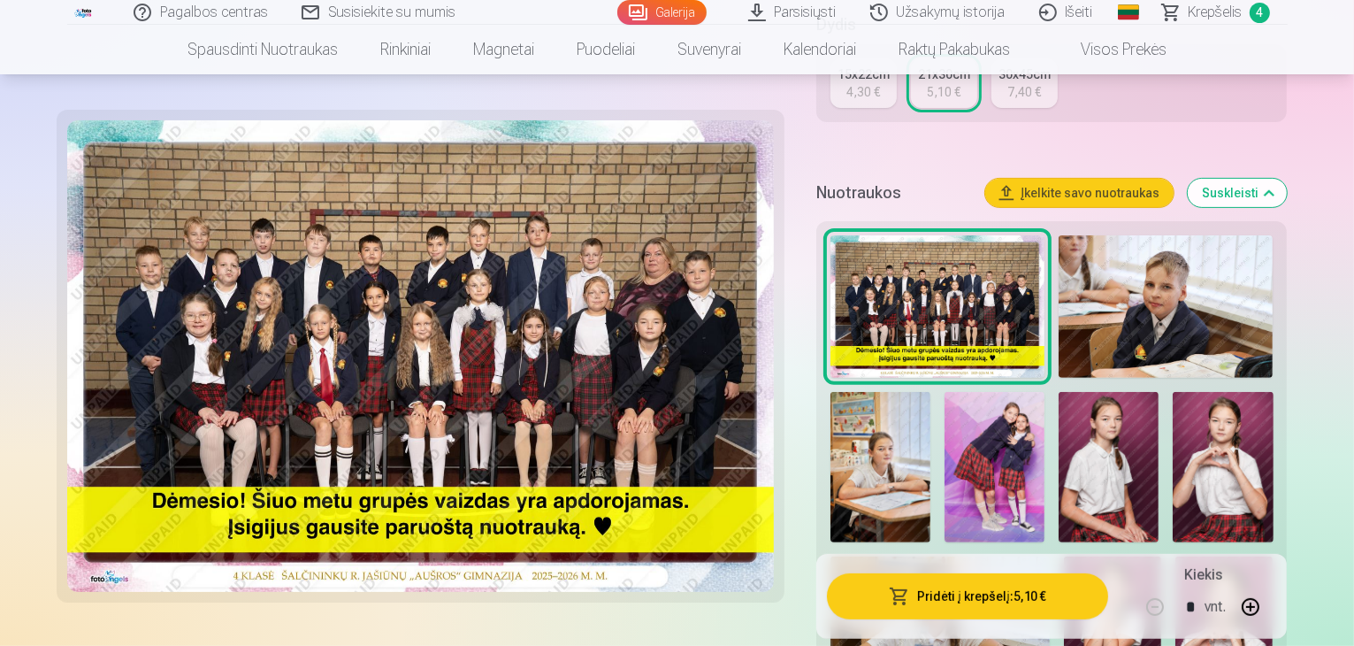
click at [931, 392] on img at bounding box center [881, 467] width 100 height 150
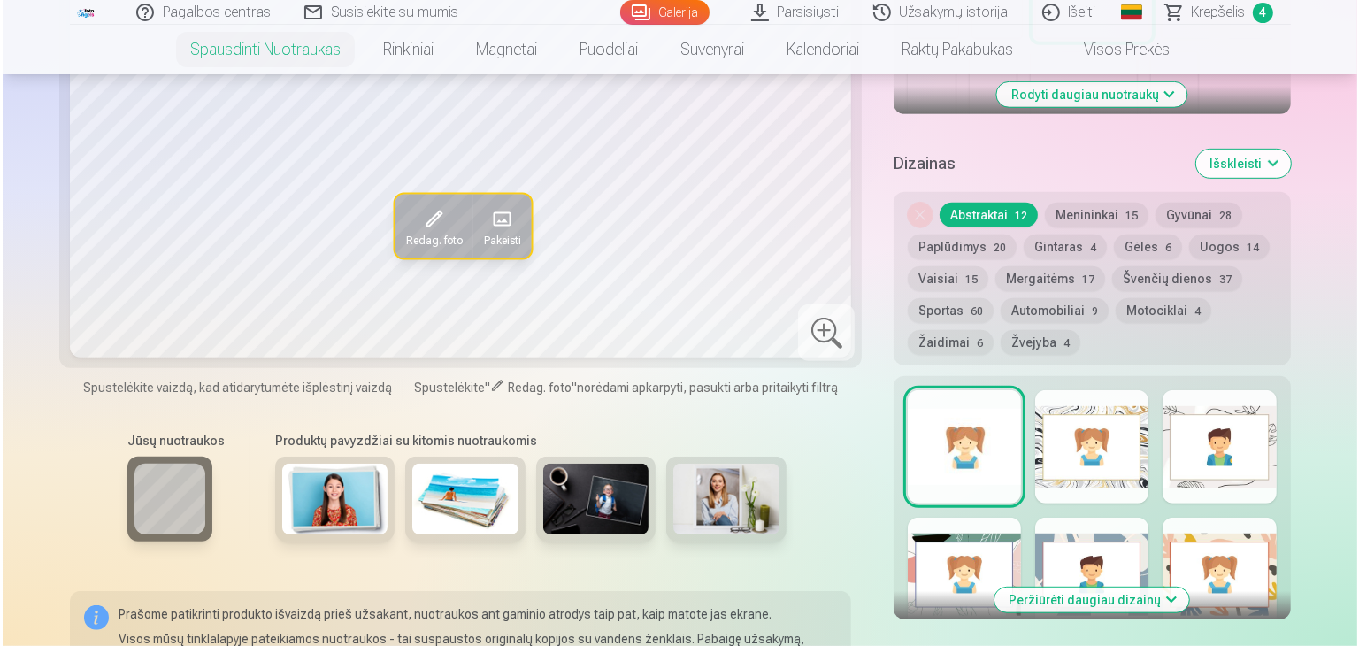
scroll to position [973, 0]
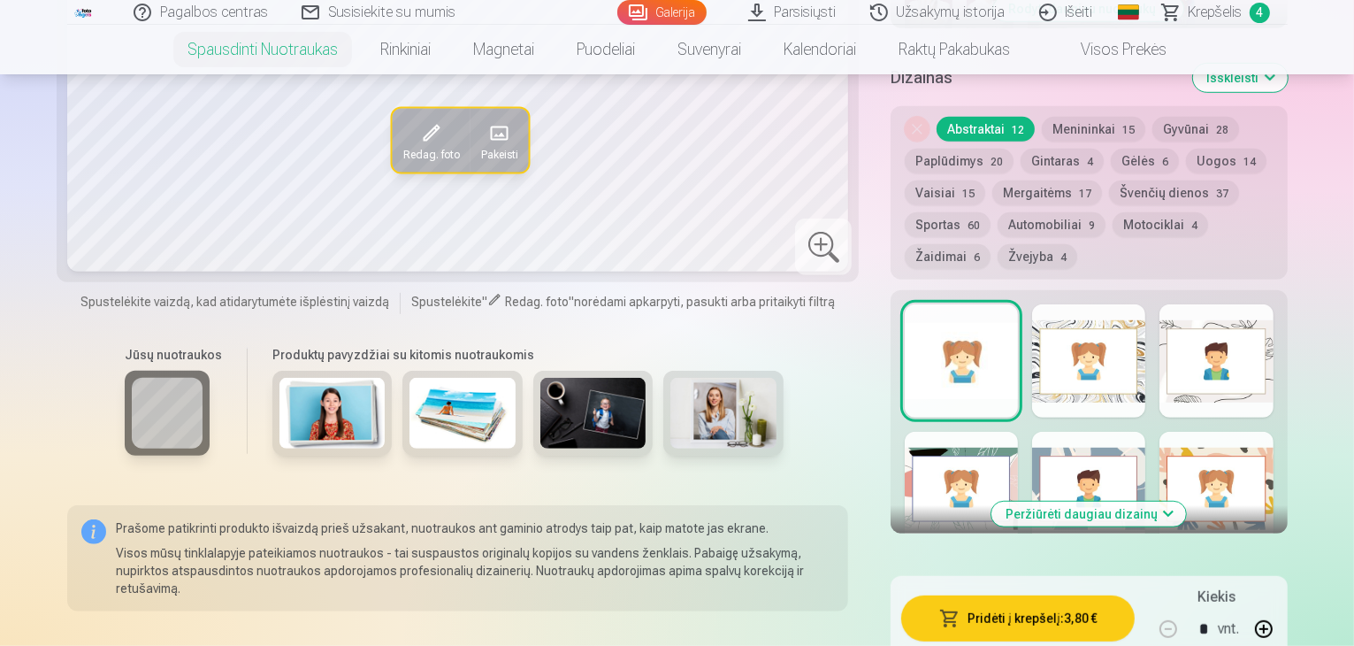
click at [1008, 595] on button "Pridėti į krepšelį : 3,80 €" at bounding box center [1018, 618] width 234 height 46
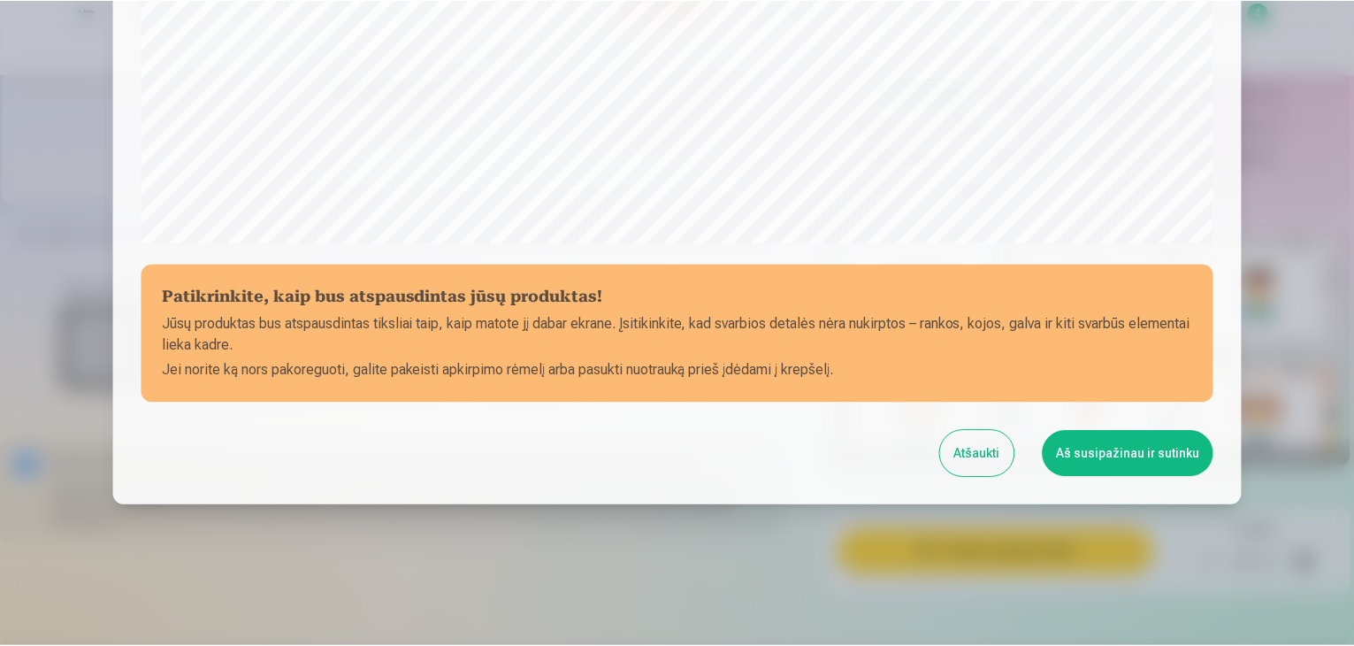
scroll to position [628, 0]
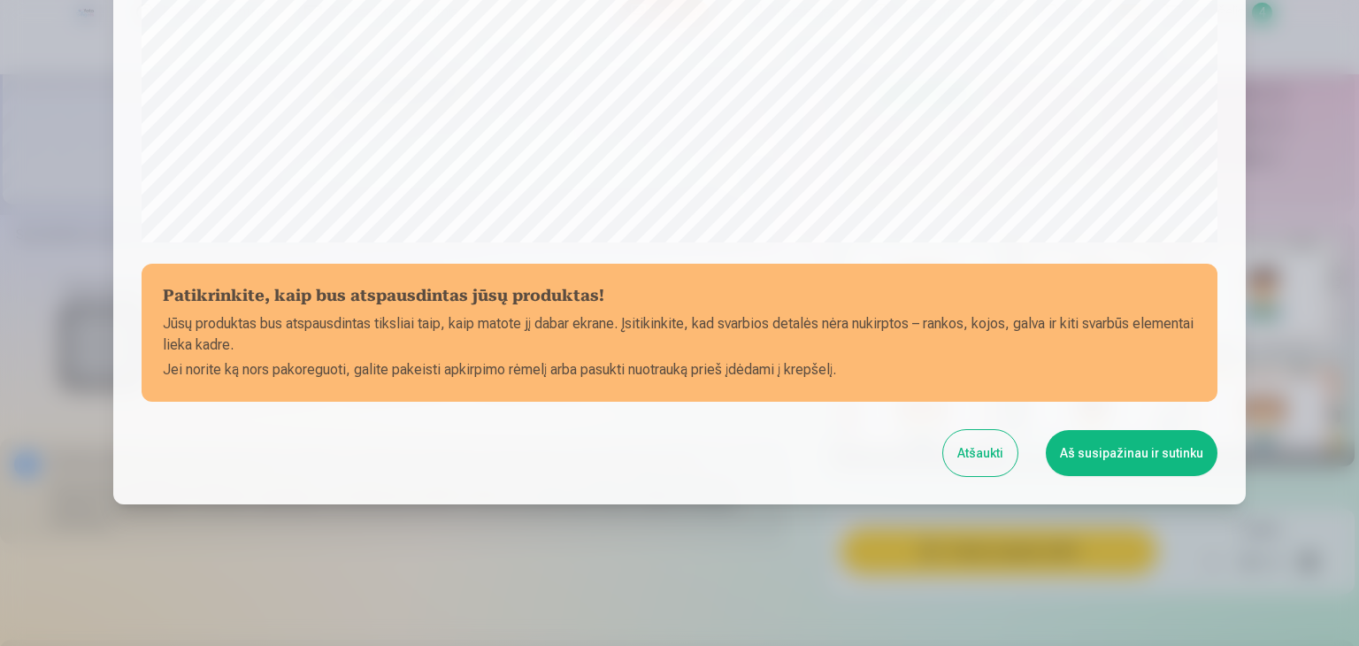
click at [1085, 450] on button "Aš susipažinau ir sutinku" at bounding box center [1132, 453] width 172 height 46
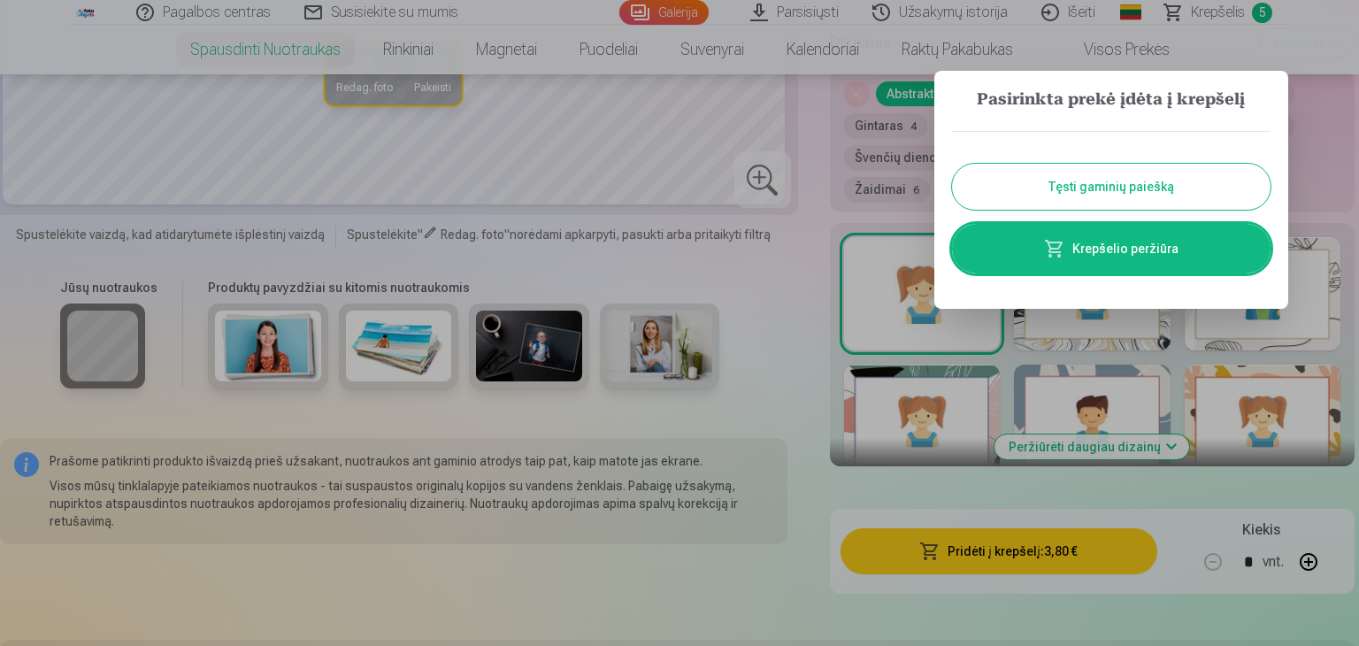
click at [802, 524] on div at bounding box center [679, 323] width 1359 height 646
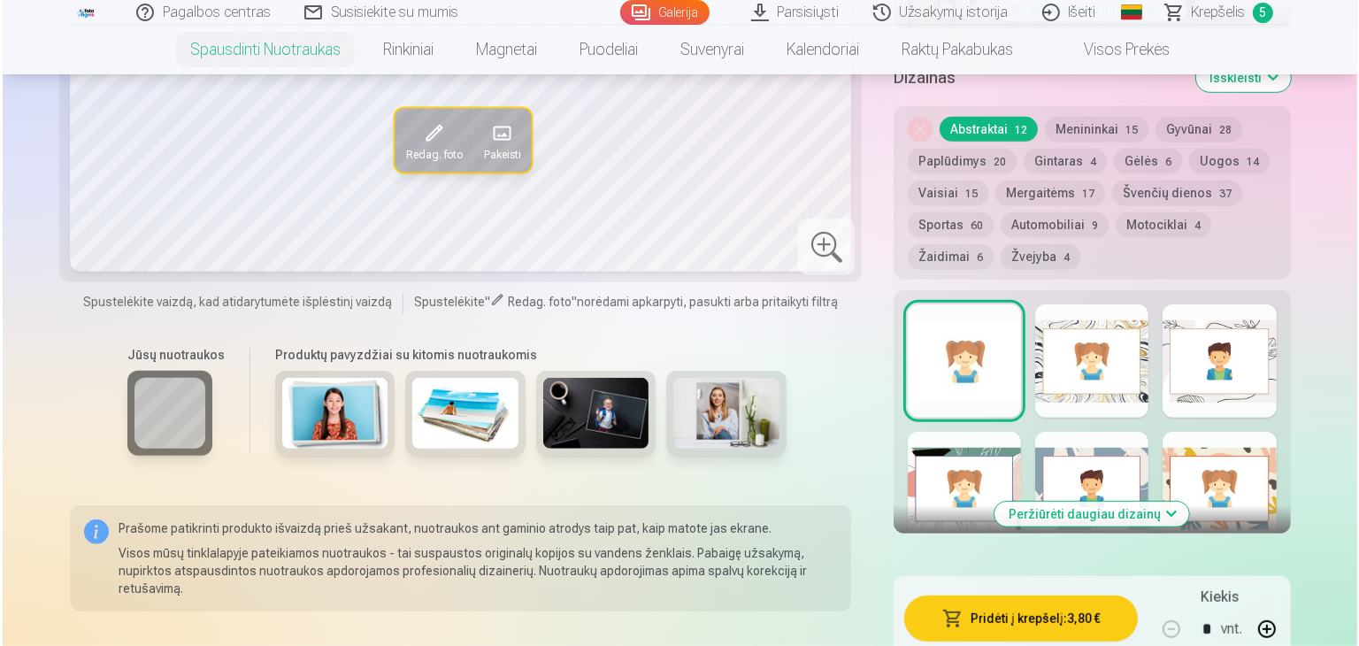
scroll to position [619, 0]
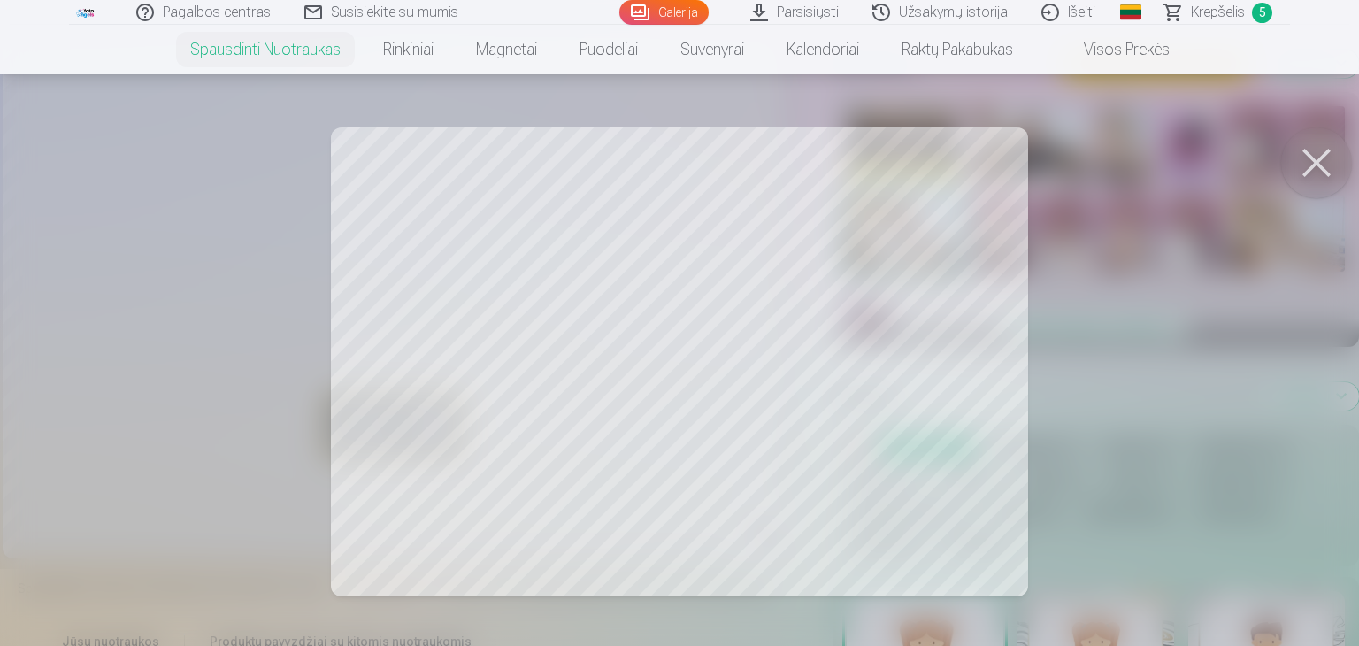
click at [1303, 163] on button at bounding box center [1316, 162] width 71 height 71
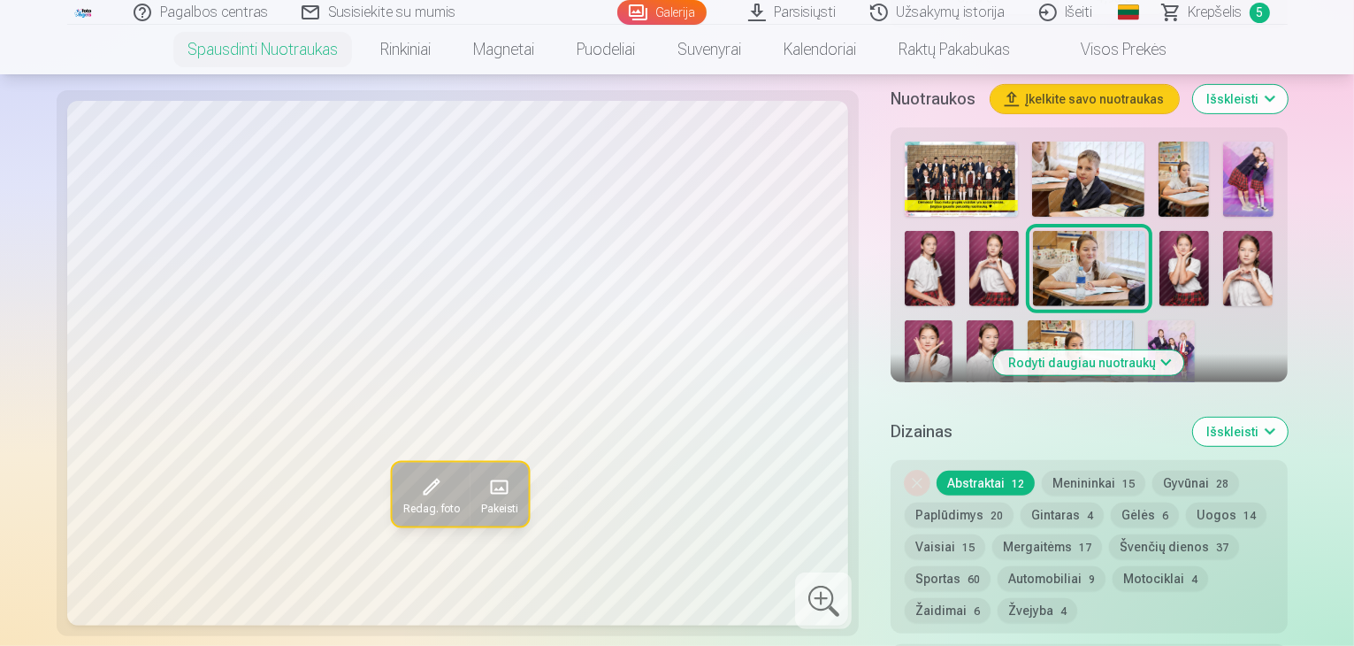
click at [417, 473] on span at bounding box center [431, 487] width 28 height 28
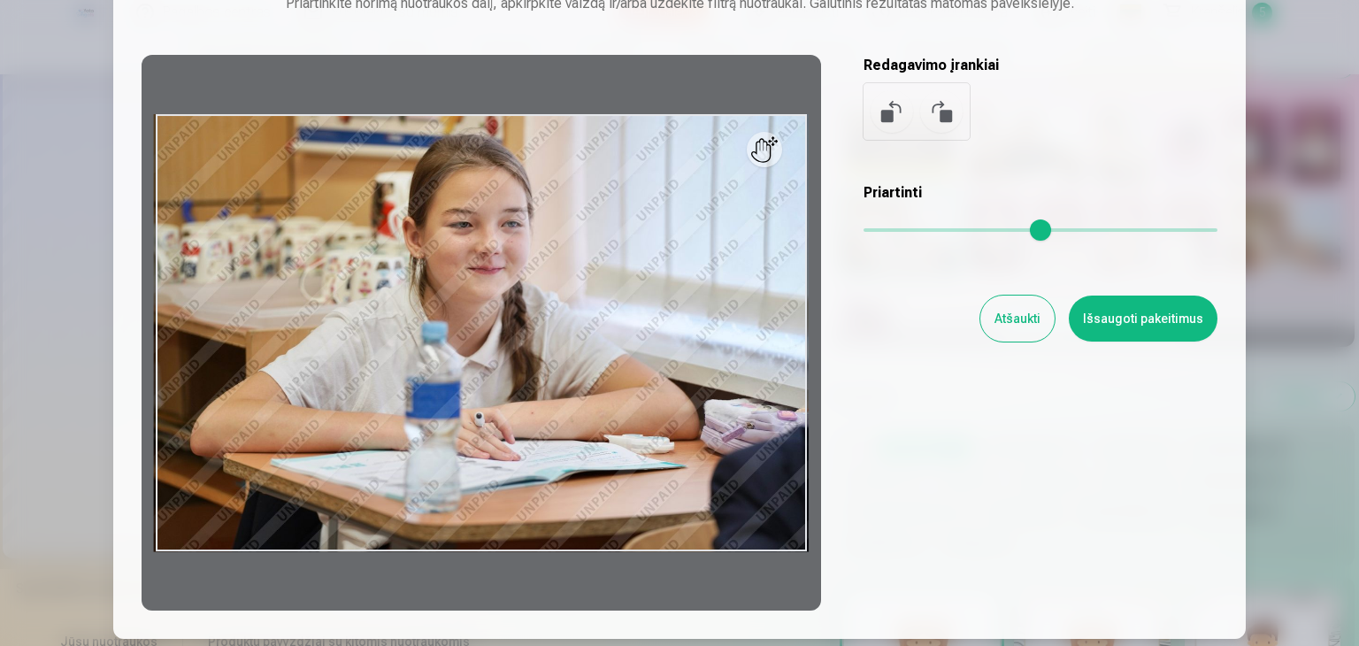
scroll to position [248, 0]
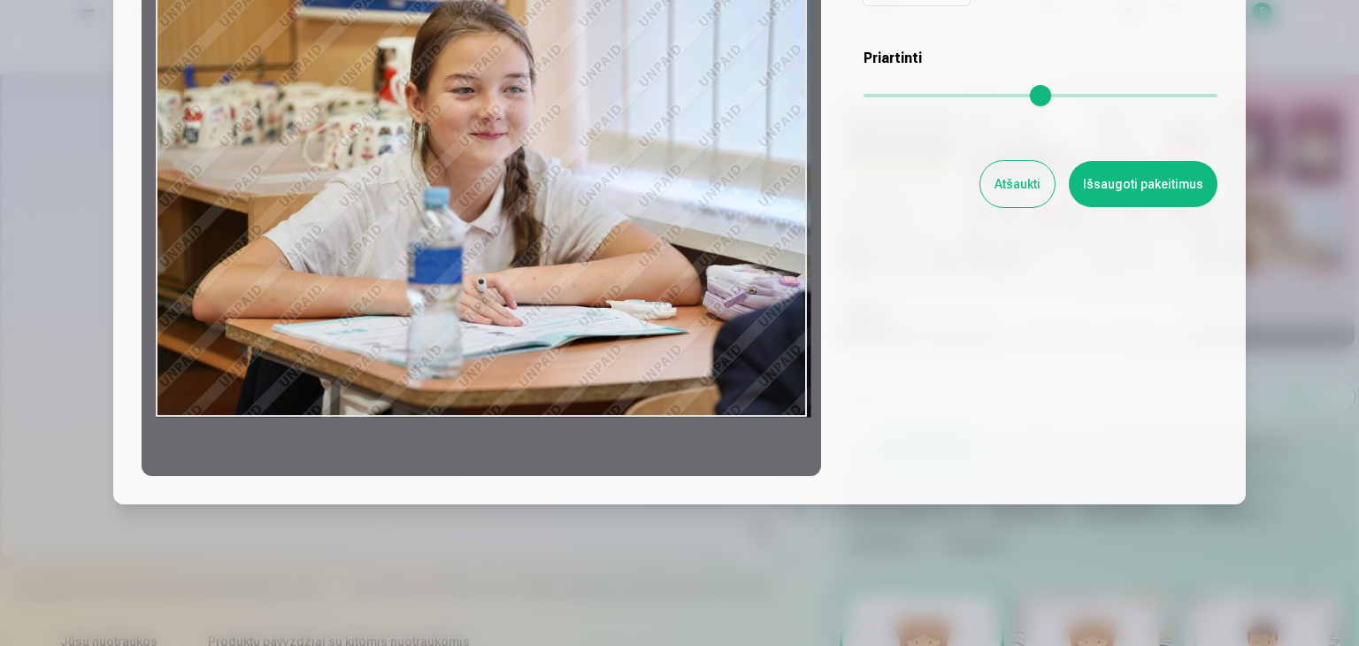
drag, startPoint x: 704, startPoint y: 356, endPoint x: 732, endPoint y: 350, distance: 28.8
click at [732, 350] on div at bounding box center [481, 198] width 679 height 556
drag, startPoint x: 577, startPoint y: 261, endPoint x: 601, endPoint y: 294, distance: 40.5
click at [601, 294] on div at bounding box center [481, 198] width 679 height 556
drag, startPoint x: 800, startPoint y: 414, endPoint x: 839, endPoint y: 429, distance: 41.7
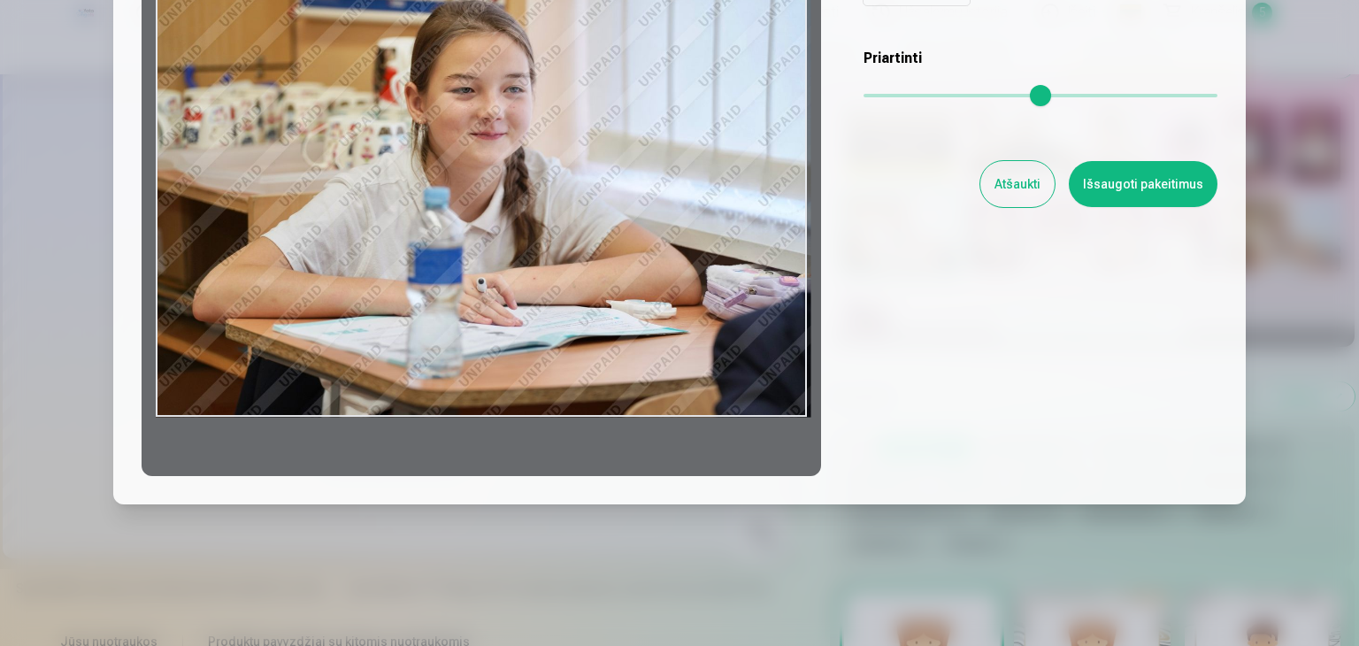
click at [839, 429] on div "Redaguoti nuotrauką Priartinkite norimą nuotraukos dalį, apkirpkite vaizdą ir/a…" at bounding box center [680, 146] width 1076 height 660
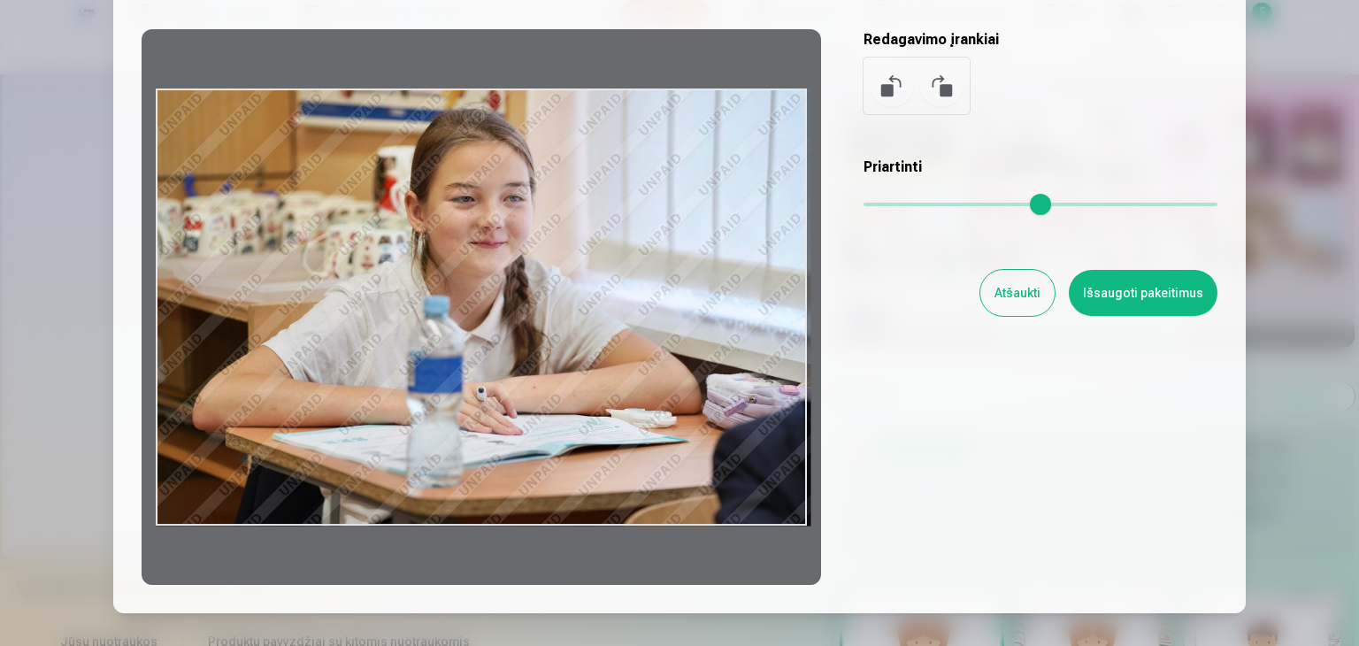
scroll to position [0, 0]
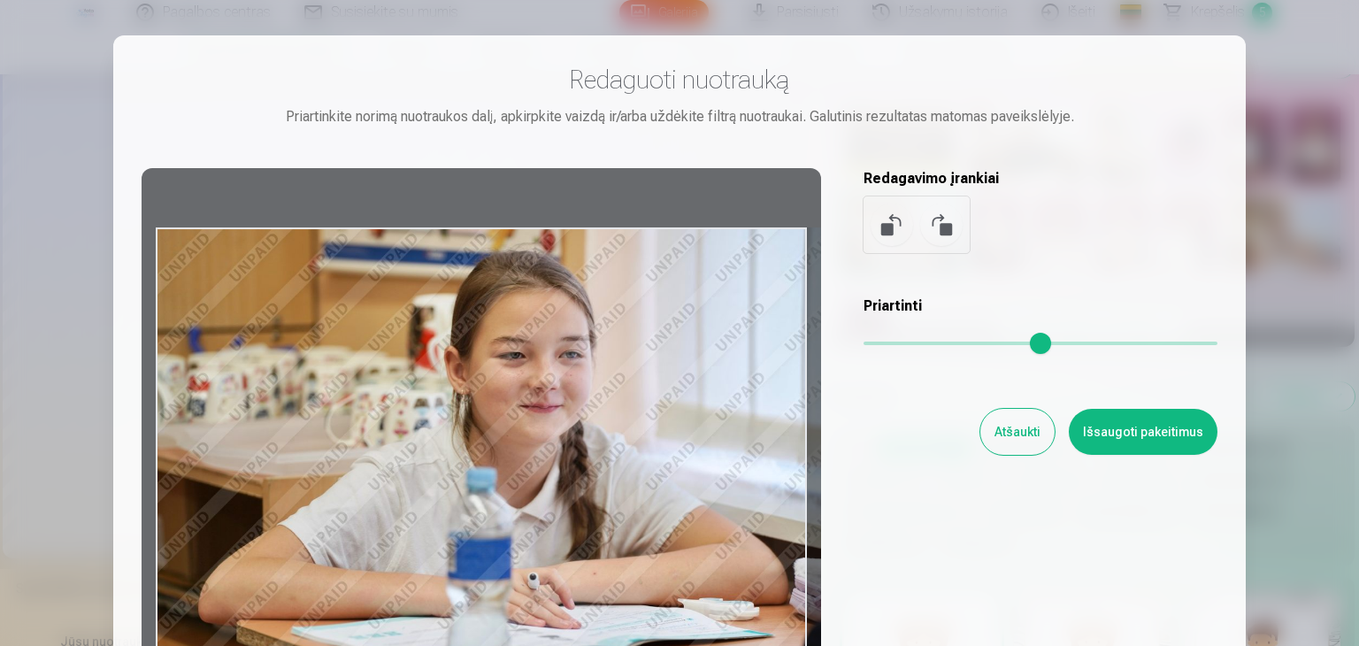
drag, startPoint x: 870, startPoint y: 337, endPoint x: 1063, endPoint y: 369, distance: 195.5
click at [1063, 345] on input "range" at bounding box center [1040, 343] width 354 height 4
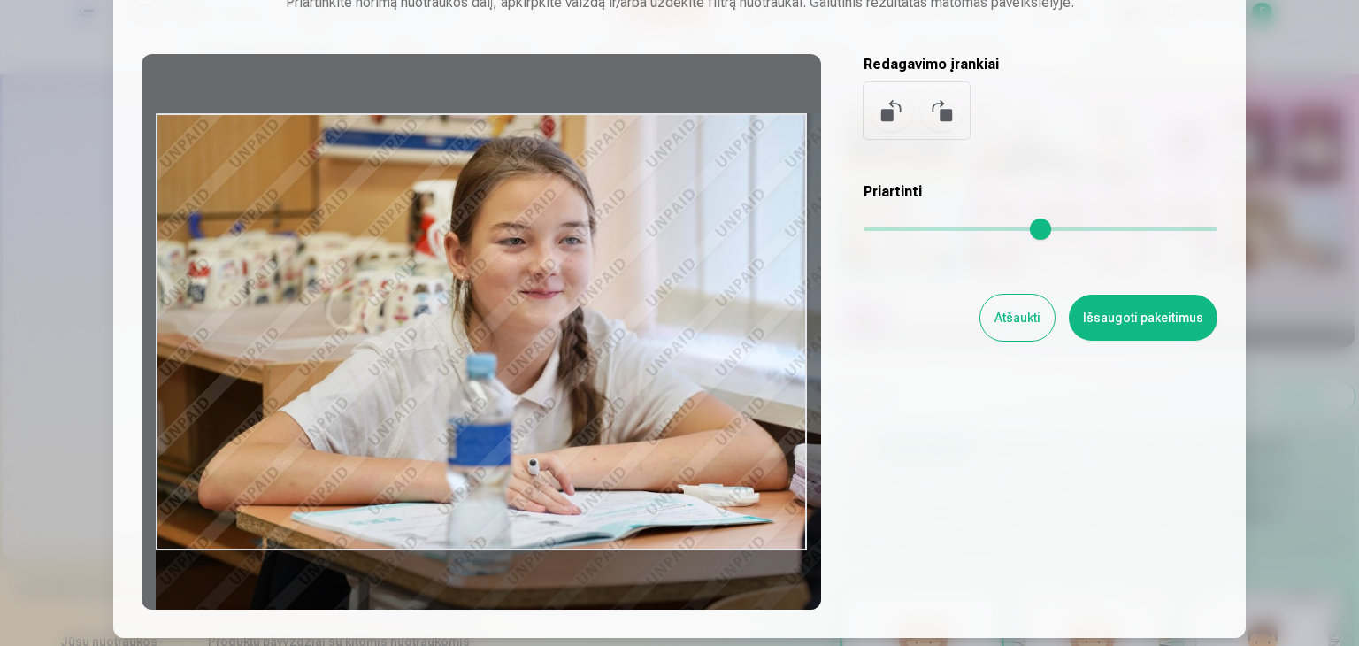
scroll to position [248, 0]
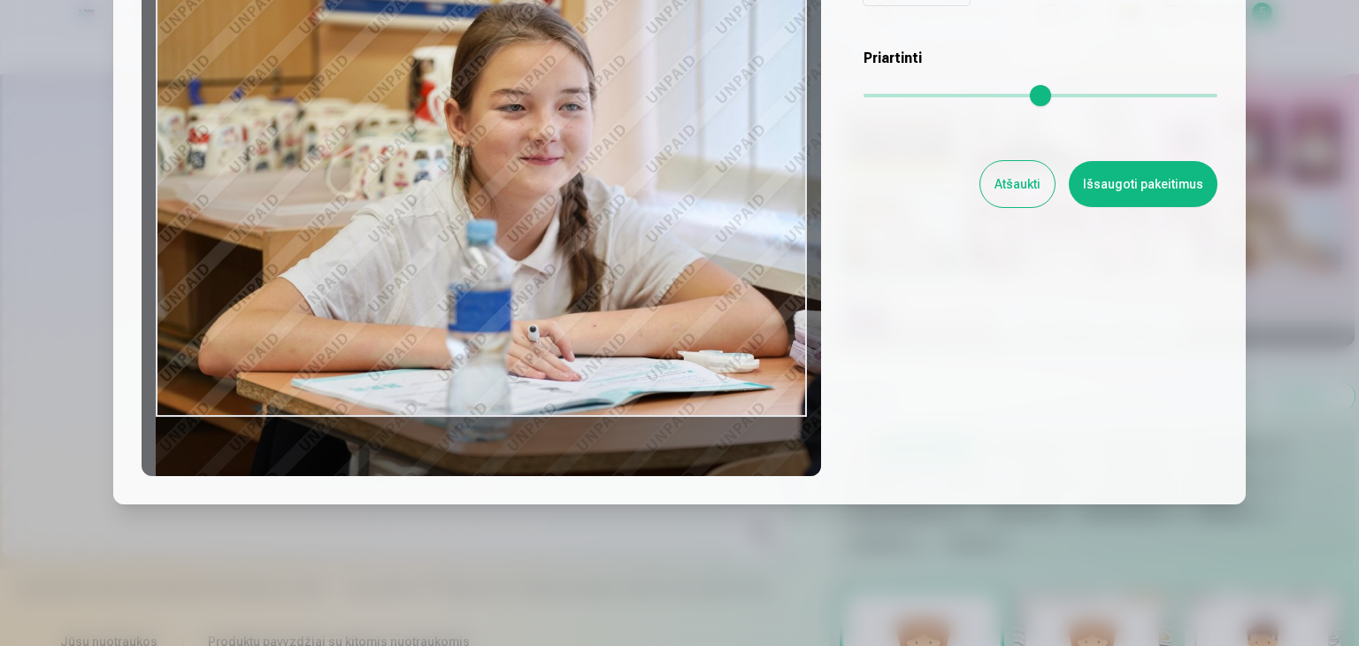
drag, startPoint x: 647, startPoint y: 427, endPoint x: 650, endPoint y: 440, distance: 12.9
click at [650, 440] on div at bounding box center [481, 198] width 679 height 556
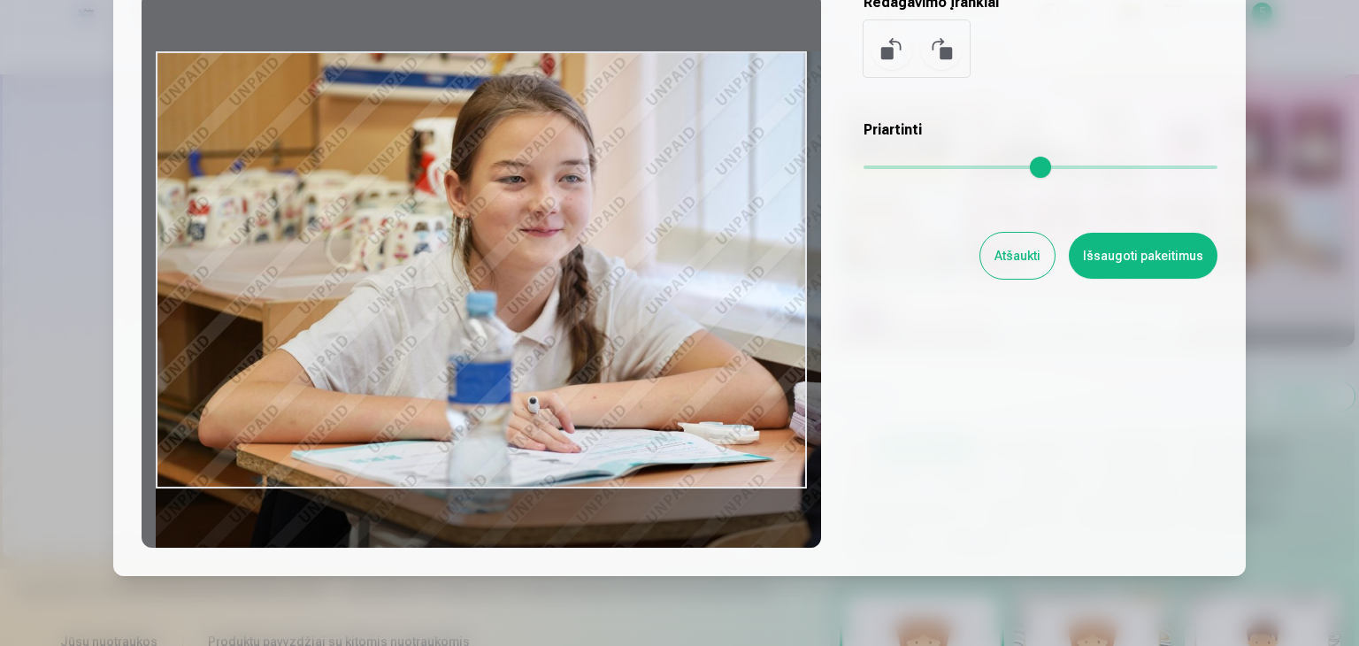
scroll to position [177, 0]
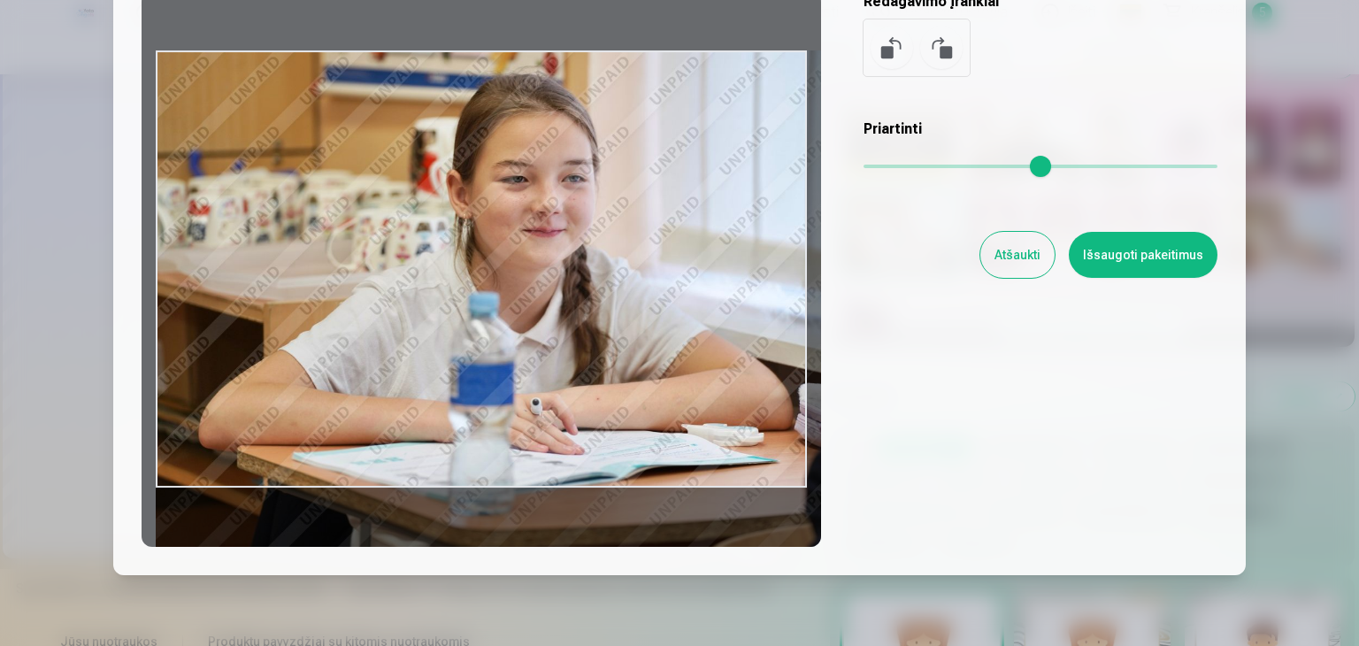
click at [1073, 165] on input "range" at bounding box center [1040, 167] width 354 height 4
type input "****"
click at [924, 58] on button at bounding box center [941, 48] width 42 height 42
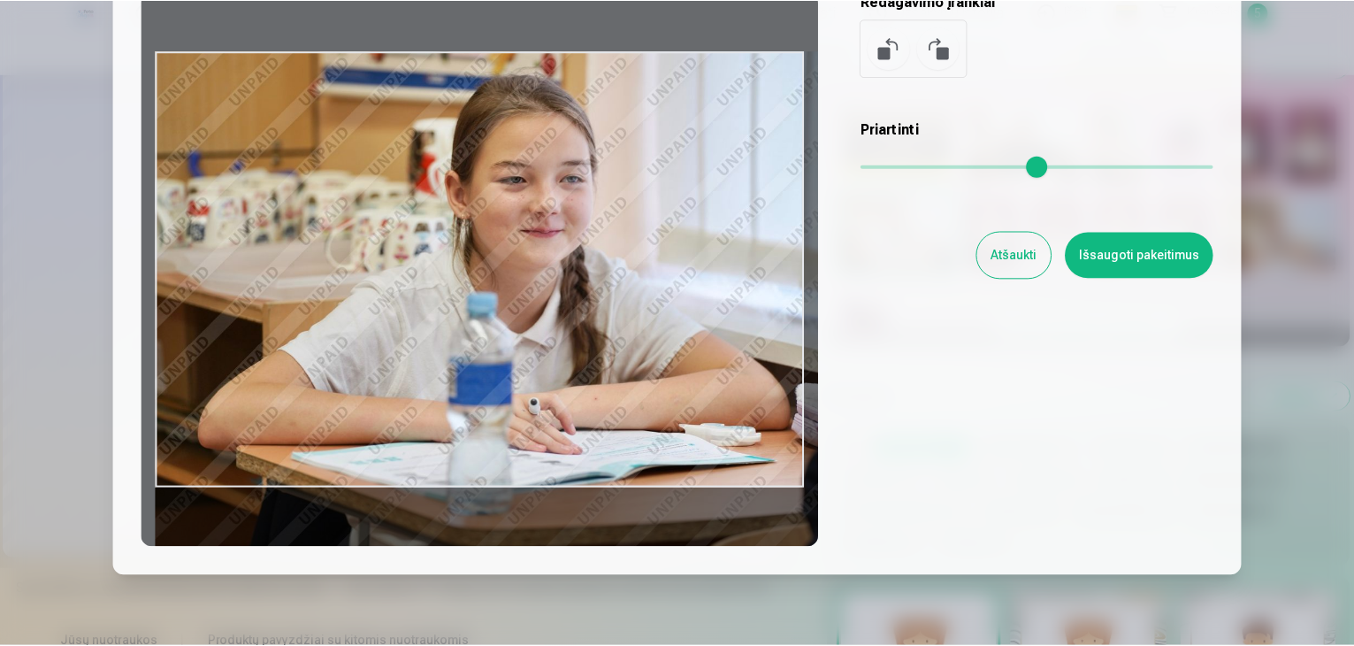
scroll to position [142, 0]
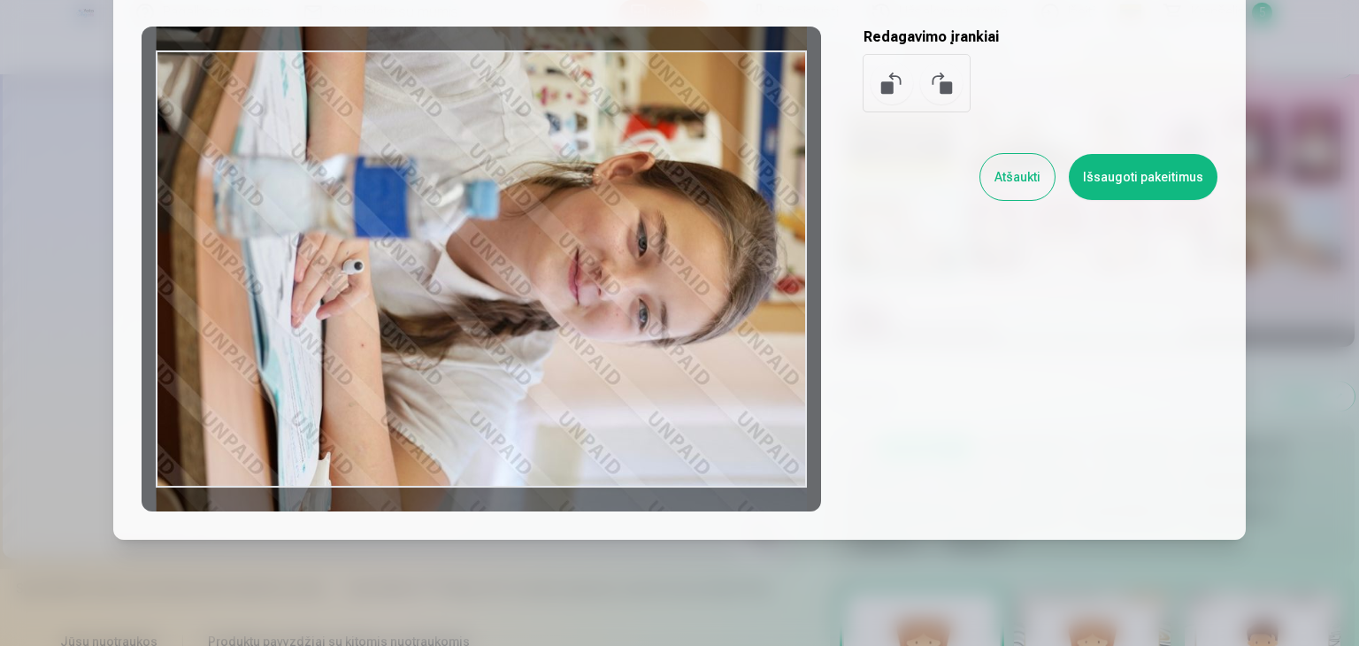
click at [898, 88] on button at bounding box center [891, 83] width 42 height 42
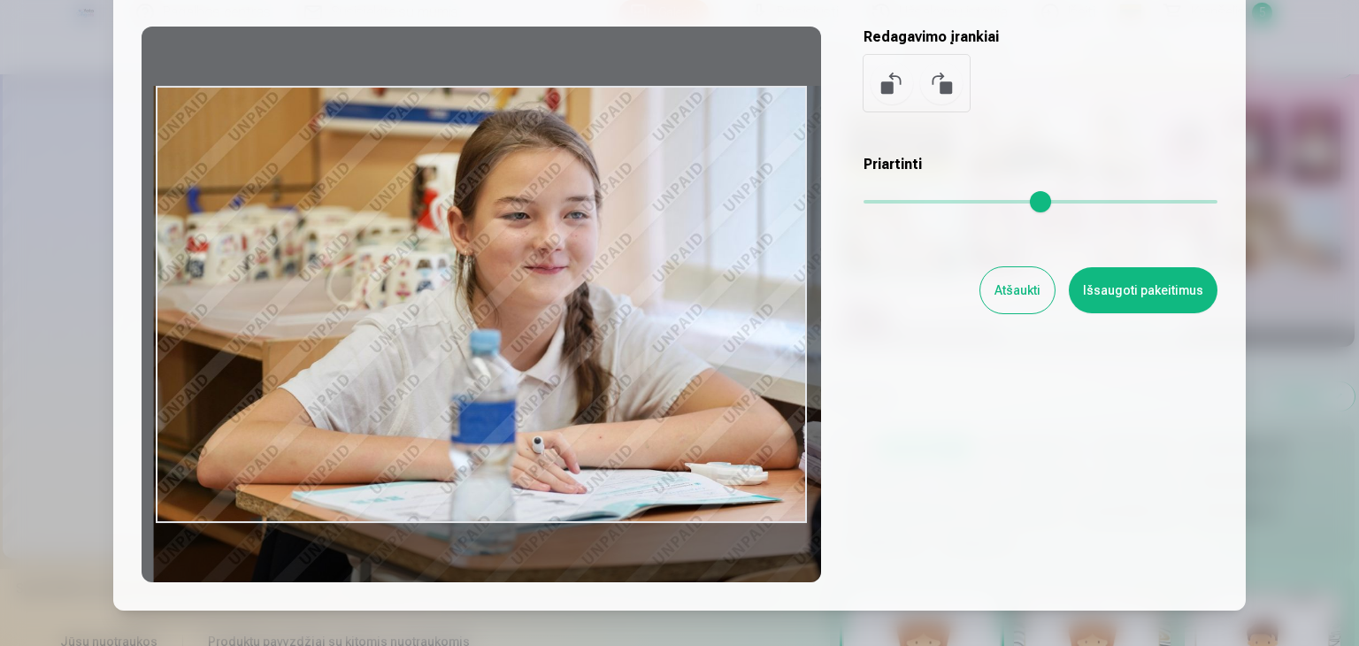
drag, startPoint x: 874, startPoint y: 198, endPoint x: 1089, endPoint y: 242, distance: 219.3
type input "****"
click at [1089, 203] on input "range" at bounding box center [1040, 202] width 354 height 4
click at [1185, 298] on button "Išsaugoti pakeitimus" at bounding box center [1143, 290] width 149 height 46
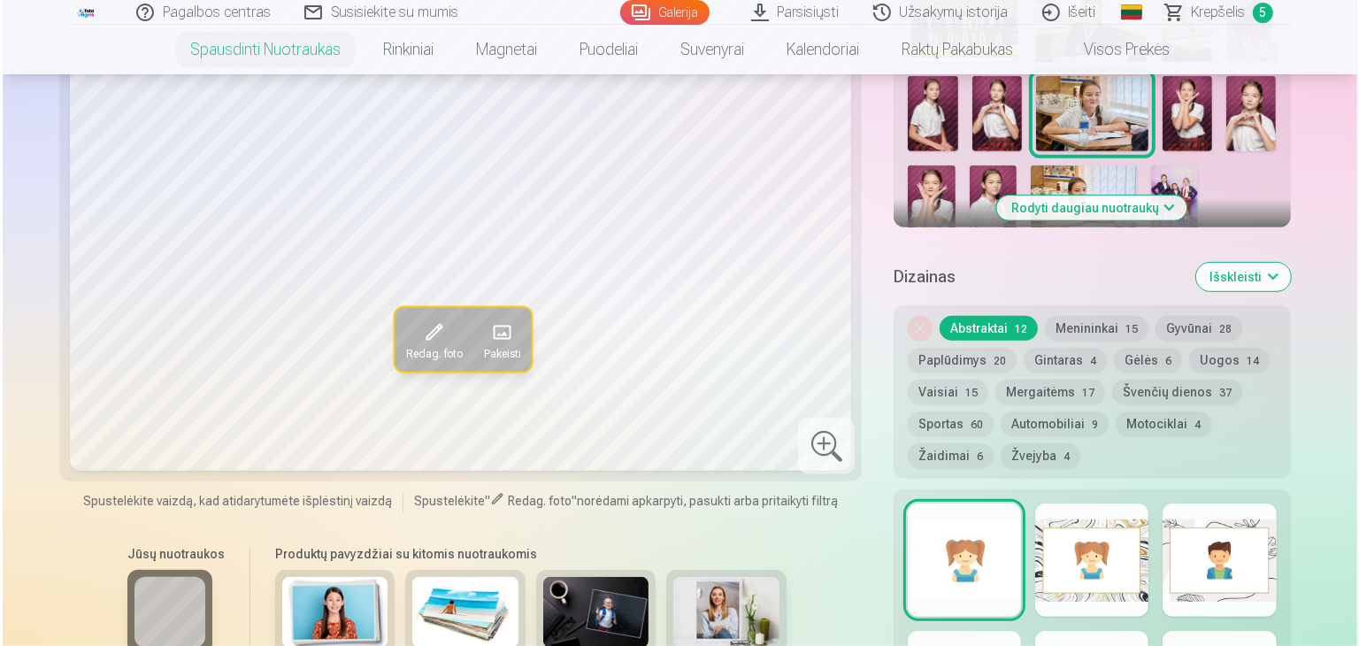
scroll to position [973, 0]
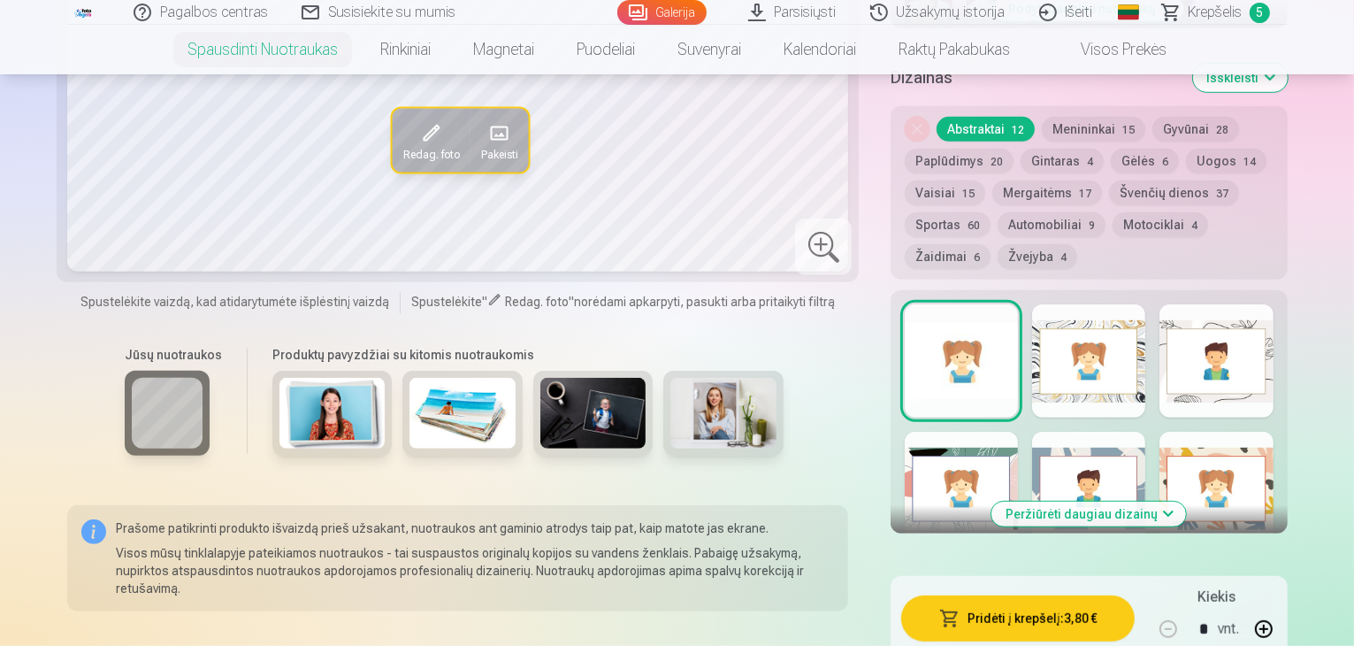
click at [969, 595] on button "Pridėti į krepšelį : 3,80 €" at bounding box center [1018, 618] width 234 height 46
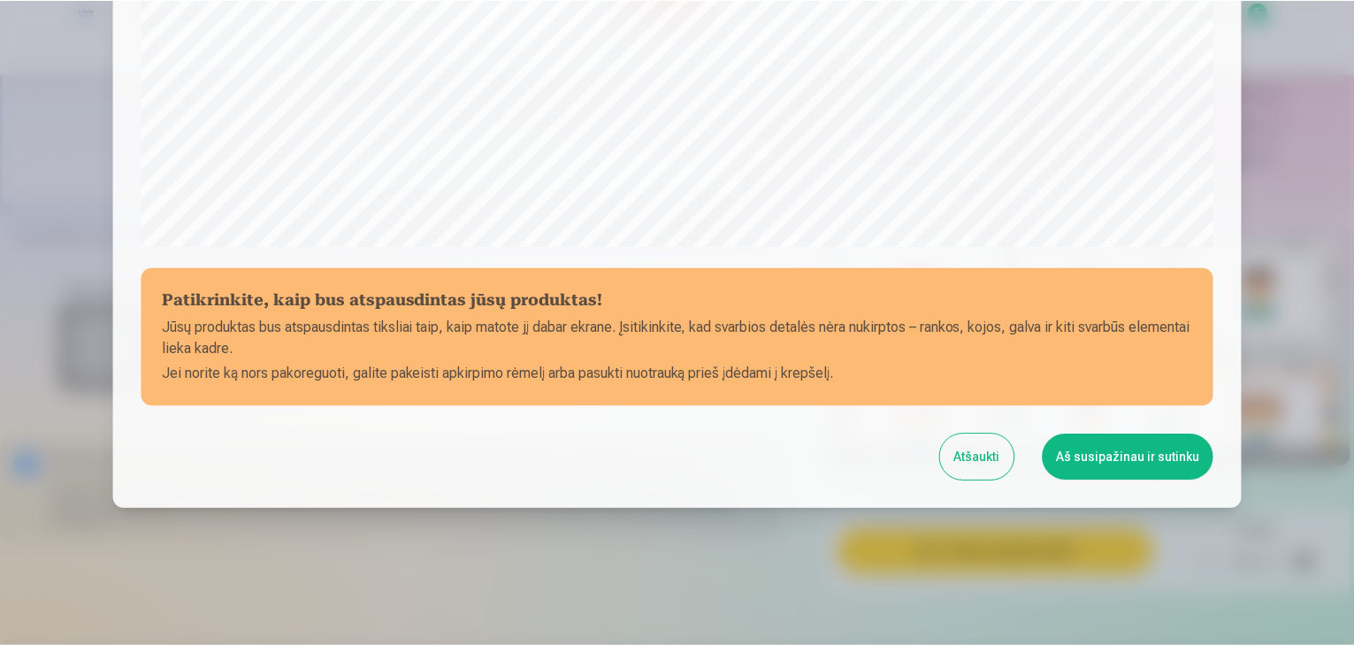
scroll to position [628, 0]
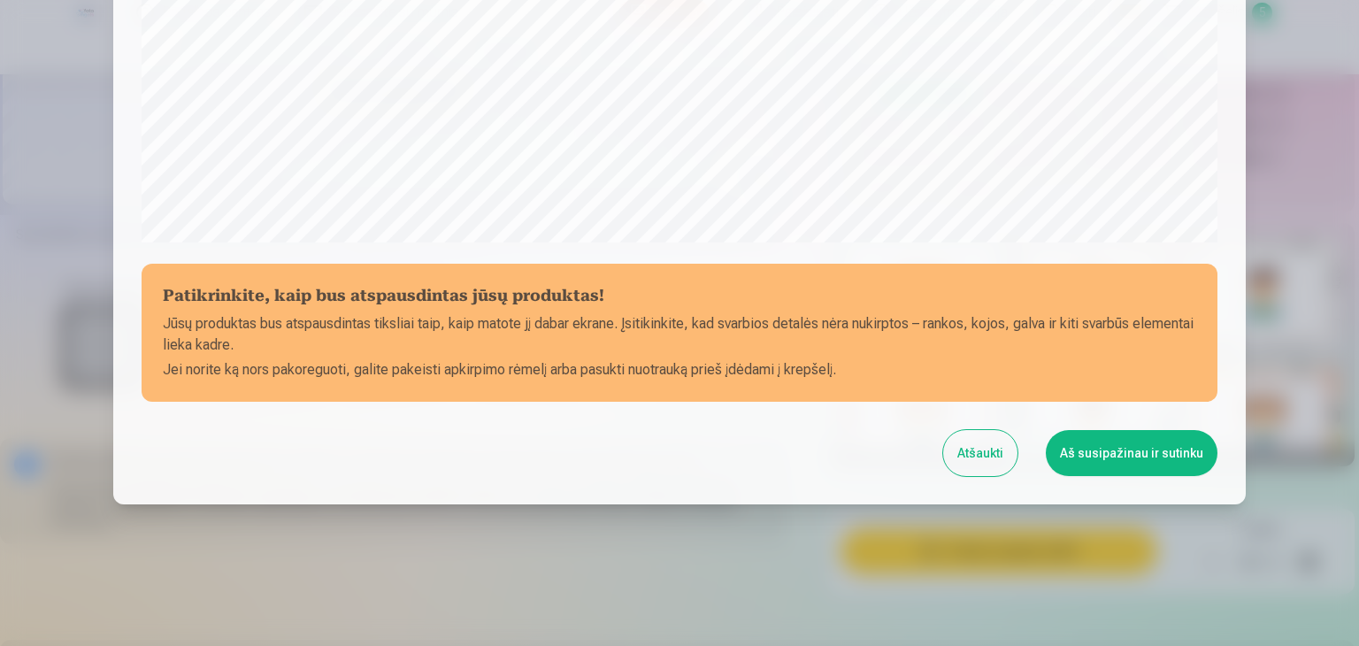
click at [1125, 454] on button "Aš susipažinau ir sutinku" at bounding box center [1132, 453] width 172 height 46
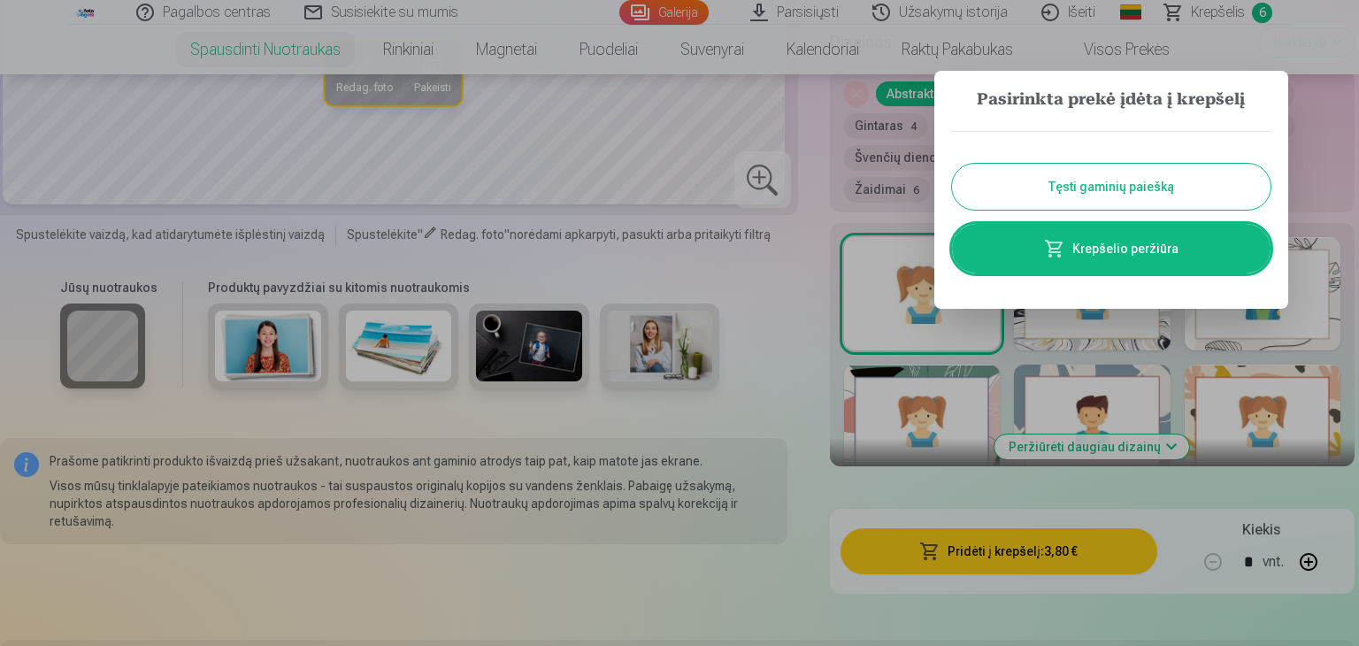
click at [806, 258] on div at bounding box center [679, 323] width 1359 height 646
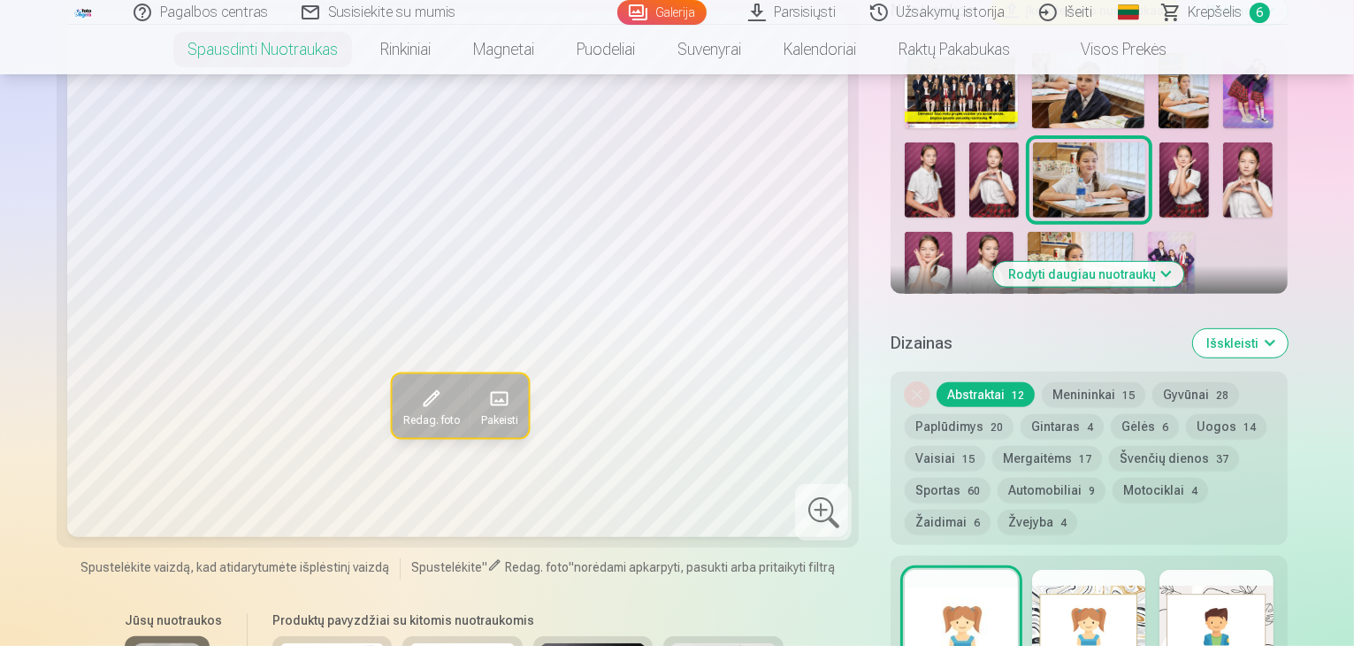
scroll to position [531, 0]
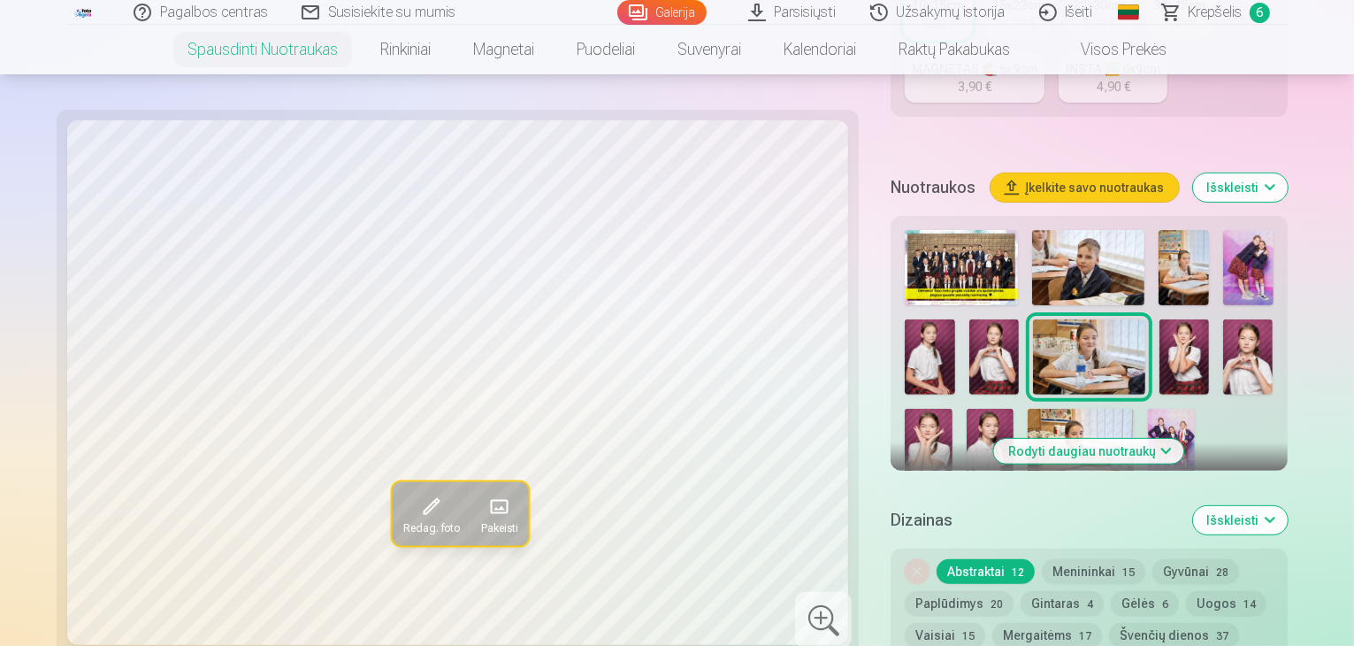
click at [1134, 409] on img at bounding box center [1081, 444] width 106 height 71
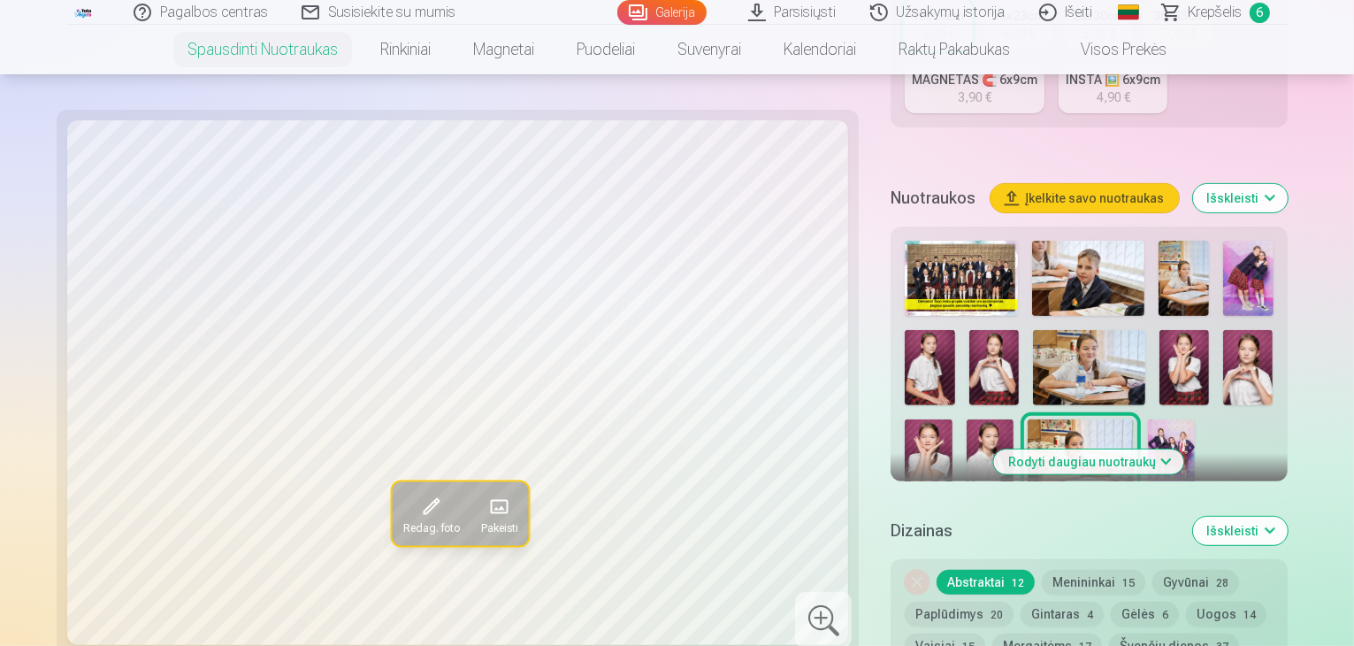
scroll to position [354, 0]
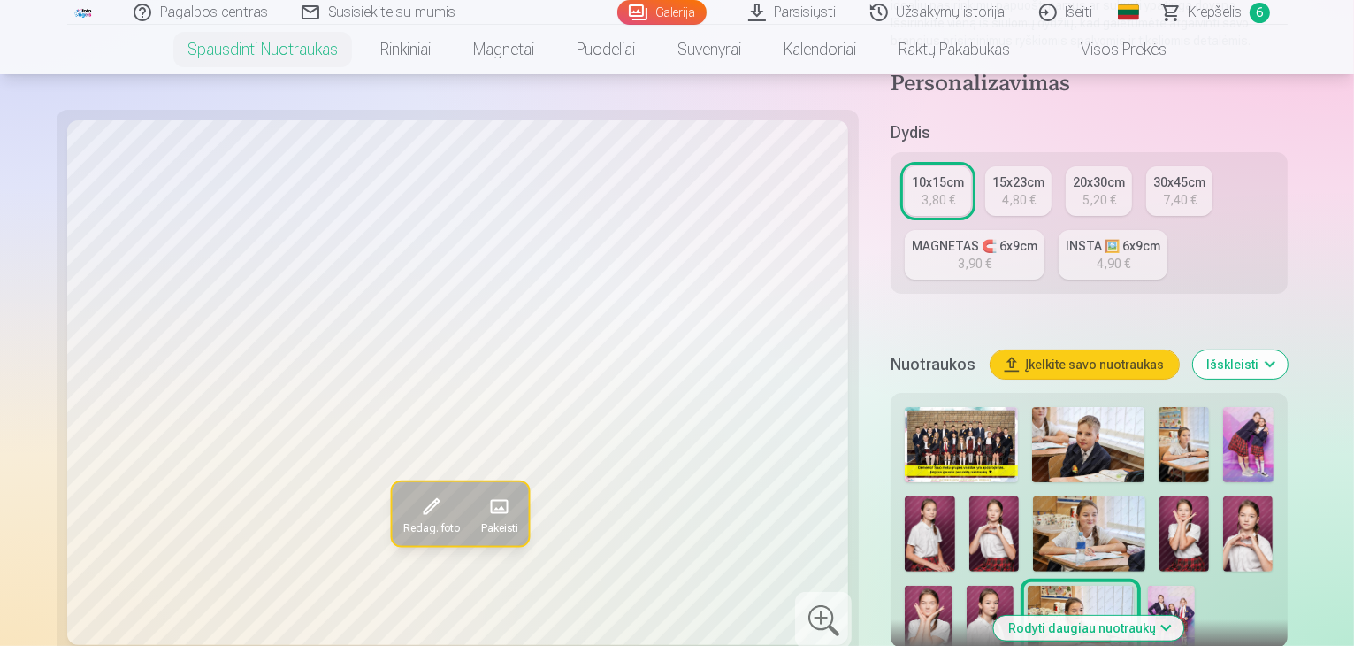
click at [1211, 11] on span "Krepšelis" at bounding box center [1216, 12] width 54 height 21
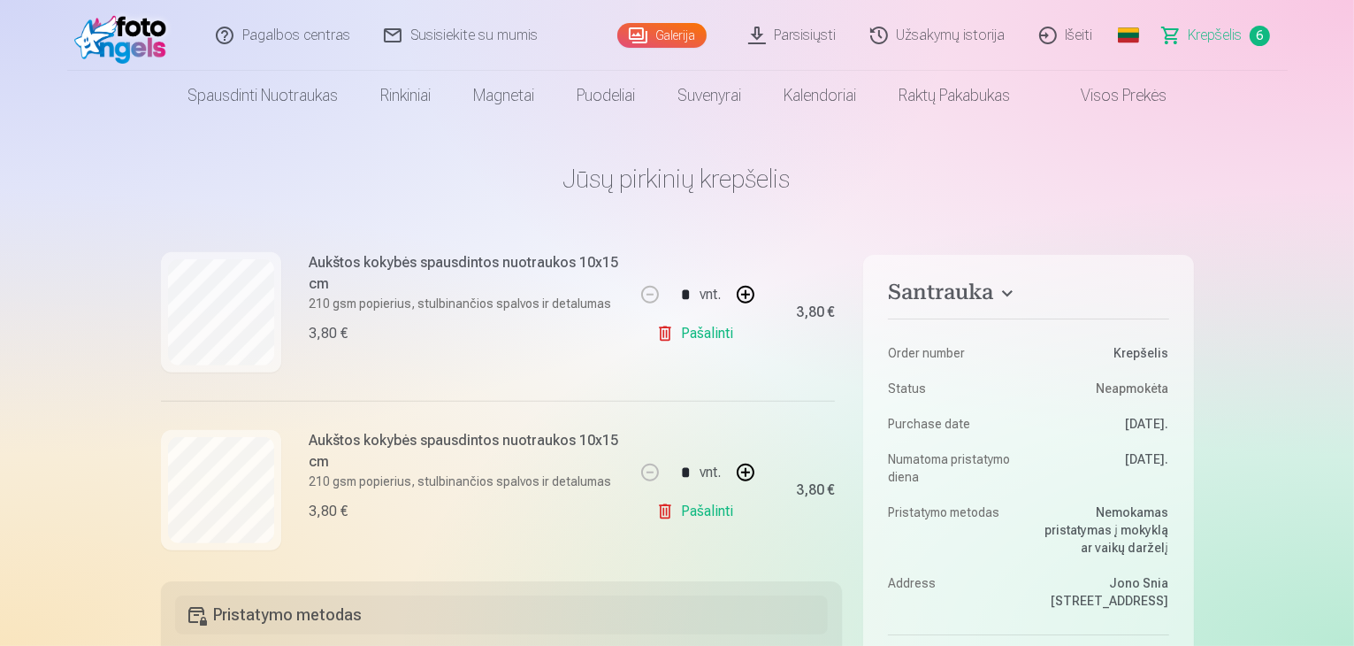
scroll to position [945, 0]
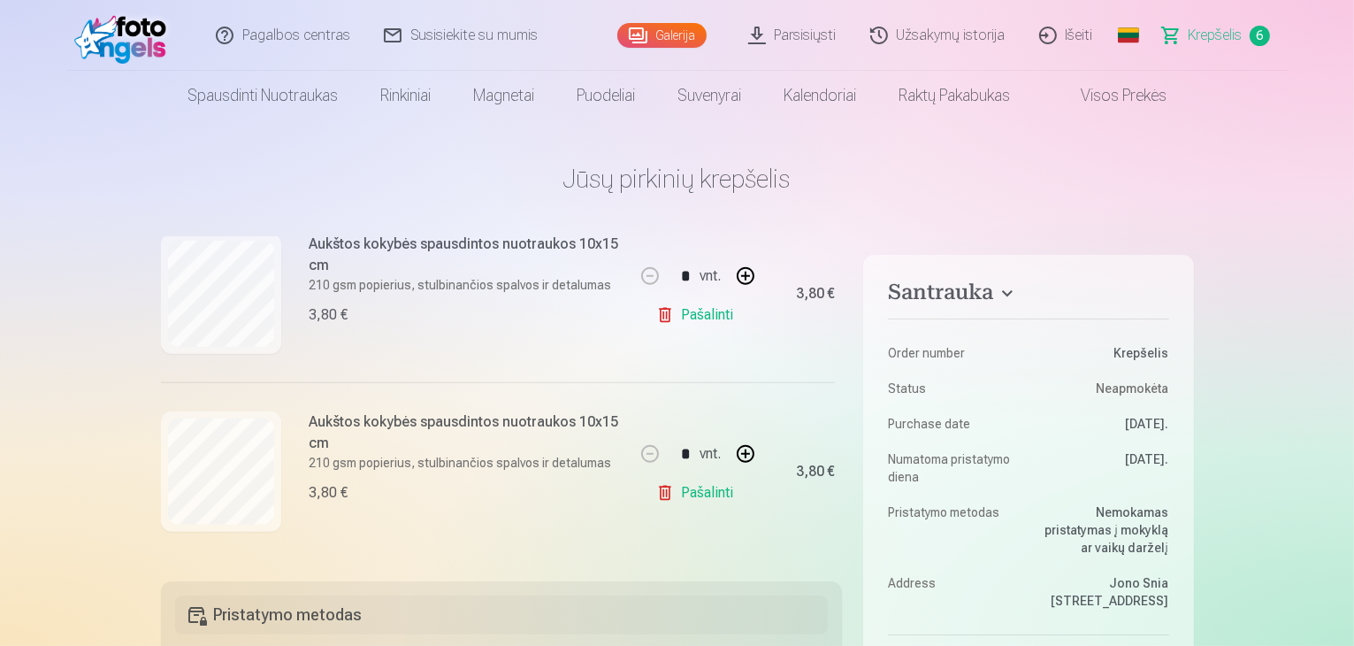
click at [663, 313] on link "Pašalinti" at bounding box center [698, 314] width 84 height 35
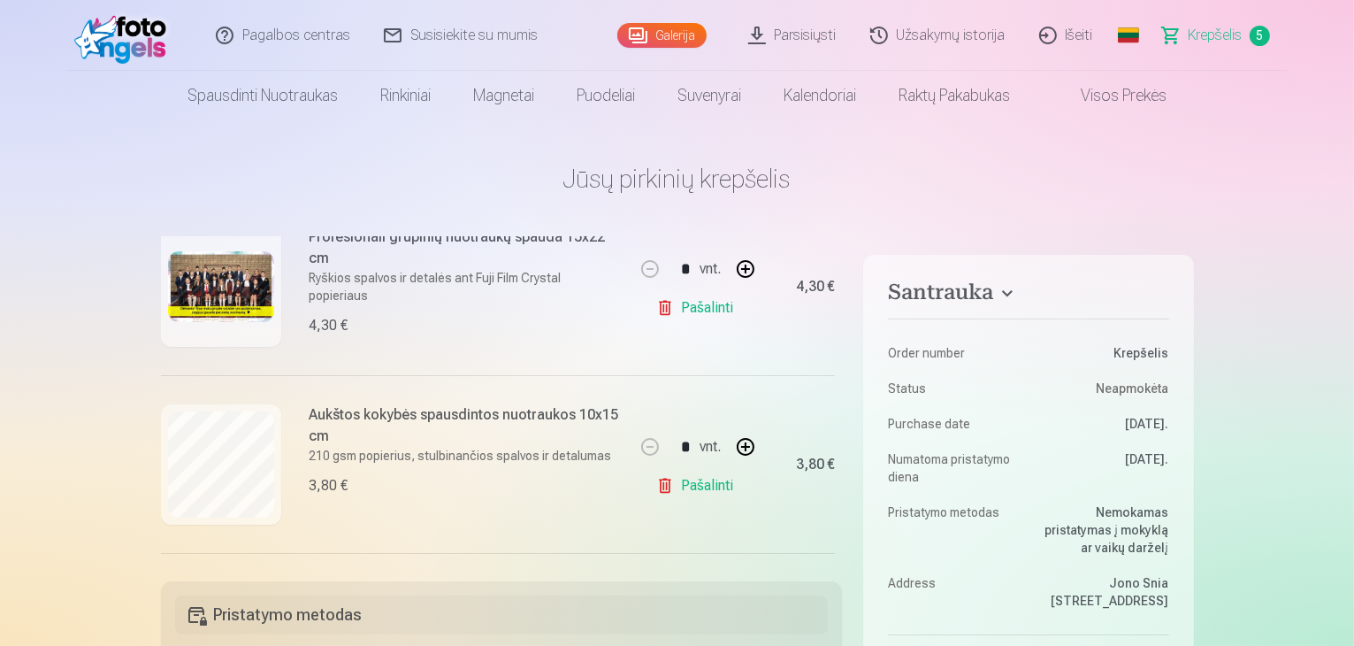
scroll to position [237, 0]
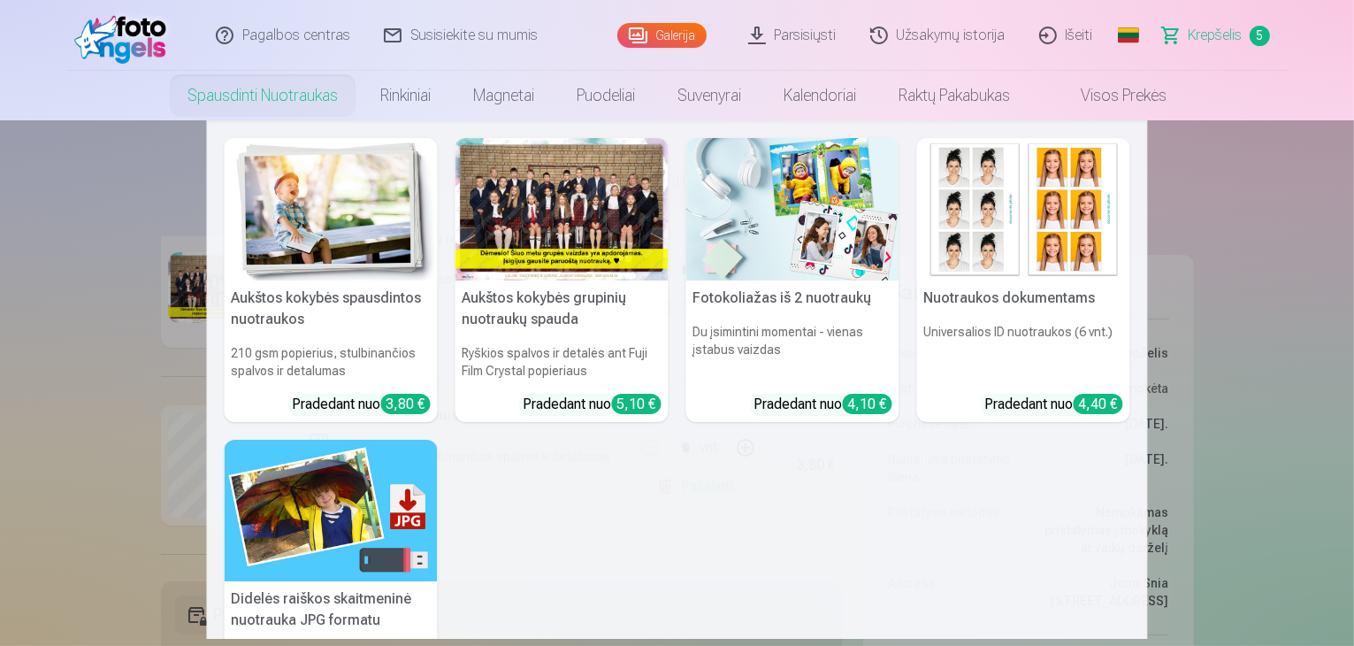
click at [540, 271] on div at bounding box center [562, 209] width 213 height 142
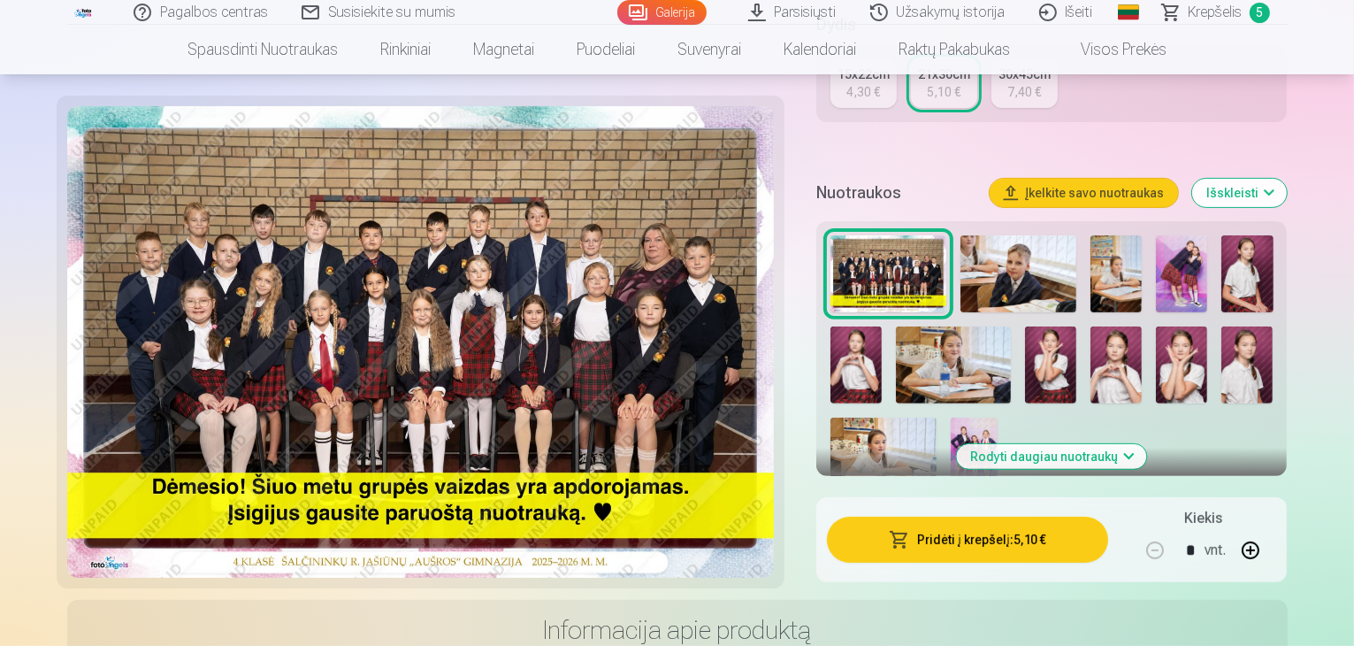
scroll to position [442, 0]
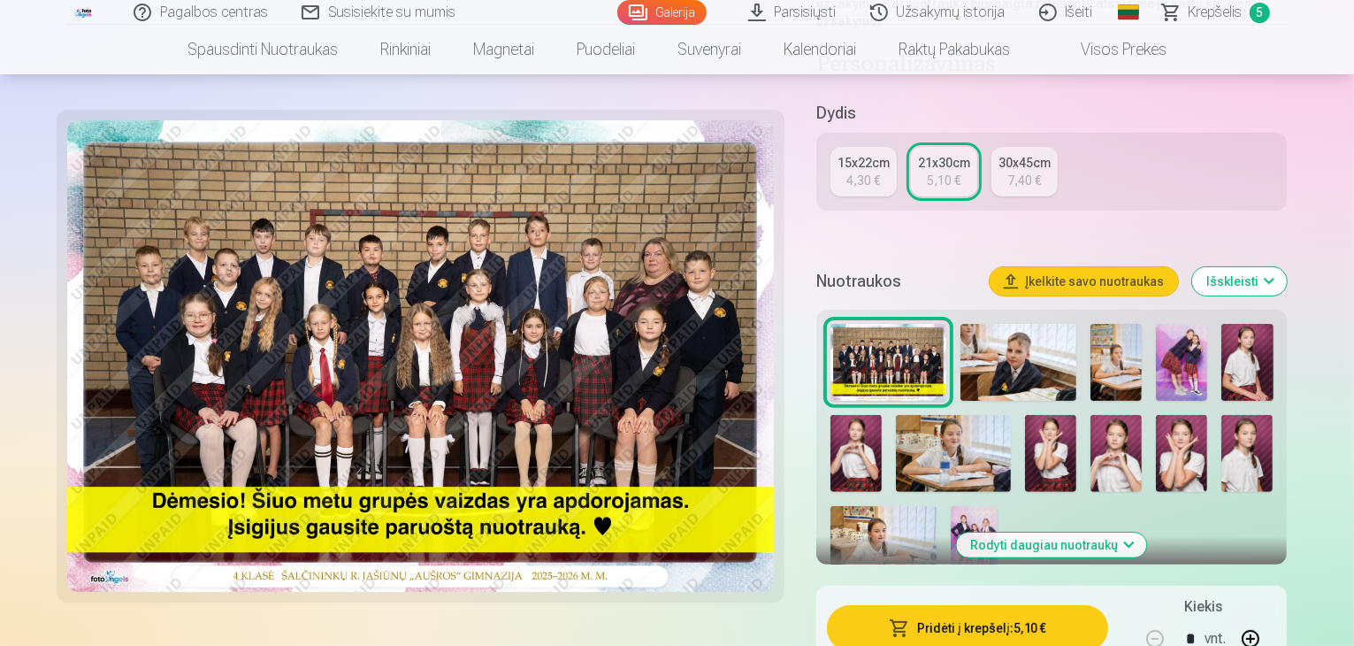
click at [1083, 533] on button "Rodyti daugiau nuotraukų" at bounding box center [1052, 545] width 190 height 25
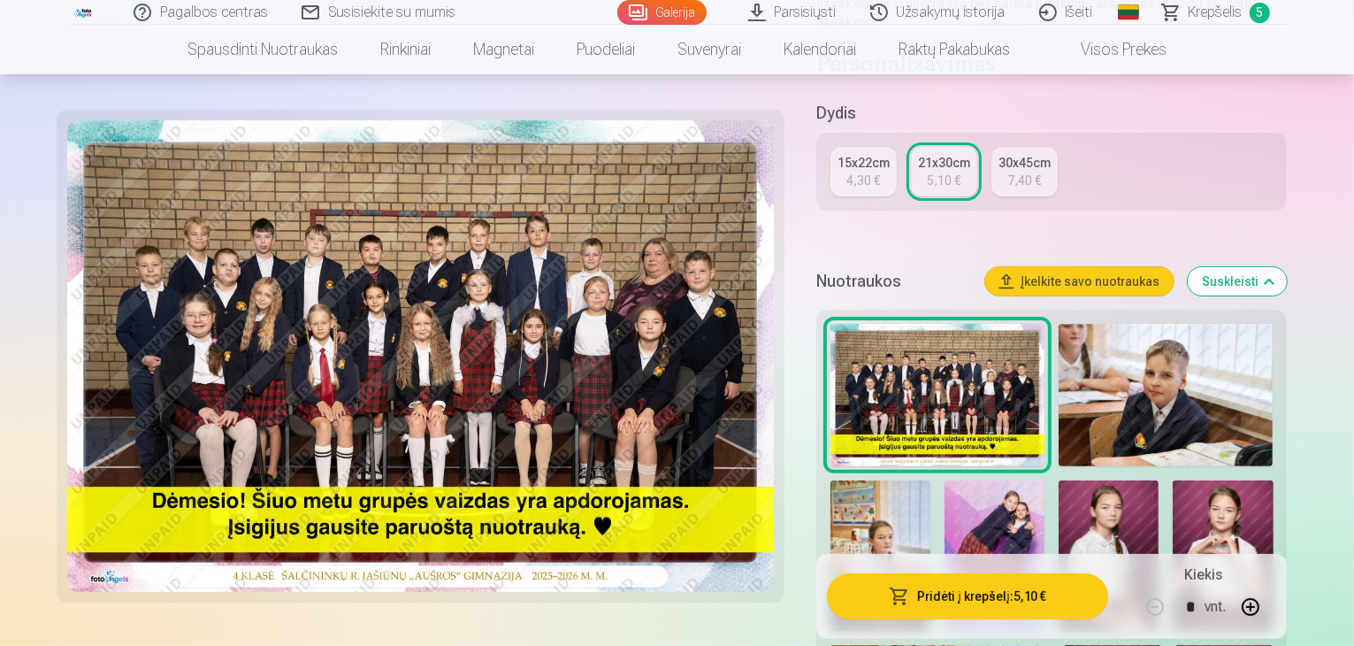
click at [1217, 18] on span "Krepšelis" at bounding box center [1216, 12] width 54 height 21
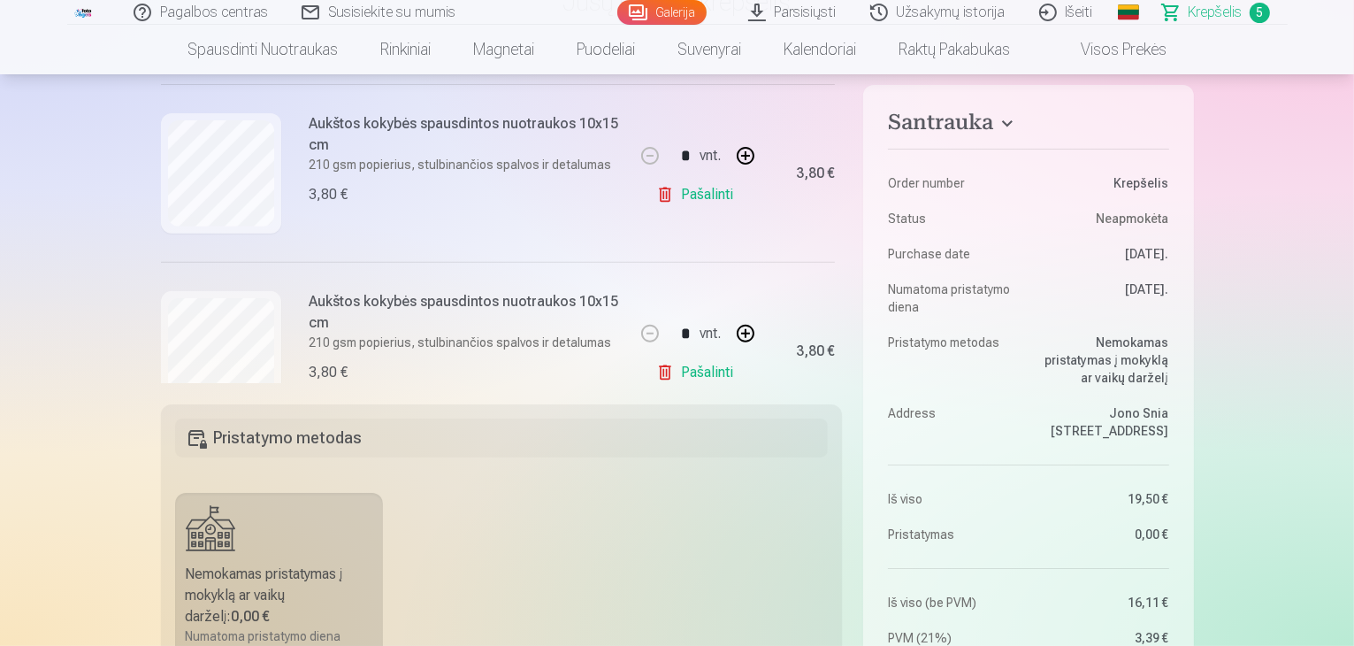
scroll to position [768, 0]
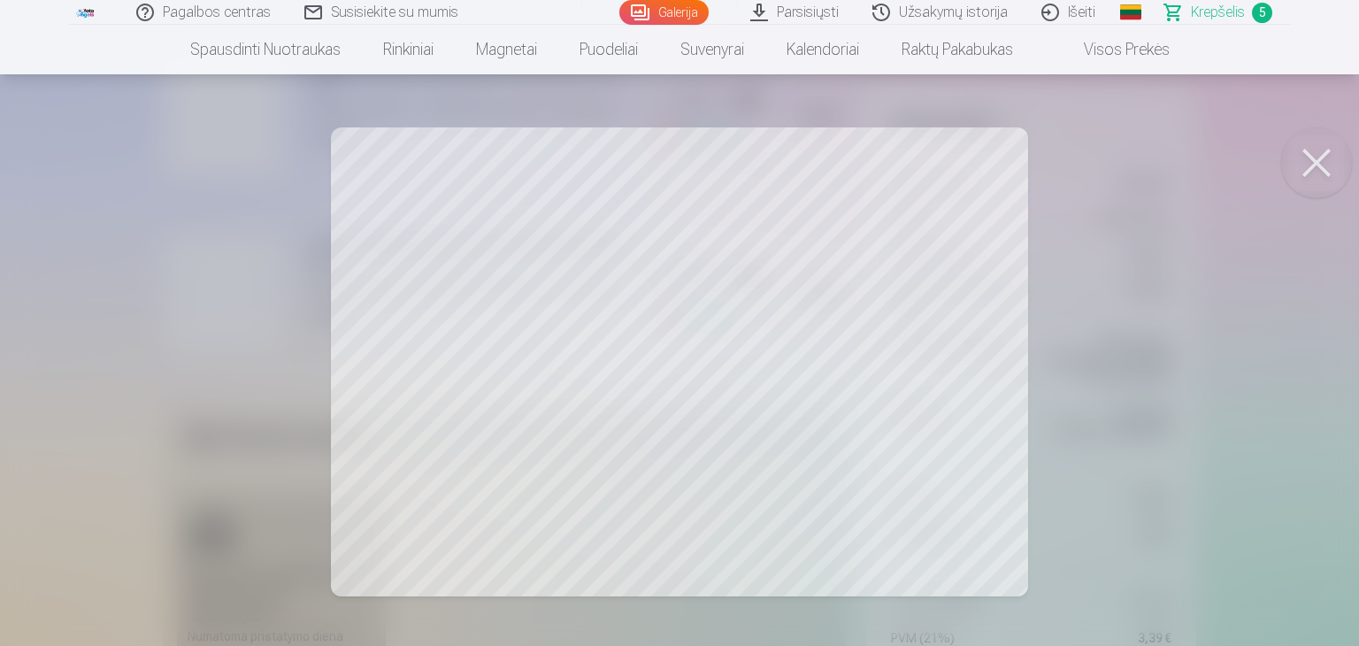
click at [1318, 164] on button at bounding box center [1316, 162] width 71 height 71
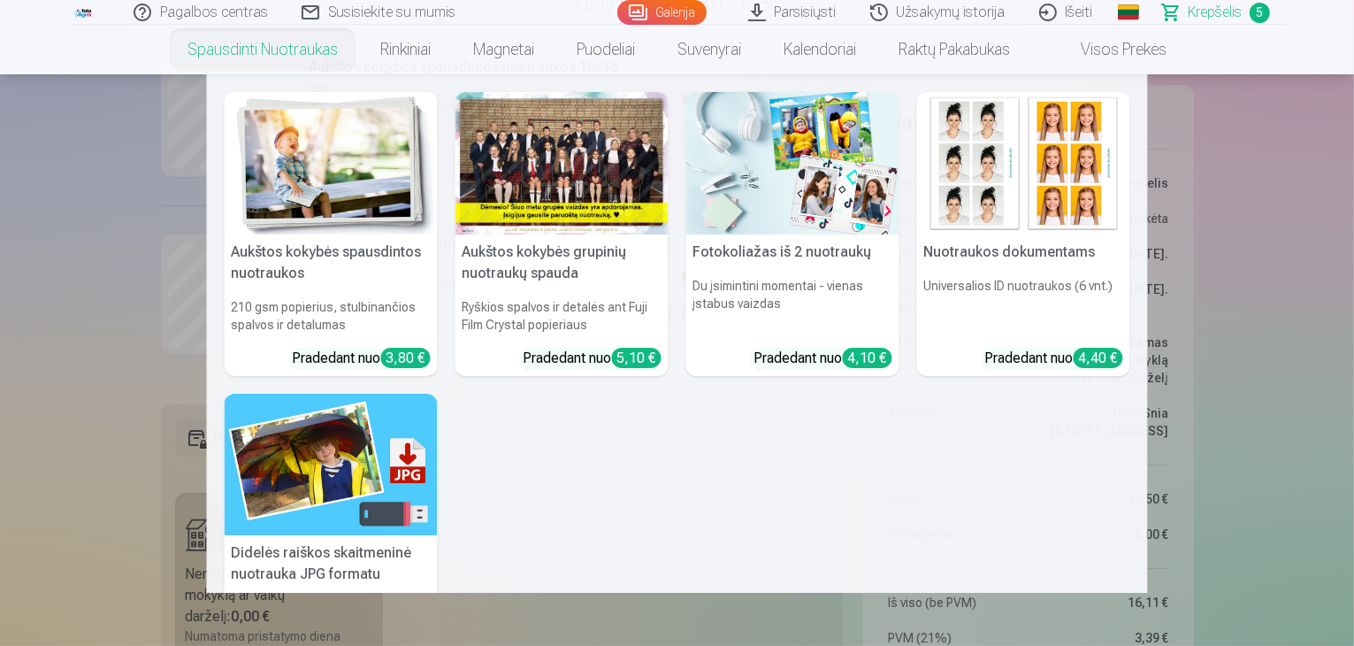
click at [308, 50] on link "Spausdinti nuotraukas" at bounding box center [262, 50] width 193 height 50
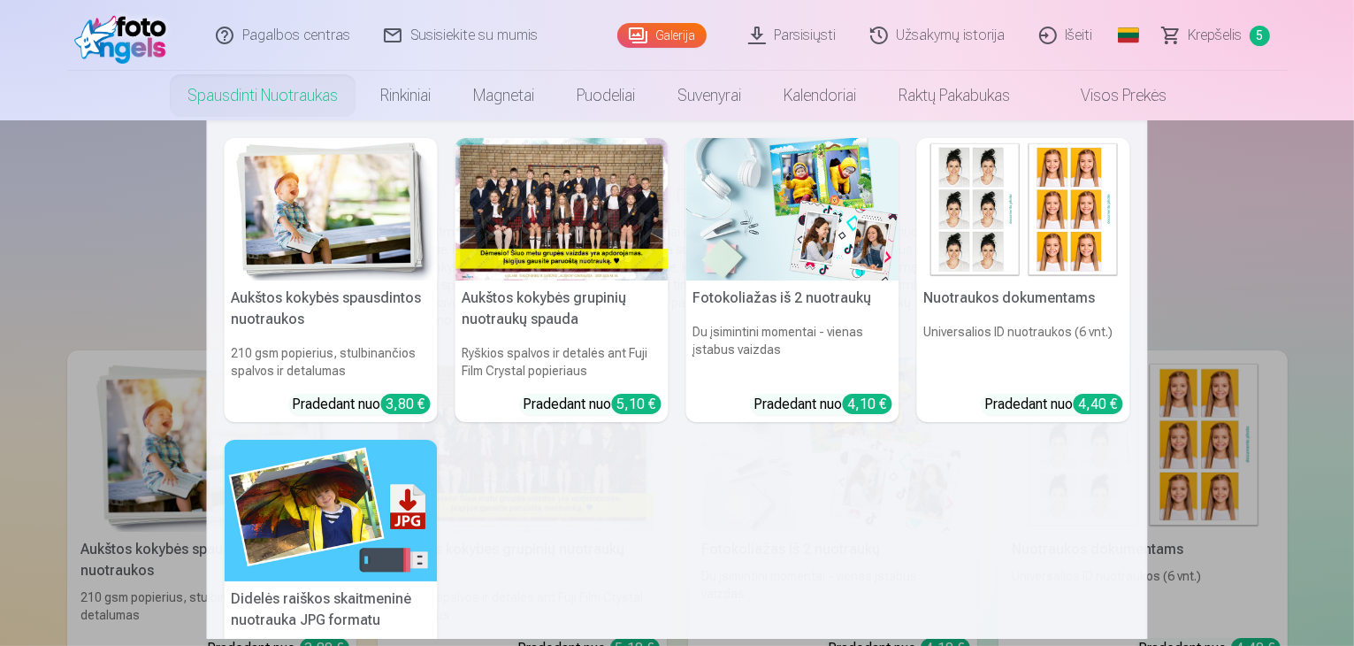
click at [594, 309] on h5 "Aukštos kokybės grupinių nuotraukų spauda" at bounding box center [562, 308] width 213 height 57
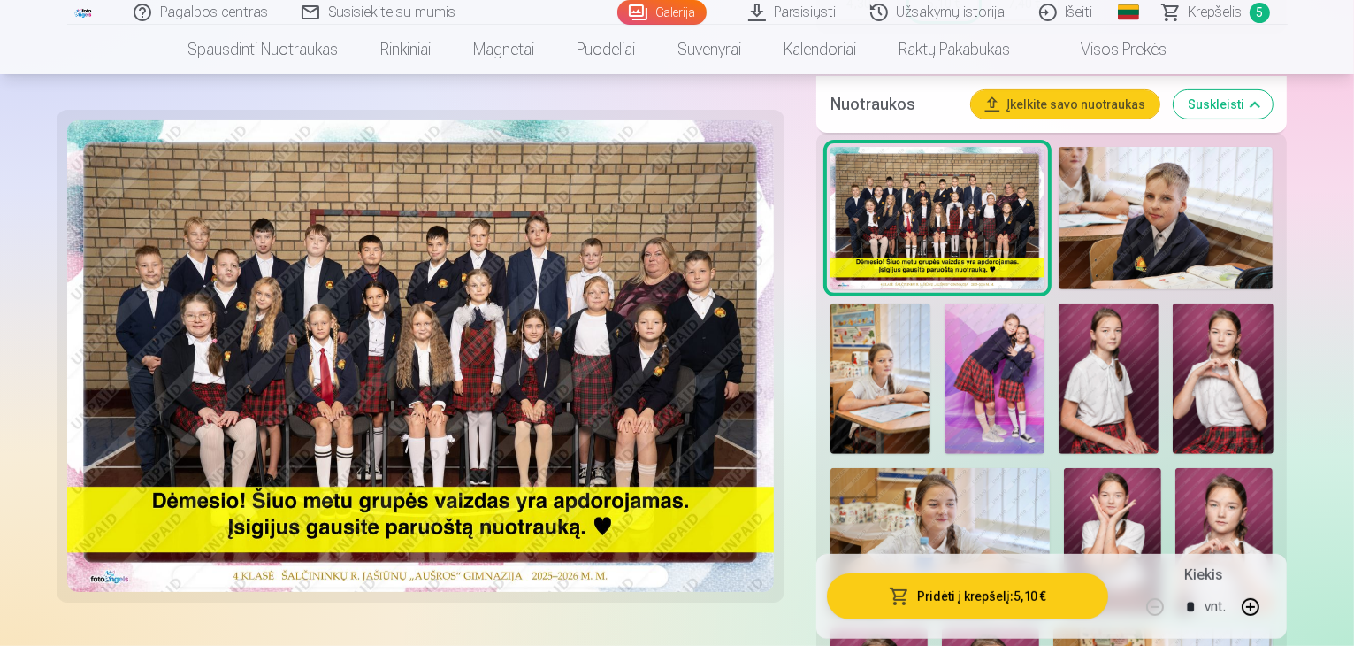
scroll to position [531, 0]
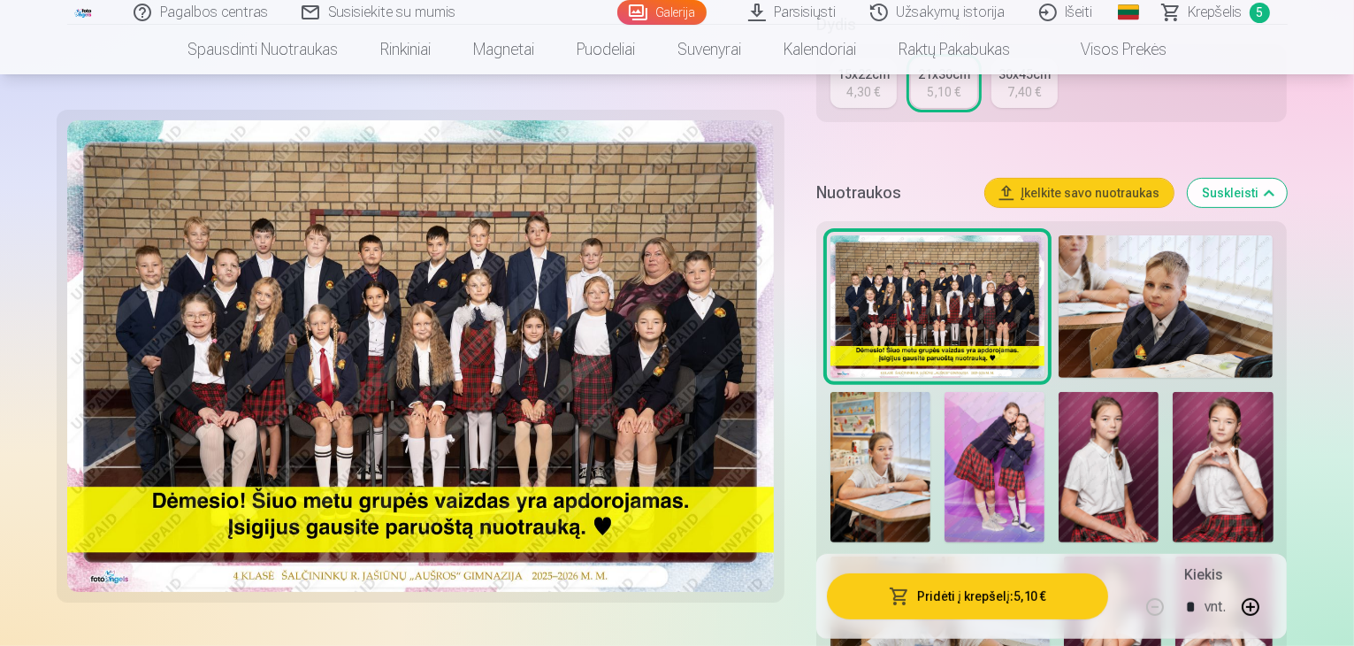
click at [931, 392] on img at bounding box center [881, 467] width 100 height 150
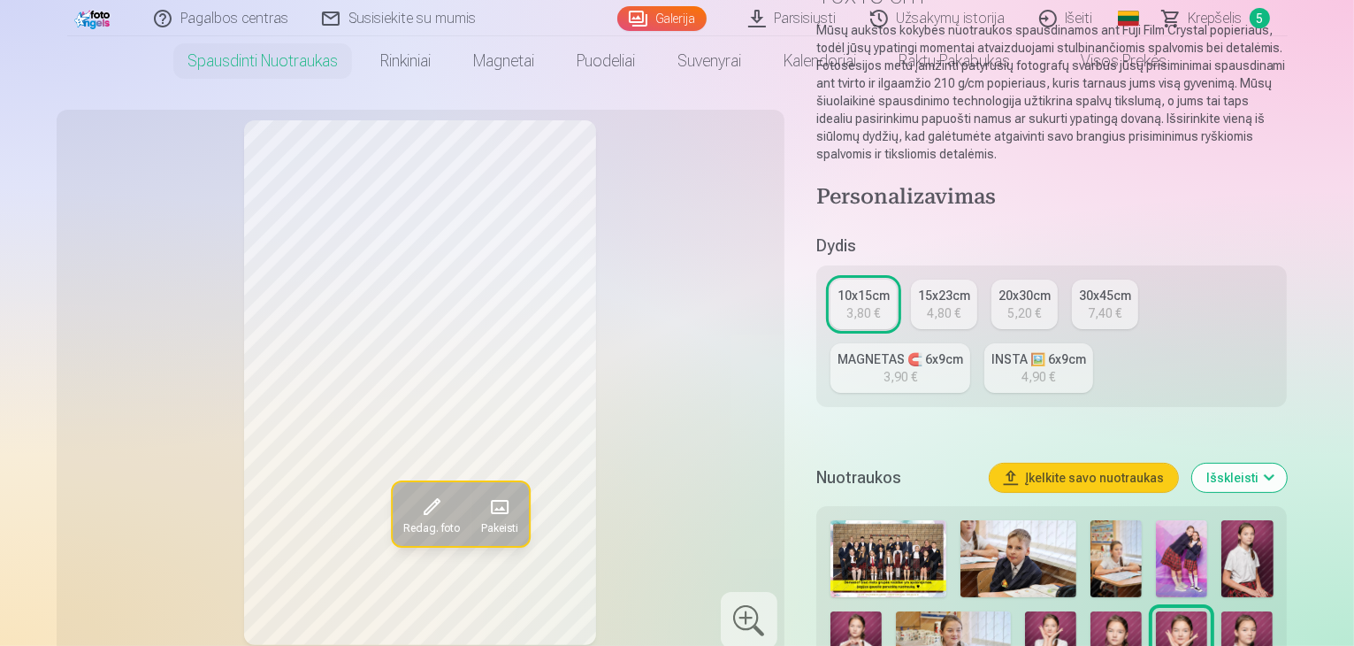
scroll to position [354, 0]
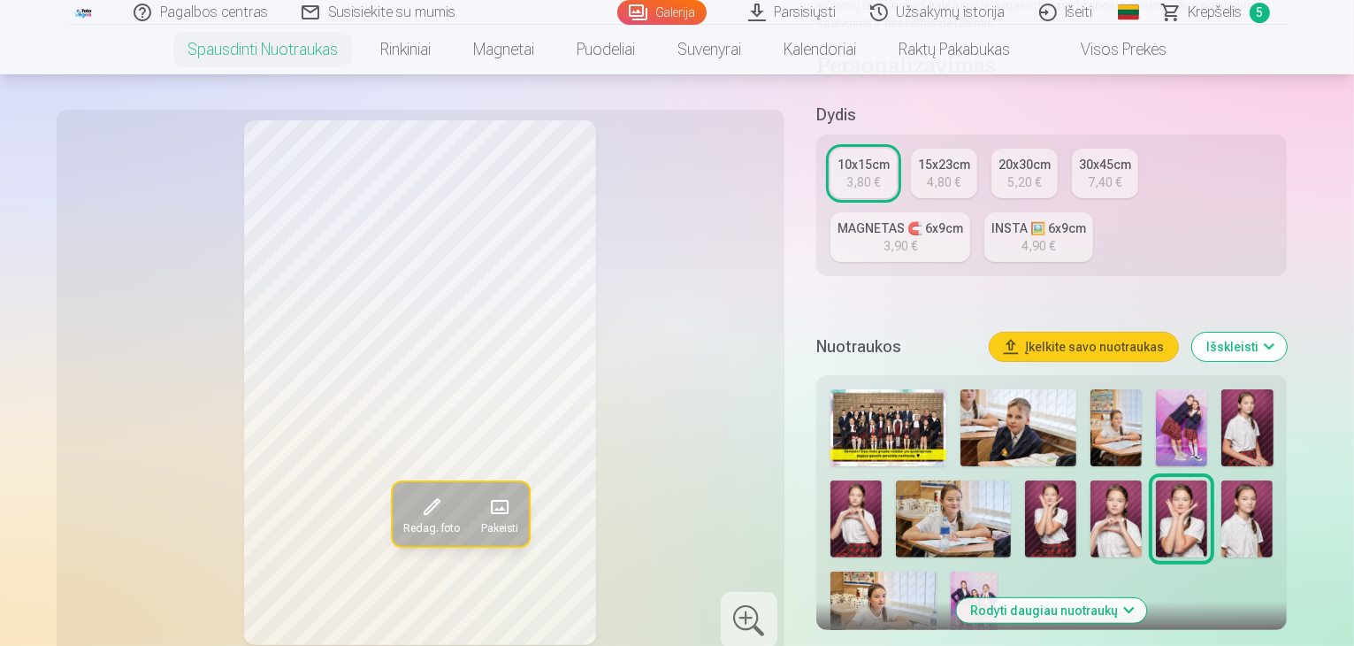
click at [937, 571] on img at bounding box center [884, 606] width 106 height 71
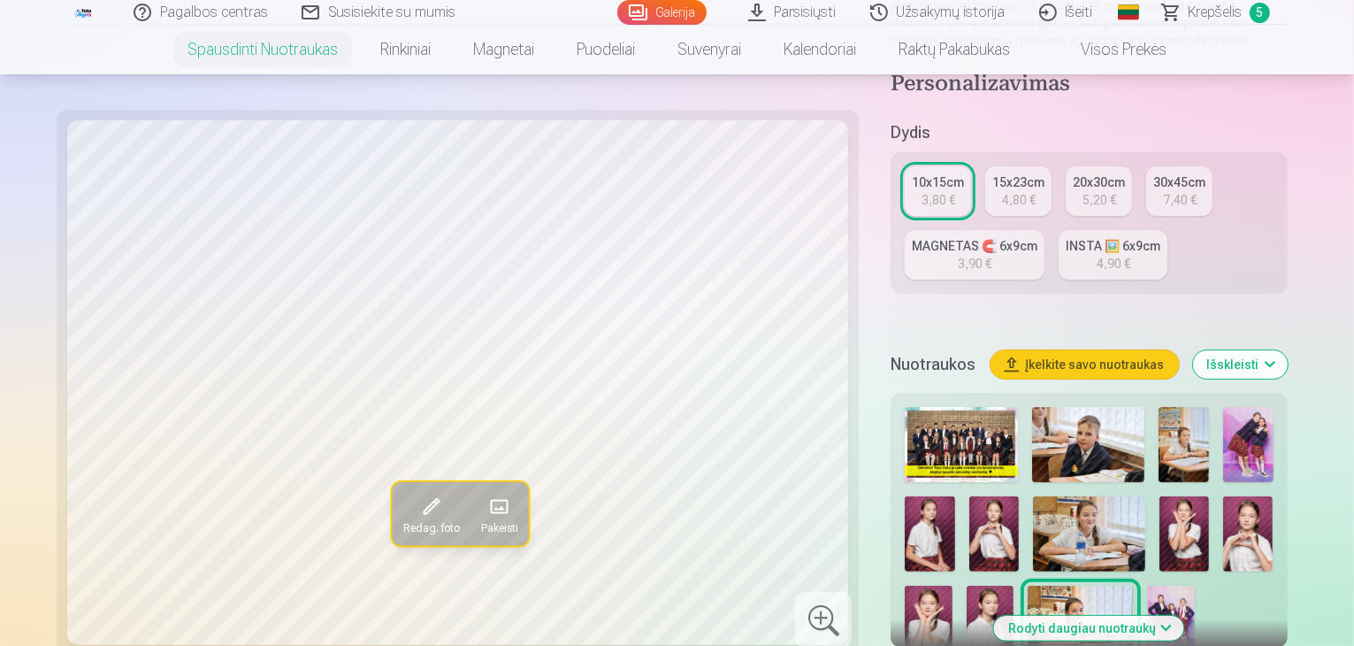
click at [1033, 496] on img at bounding box center [1089, 533] width 112 height 75
click at [1134, 586] on img at bounding box center [1081, 621] width 106 height 71
click at [1159, 407] on img at bounding box center [1184, 444] width 50 height 75
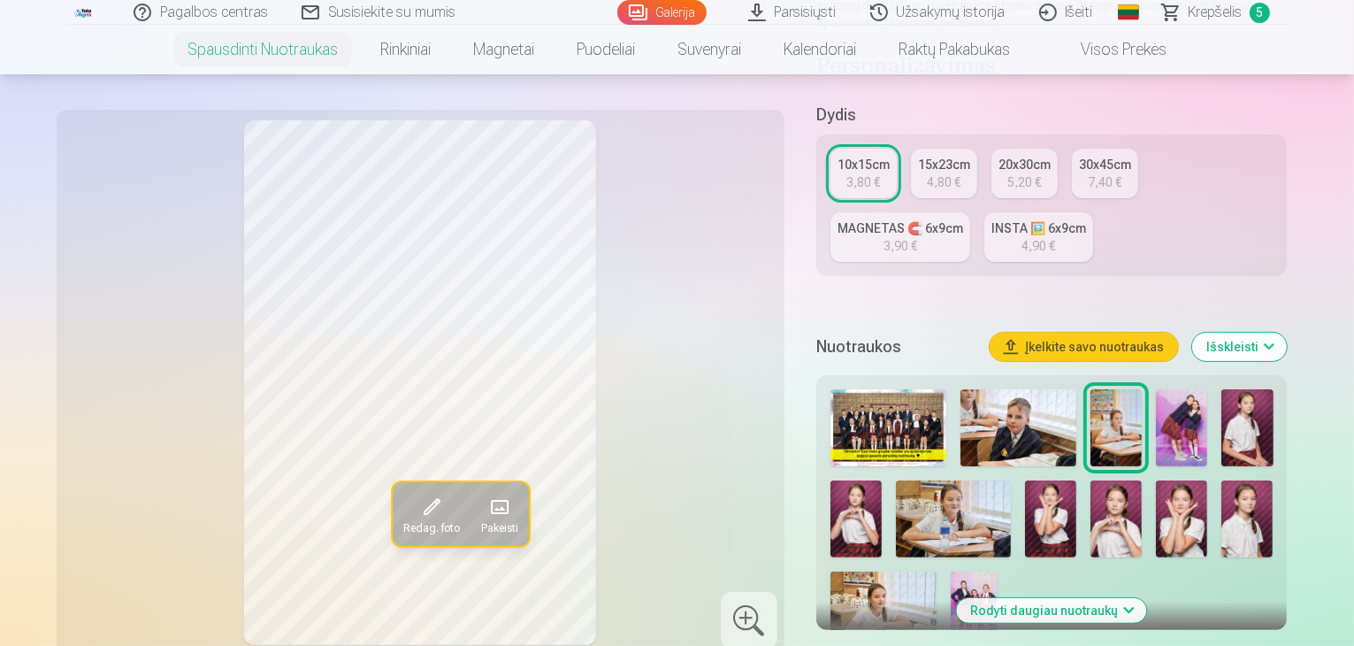
click at [896, 488] on img at bounding box center [954, 518] width 116 height 77
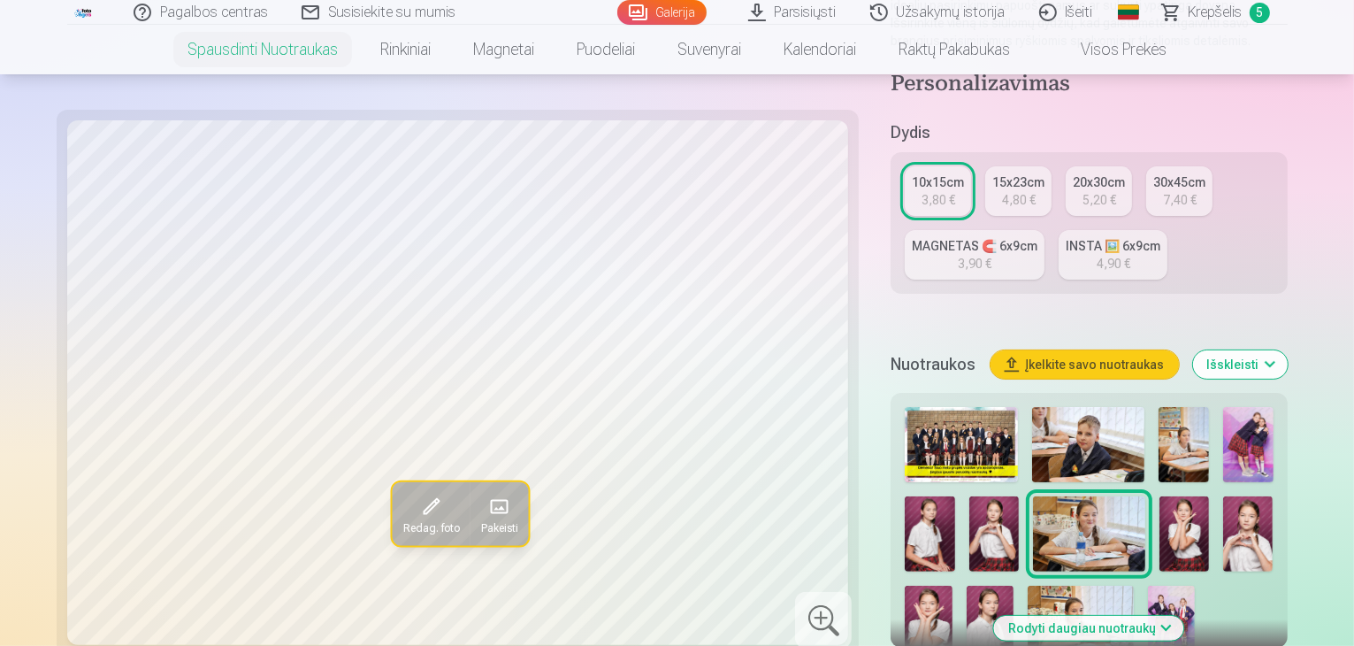
click at [1162, 616] on button "Rodyti daugiau nuotraukų" at bounding box center [1089, 628] width 190 height 25
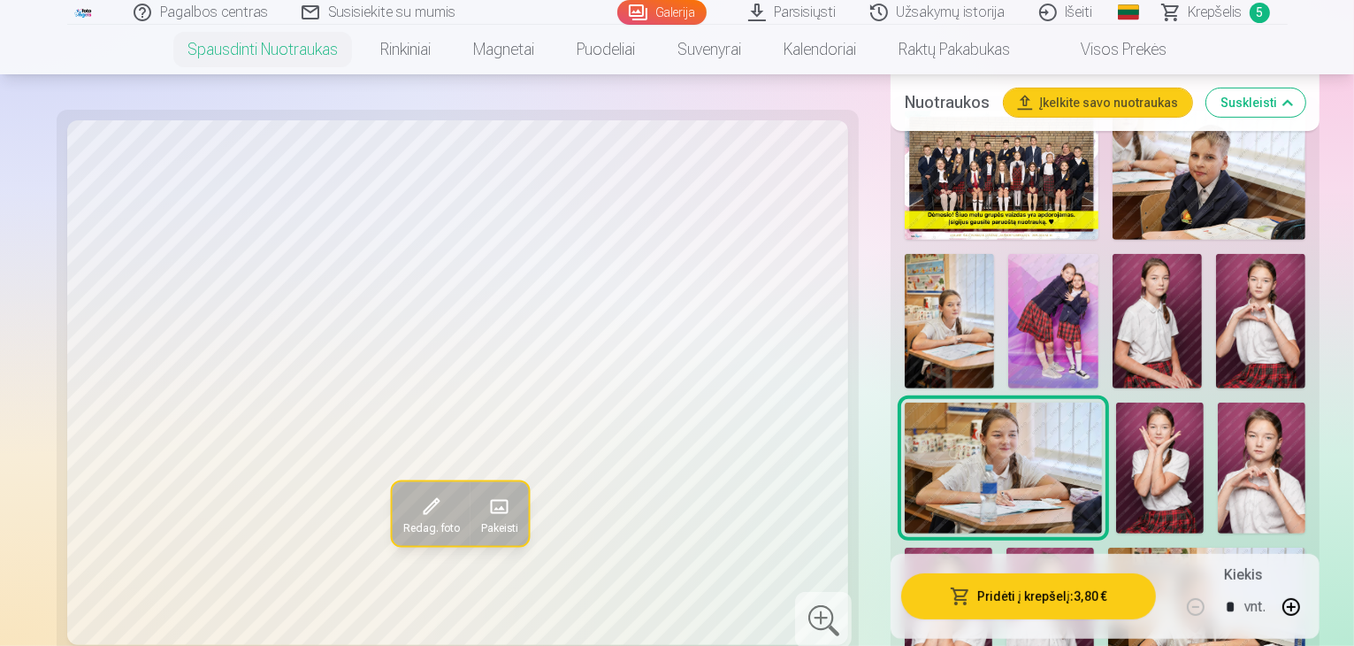
scroll to position [619, 0]
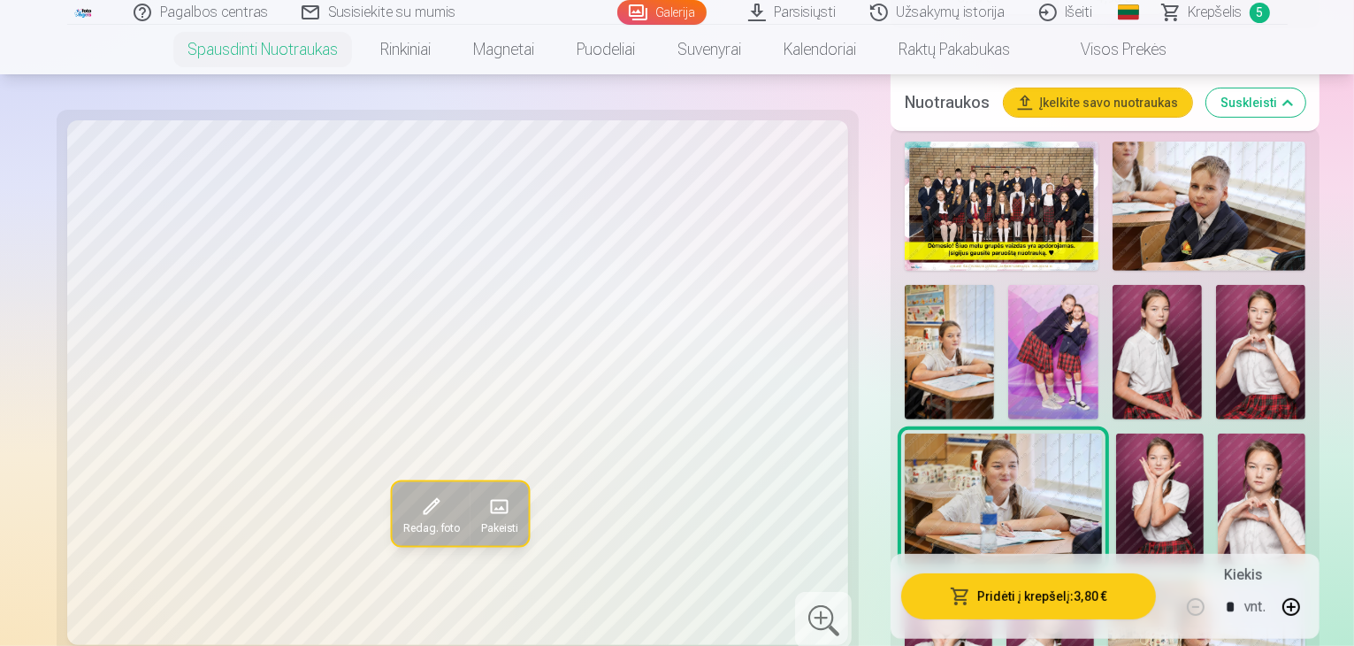
click at [1113, 315] on img at bounding box center [1157, 352] width 89 height 134
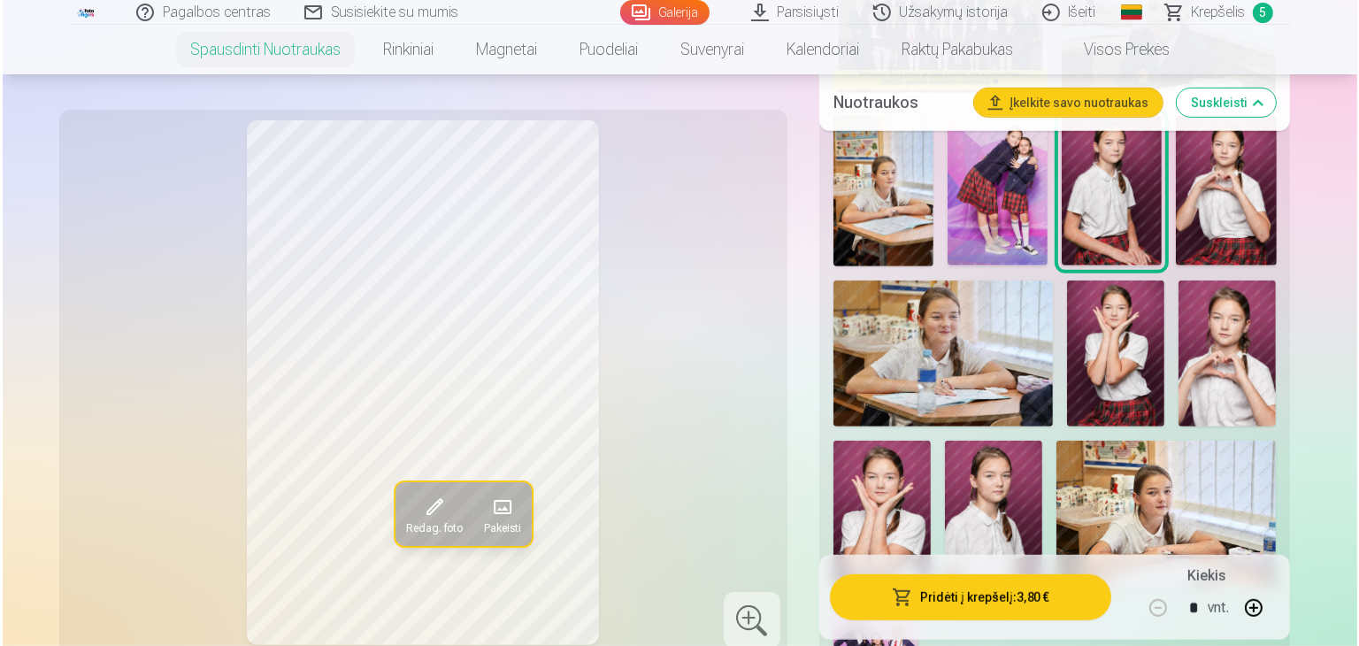
scroll to position [973, 0]
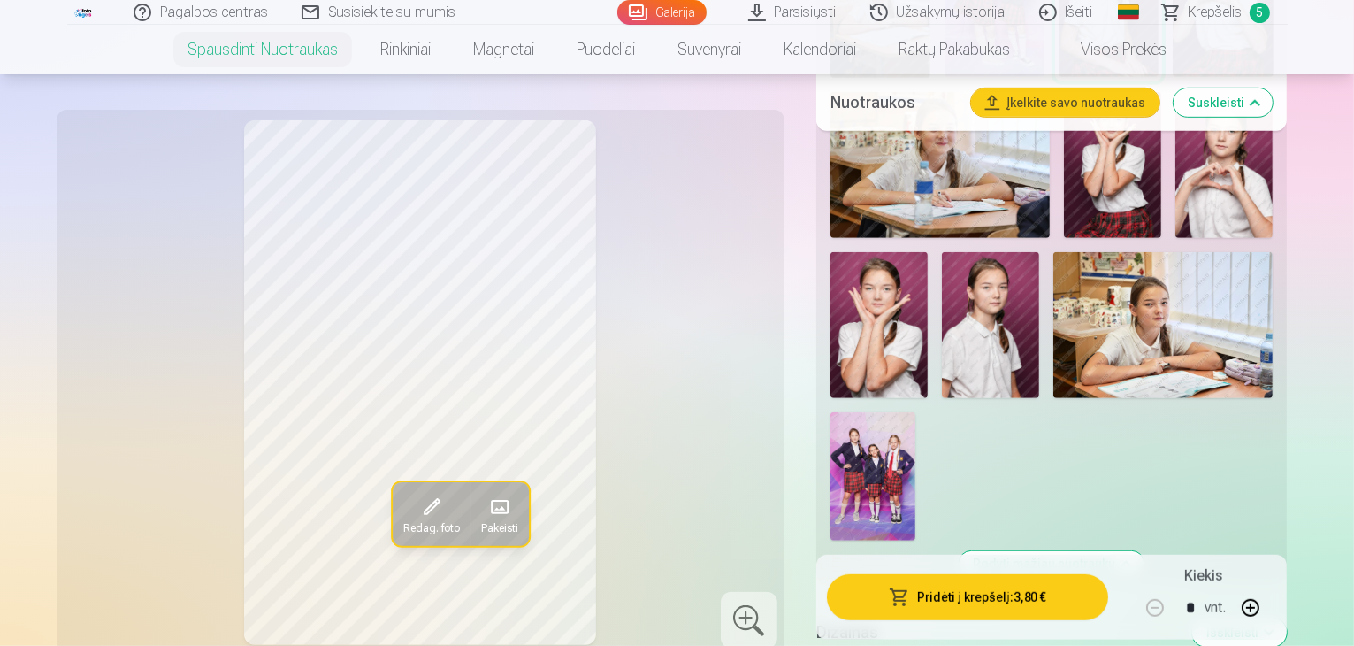
click at [991, 587] on button "Pridėti į krepšelį : 3,80 €" at bounding box center [968, 596] width 282 height 46
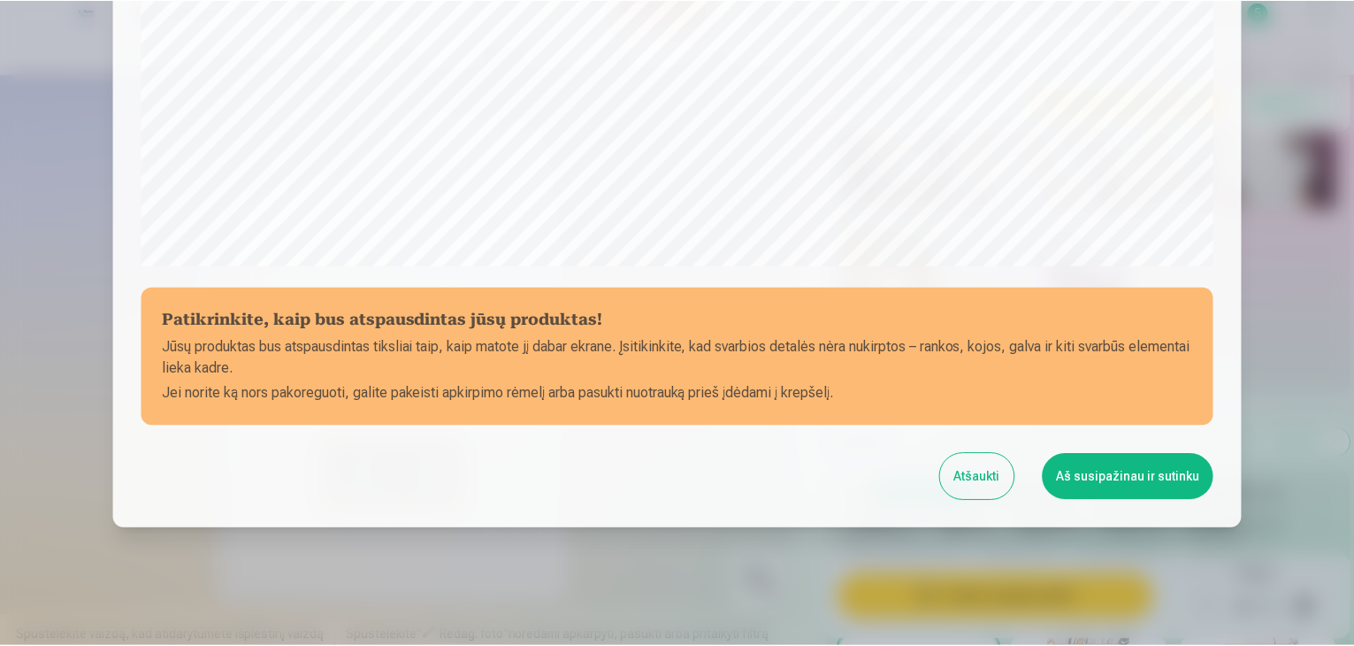
scroll to position [628, 0]
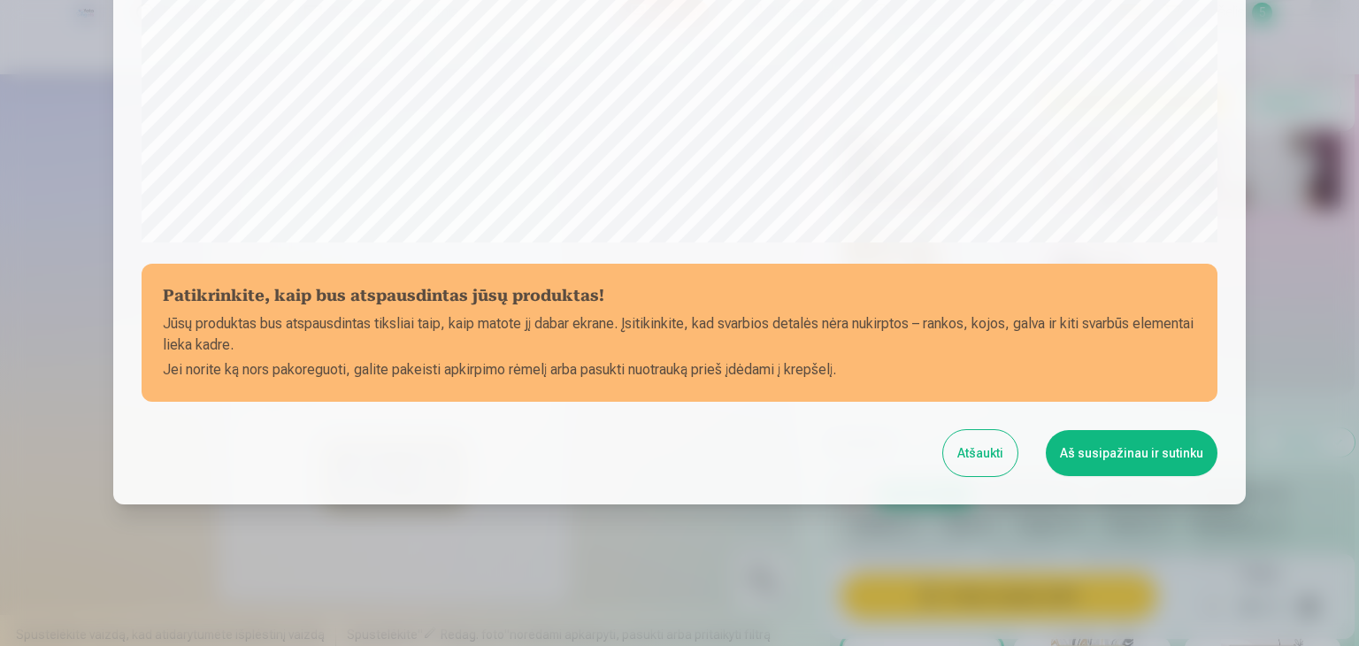
click at [1133, 465] on button "Aš susipažinau ir sutinku" at bounding box center [1132, 453] width 172 height 46
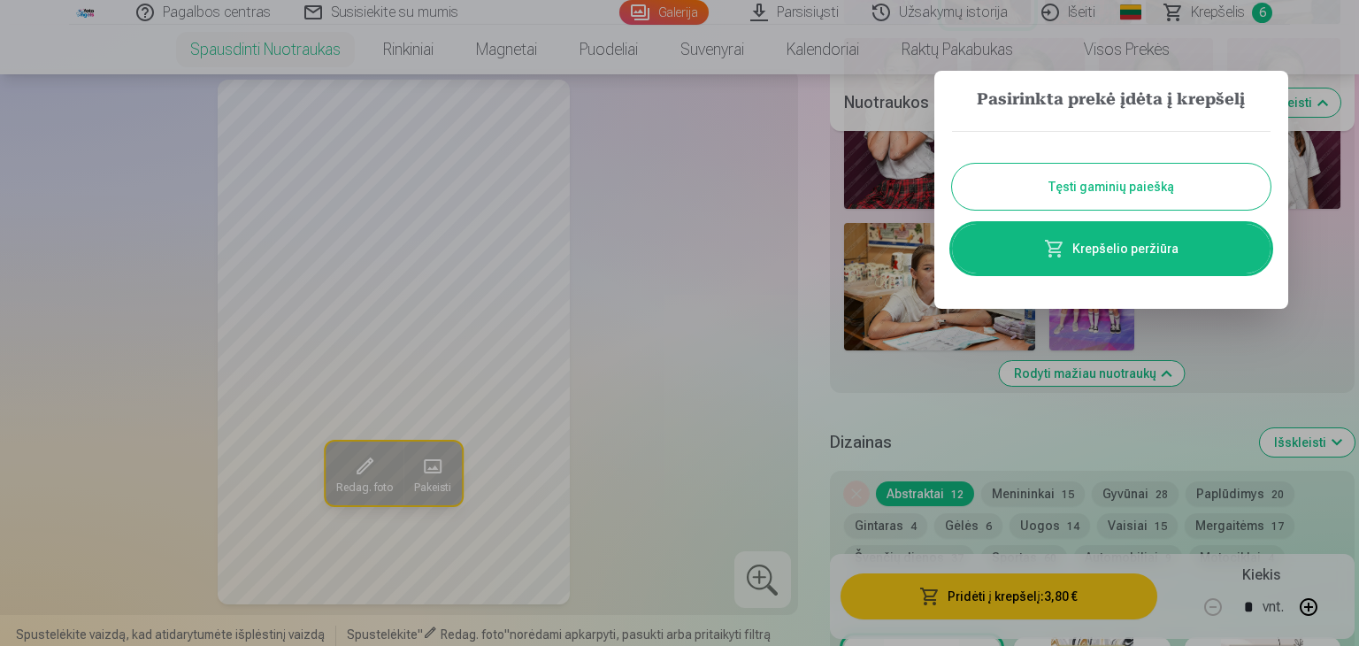
click at [935, 403] on div at bounding box center [679, 323] width 1359 height 646
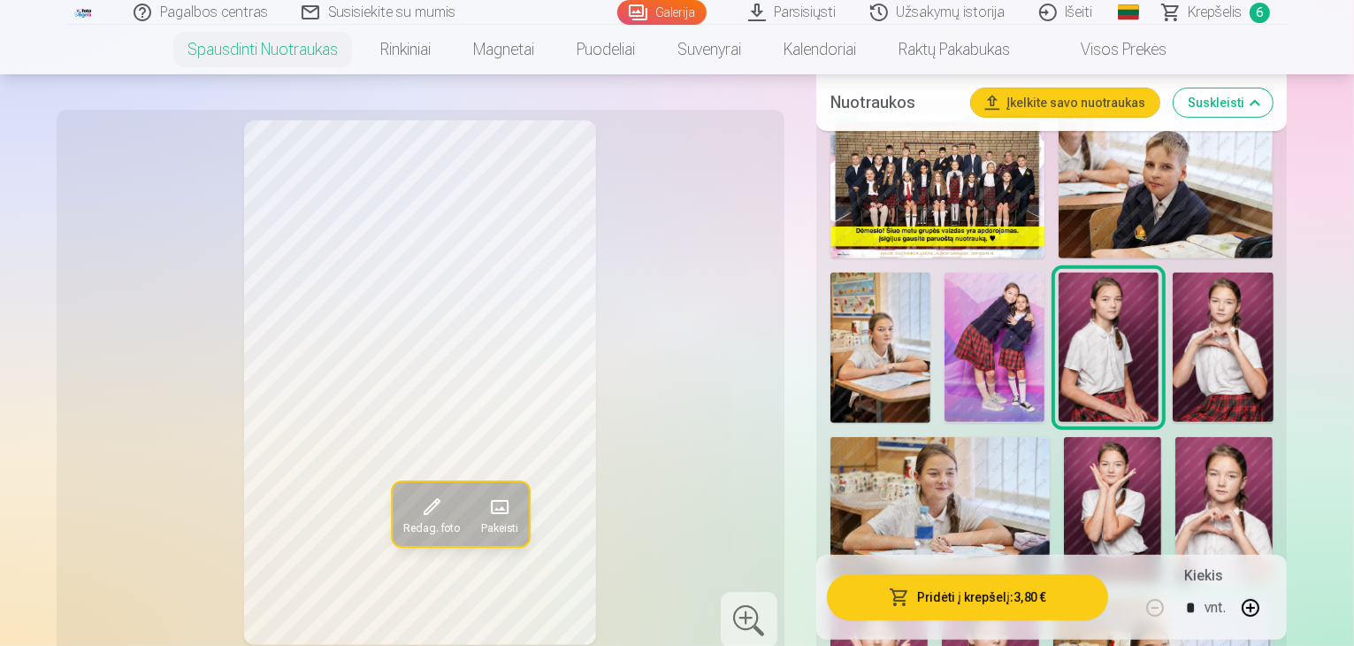
scroll to position [619, 0]
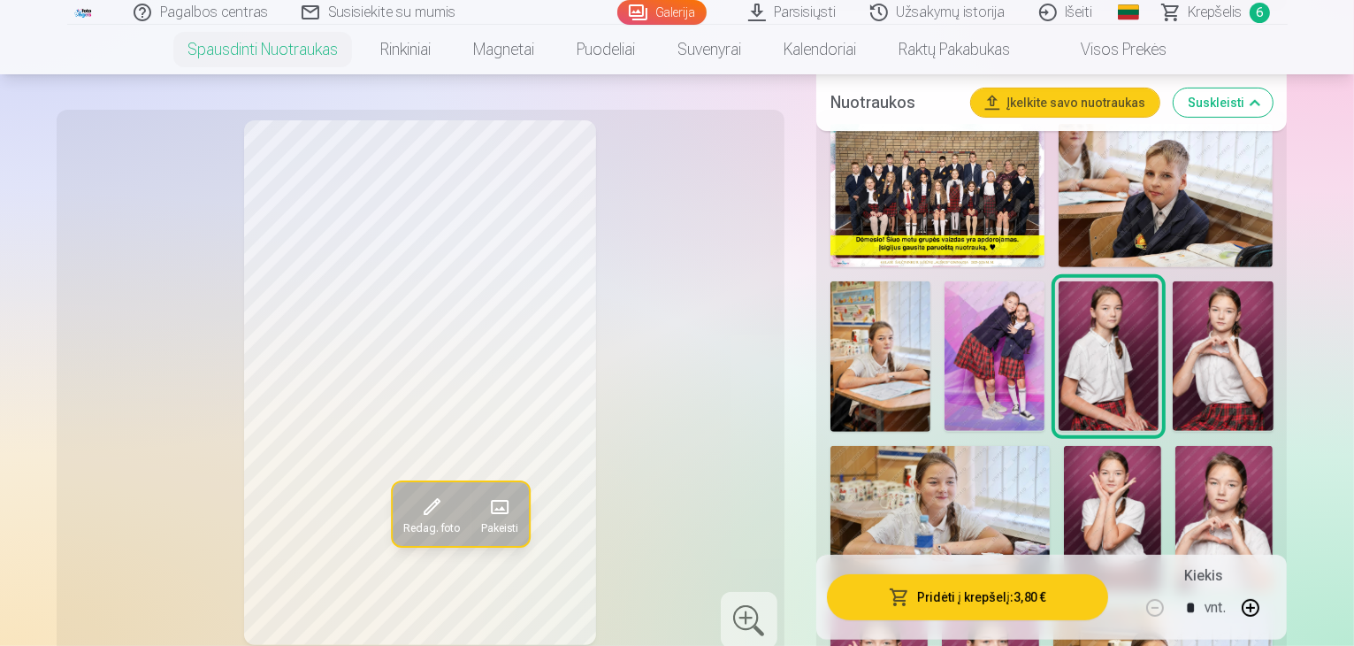
click at [1064, 457] on img at bounding box center [1112, 519] width 97 height 146
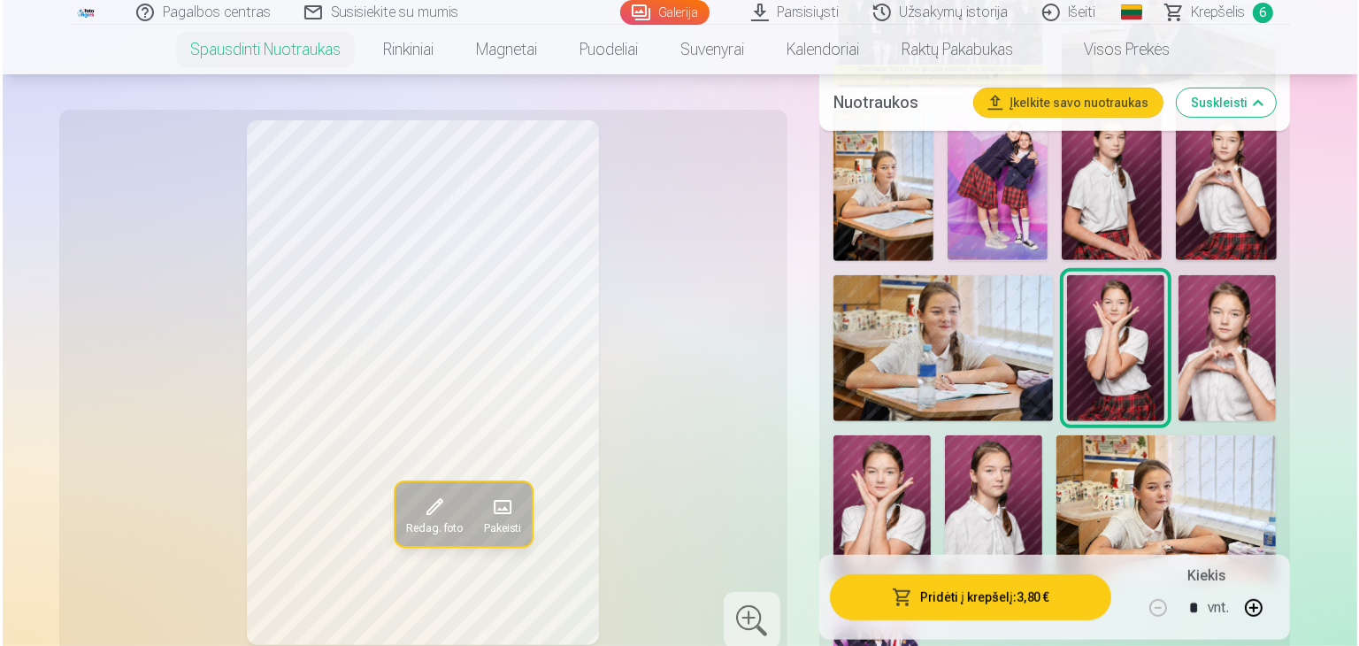
scroll to position [1062, 0]
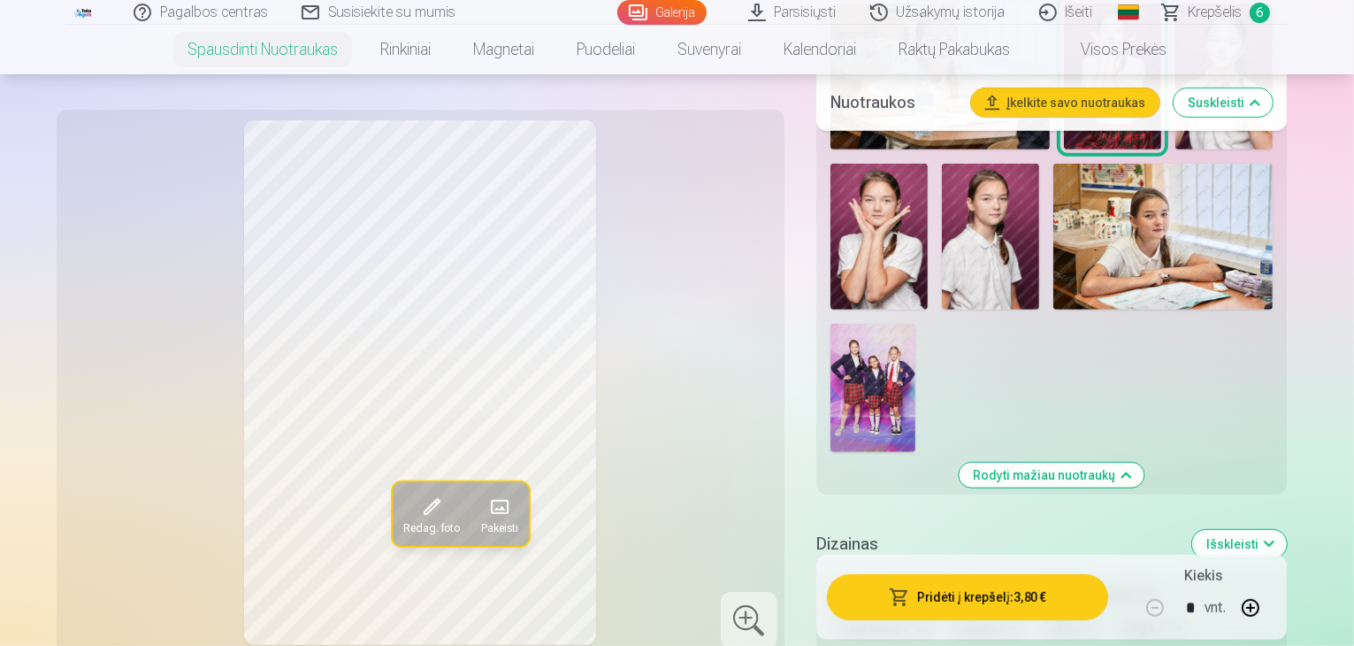
click at [1058, 595] on button "Pridėti į krepšelį : 3,80 €" at bounding box center [968, 596] width 282 height 46
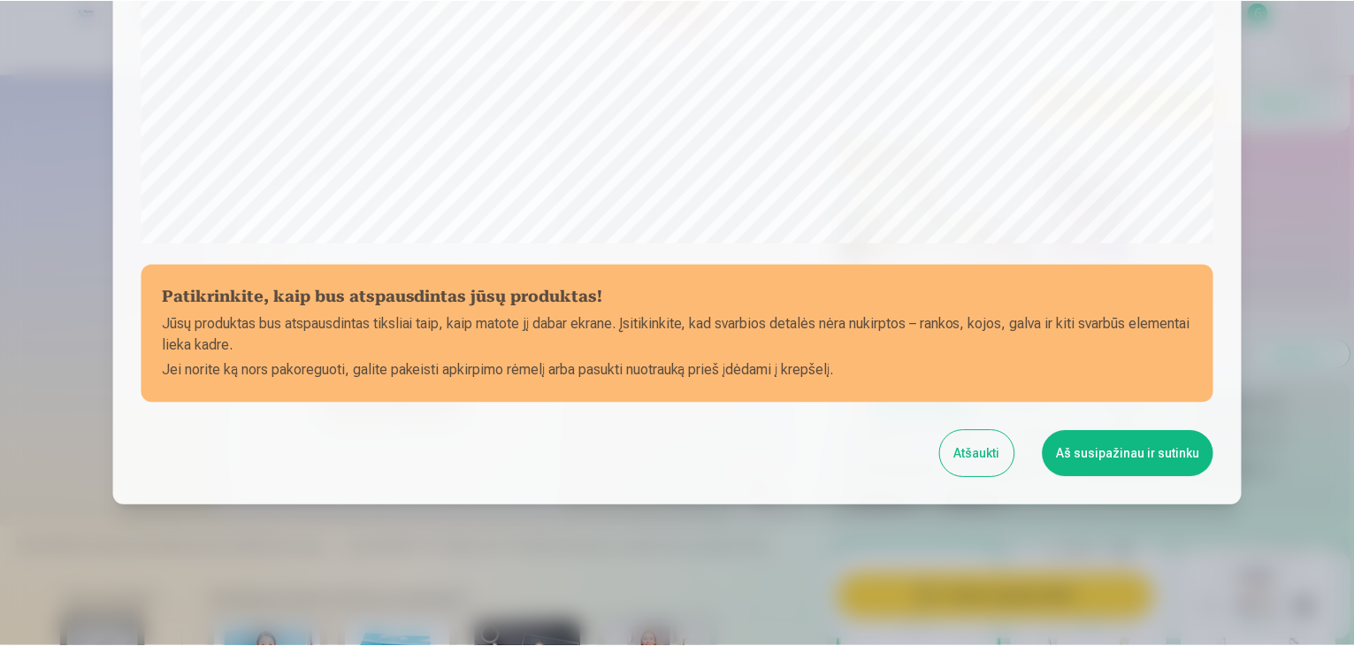
scroll to position [628, 0]
click at [1176, 456] on button "Aš susipažinau ir sutinku" at bounding box center [1132, 453] width 172 height 46
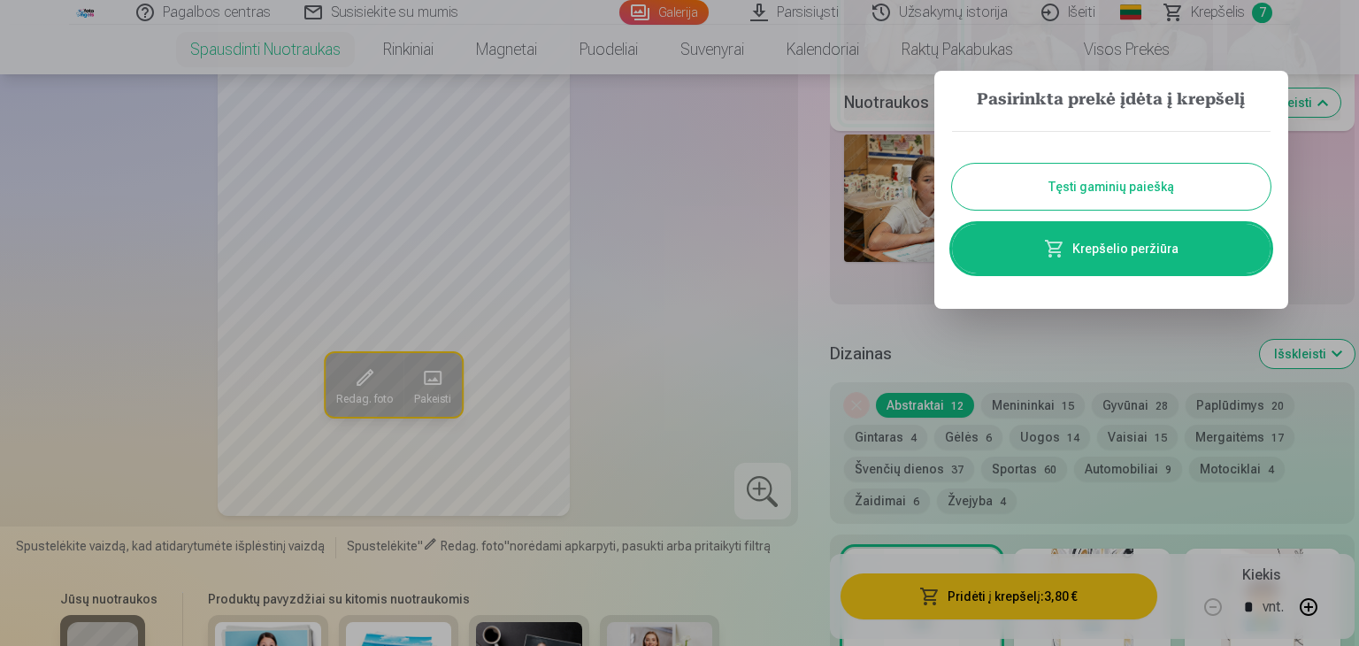
click at [761, 286] on div at bounding box center [679, 323] width 1359 height 646
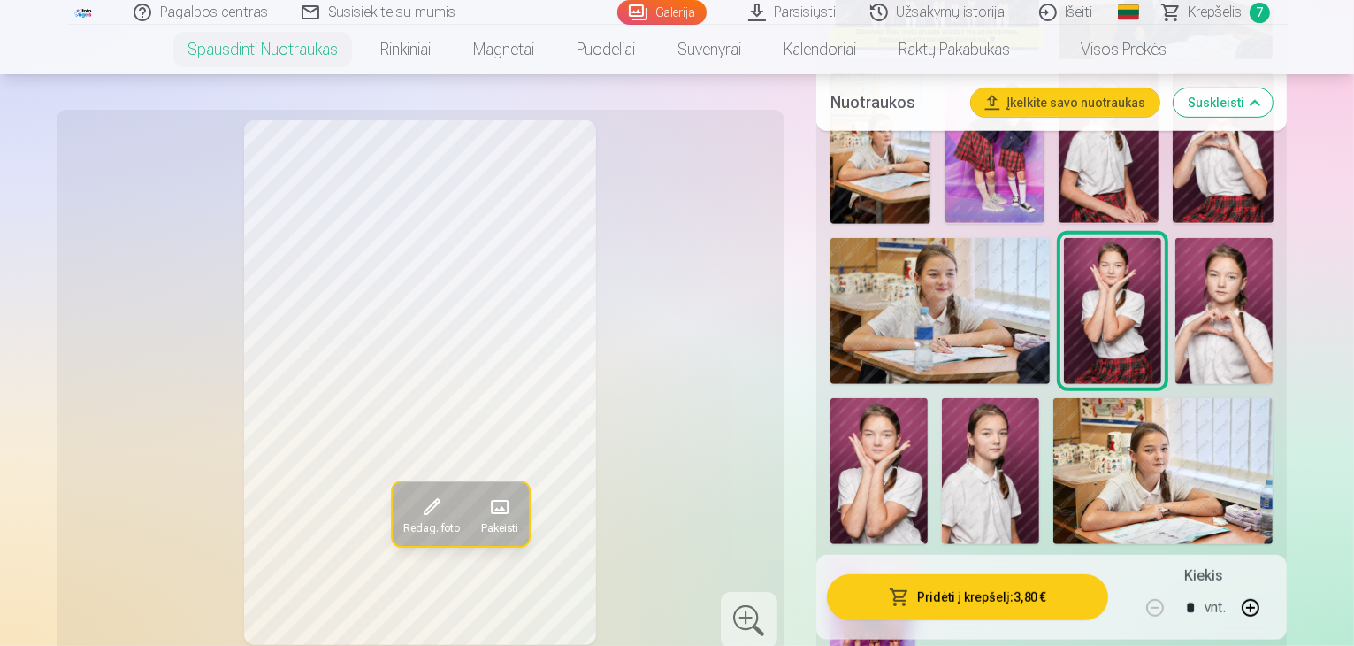
scroll to position [796, 0]
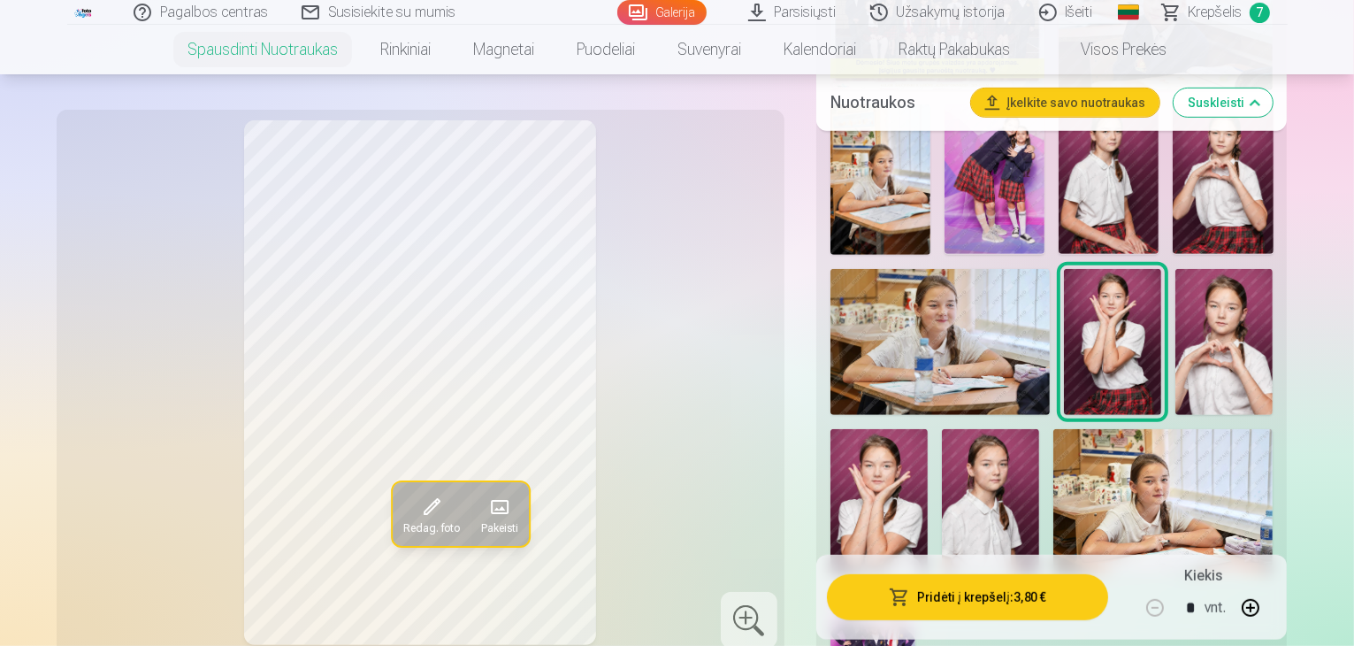
click at [1210, 17] on span "Krepšelis" at bounding box center [1216, 12] width 54 height 21
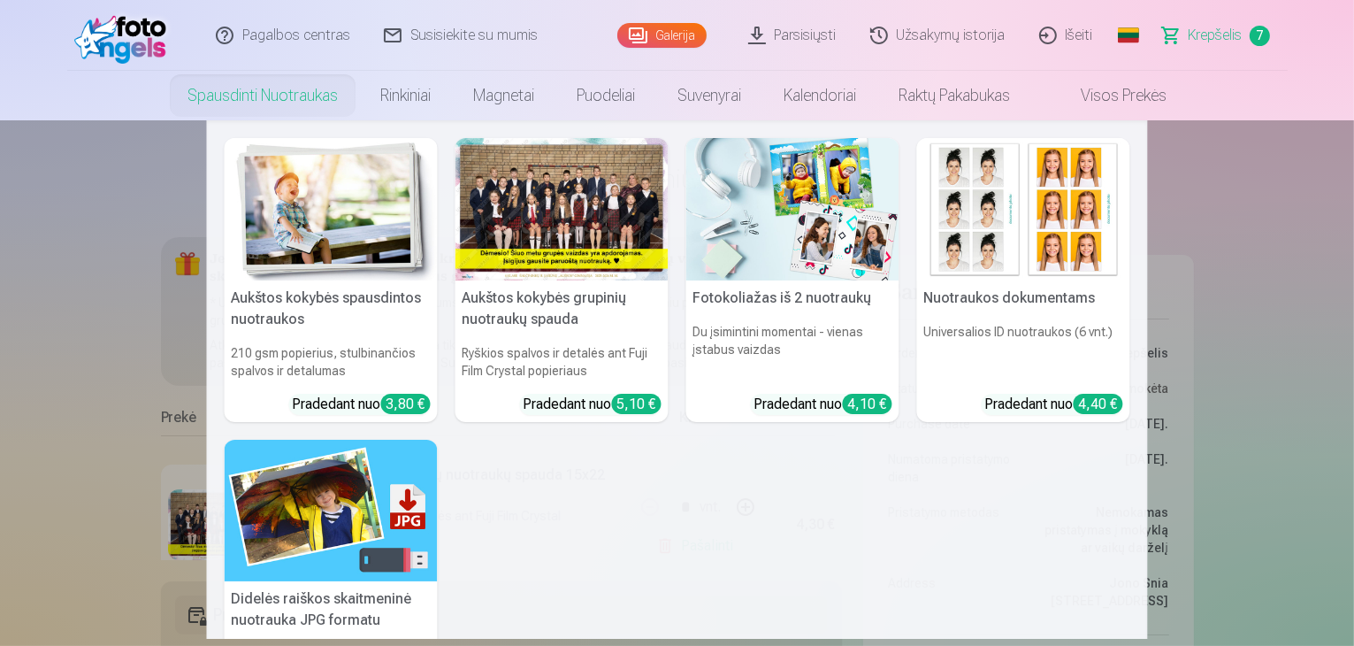
click at [313, 91] on link "Spausdinti nuotraukas" at bounding box center [262, 96] width 193 height 50
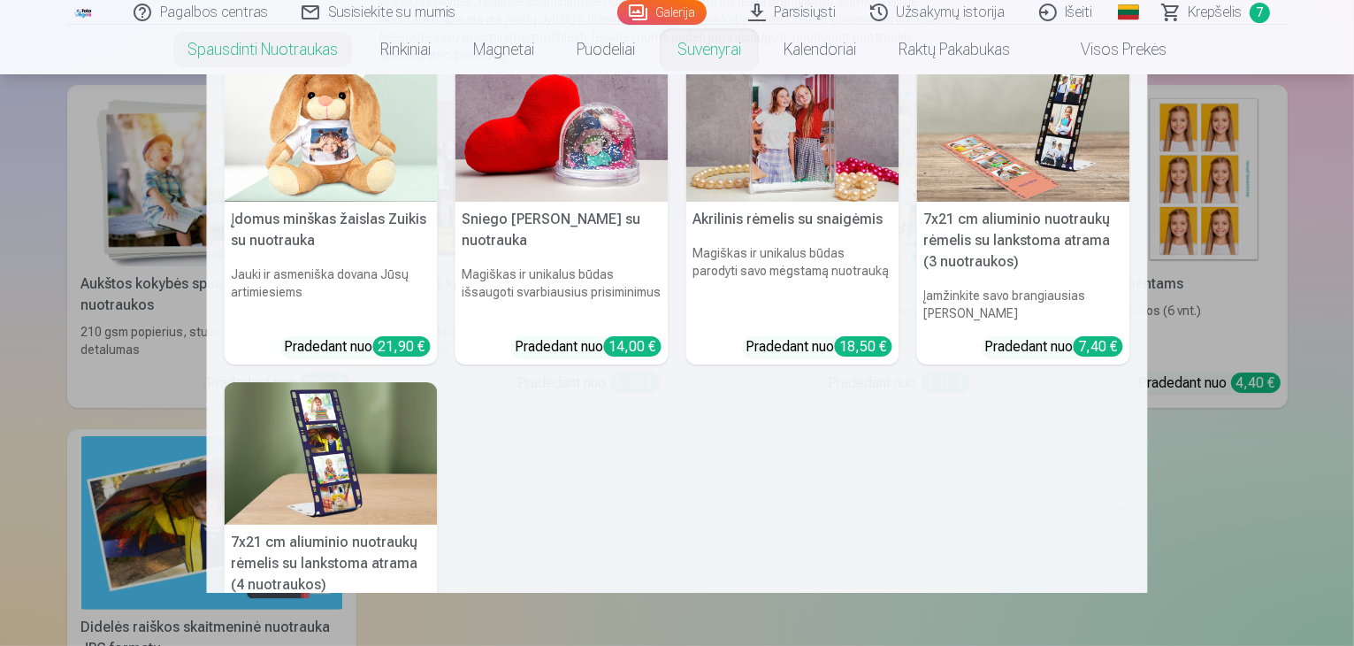
scroll to position [354, 0]
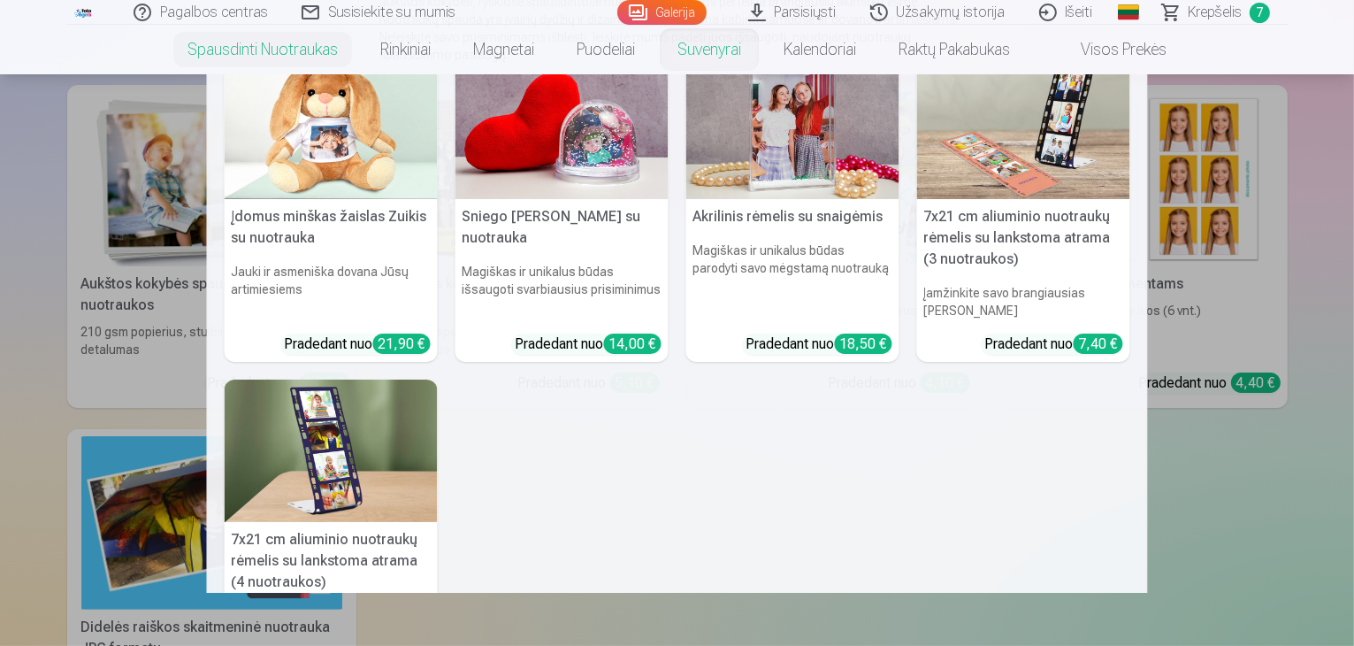
click at [347, 474] on img at bounding box center [331, 451] width 213 height 142
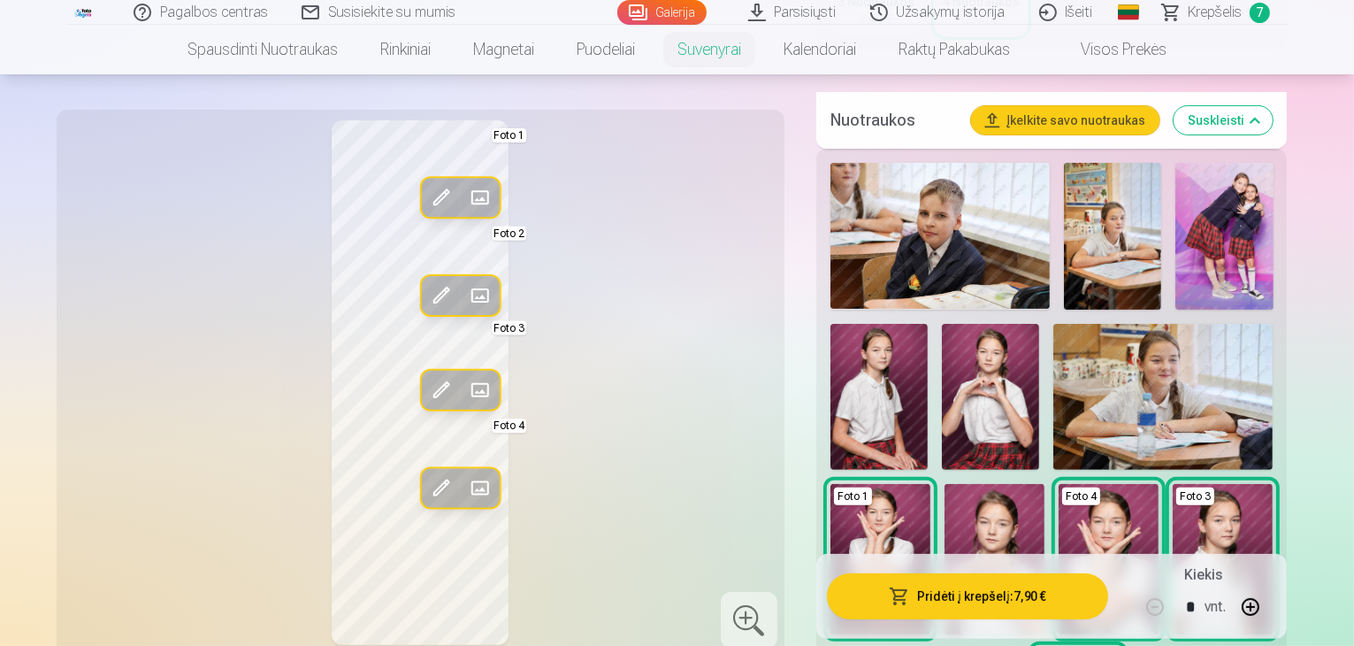
scroll to position [531, 0]
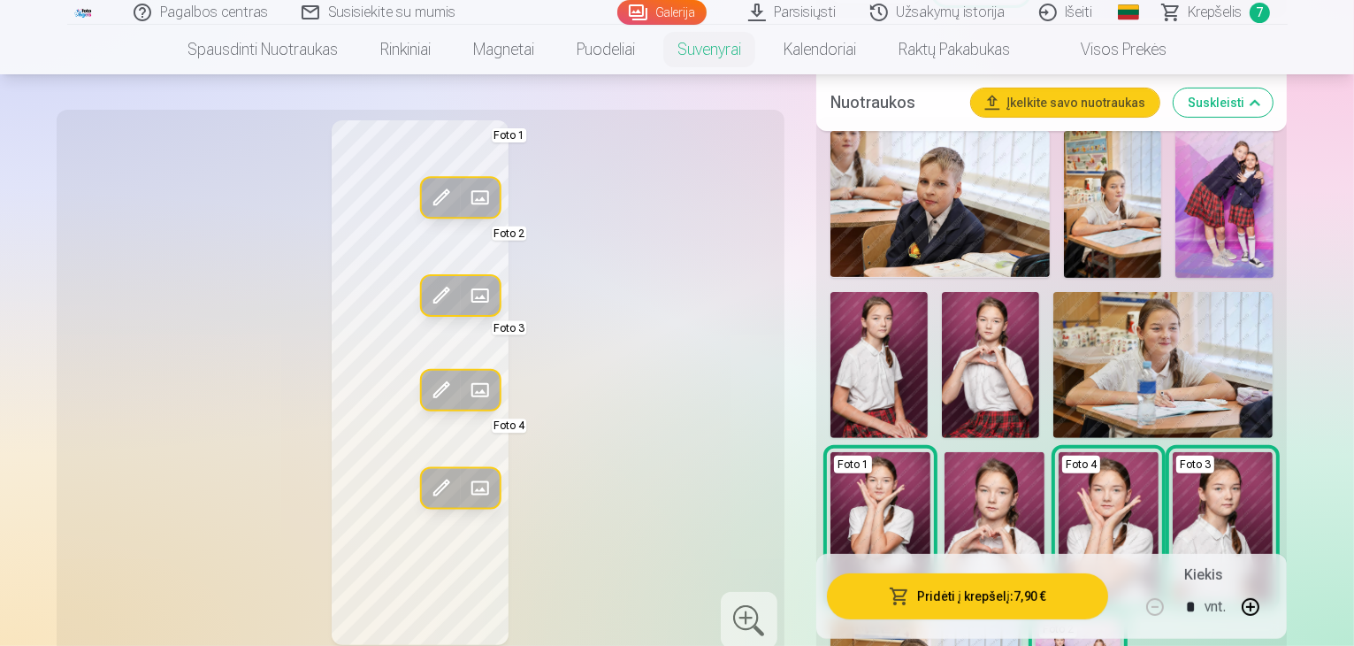
click at [1045, 452] on img at bounding box center [995, 527] width 100 height 150
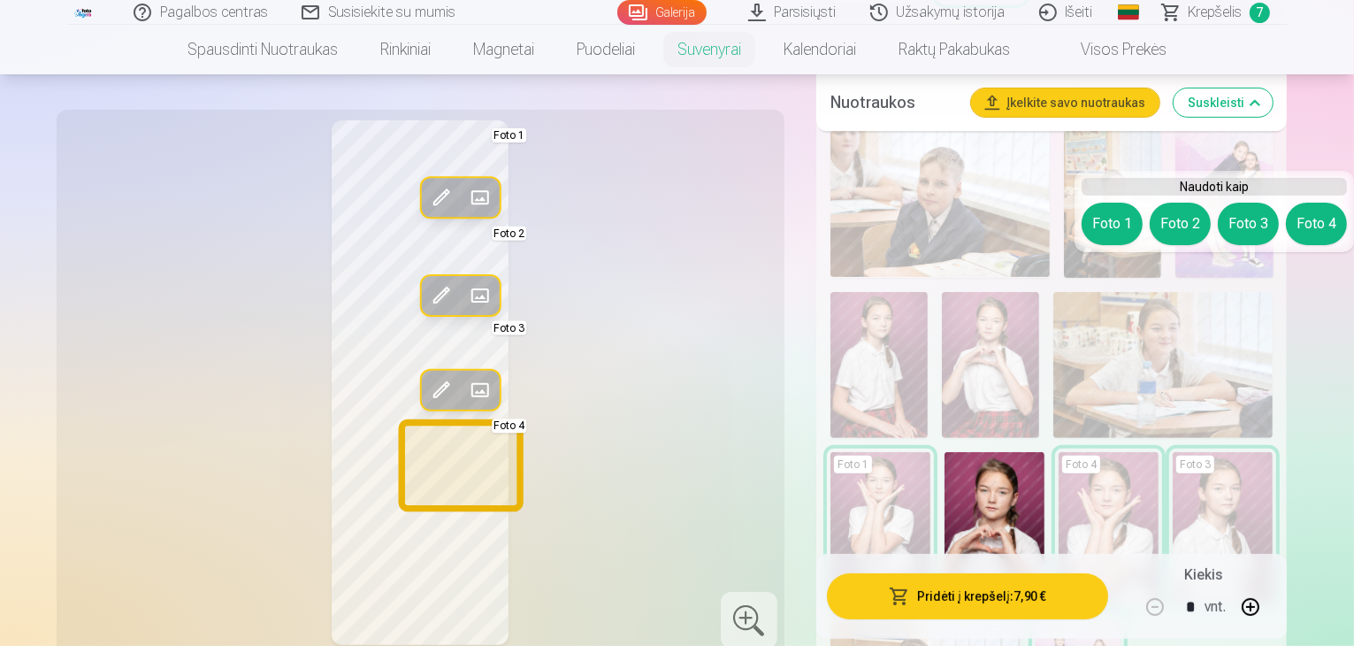
click at [1310, 218] on button "Foto 4" at bounding box center [1316, 224] width 61 height 42
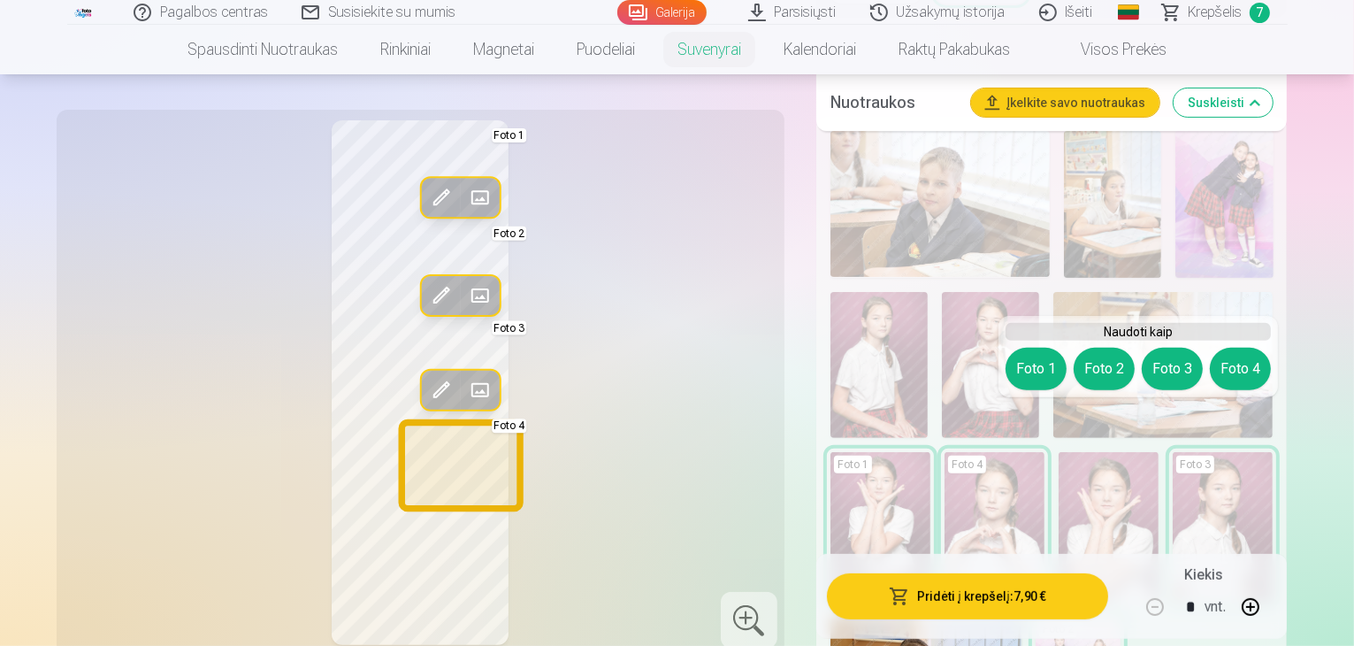
click at [1235, 370] on button "Foto 4" at bounding box center [1240, 369] width 61 height 42
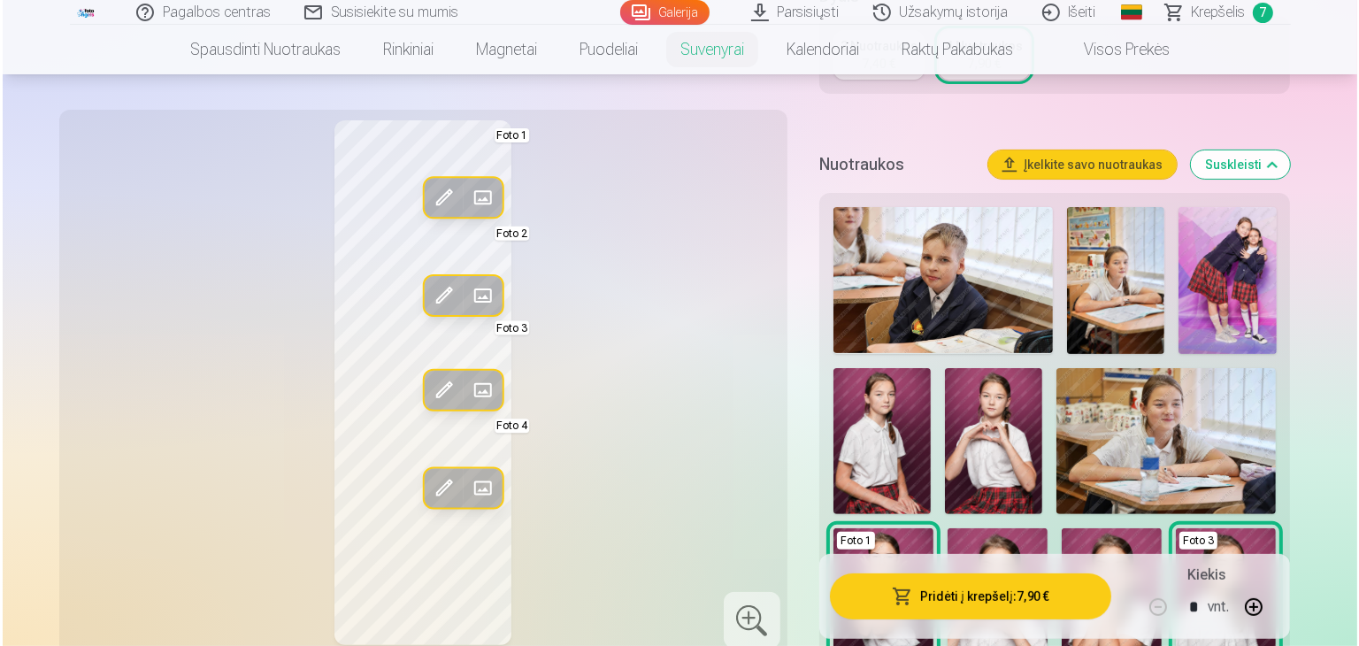
scroll to position [442, 0]
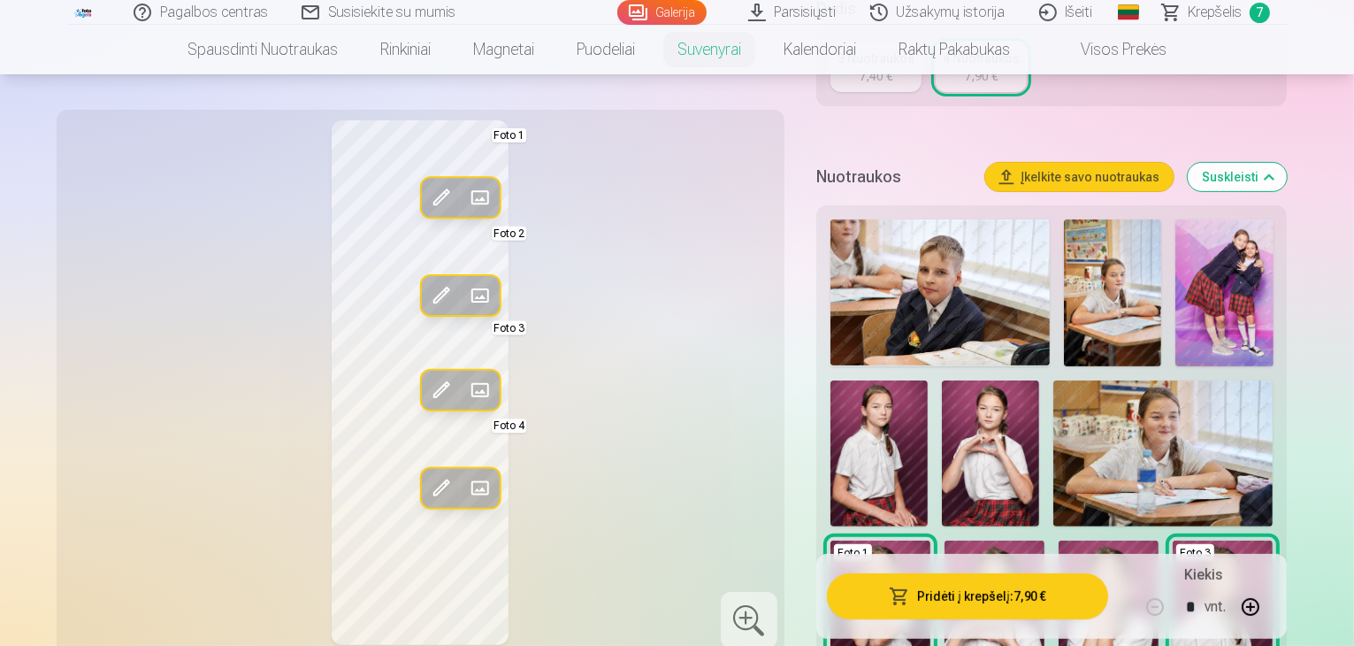
click at [1012, 591] on button "Pridėti į krepšelį : 7,90 €" at bounding box center [968, 596] width 282 height 46
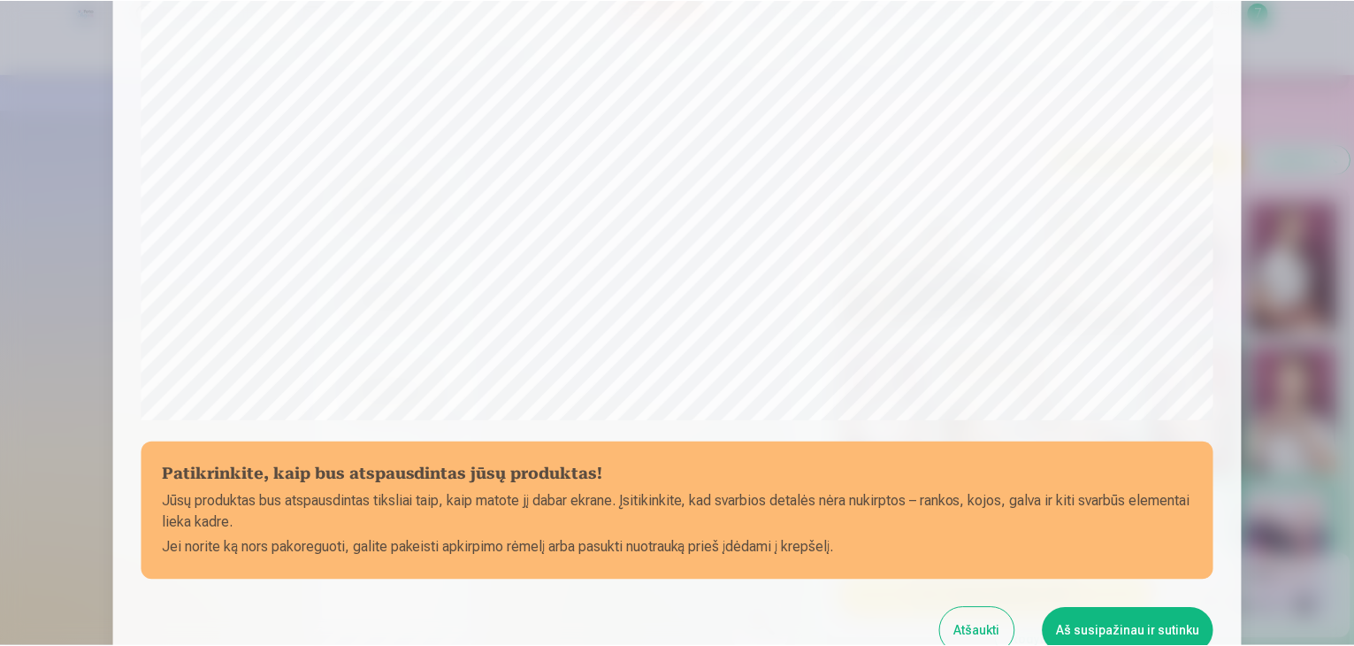
scroll to position [628, 0]
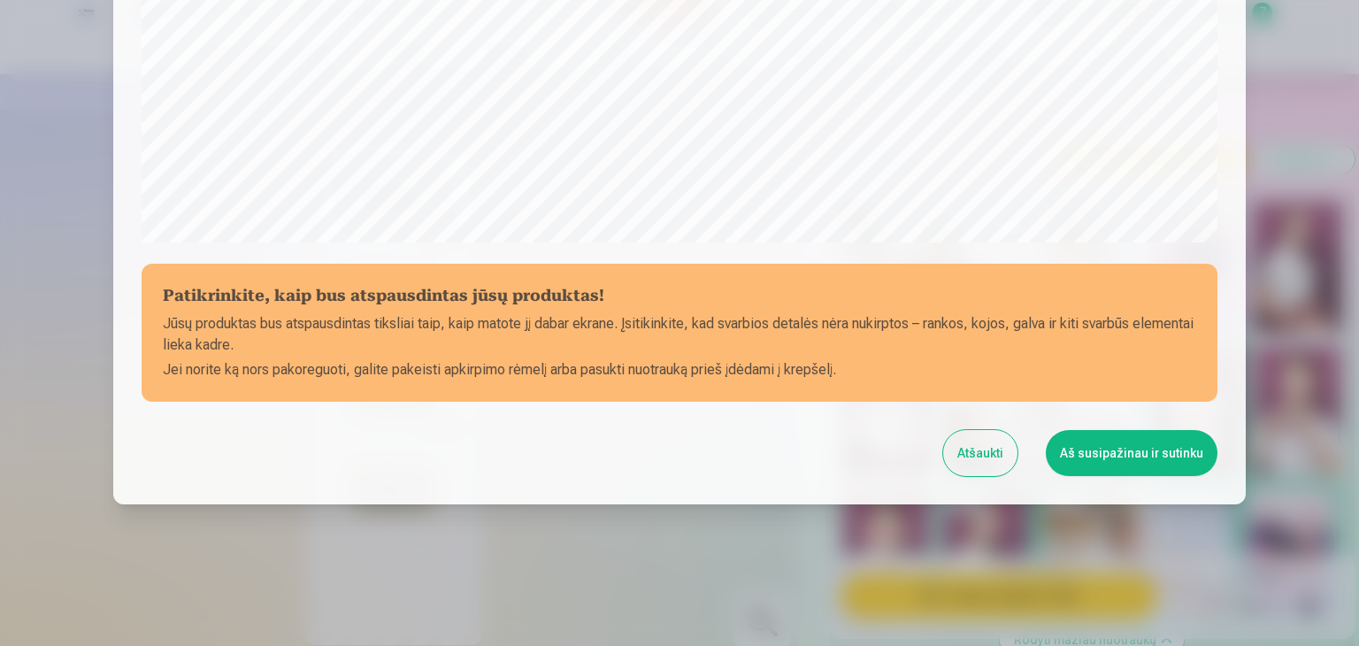
click at [1185, 464] on button "Aš susipažinau ir sutinku" at bounding box center [1132, 453] width 172 height 46
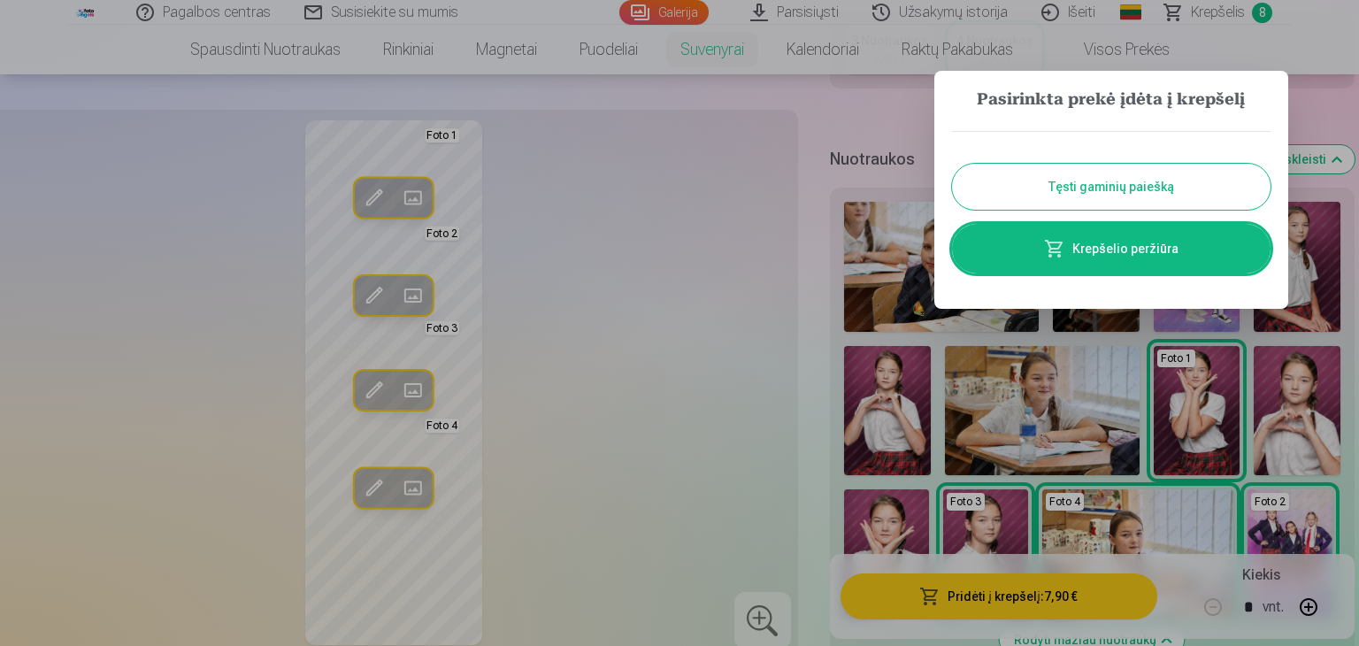
click at [785, 239] on div at bounding box center [679, 323] width 1359 height 646
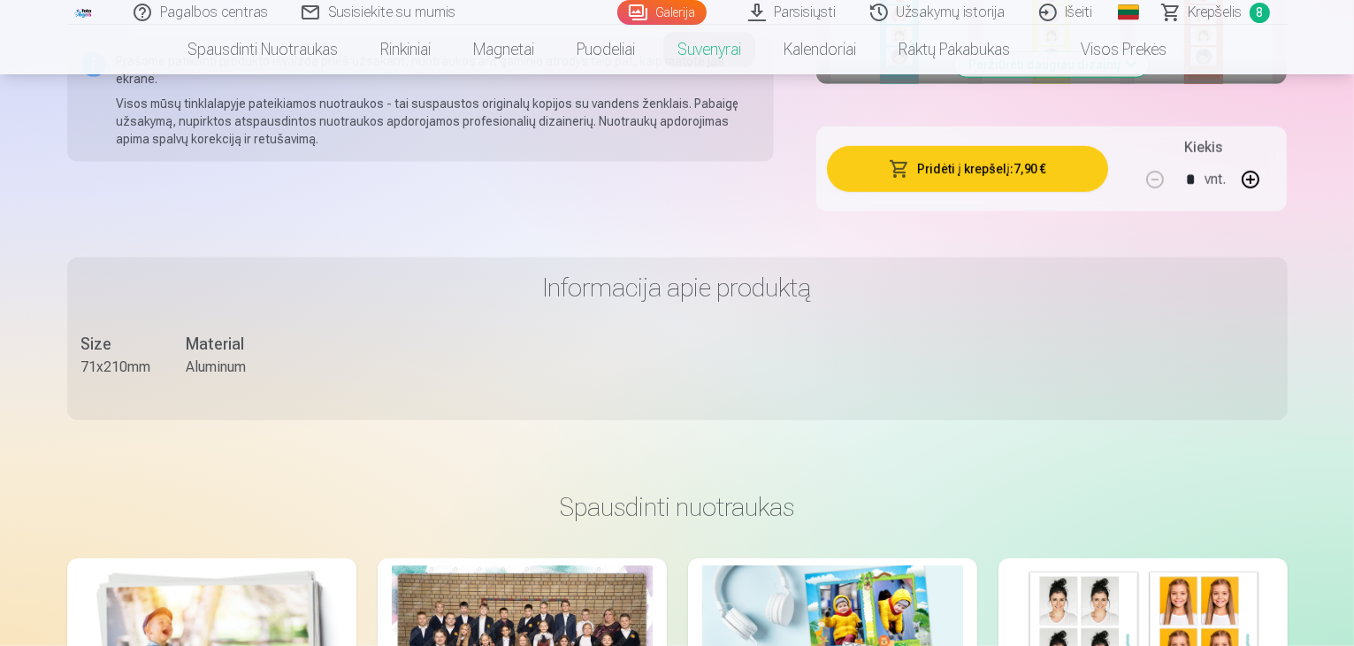
scroll to position [1769, 0]
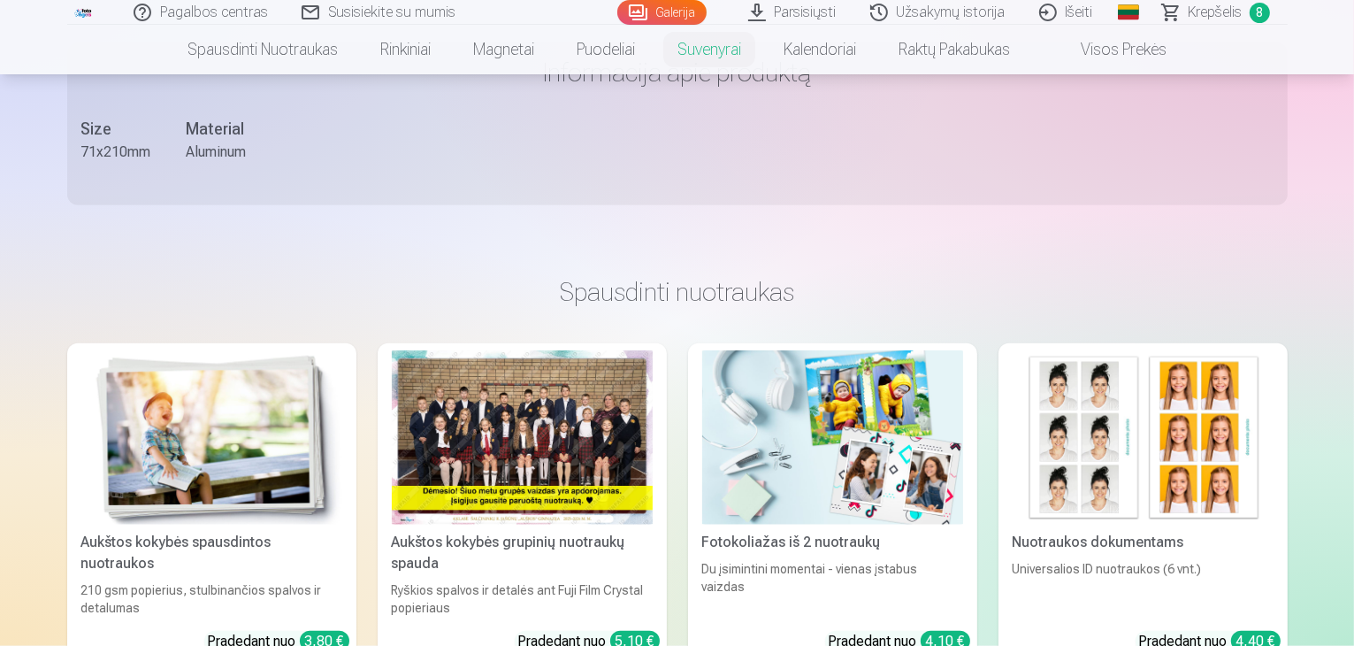
click at [1155, 350] on img at bounding box center [1143, 437] width 261 height 174
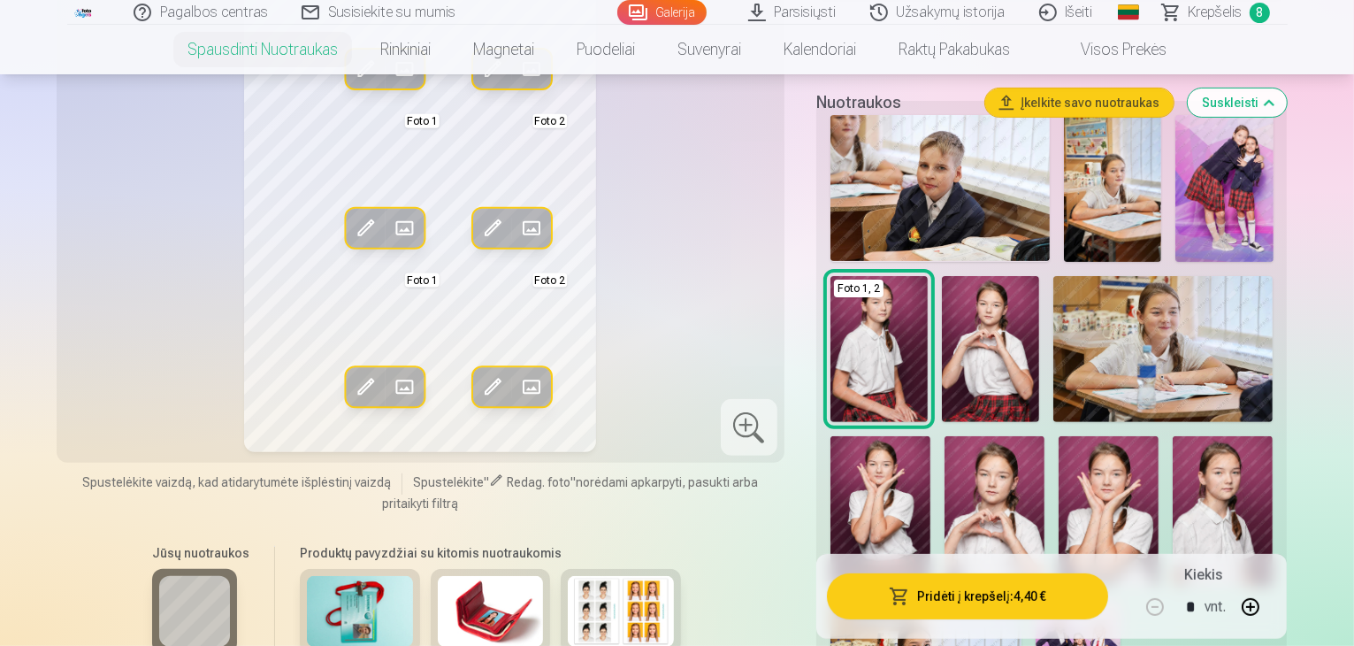
scroll to position [531, 0]
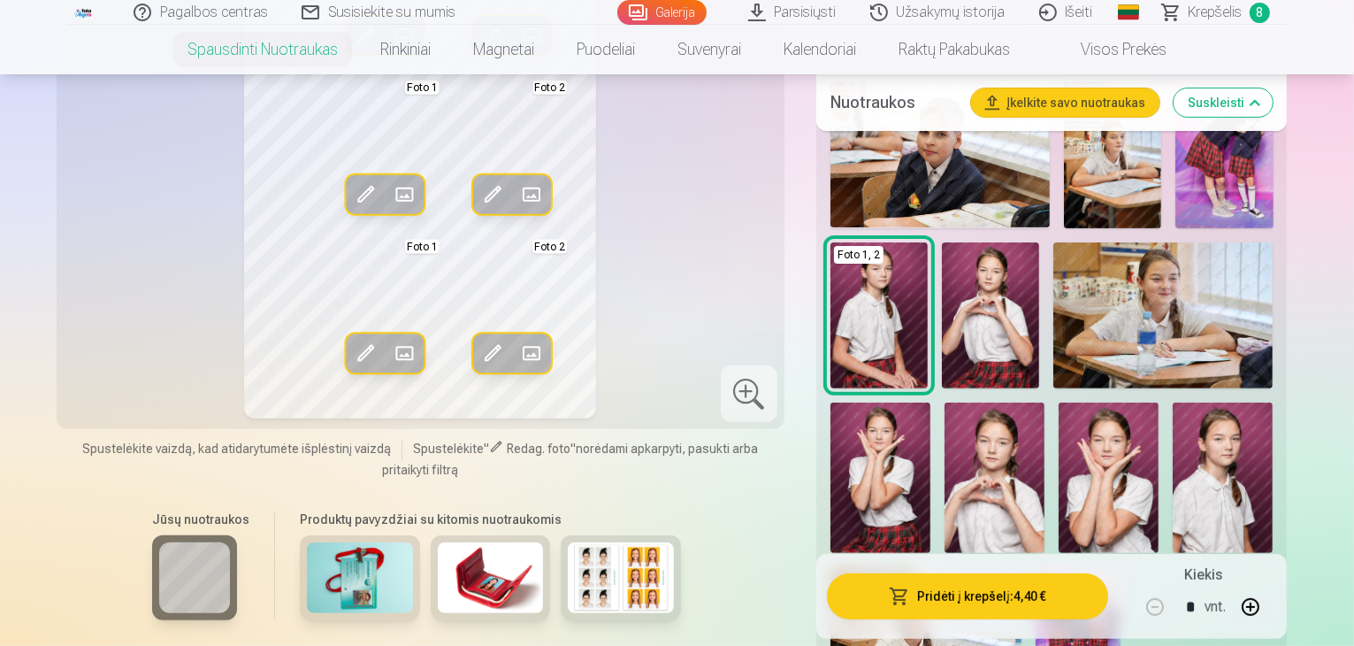
click at [309, 542] on img at bounding box center [360, 577] width 106 height 71
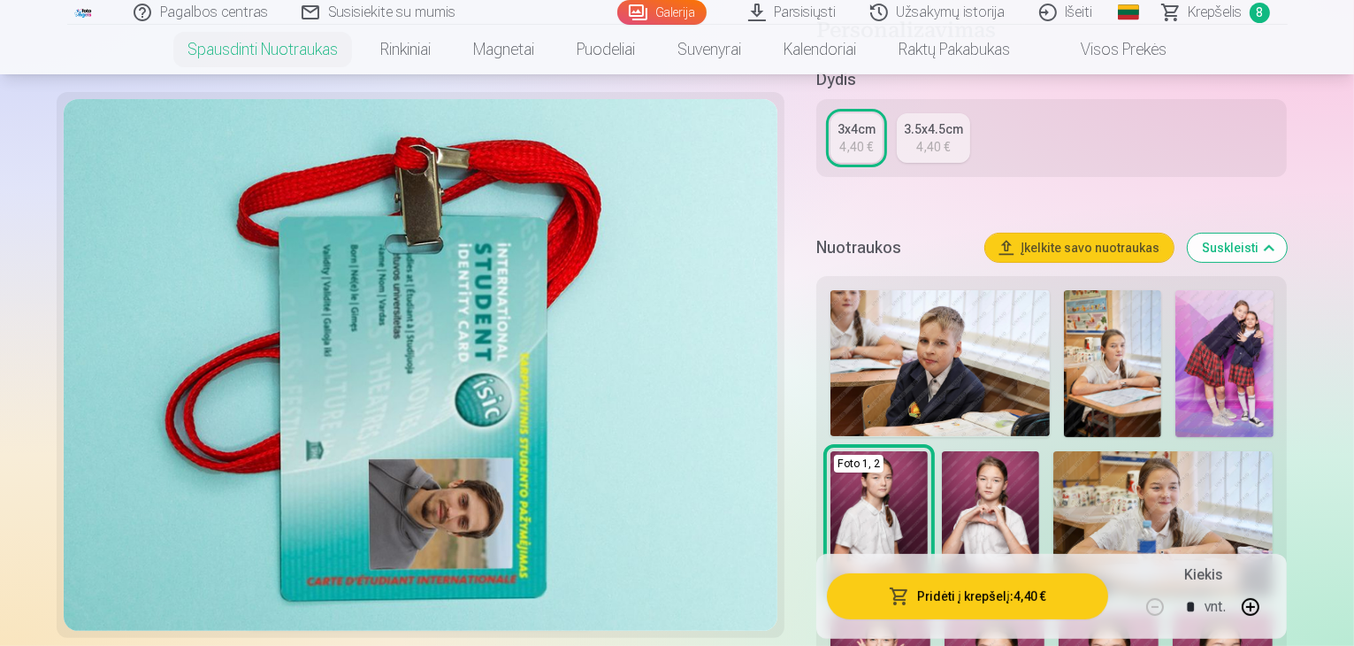
scroll to position [354, 0]
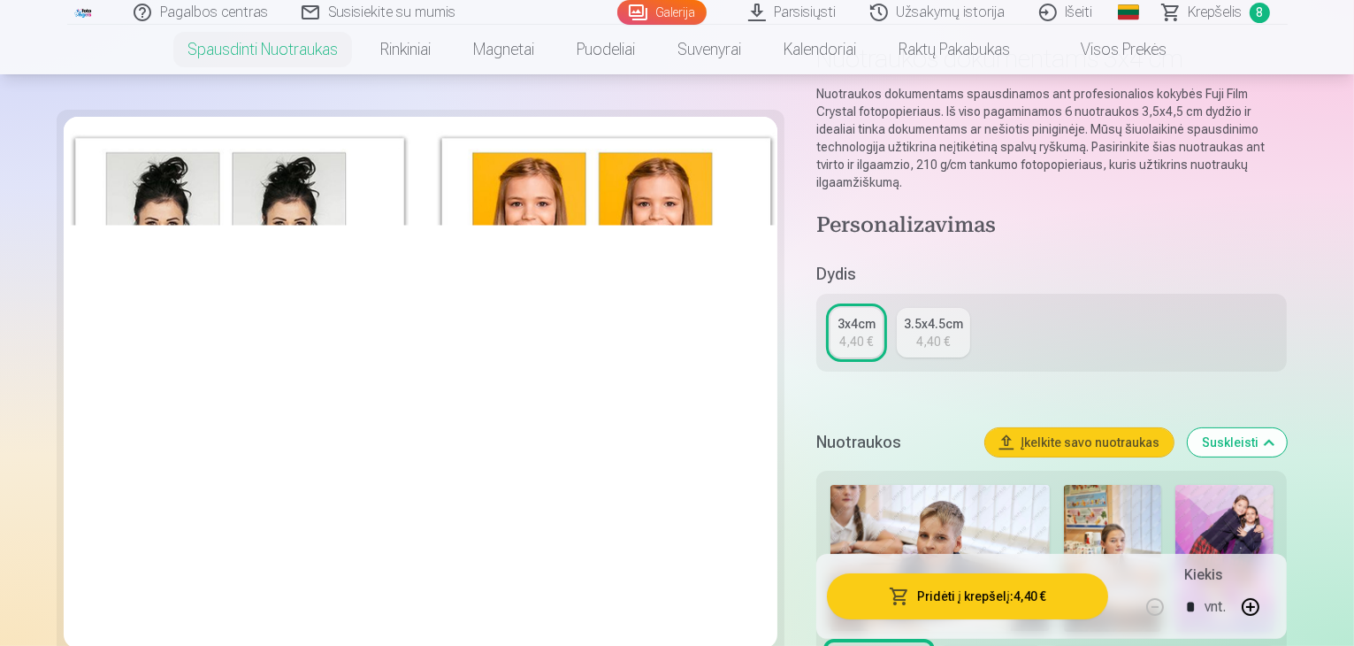
scroll to position [0, 0]
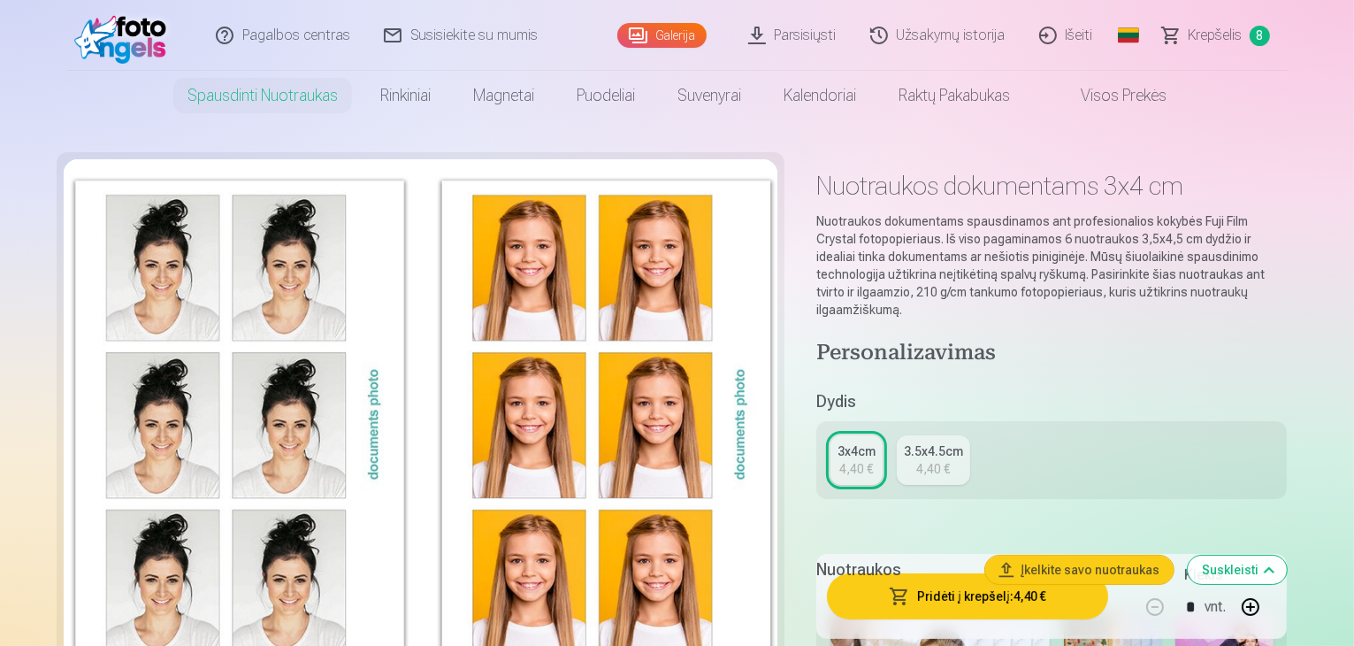
click at [1230, 39] on span "Krepšelis" at bounding box center [1216, 35] width 54 height 21
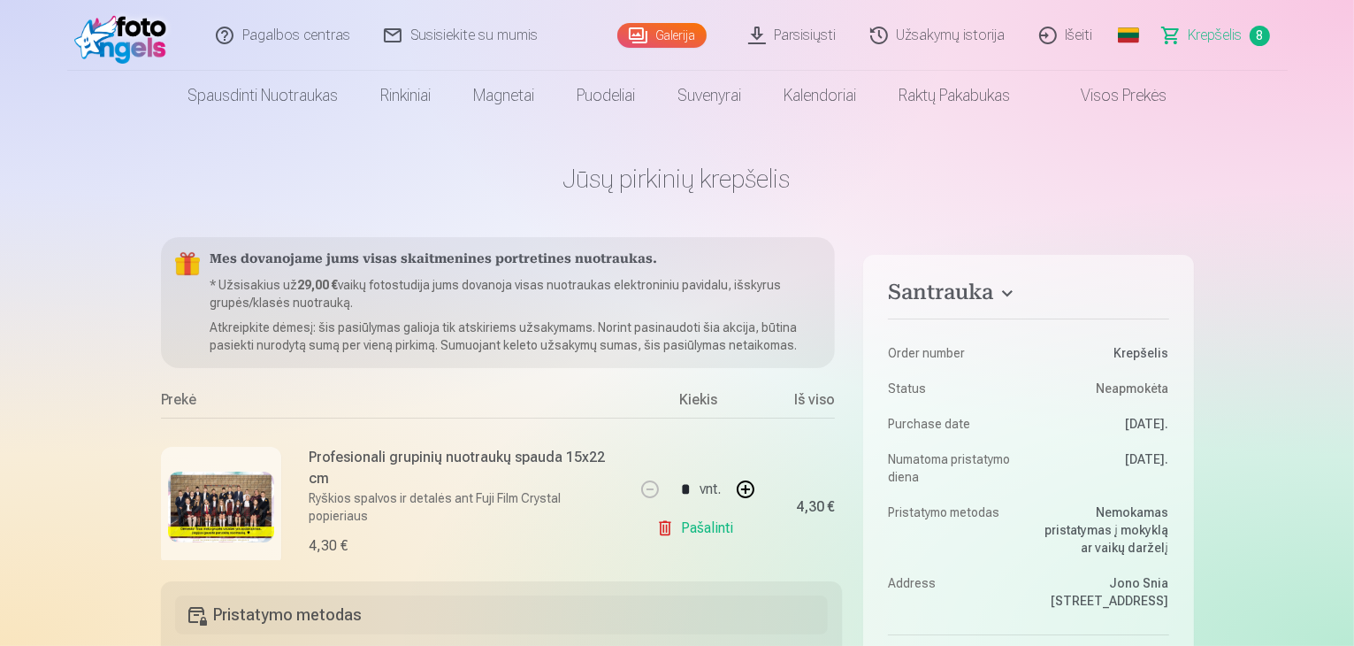
click at [1209, 40] on span "Krepšelis" at bounding box center [1216, 35] width 54 height 21
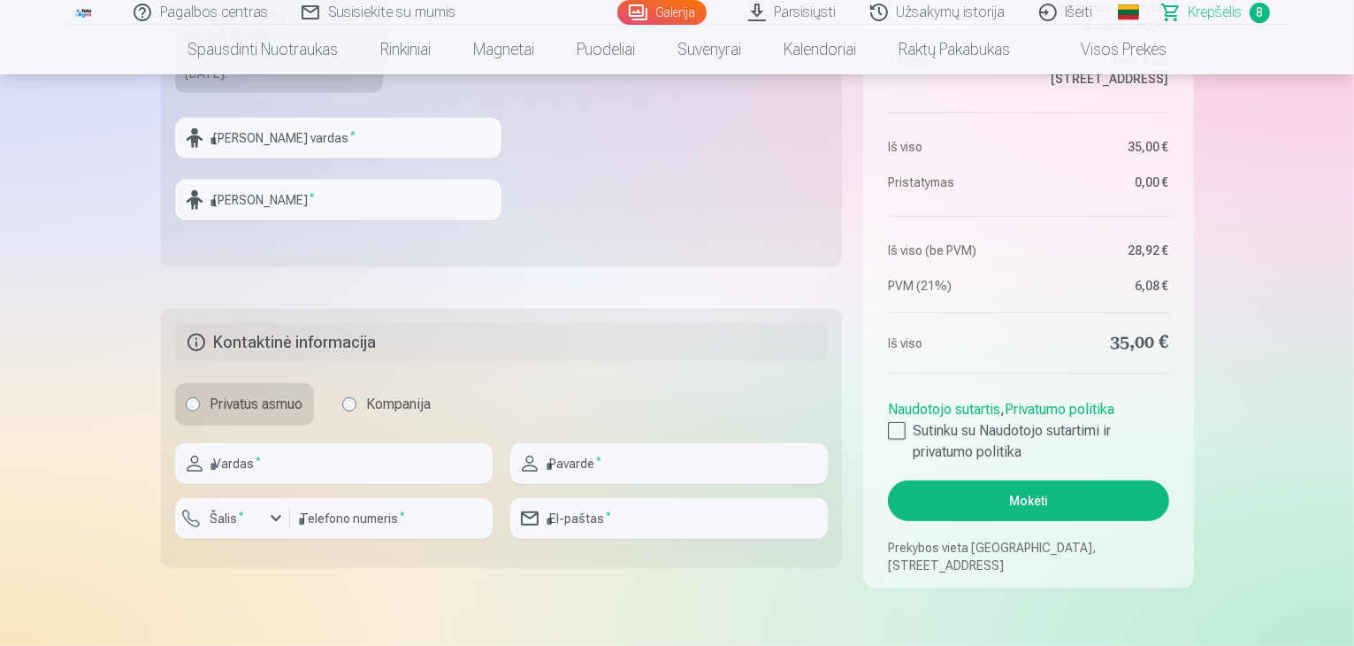
scroll to position [531, 0]
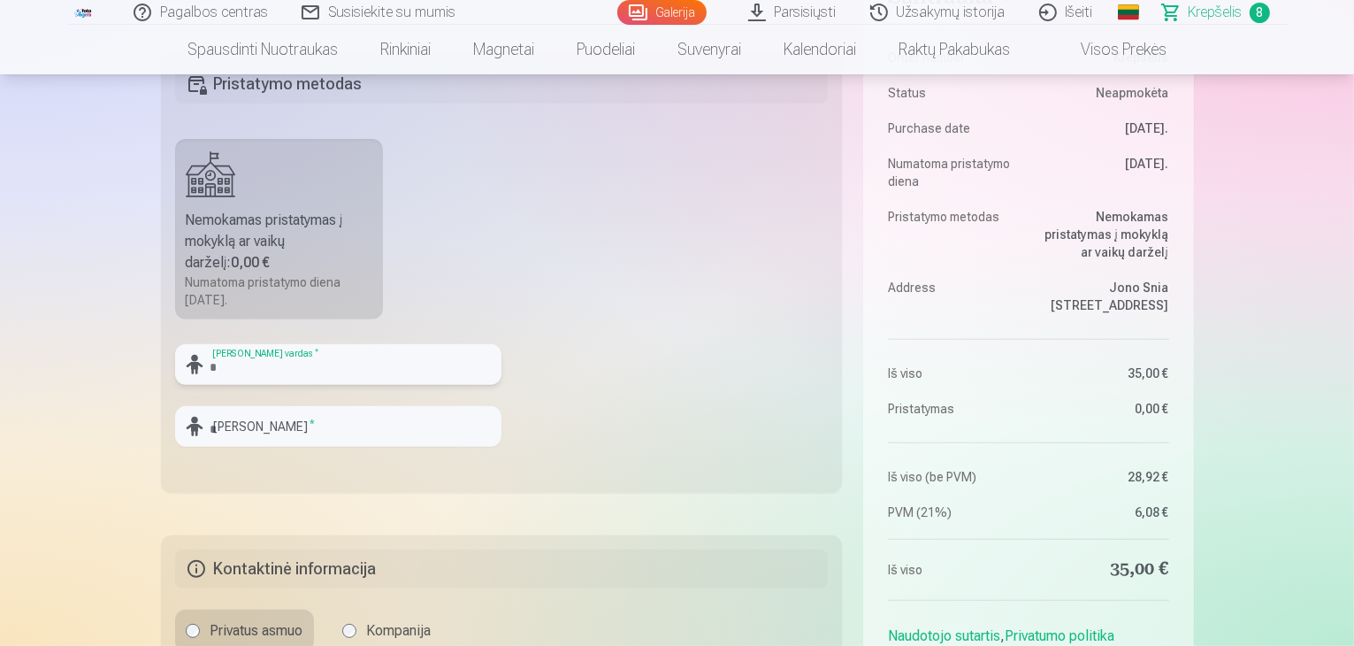
click at [347, 358] on input "text" at bounding box center [338, 364] width 326 height 41
click at [213, 367] on input "*****" at bounding box center [338, 364] width 326 height 41
type input "******"
click at [331, 433] on input "text" at bounding box center [338, 426] width 326 height 41
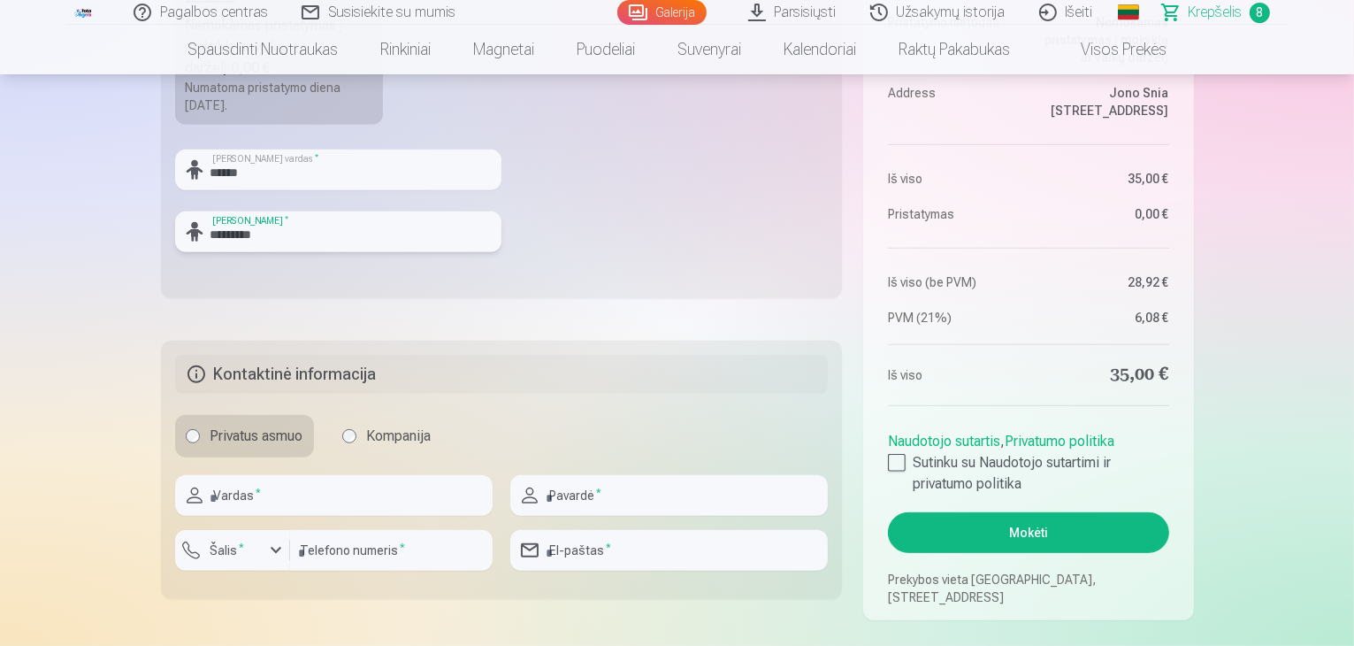
scroll to position [708, 0]
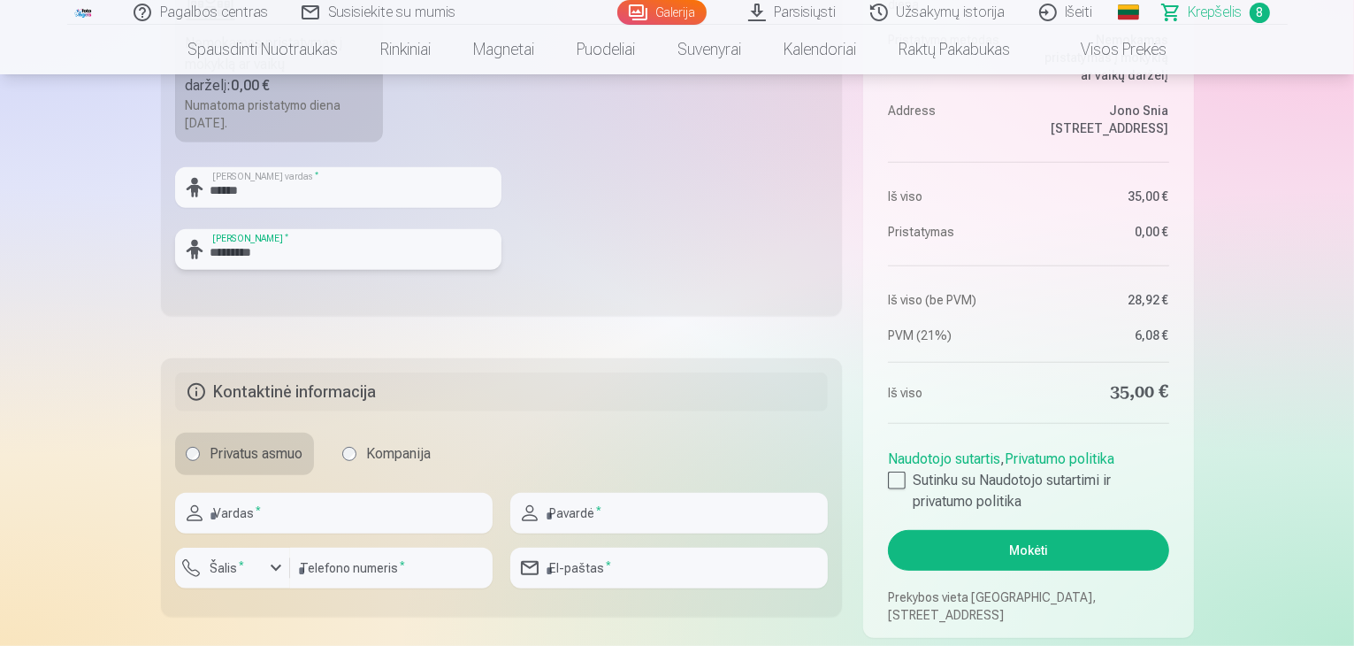
type input "*********"
click at [351, 519] on input "text" at bounding box center [334, 513] width 318 height 41
type input "********"
click at [665, 518] on input "text" at bounding box center [669, 513] width 318 height 41
type input "*********"
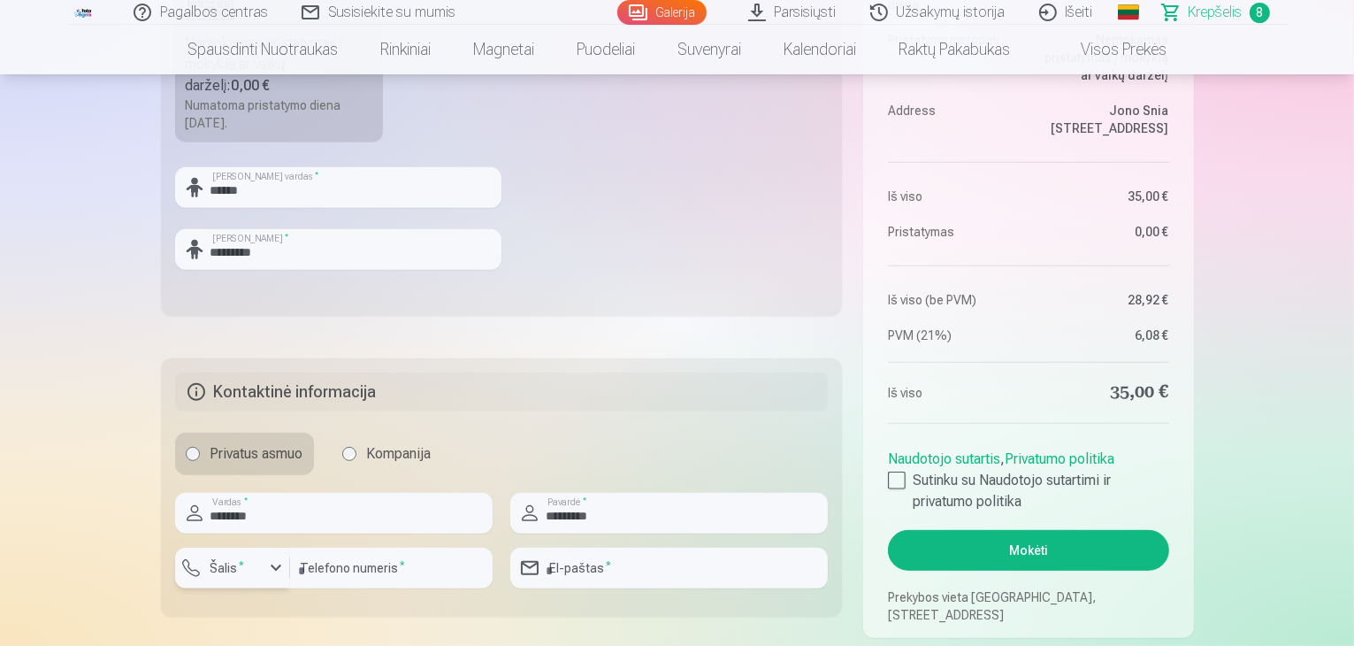
click at [276, 572] on div "button" at bounding box center [275, 567] width 21 height 21
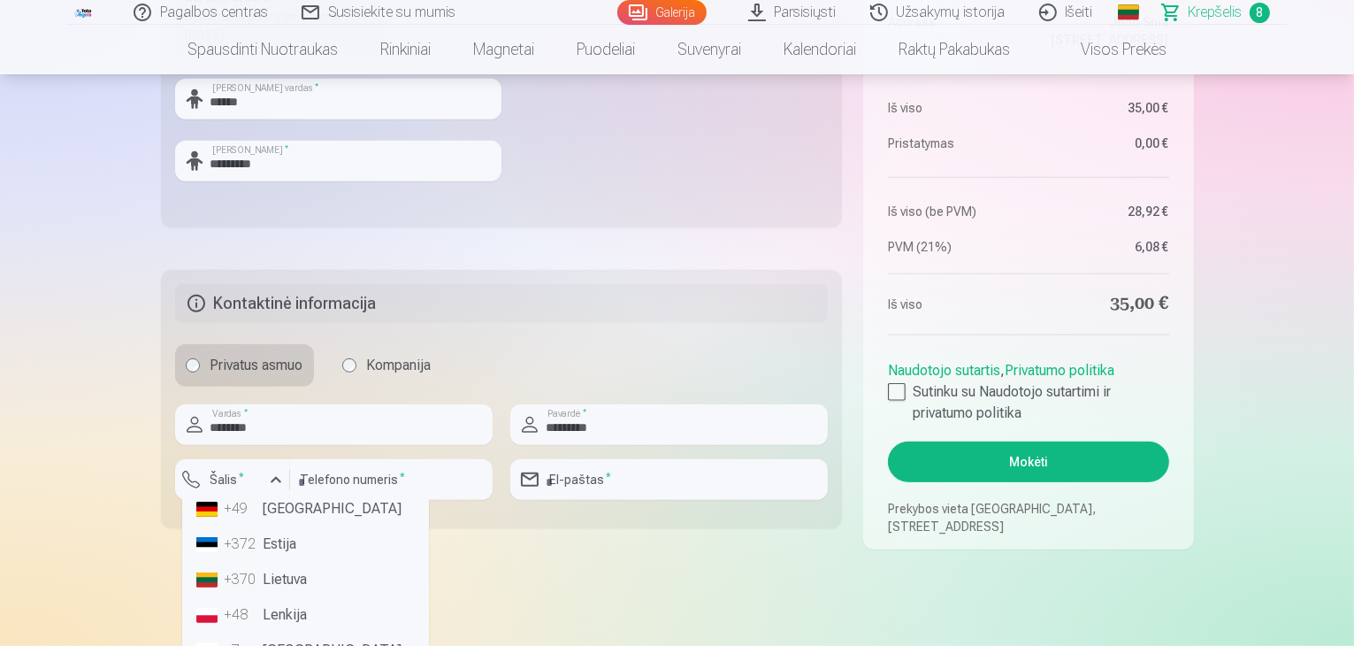
scroll to position [88, 0]
click at [318, 580] on li "+370 Lietuva" at bounding box center [305, 581] width 233 height 35
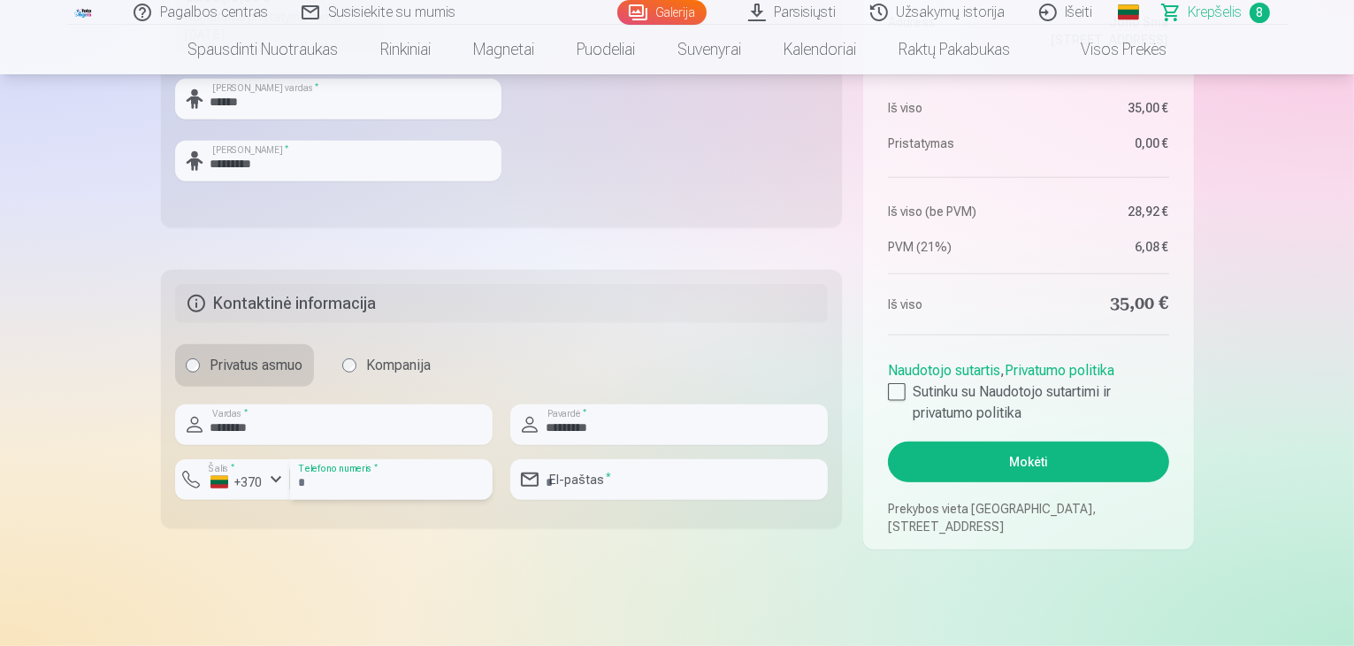
click at [400, 478] on input "number" at bounding box center [391, 479] width 203 height 41
type input "********"
click at [658, 479] on input "email" at bounding box center [669, 479] width 318 height 41
type input "**********"
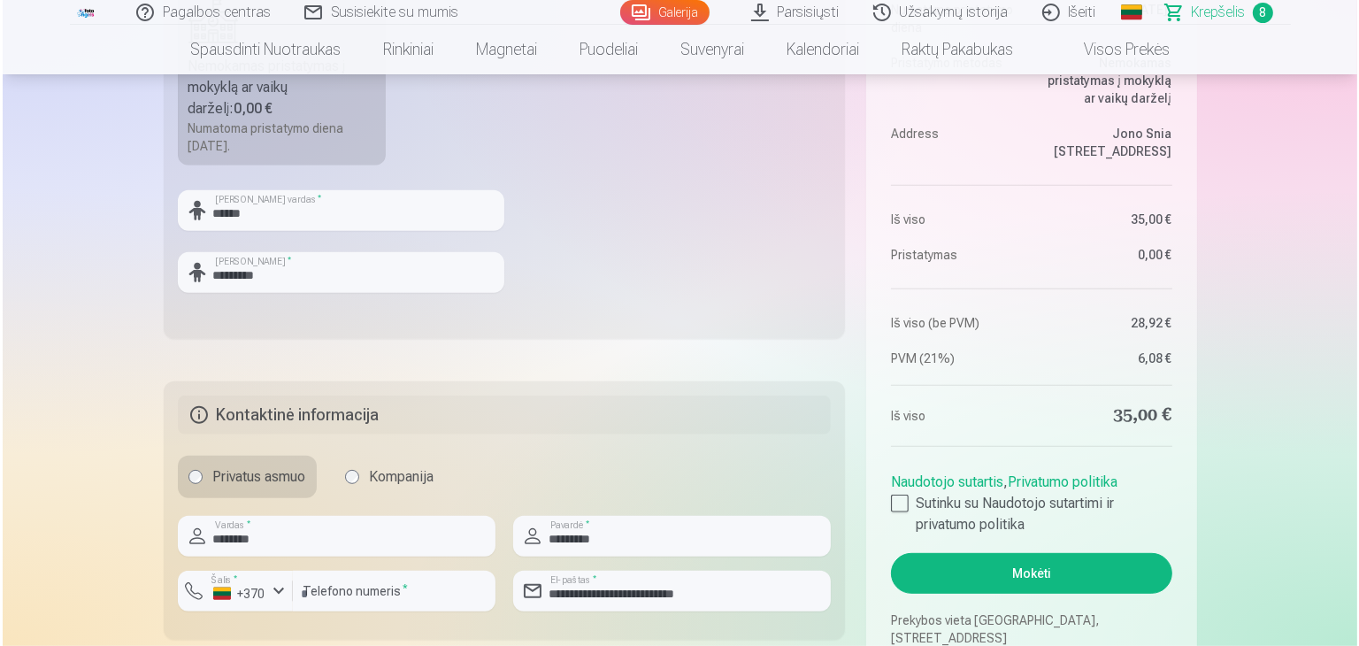
scroll to position [796, 0]
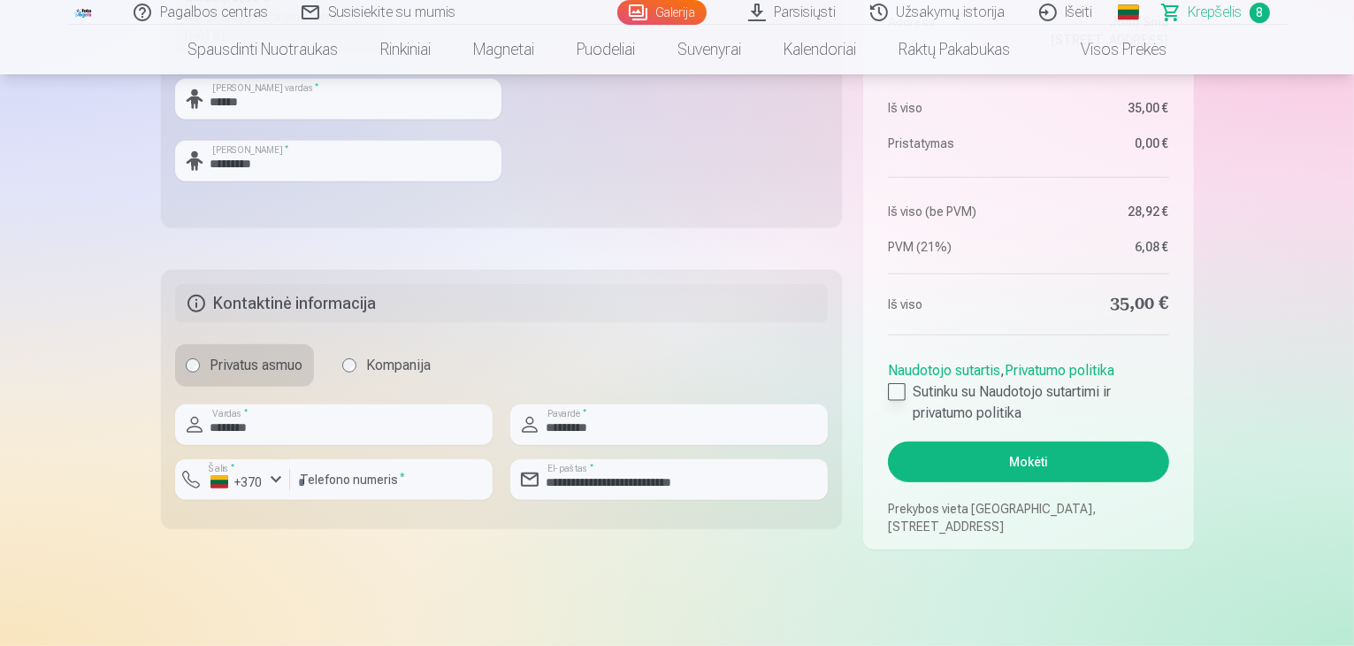
click at [902, 392] on div at bounding box center [897, 392] width 18 height 18
click at [1067, 461] on button "Mokėti" at bounding box center [1028, 461] width 280 height 41
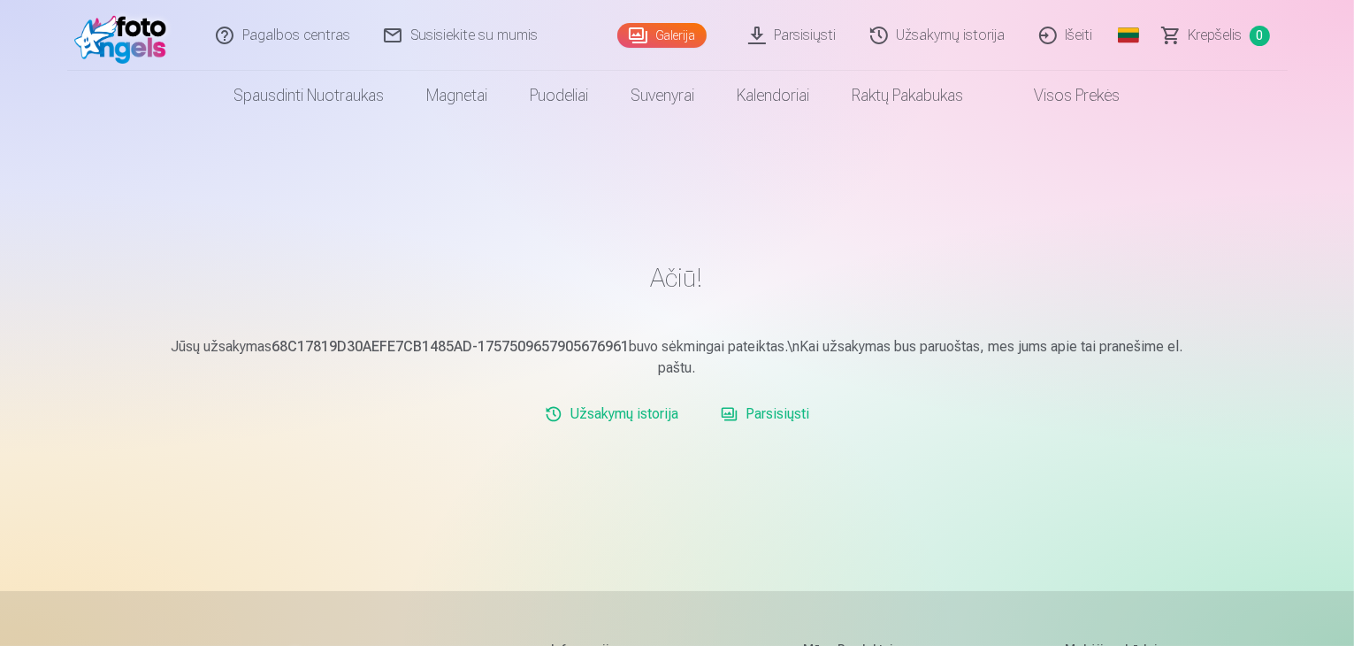
click at [1093, 35] on link "Išeiti" at bounding box center [1068, 35] width 88 height 71
